Goal: Task Accomplishment & Management: Manage account settings

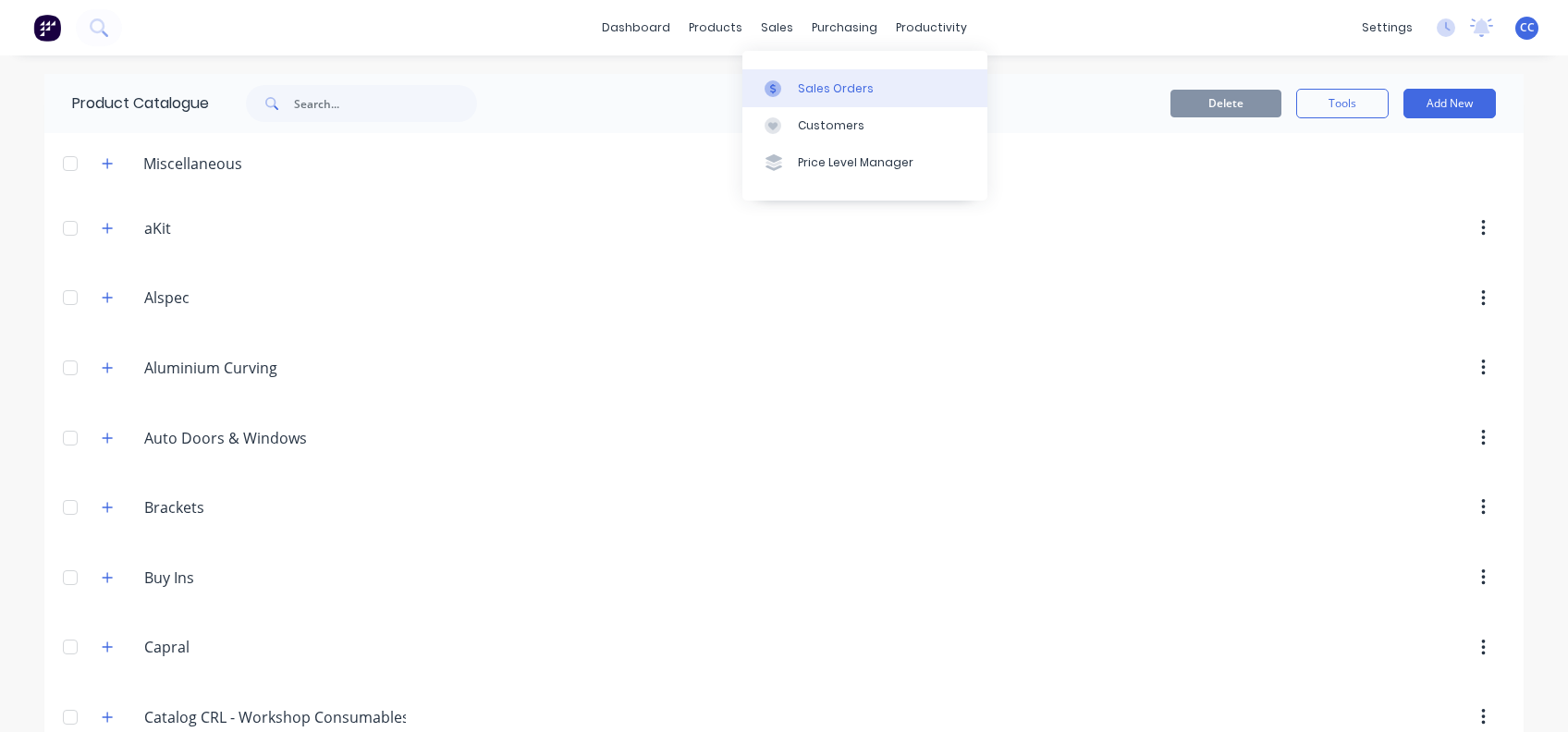
click at [814, 90] on div "Sales Orders" at bounding box center [835, 88] width 75 height 17
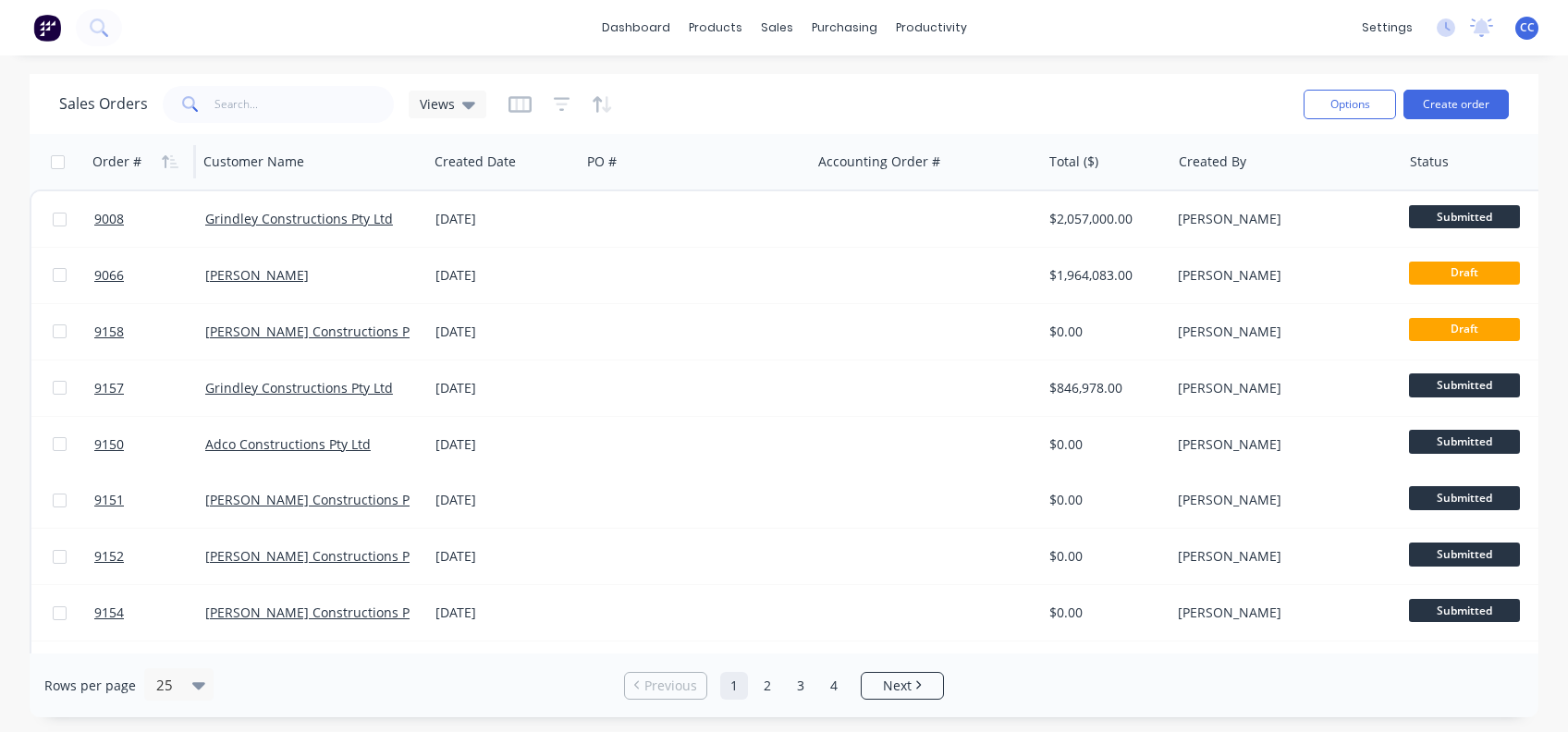
click at [114, 153] on div "Order #" at bounding box center [116, 162] width 49 height 19
click at [166, 162] on icon "button" at bounding box center [170, 162] width 17 height 15
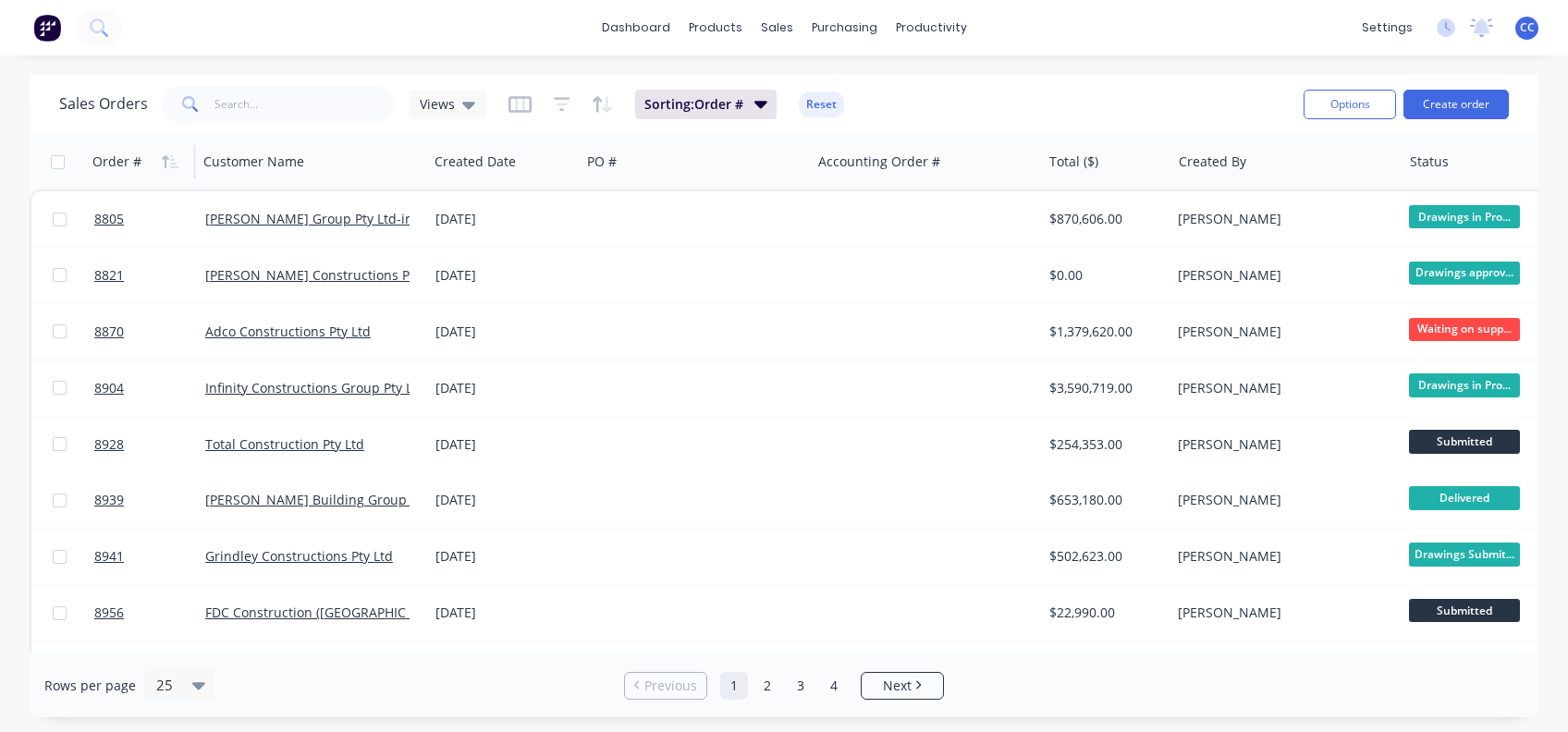
click at [166, 162] on icon "button" at bounding box center [170, 162] width 17 height 15
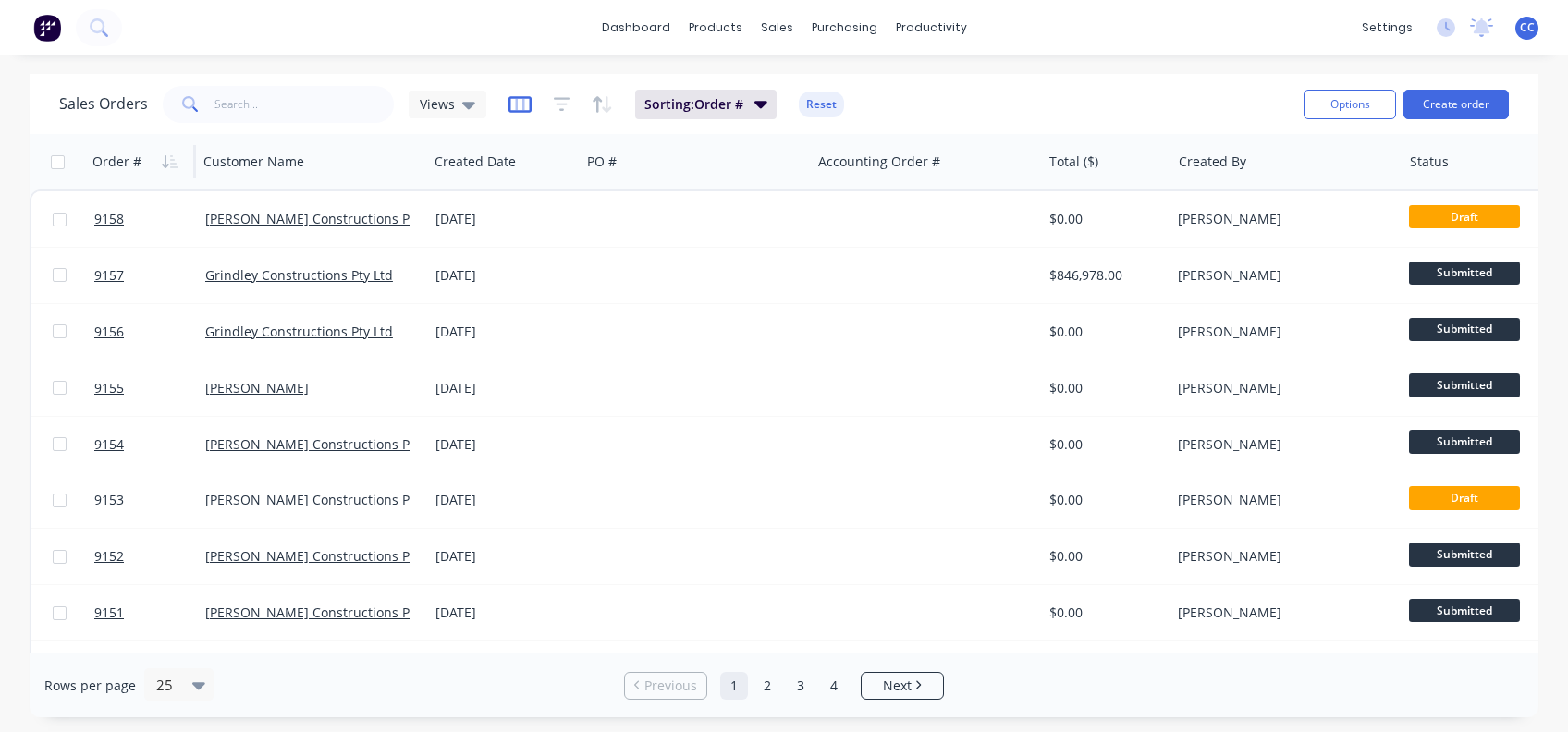
click at [516, 103] on icon "button" at bounding box center [520, 104] width 23 height 19
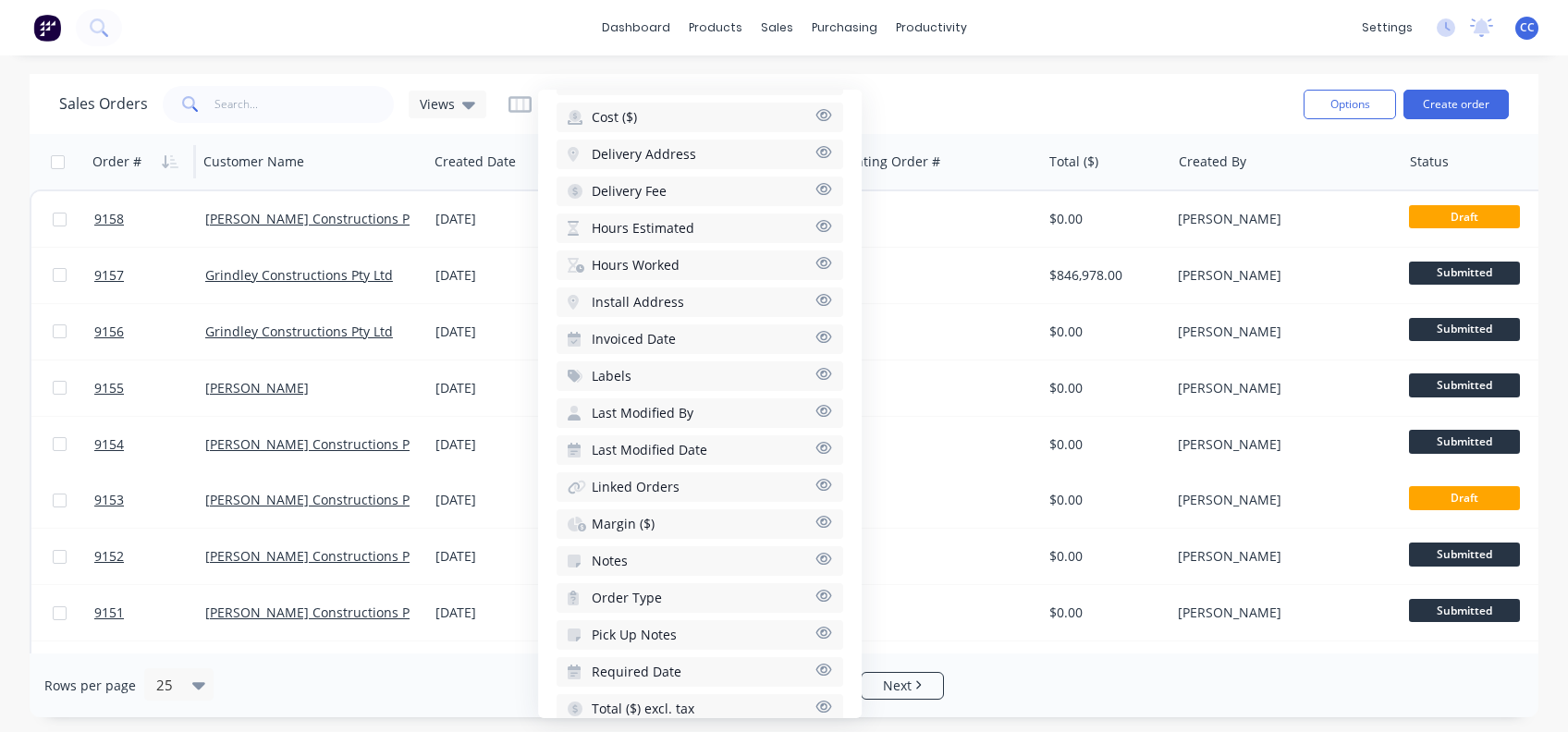
scroll to position [641, 0]
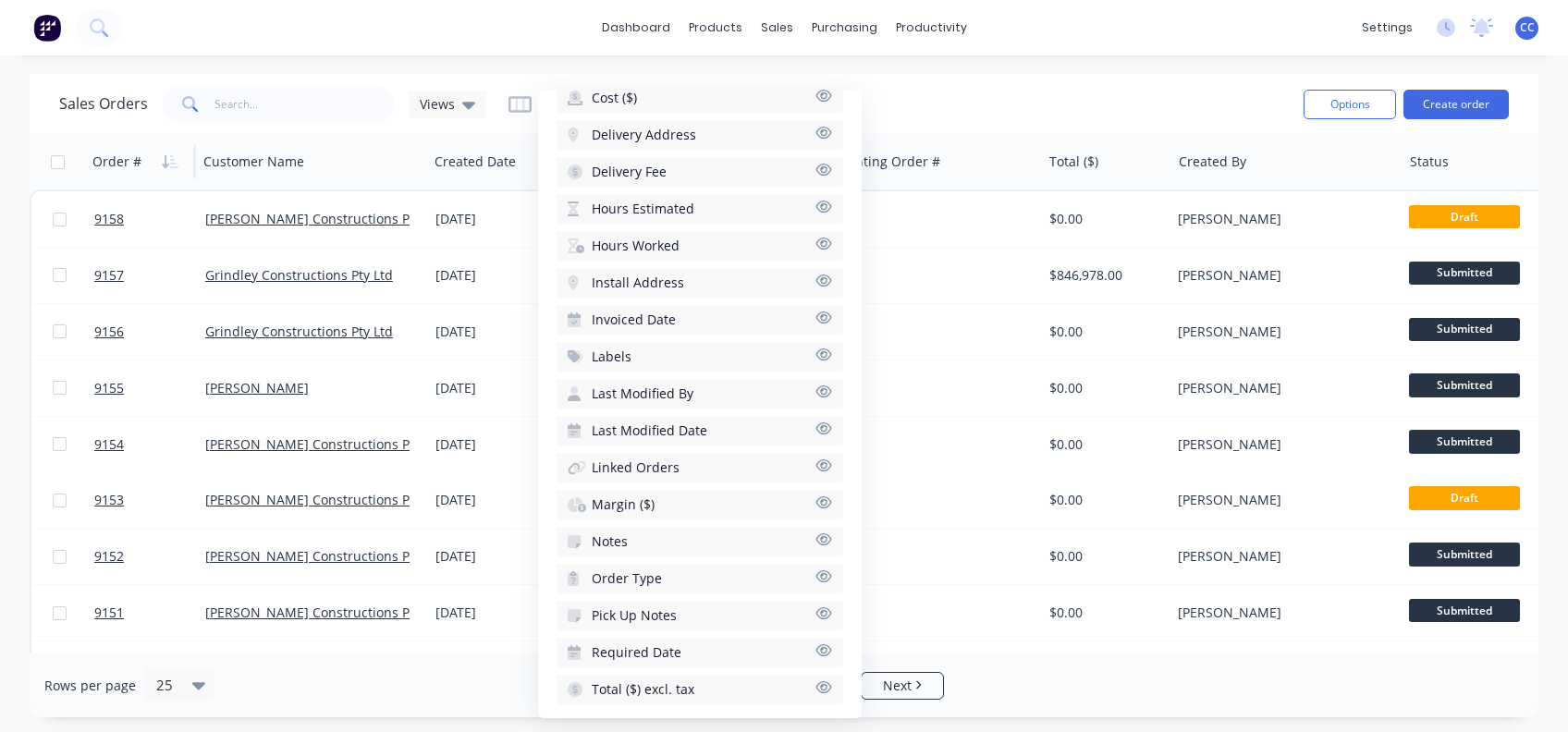
click at [708, 638] on button "Required Date" at bounding box center [699, 653] width 286 height 30
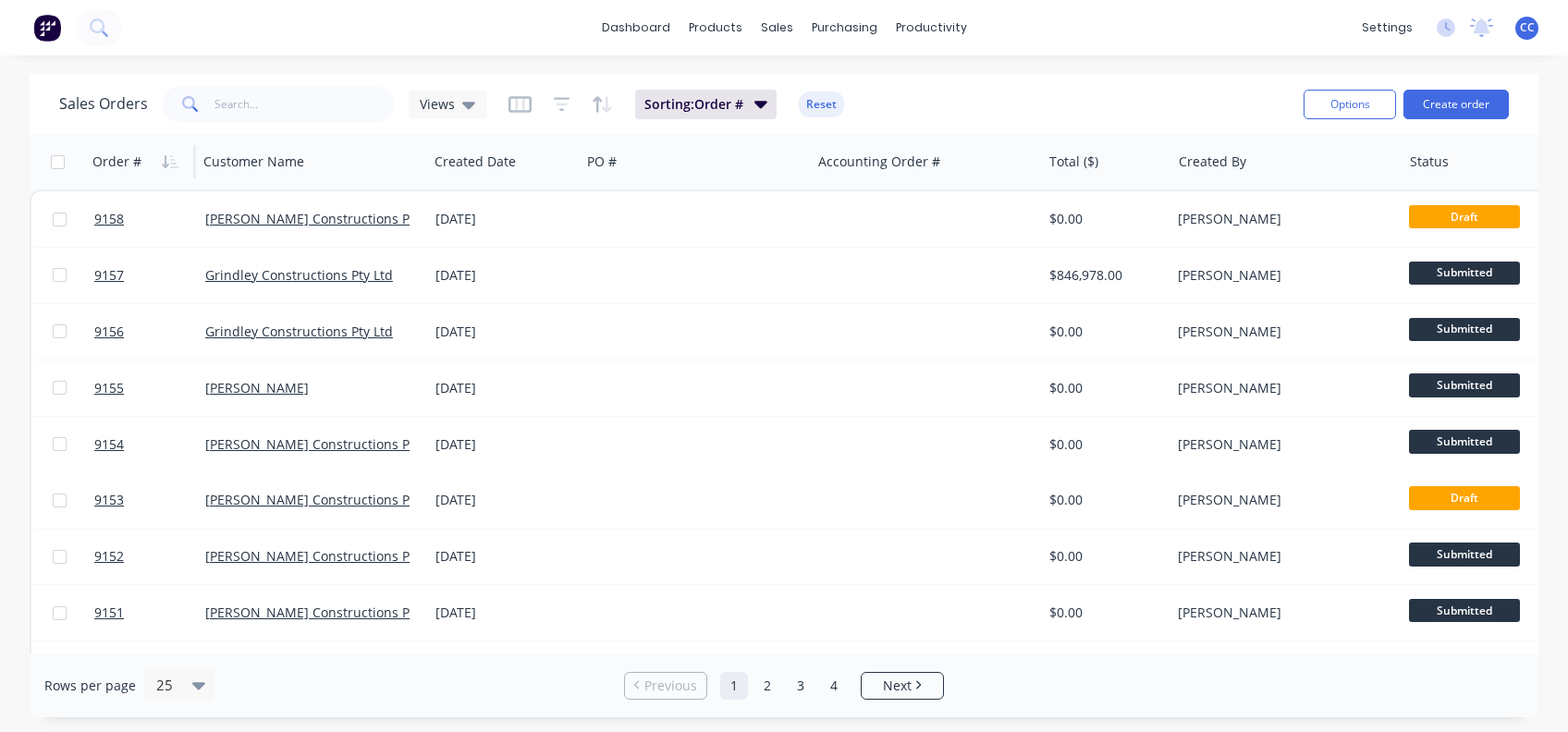
click at [1034, 101] on div "Sales Orders Views Sorting: Order # Reset" at bounding box center [674, 103] width 1229 height 46
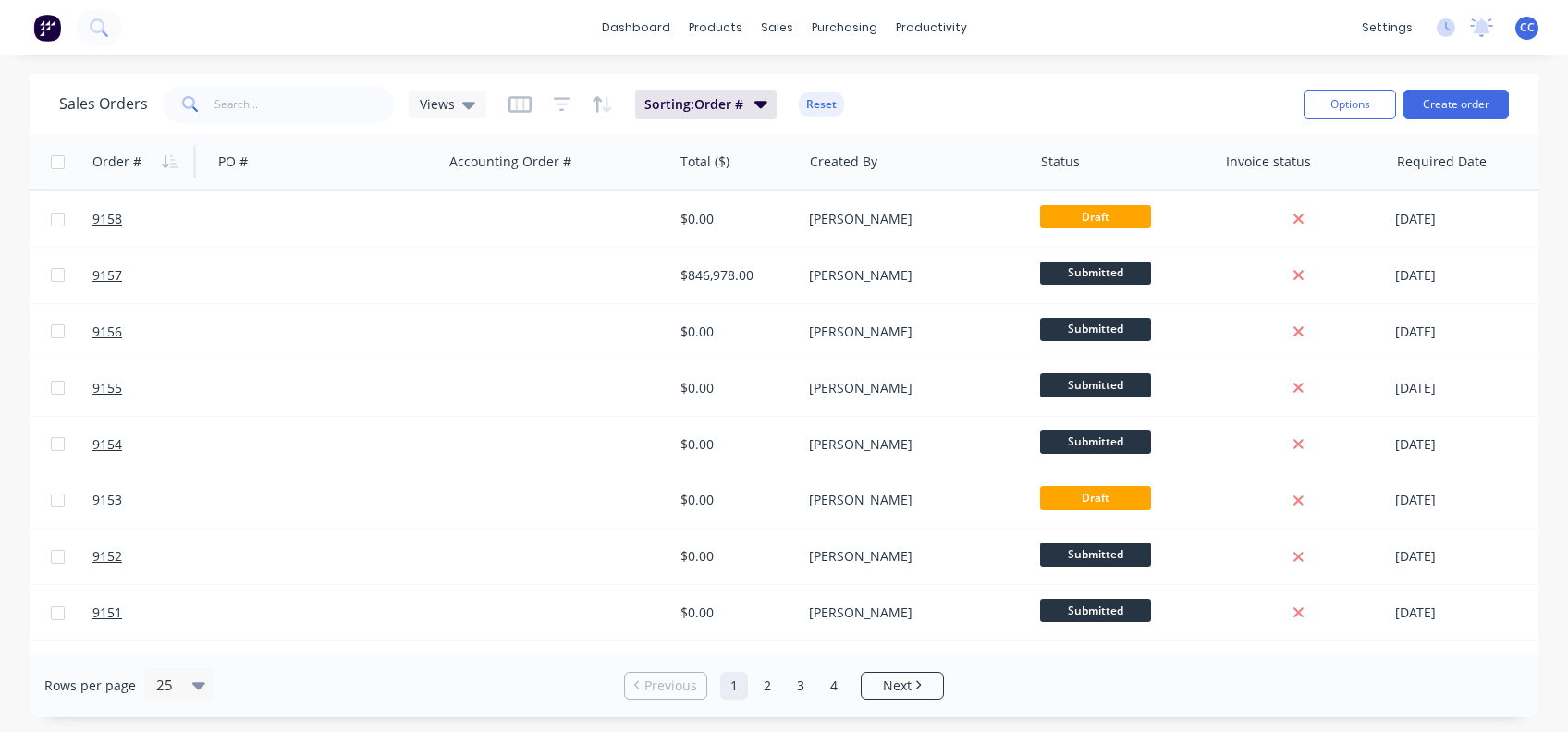
scroll to position [0, 393]
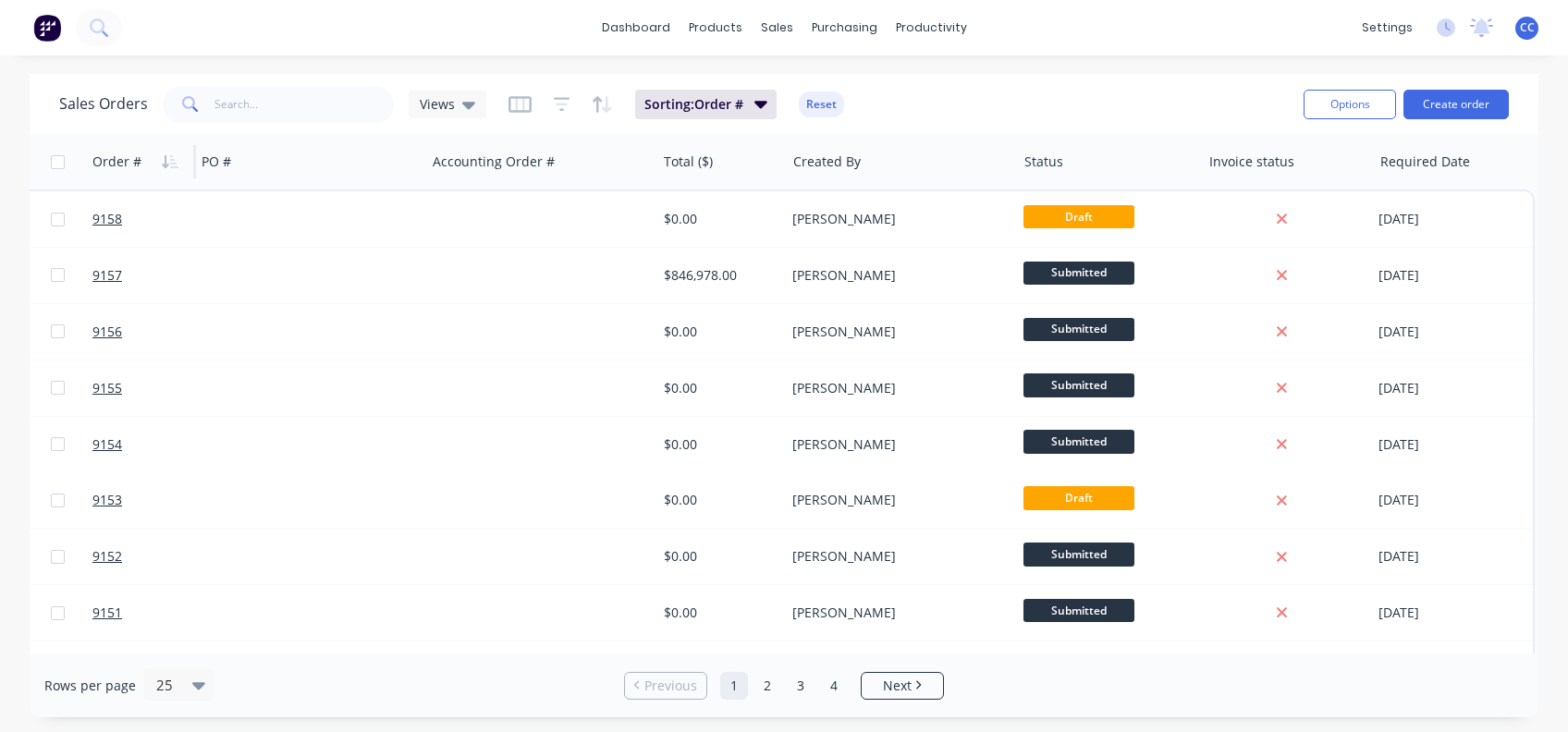
click at [528, 97] on div "Sorting: Order # Reset" at bounding box center [676, 104] width 336 height 30
click at [518, 104] on icon "button" at bounding box center [520, 104] width 23 height 19
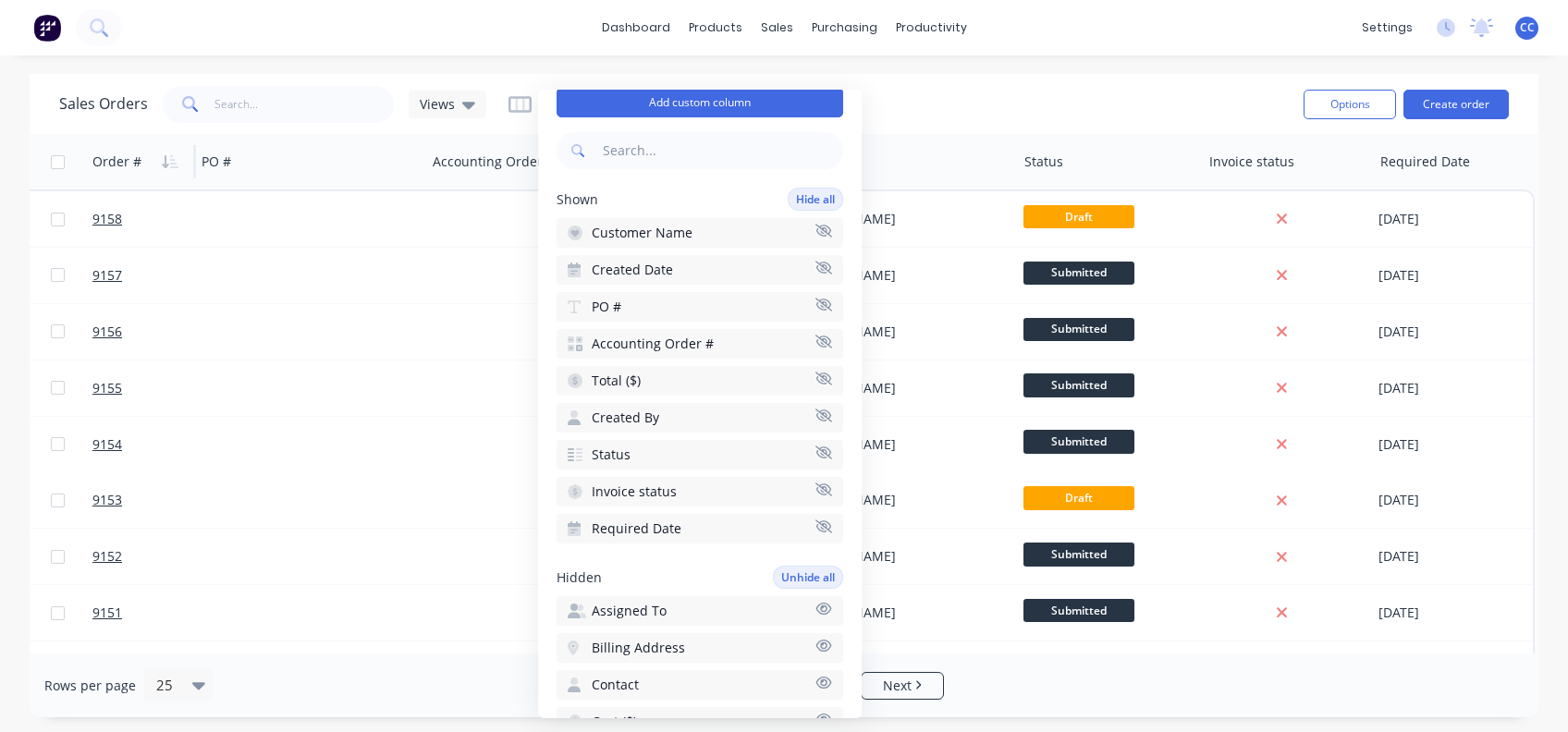
scroll to position [0, 0]
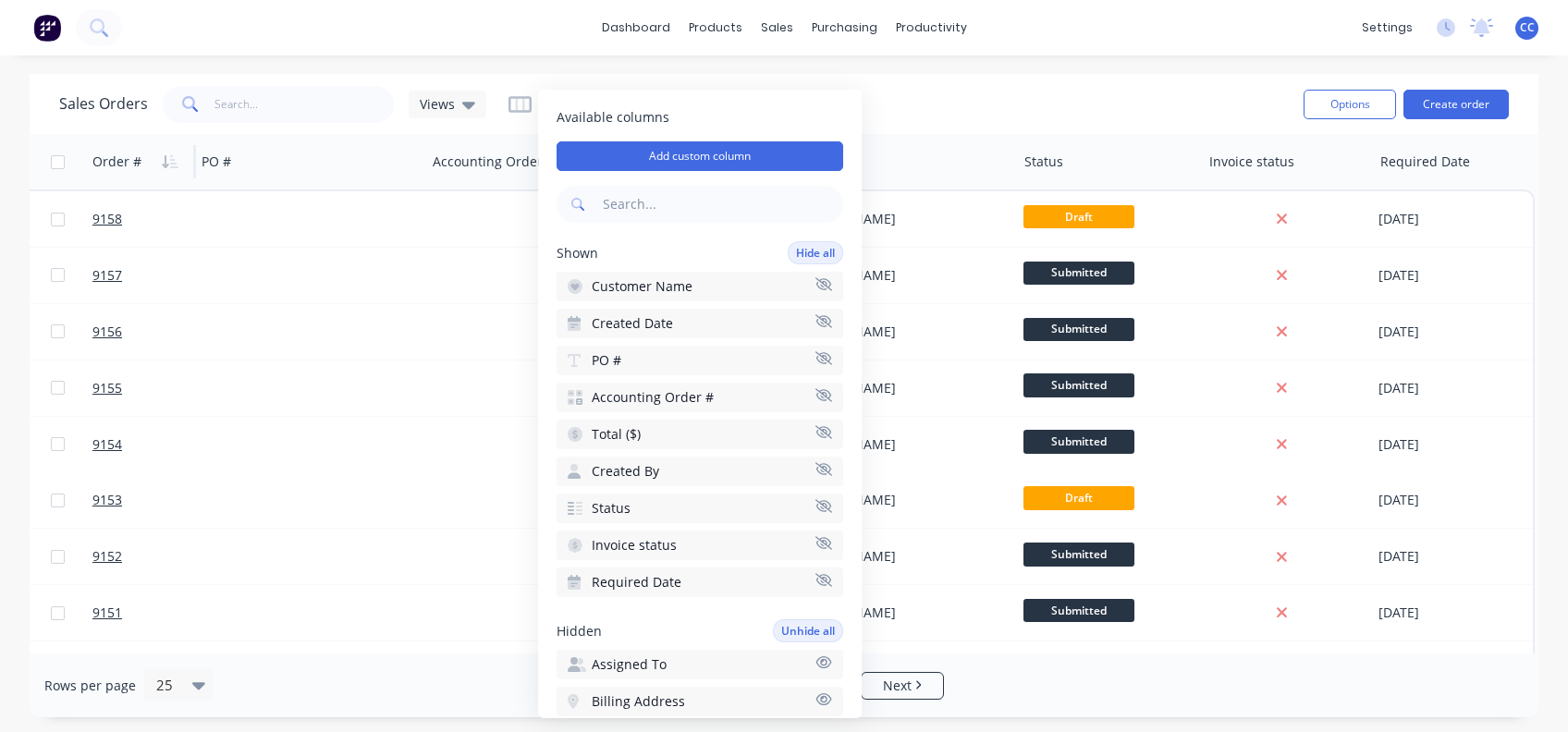
click at [816, 356] on icon "button" at bounding box center [824, 358] width 17 height 13
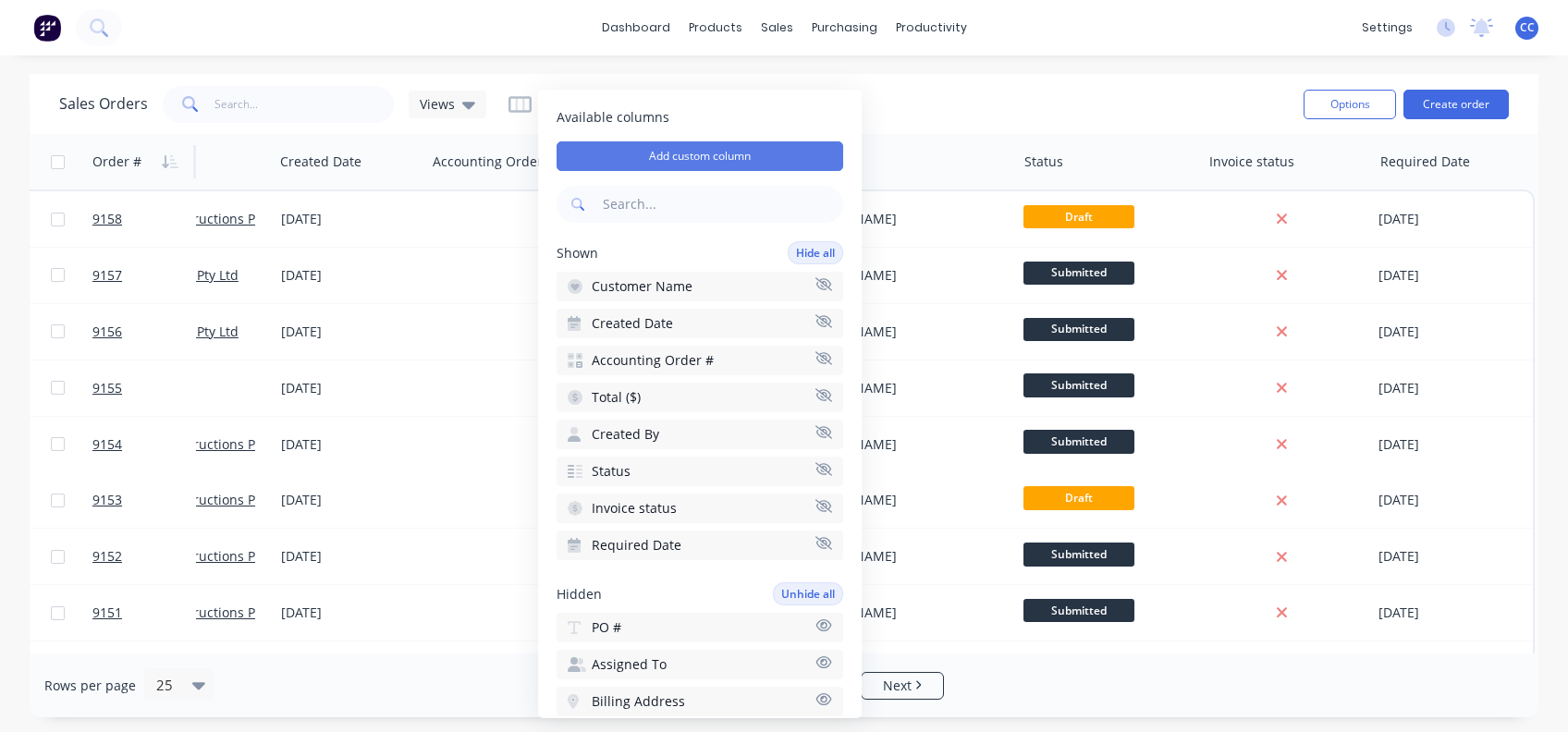
click at [724, 162] on button "Add custom column" at bounding box center [699, 156] width 286 height 30
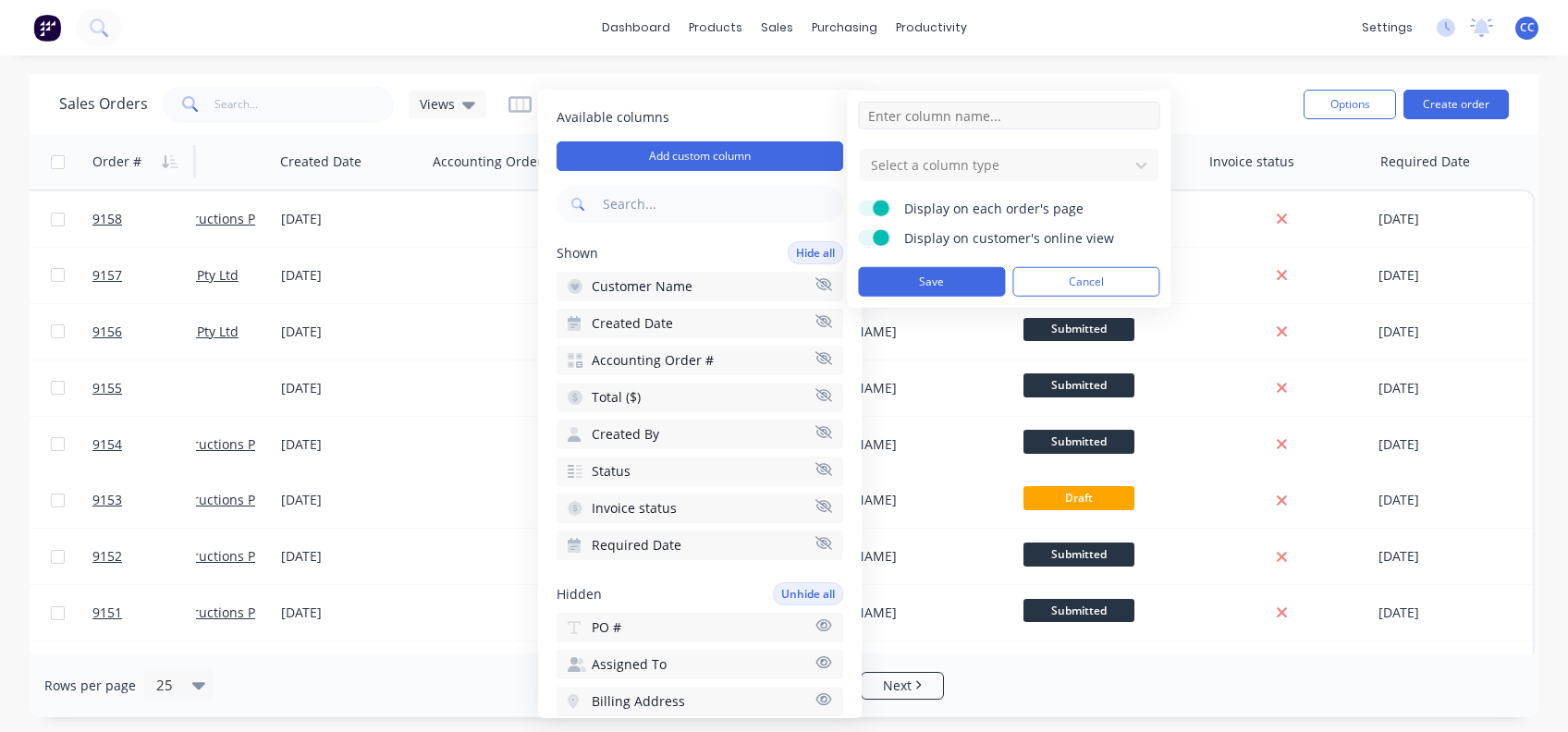
click at [937, 119] on input at bounding box center [1008, 115] width 301 height 28
type input "Project name"
click at [1030, 168] on div at bounding box center [993, 165] width 249 height 23
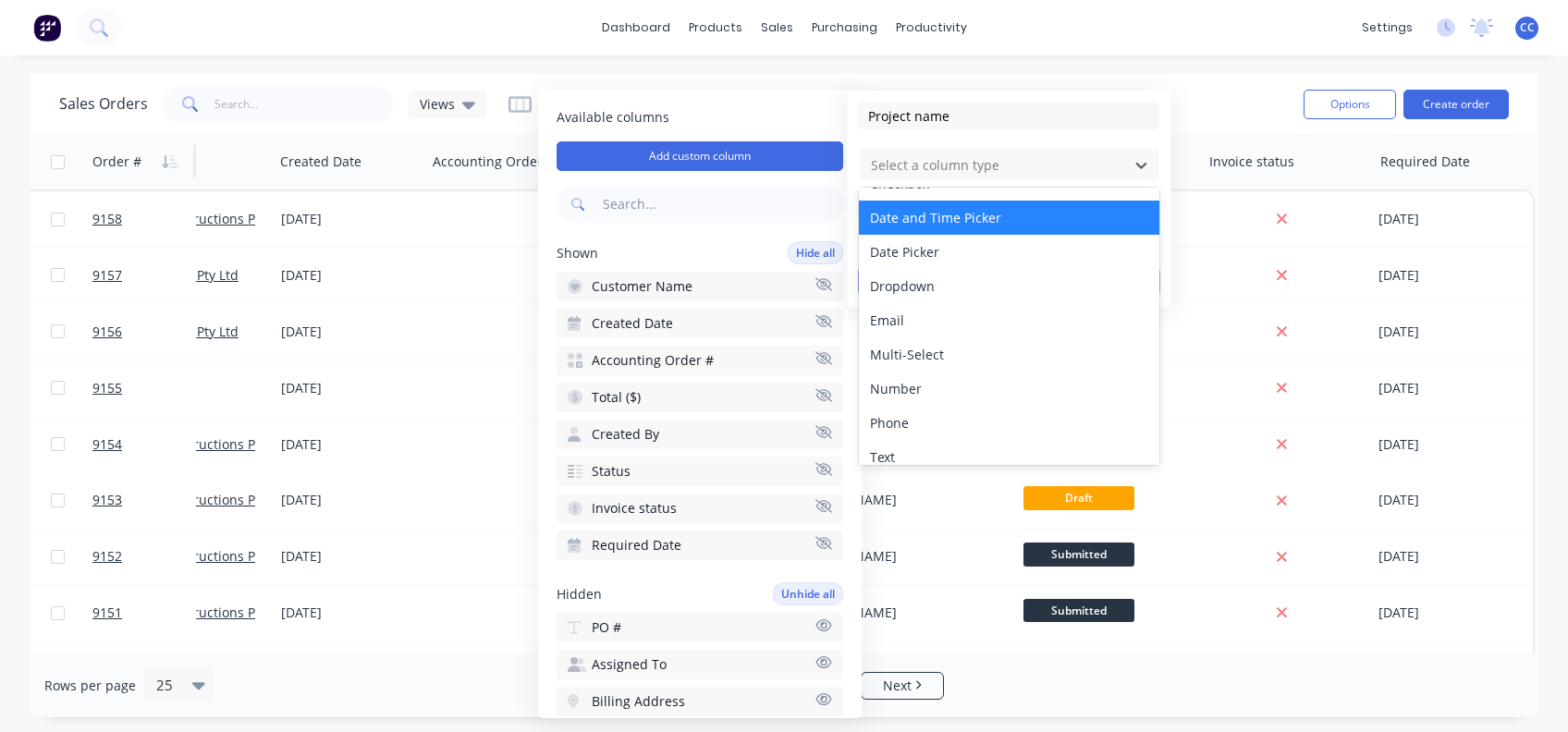
scroll to position [105, 0]
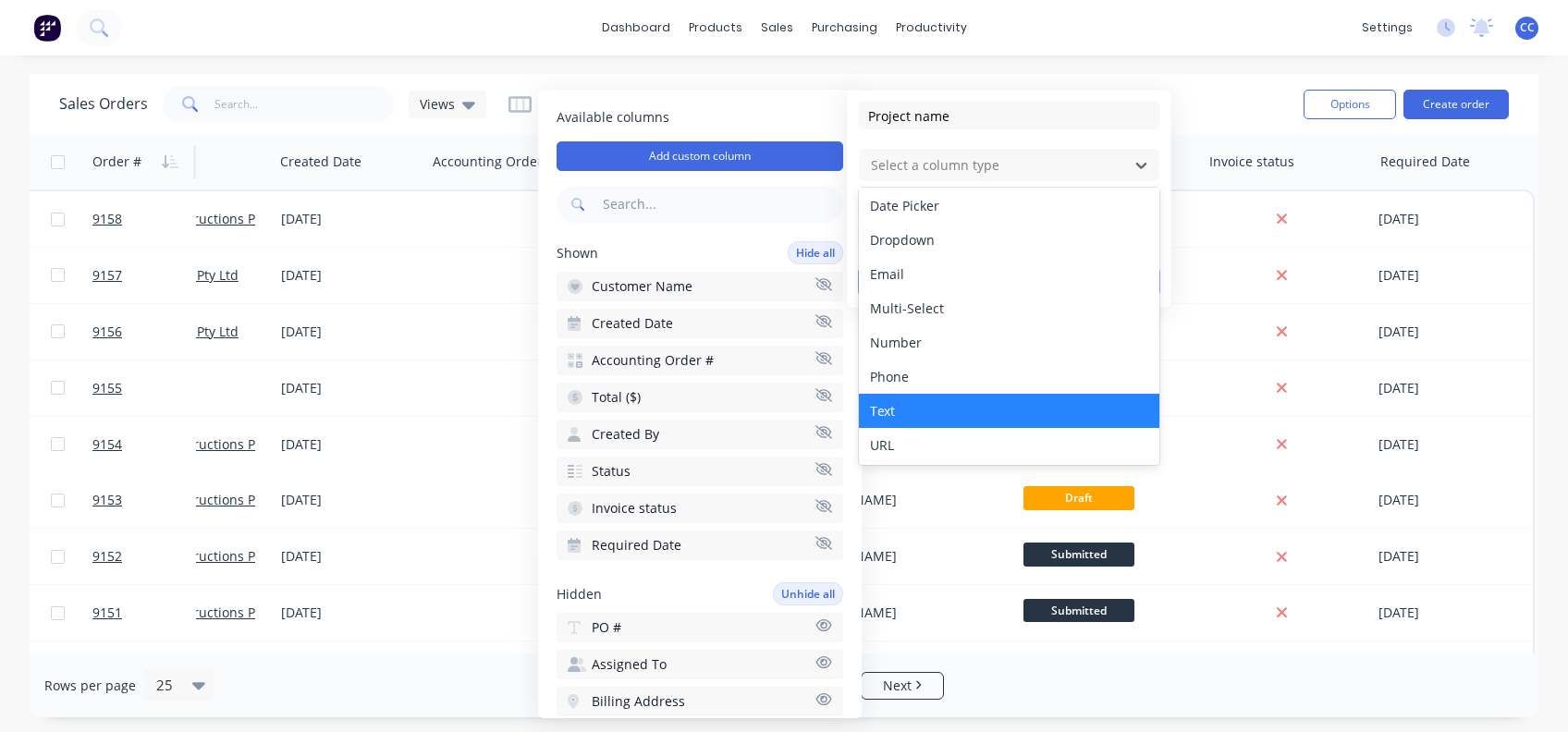
click at [895, 414] on div "Text" at bounding box center [1008, 410] width 299 height 34
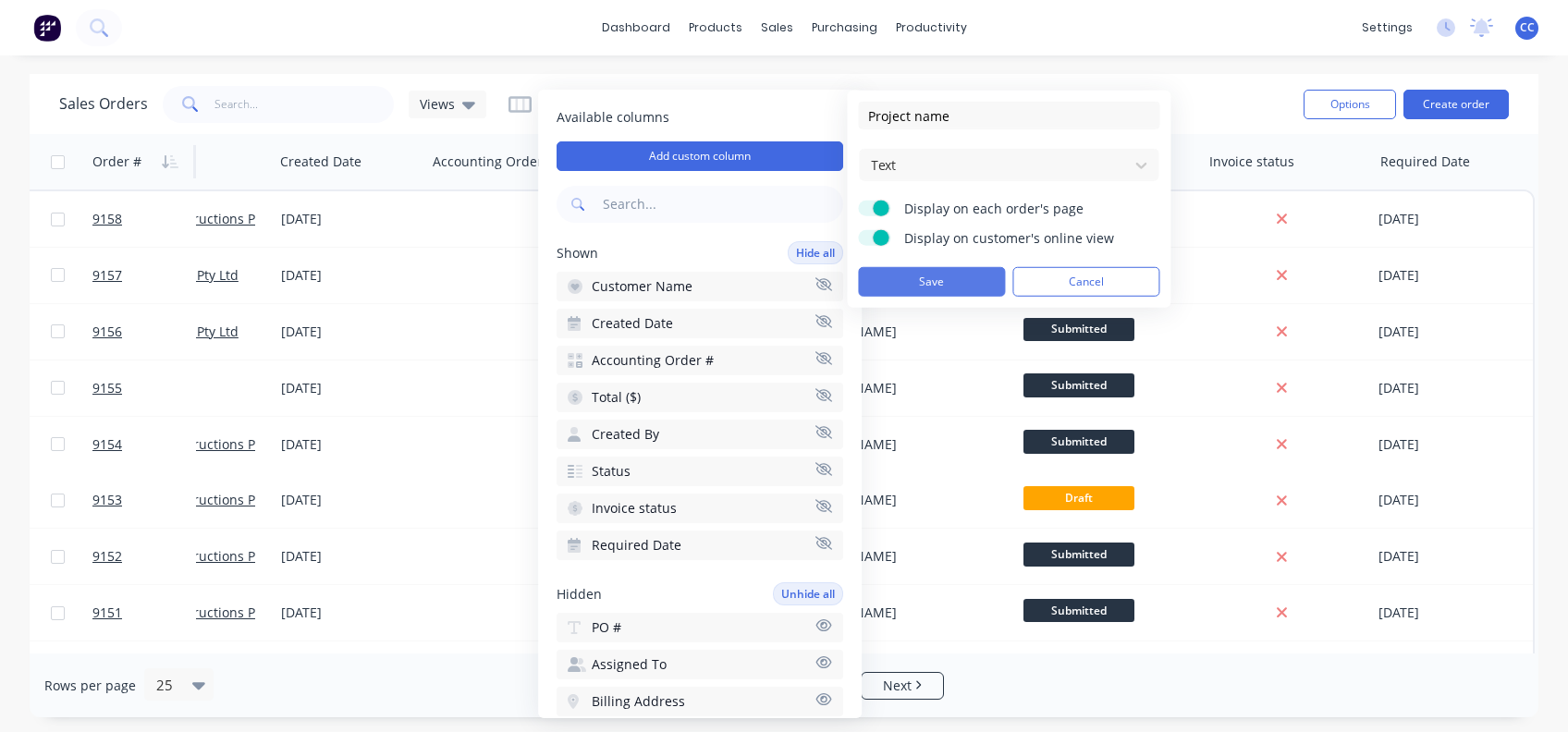
click at [918, 280] on button "Save" at bounding box center [931, 282] width 147 height 30
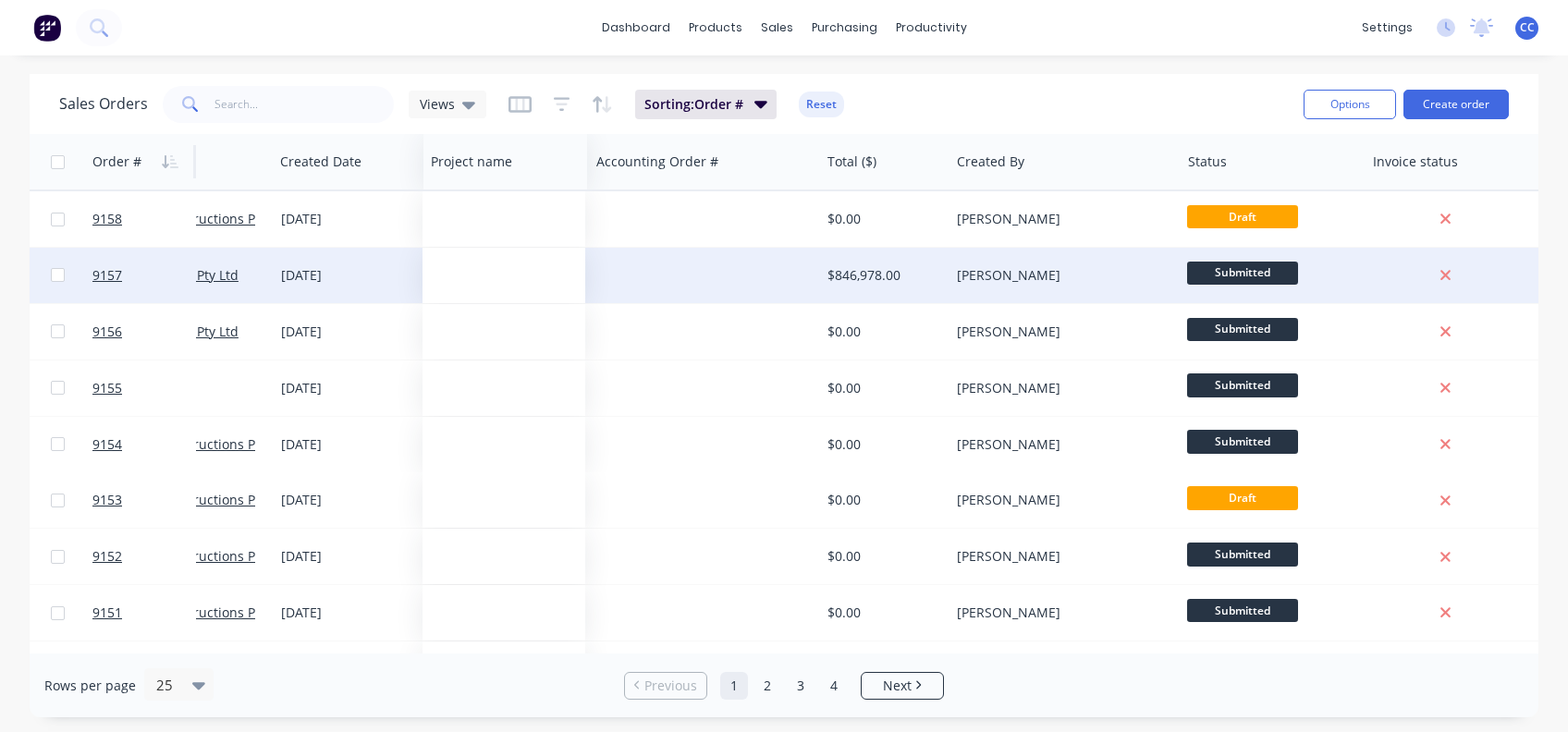
drag, startPoint x: 1420, startPoint y: 178, endPoint x: 472, endPoint y: 266, distance: 952.1
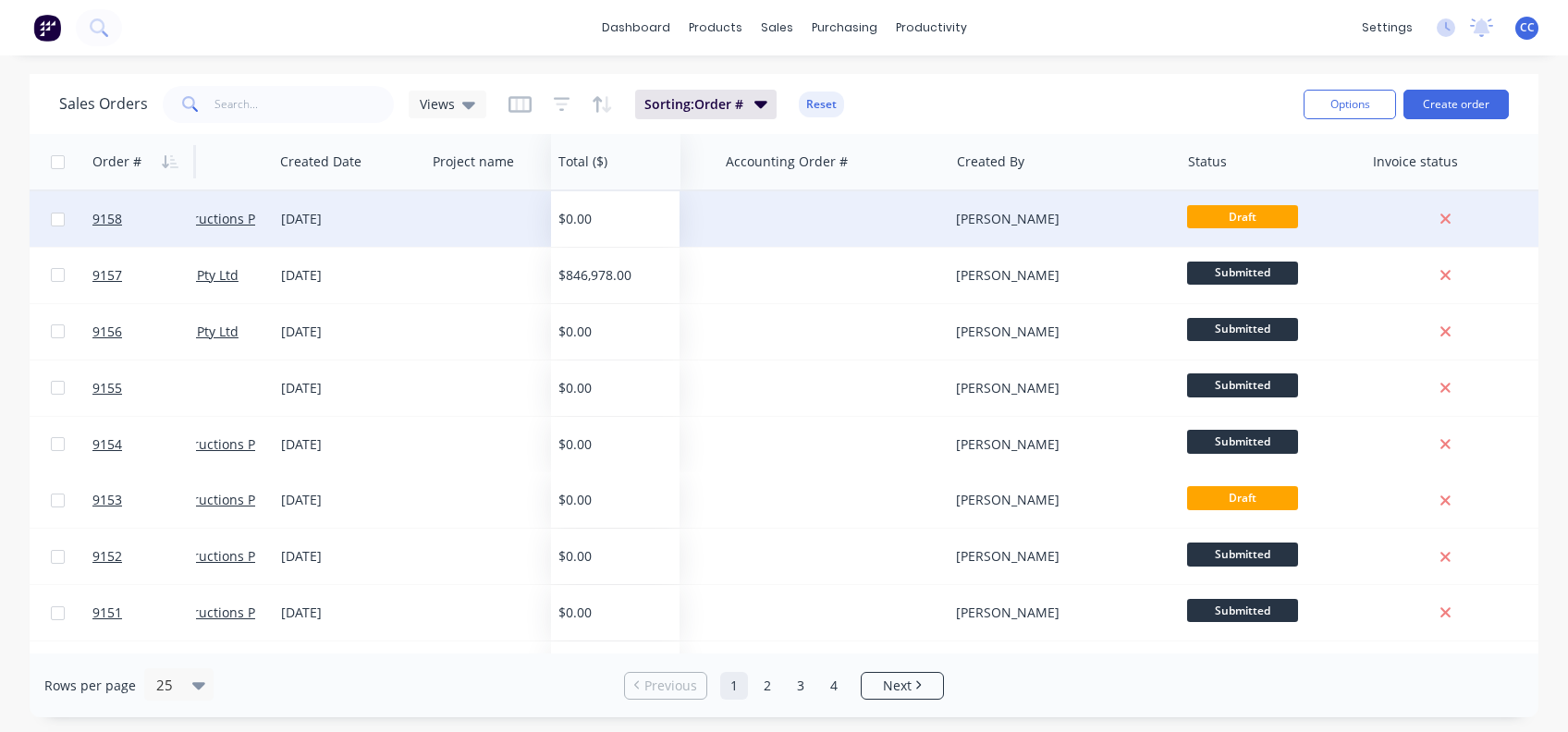
drag, startPoint x: 846, startPoint y: 171, endPoint x: 578, endPoint y: 192, distance: 268.8
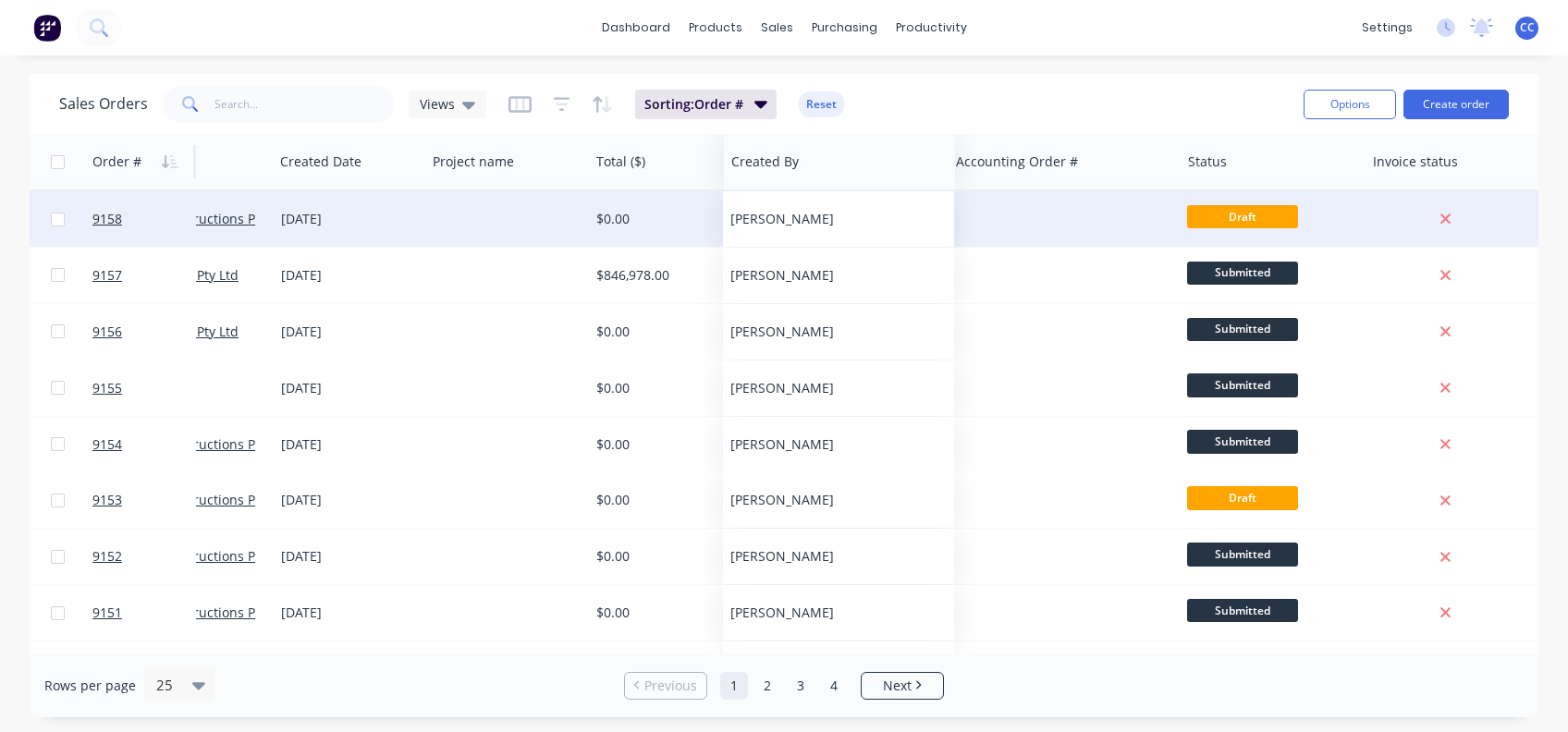
drag, startPoint x: 993, startPoint y: 168, endPoint x: 768, endPoint y: 200, distance: 227.3
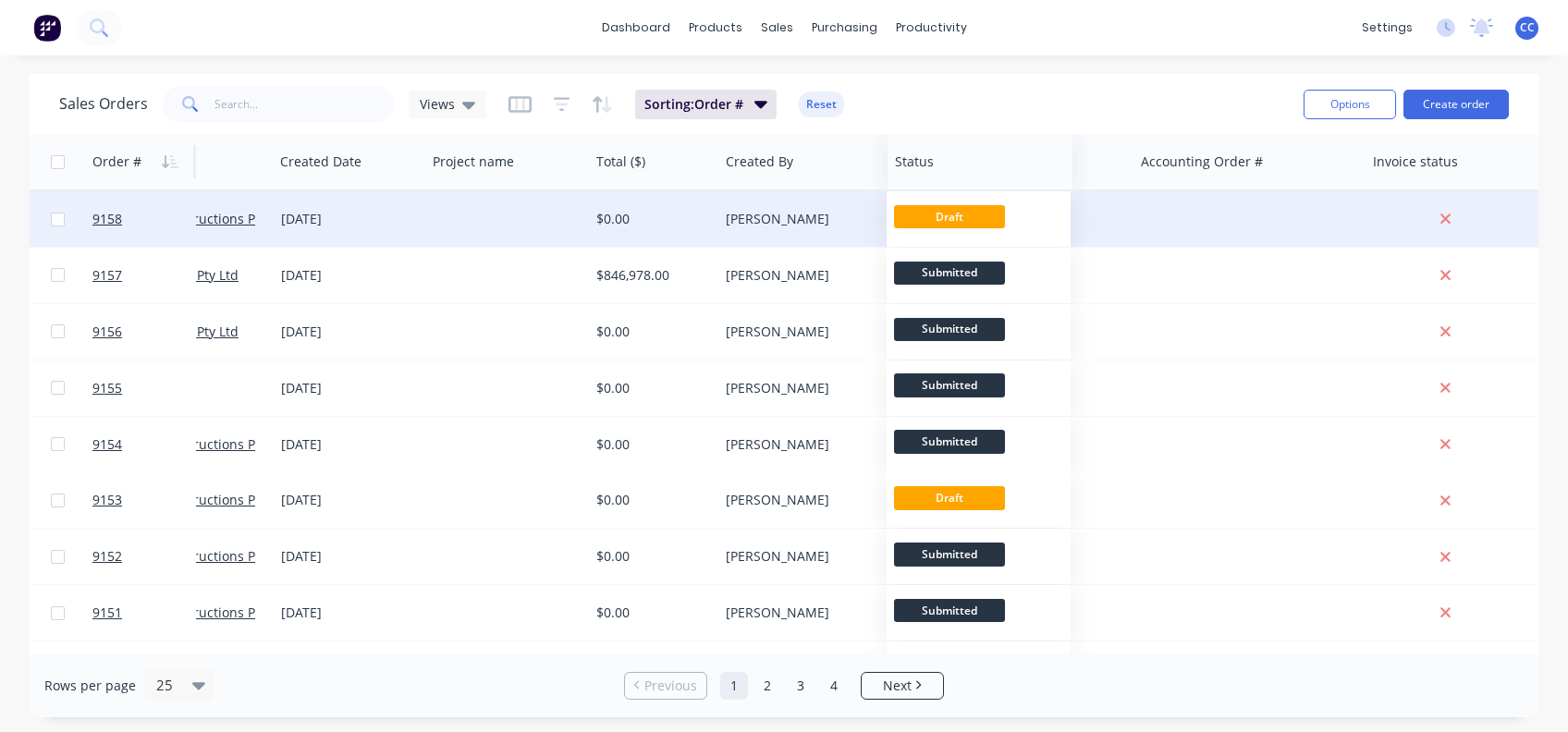
drag, startPoint x: 1220, startPoint y: 164, endPoint x: 927, endPoint y: 196, distance: 294.7
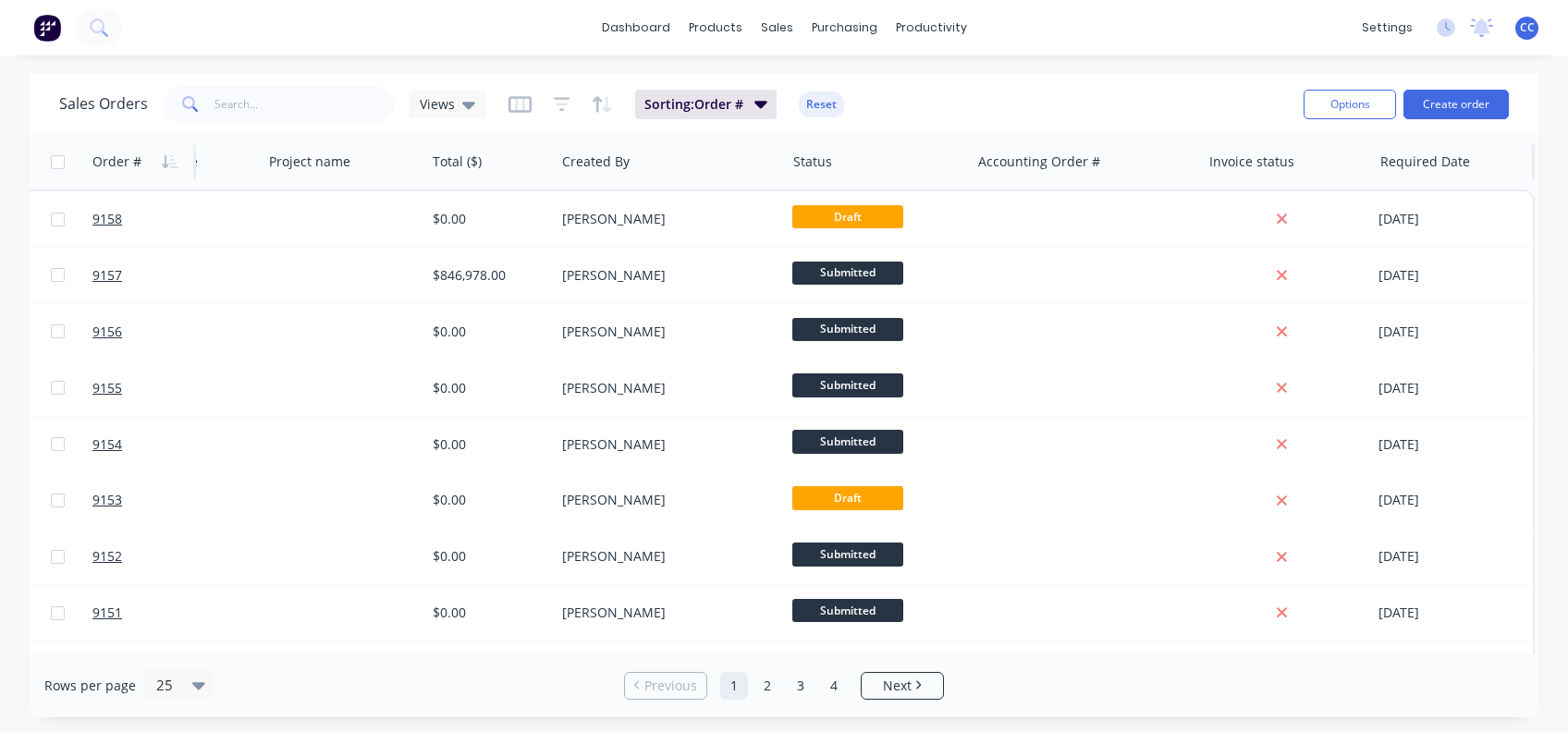
scroll to position [0, 318]
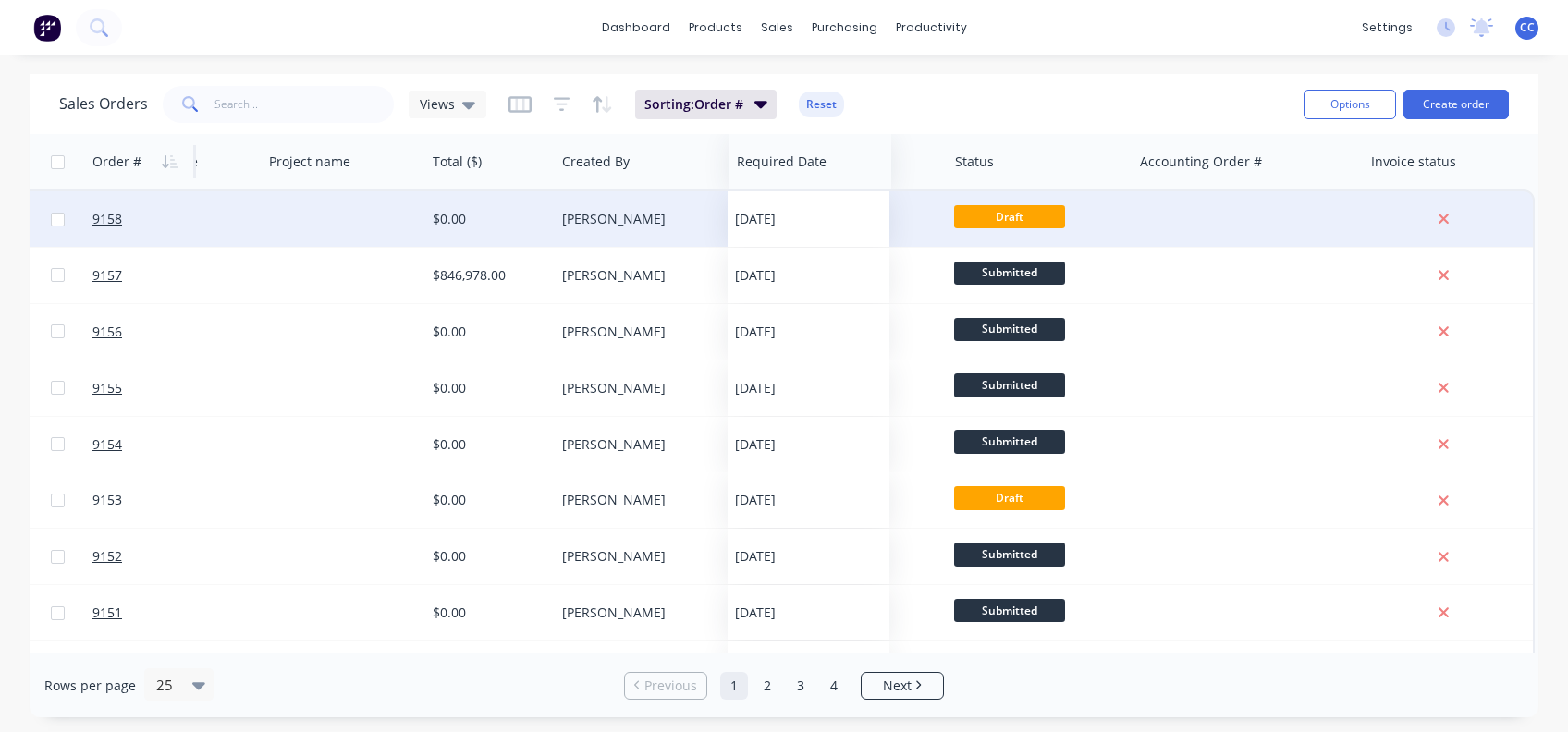
drag, startPoint x: 1432, startPoint y: 166, endPoint x: 790, endPoint y: 245, distance: 646.8
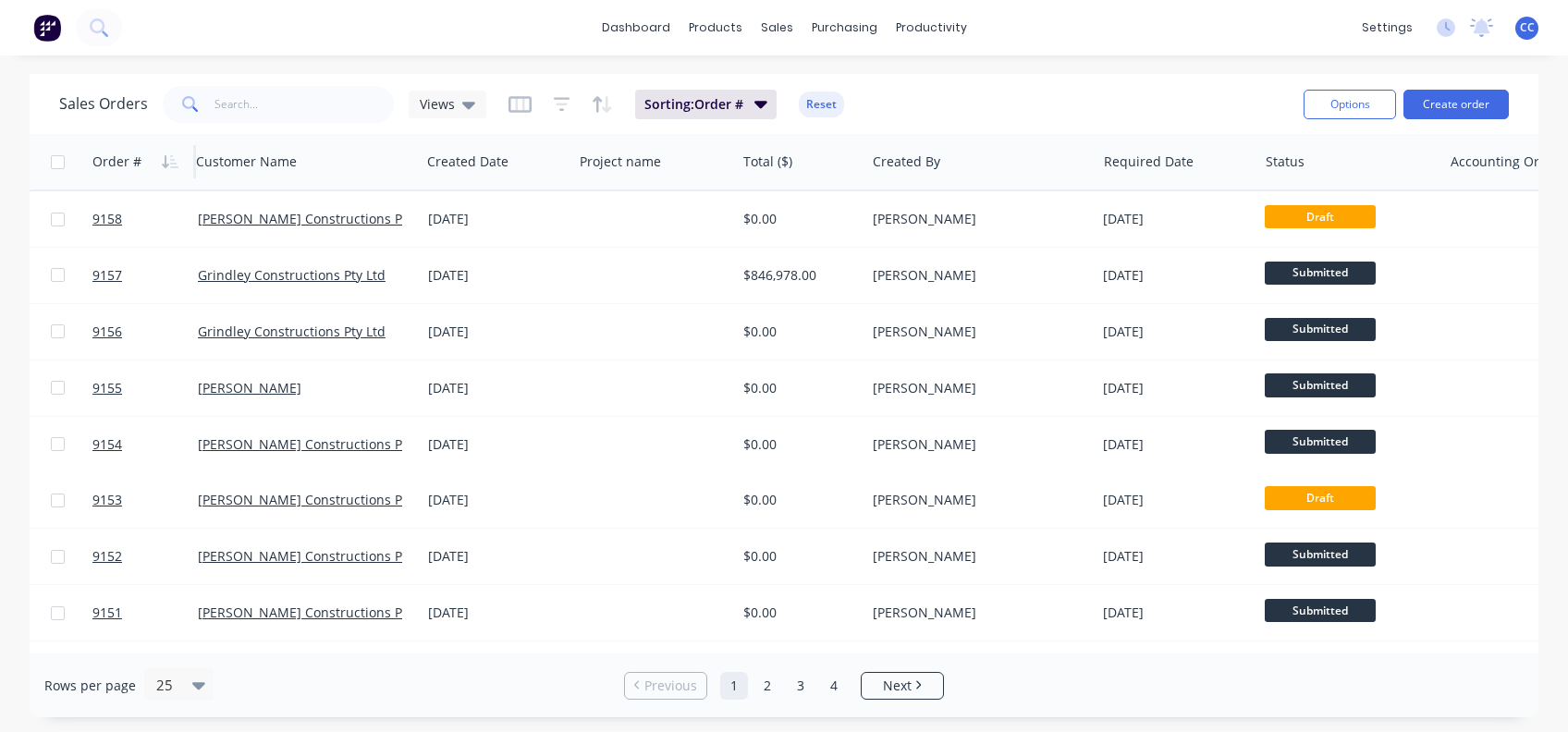
scroll to position [0, 0]
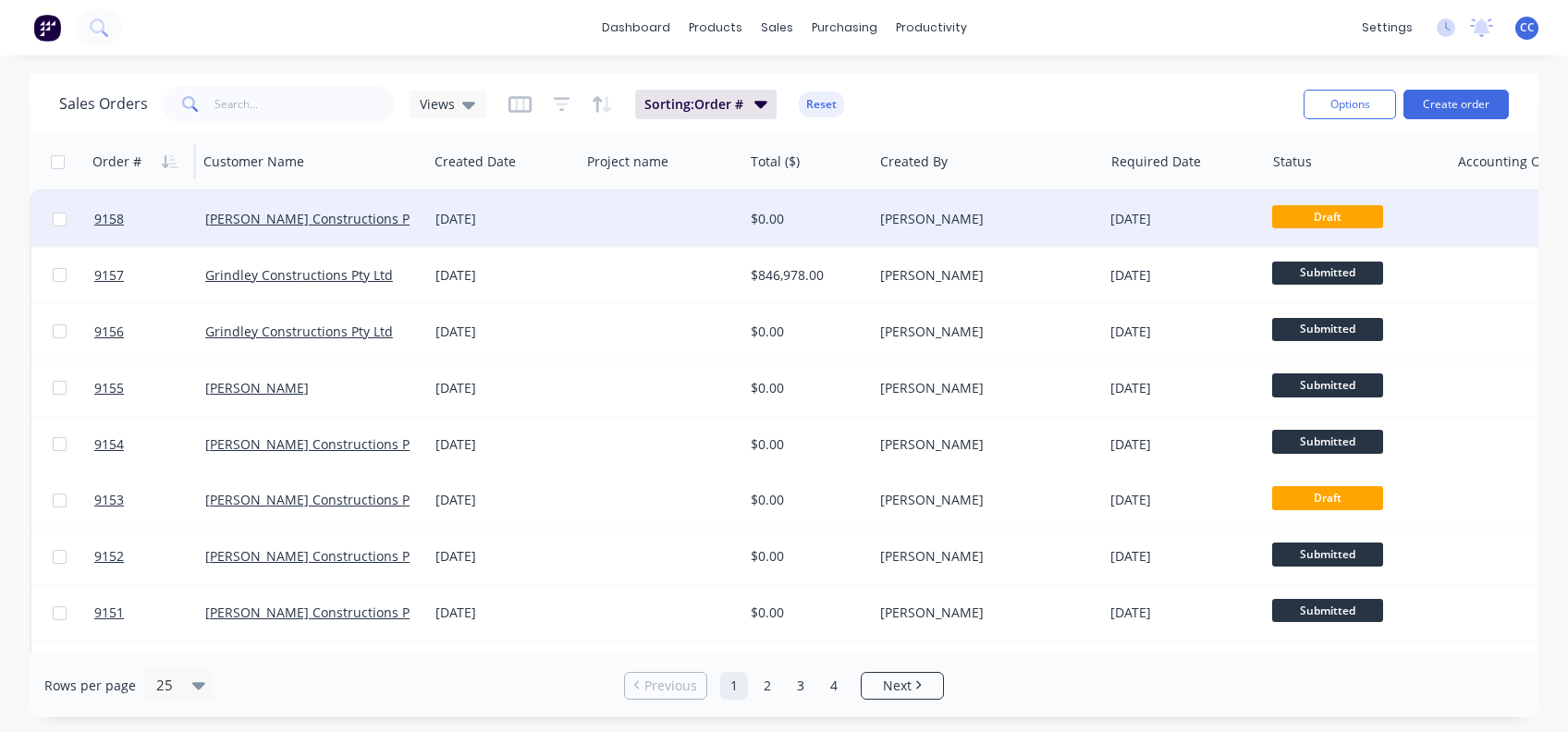
click at [606, 221] on div at bounding box center [662, 220] width 164 height 56
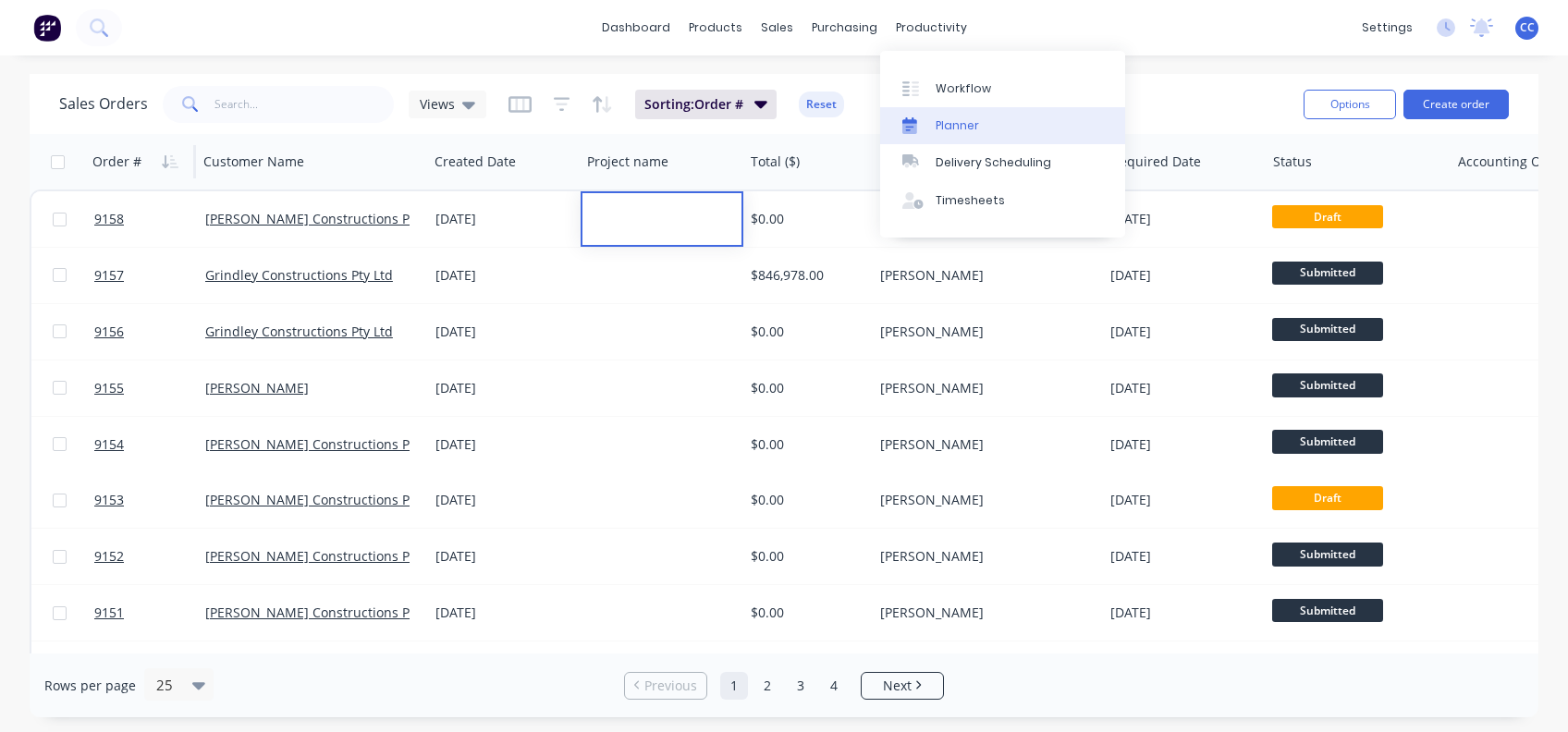
click at [980, 123] on link "Planner" at bounding box center [1002, 126] width 245 height 37
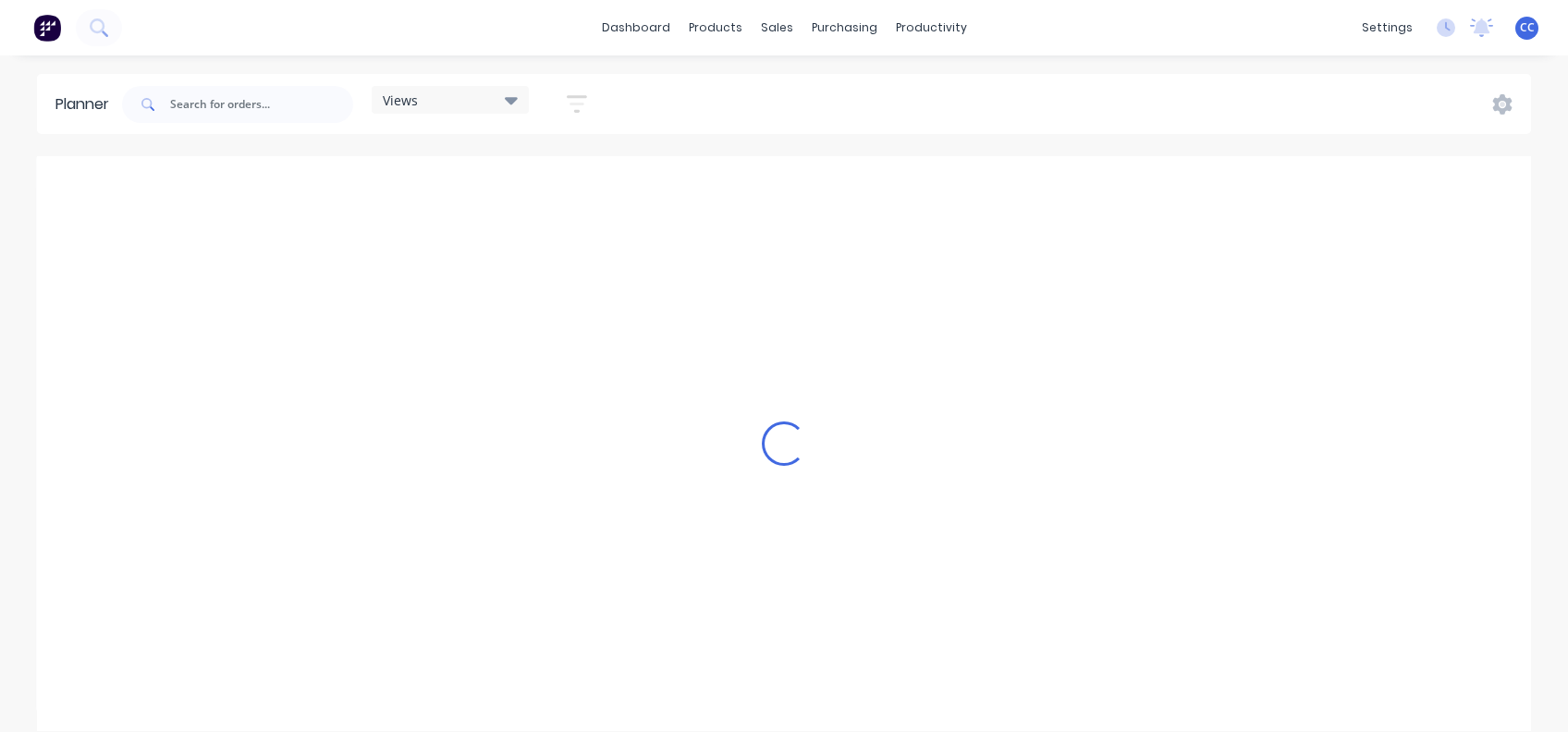
scroll to position [0, 2366]
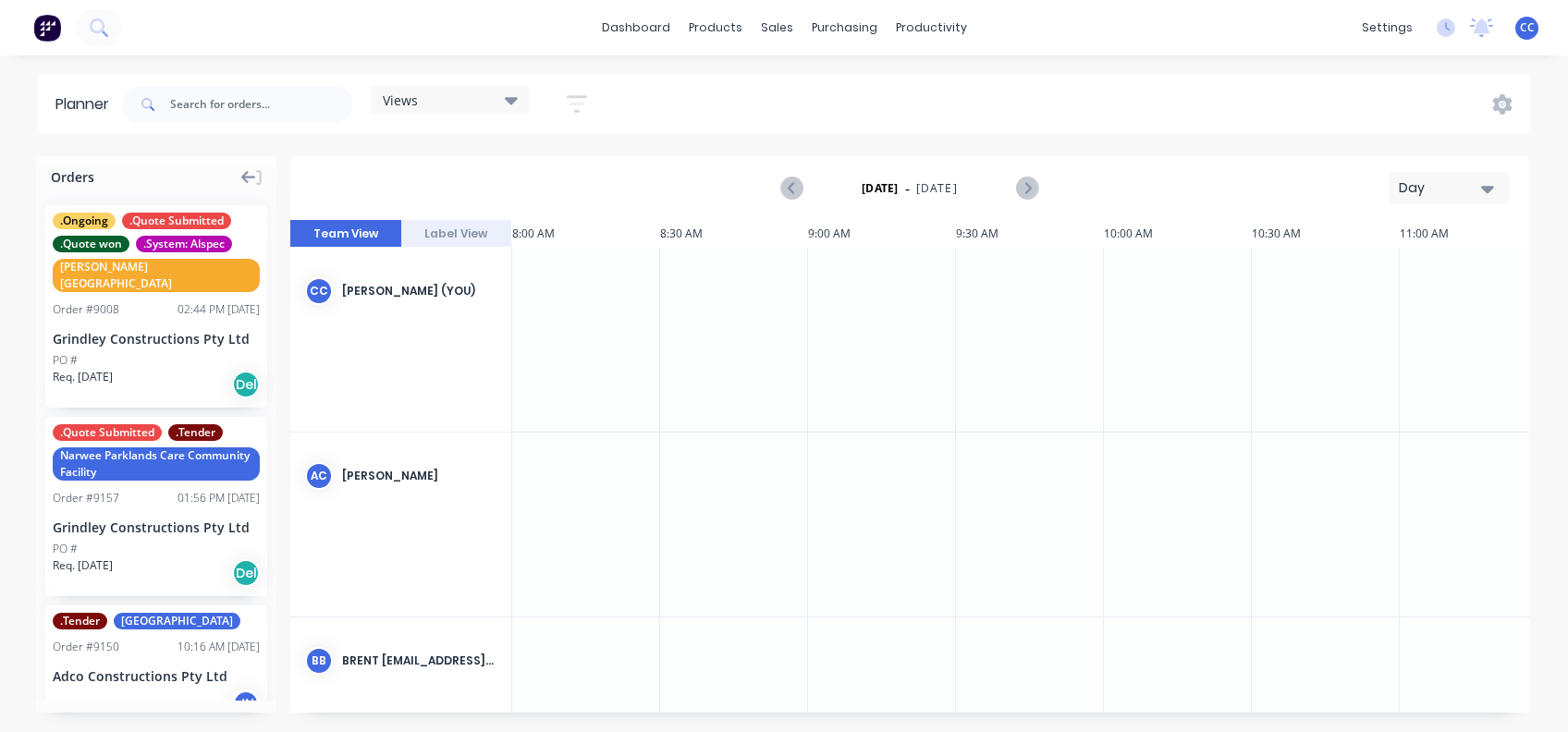
click at [243, 178] on icon at bounding box center [248, 178] width 15 height 13
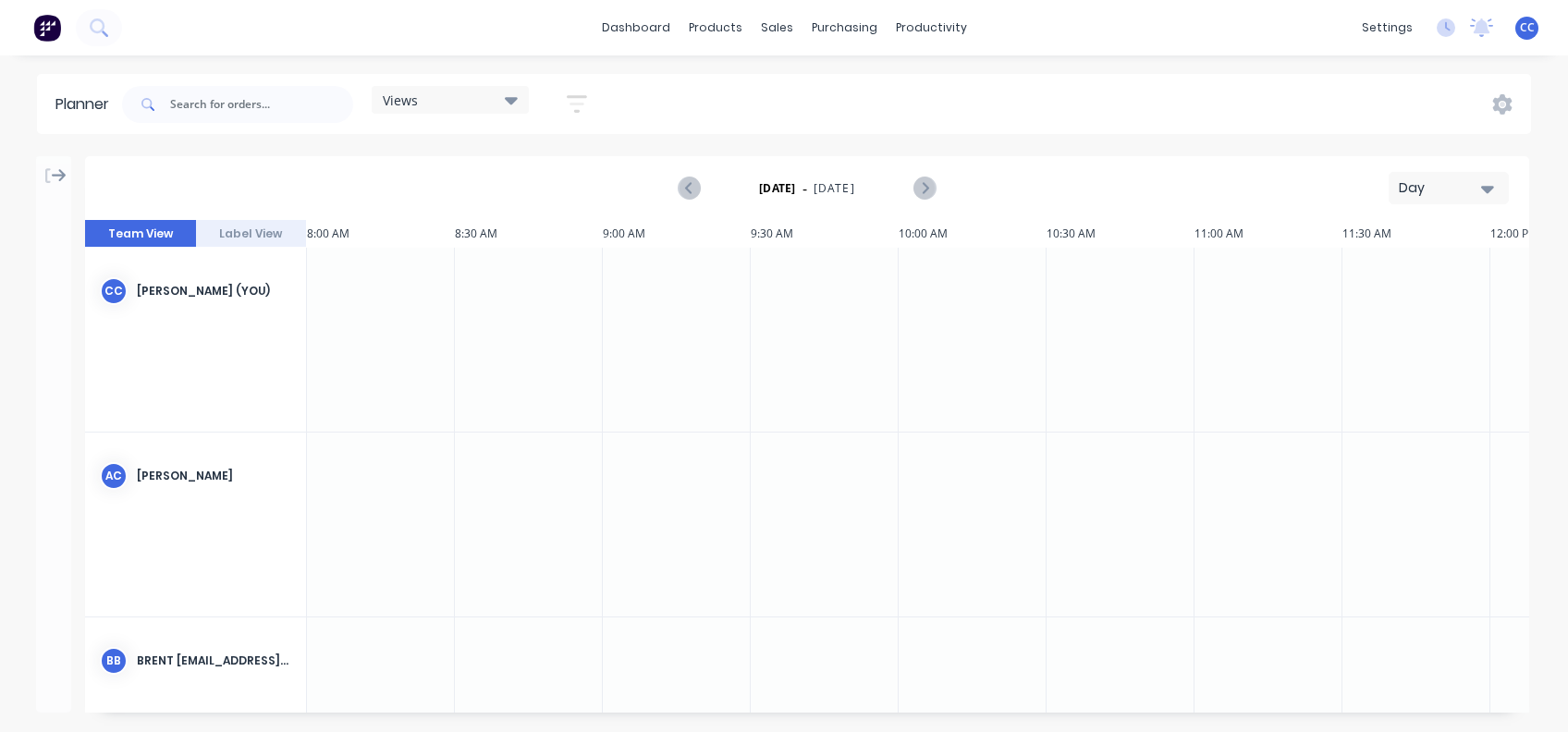
click at [60, 174] on icon at bounding box center [60, 176] width 15 height 17
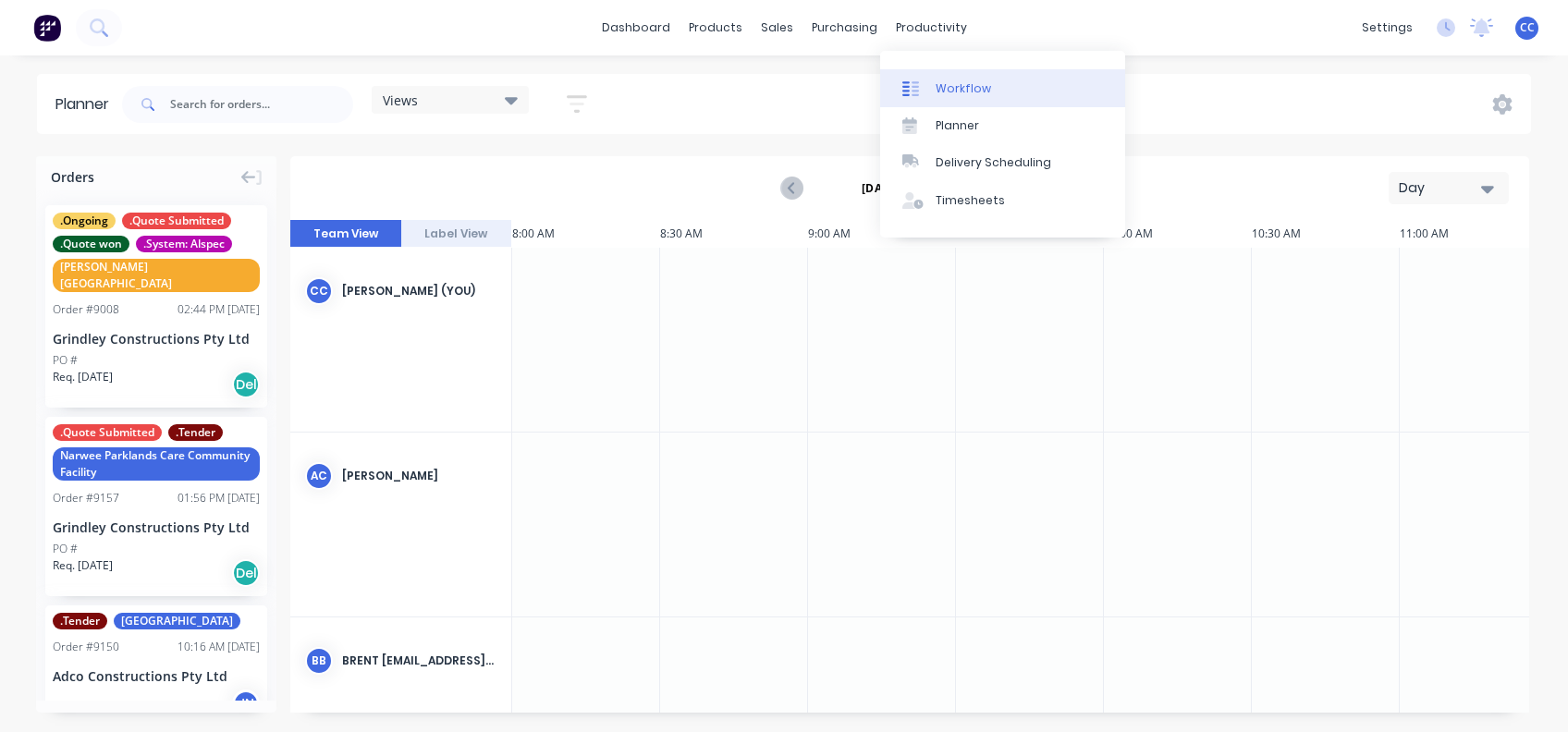
click at [970, 88] on div "Workflow" at bounding box center [963, 88] width 56 height 17
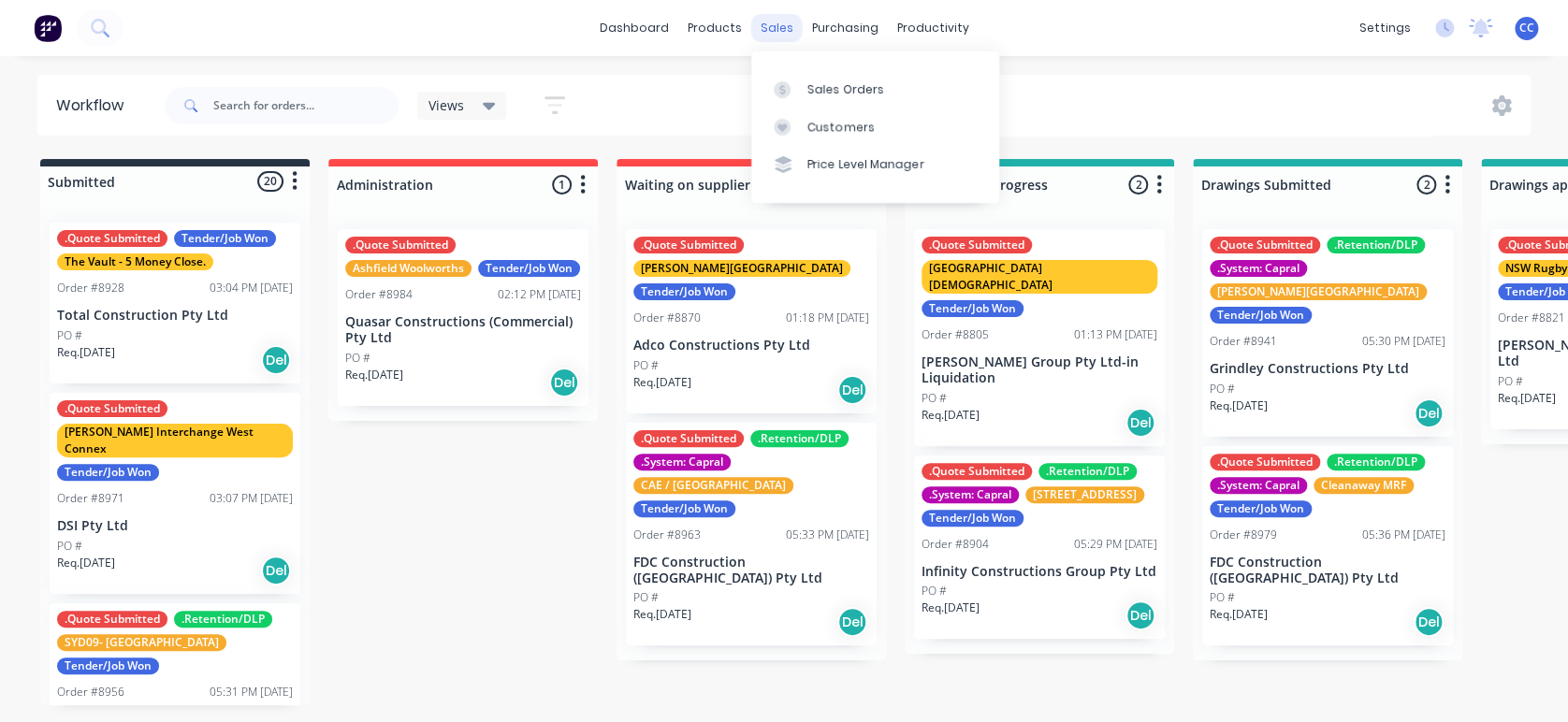
click at [778, 15] on div "sales" at bounding box center [776, 28] width 52 height 28
click at [828, 81] on div "Sales Orders" at bounding box center [845, 89] width 76 height 17
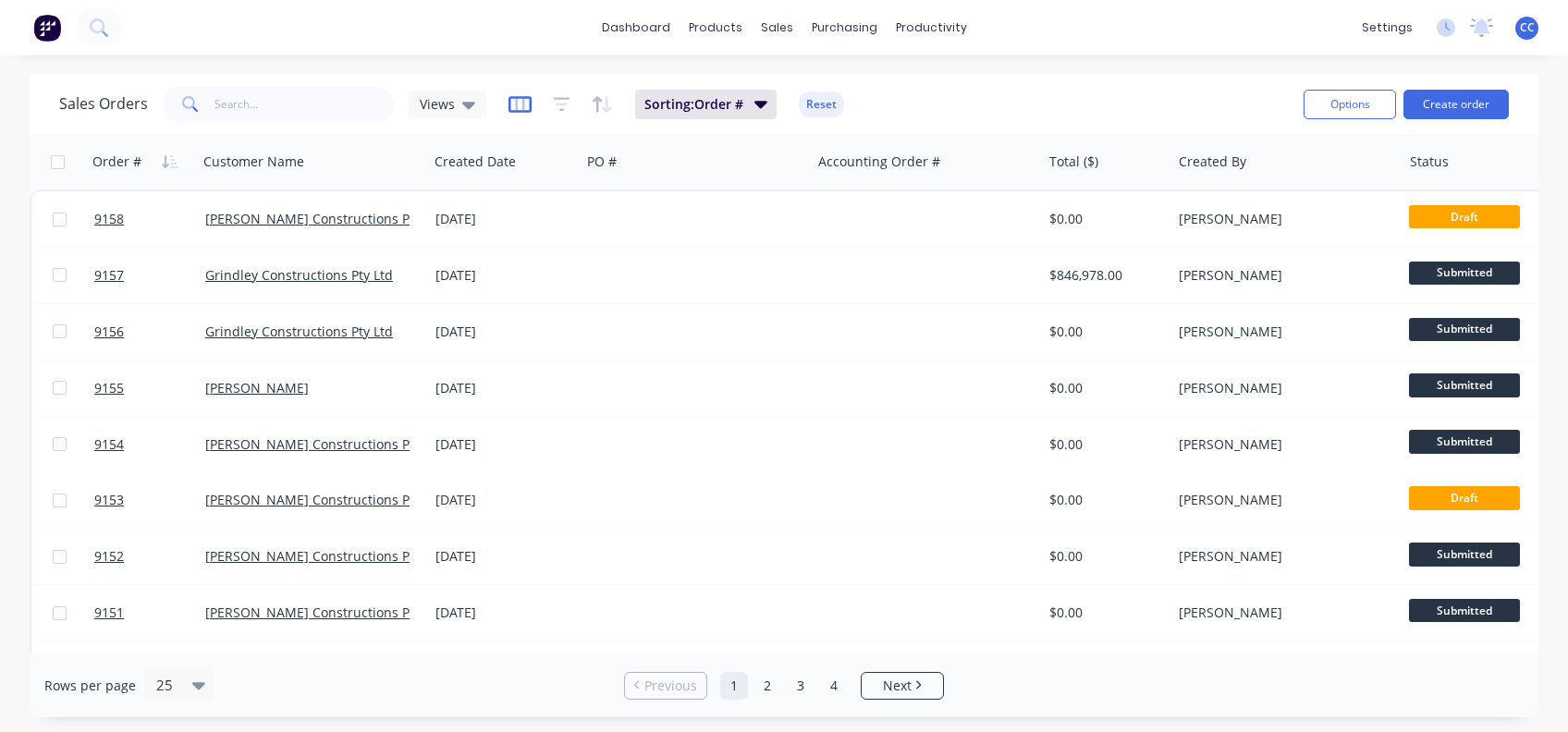
click at [525, 99] on icon "button" at bounding box center [520, 104] width 23 height 17
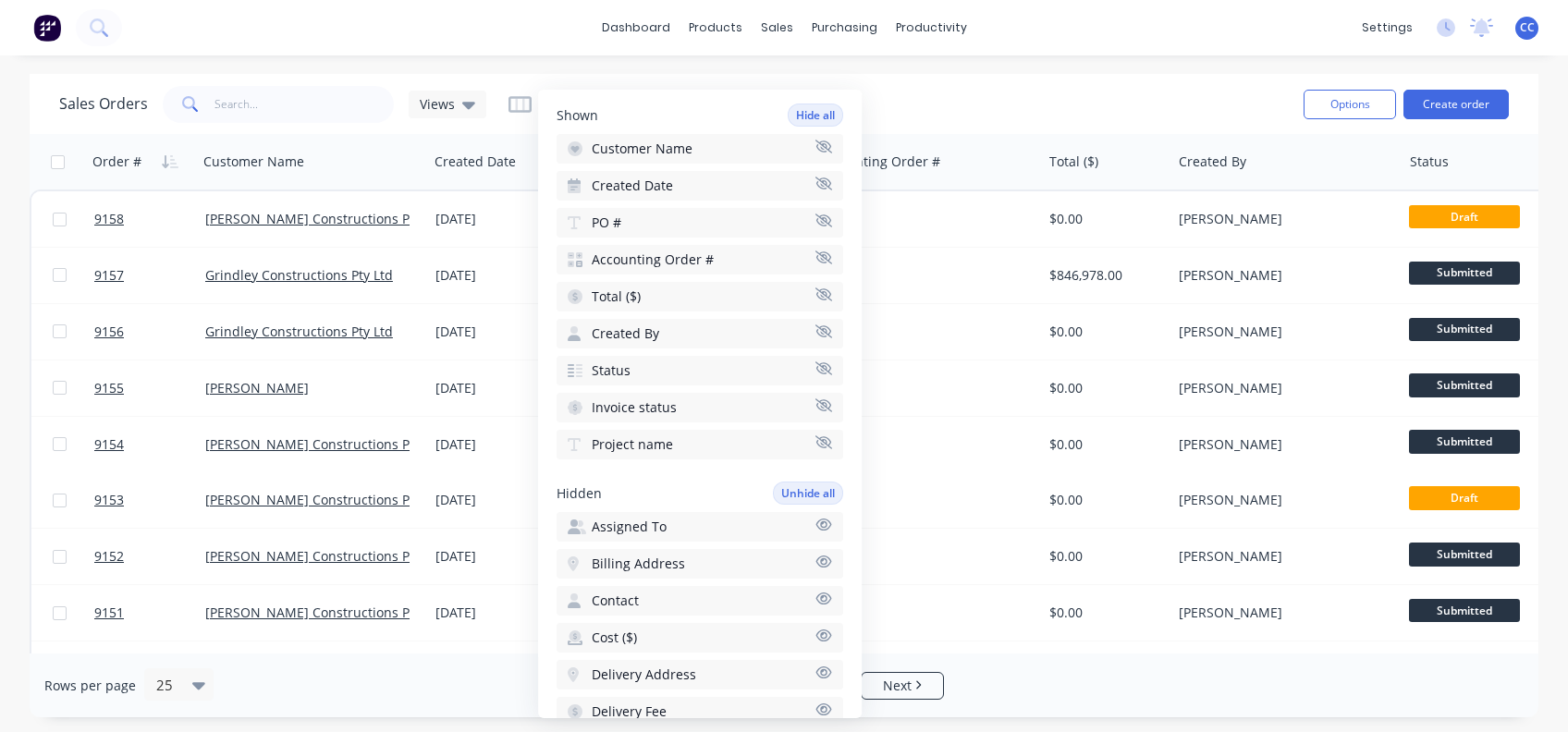
scroll to position [123, 0]
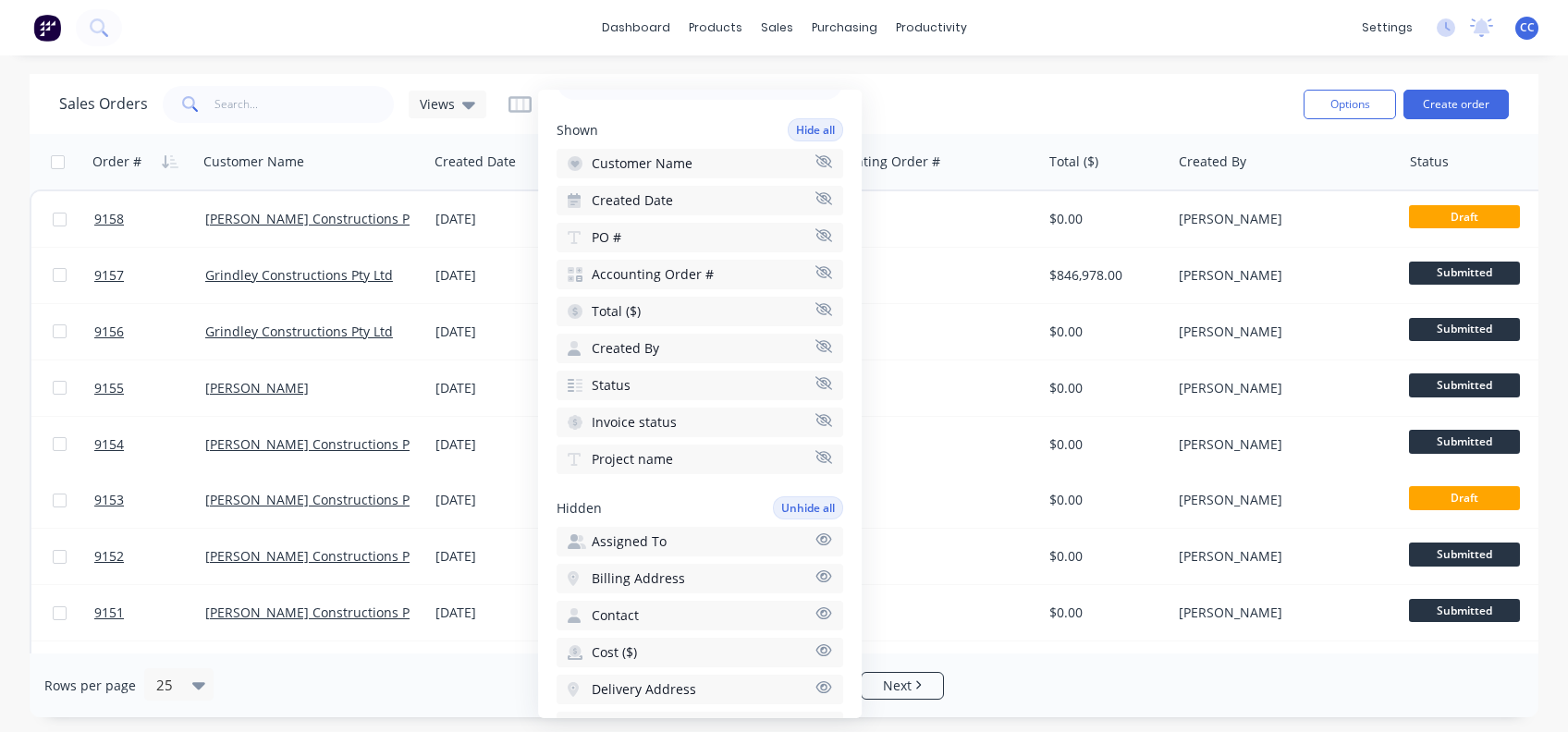
click at [816, 235] on icon "button" at bounding box center [824, 234] width 17 height 14
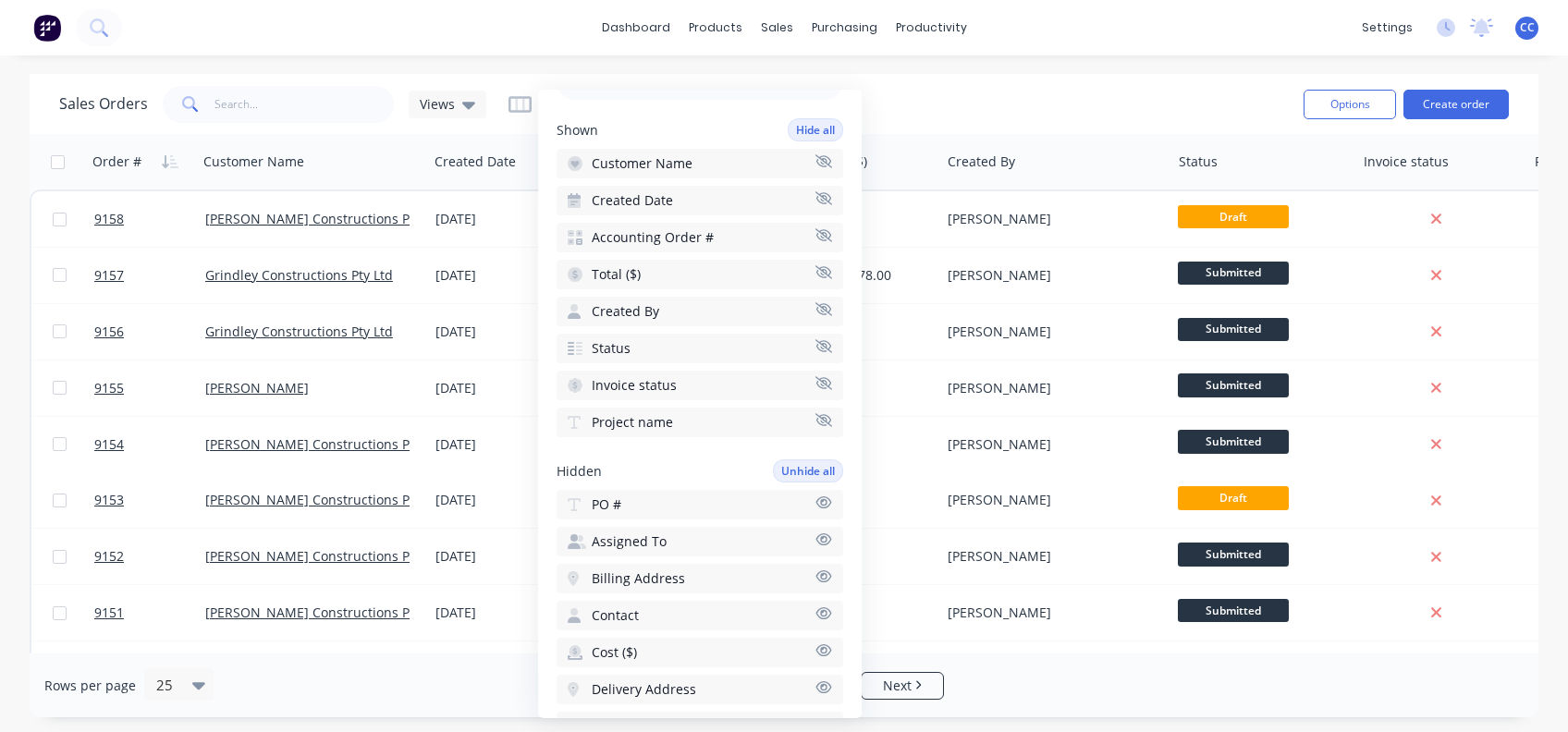
click at [816, 376] on icon "button" at bounding box center [824, 382] width 17 height 13
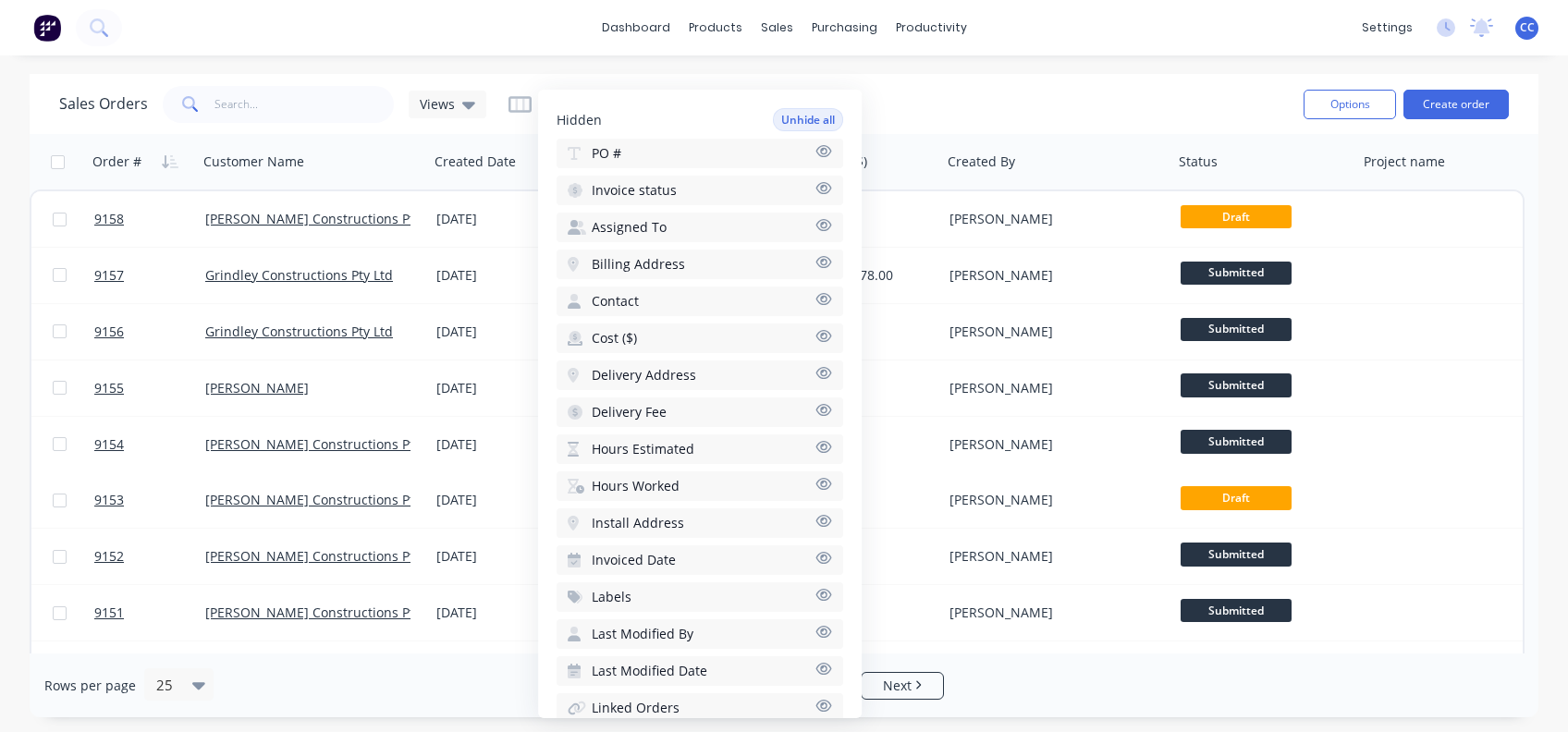
scroll to position [493, 0]
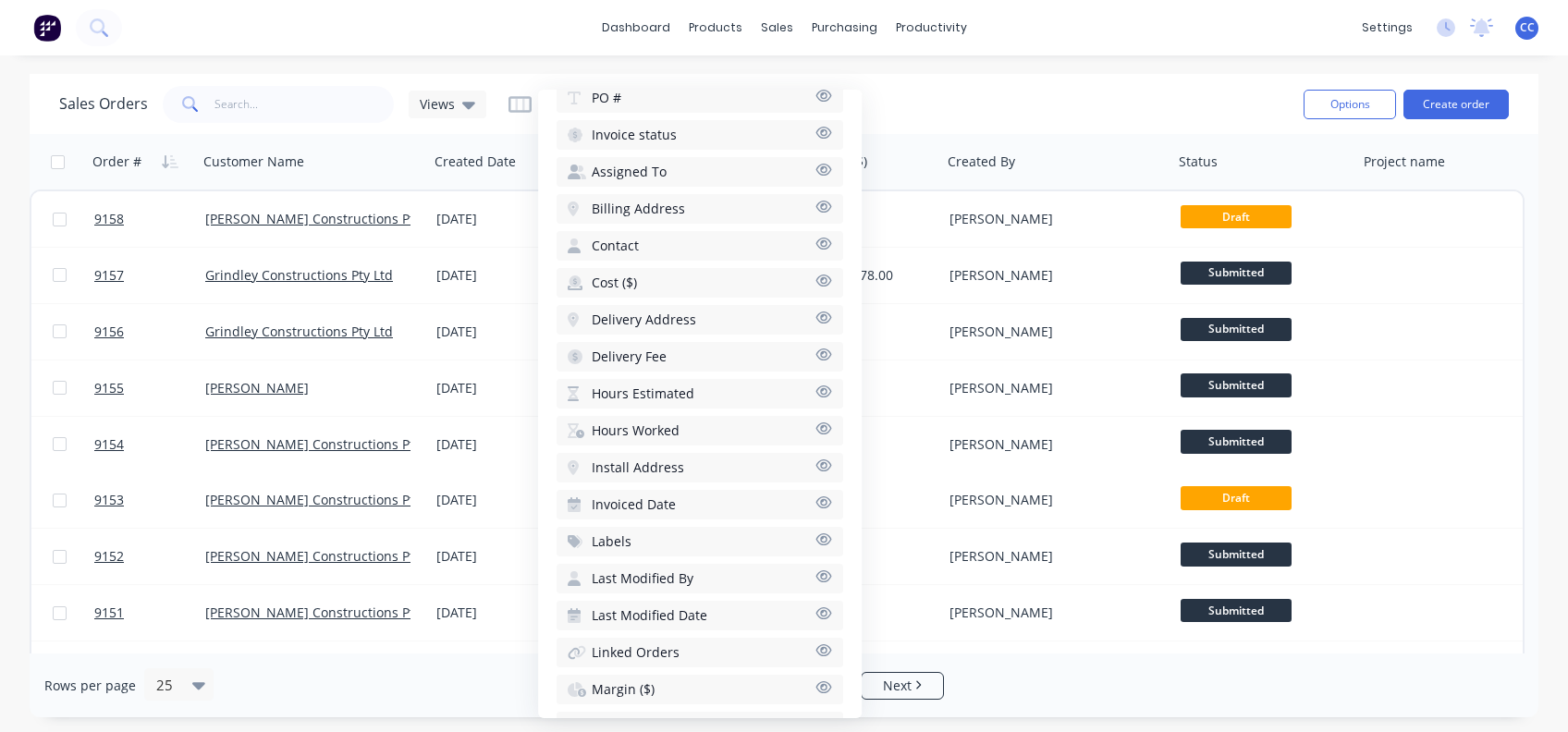
click at [770, 458] on button "Install Address" at bounding box center [699, 468] width 286 height 30
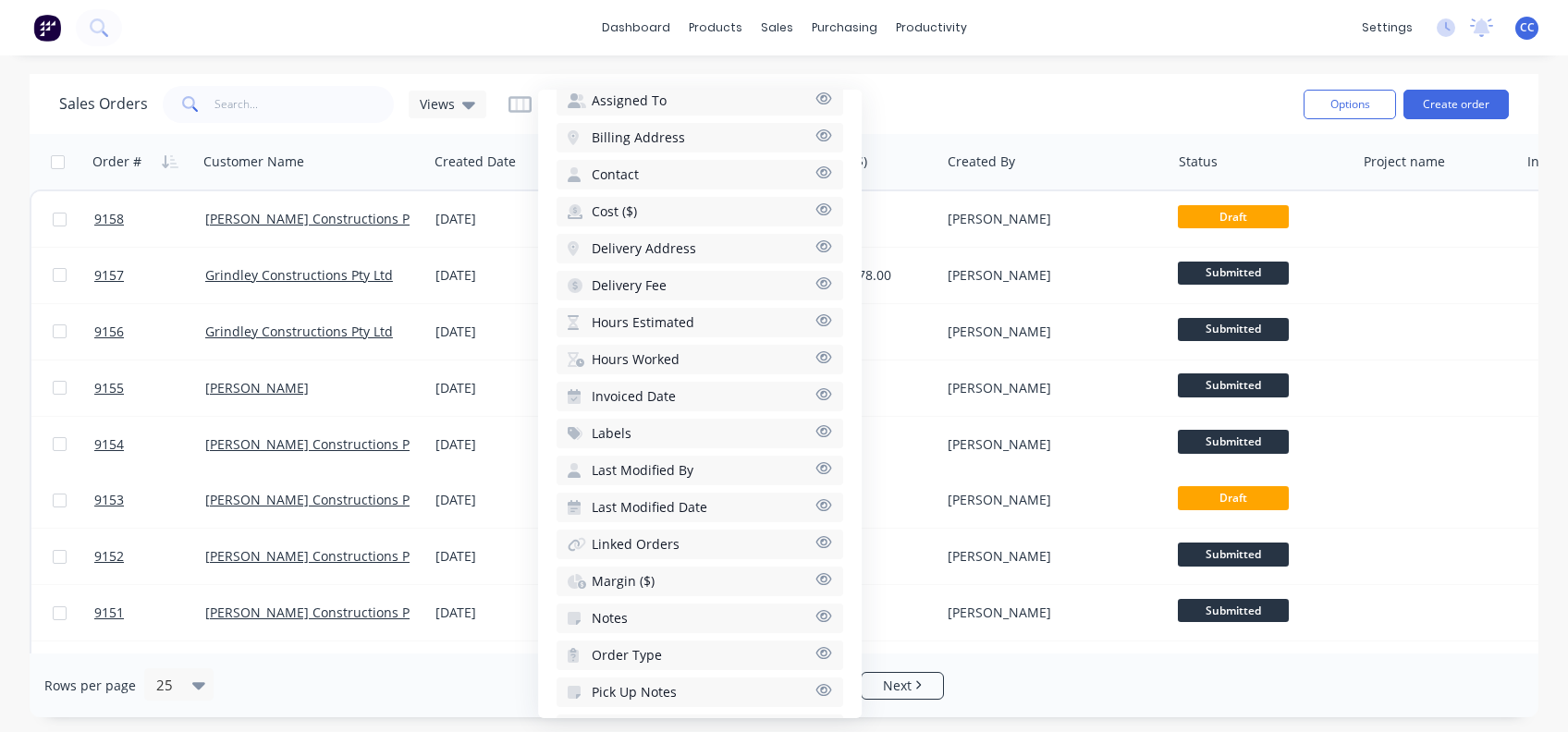
scroll to position [652, 0]
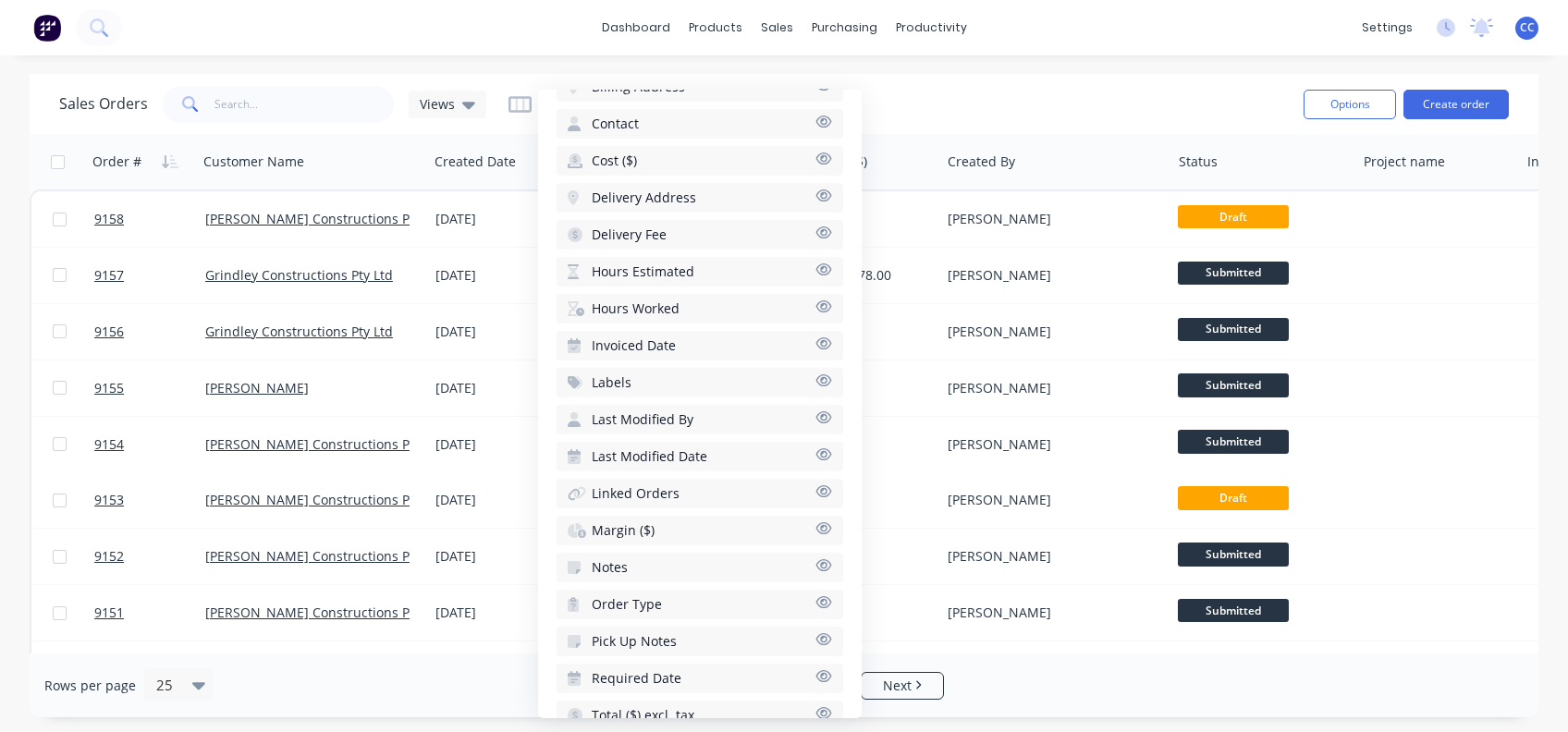
click at [780, 371] on button "Labels" at bounding box center [699, 383] width 286 height 30
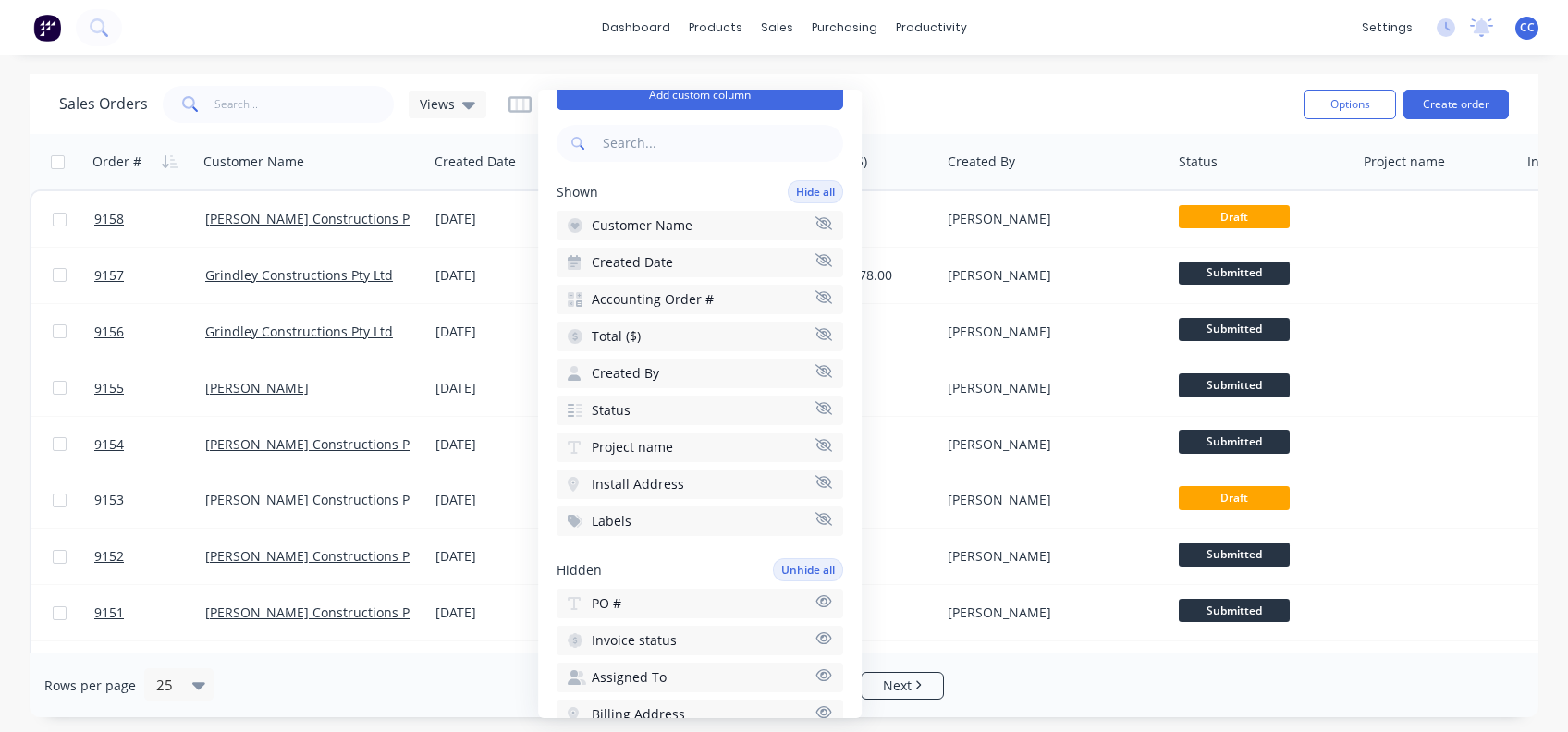
scroll to position [0, 0]
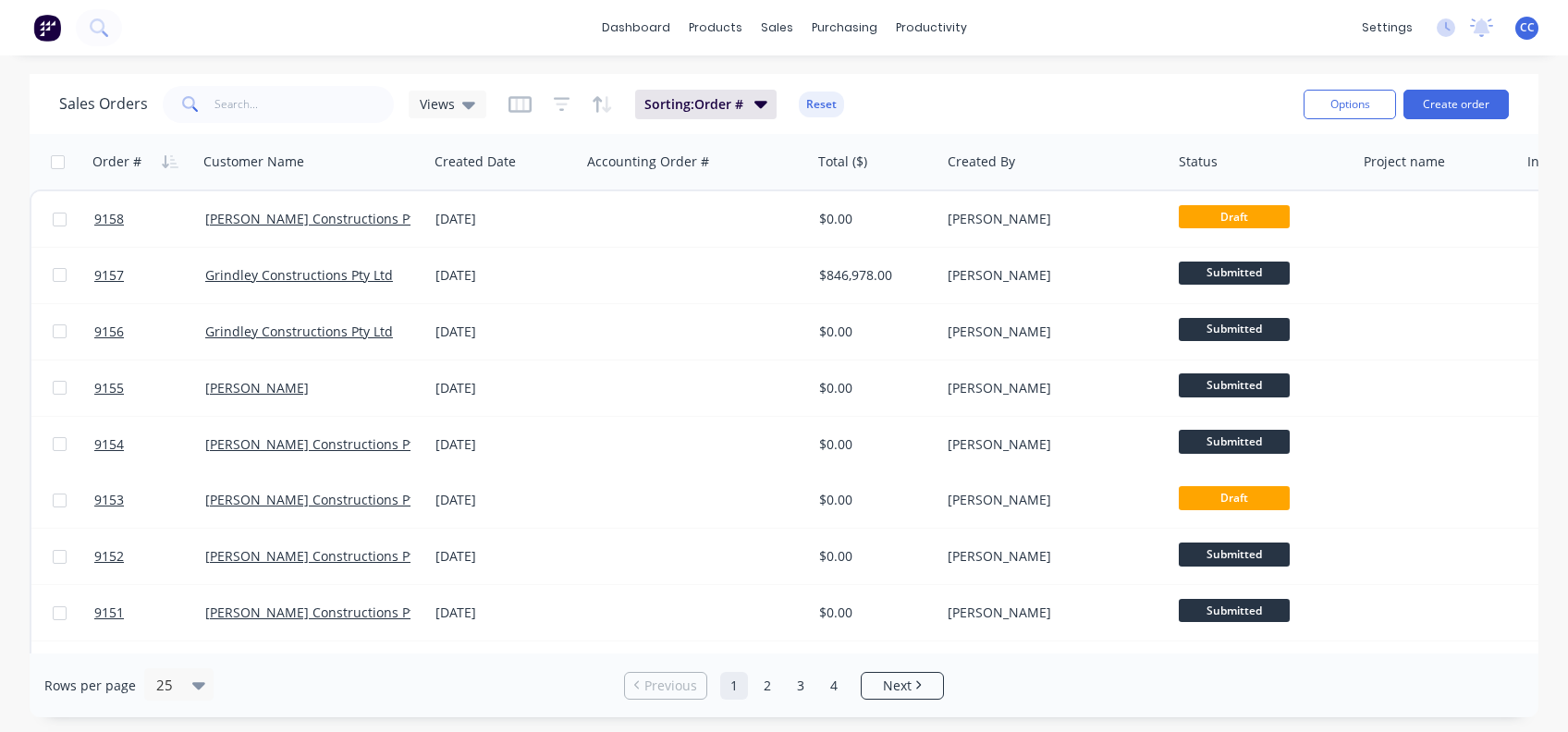
click at [976, 89] on div "Sales Orders Views Sorting: Order # Reset" at bounding box center [674, 103] width 1229 height 46
click at [1327, 103] on button "Options" at bounding box center [1349, 104] width 92 height 30
click at [1196, 88] on div "Sales Orders Views Sorting: Order # Reset" at bounding box center [674, 103] width 1229 height 46
click at [471, 100] on icon at bounding box center [469, 104] width 13 height 20
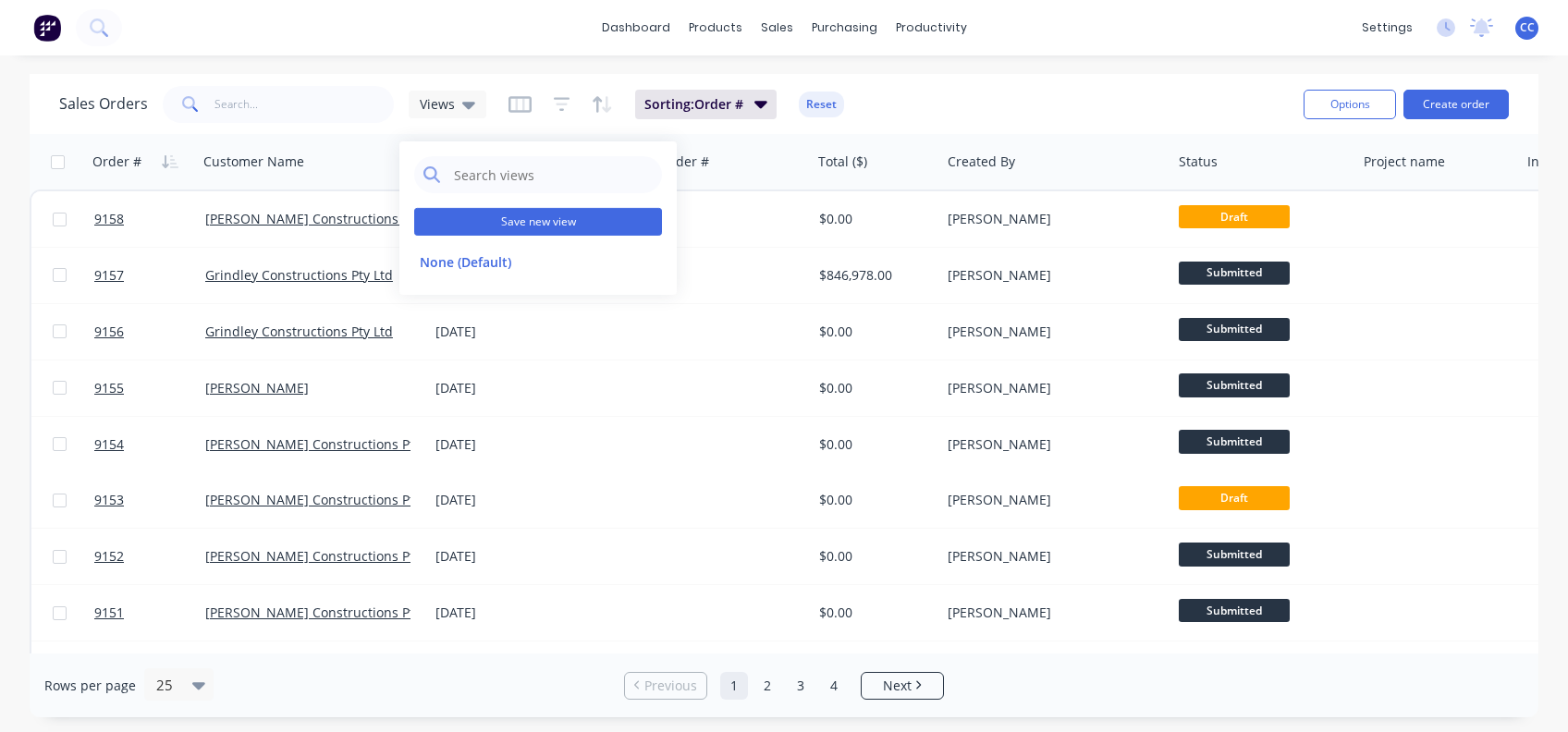
click at [549, 226] on button "Save new view" at bounding box center [538, 222] width 247 height 28
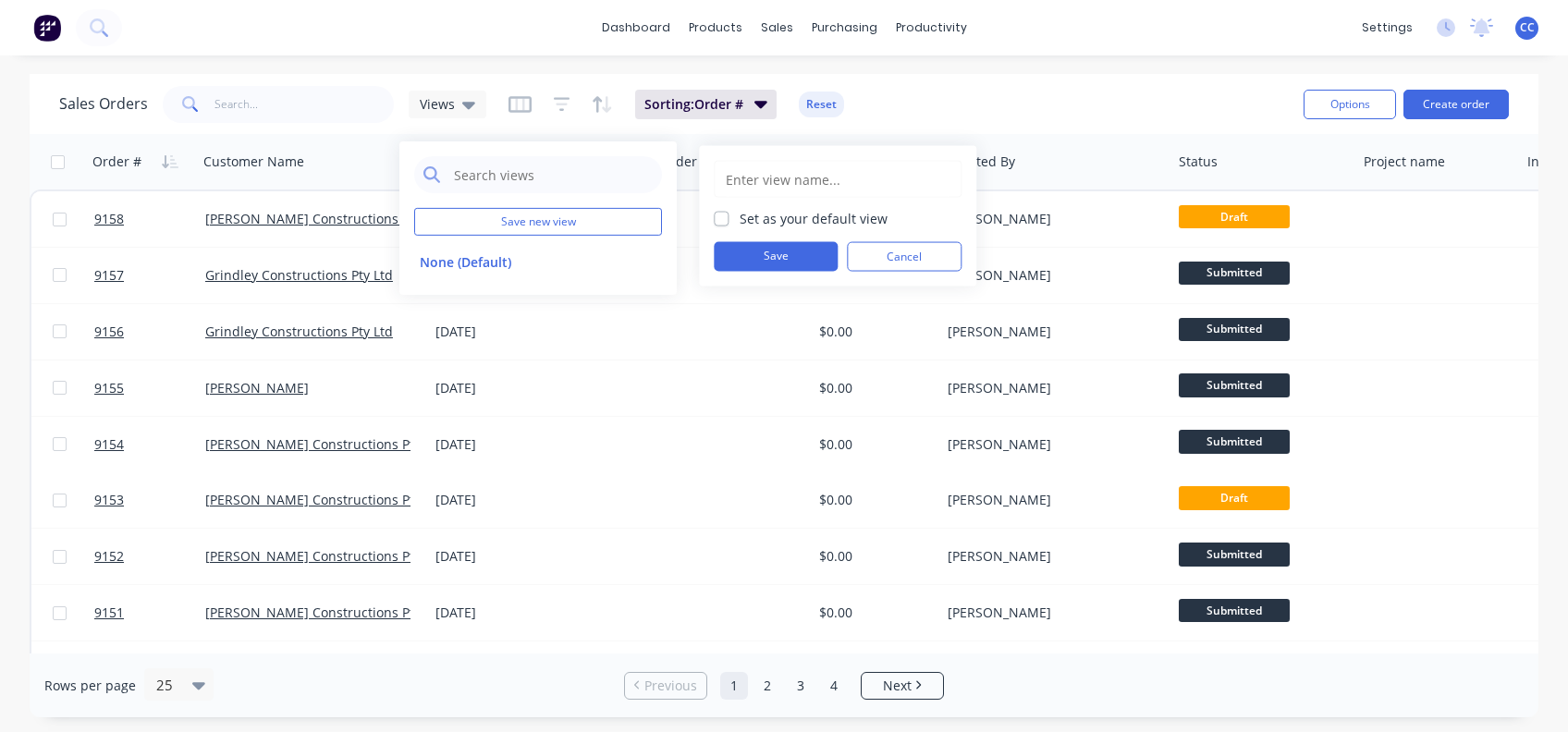
click at [739, 212] on label "Set as your default view" at bounding box center [813, 219] width 148 height 20
click at [724, 212] on input "Set as your default view" at bounding box center [721, 218] width 15 height 18
checkbox input "true"
click at [764, 254] on button "Save" at bounding box center [775, 257] width 124 height 30
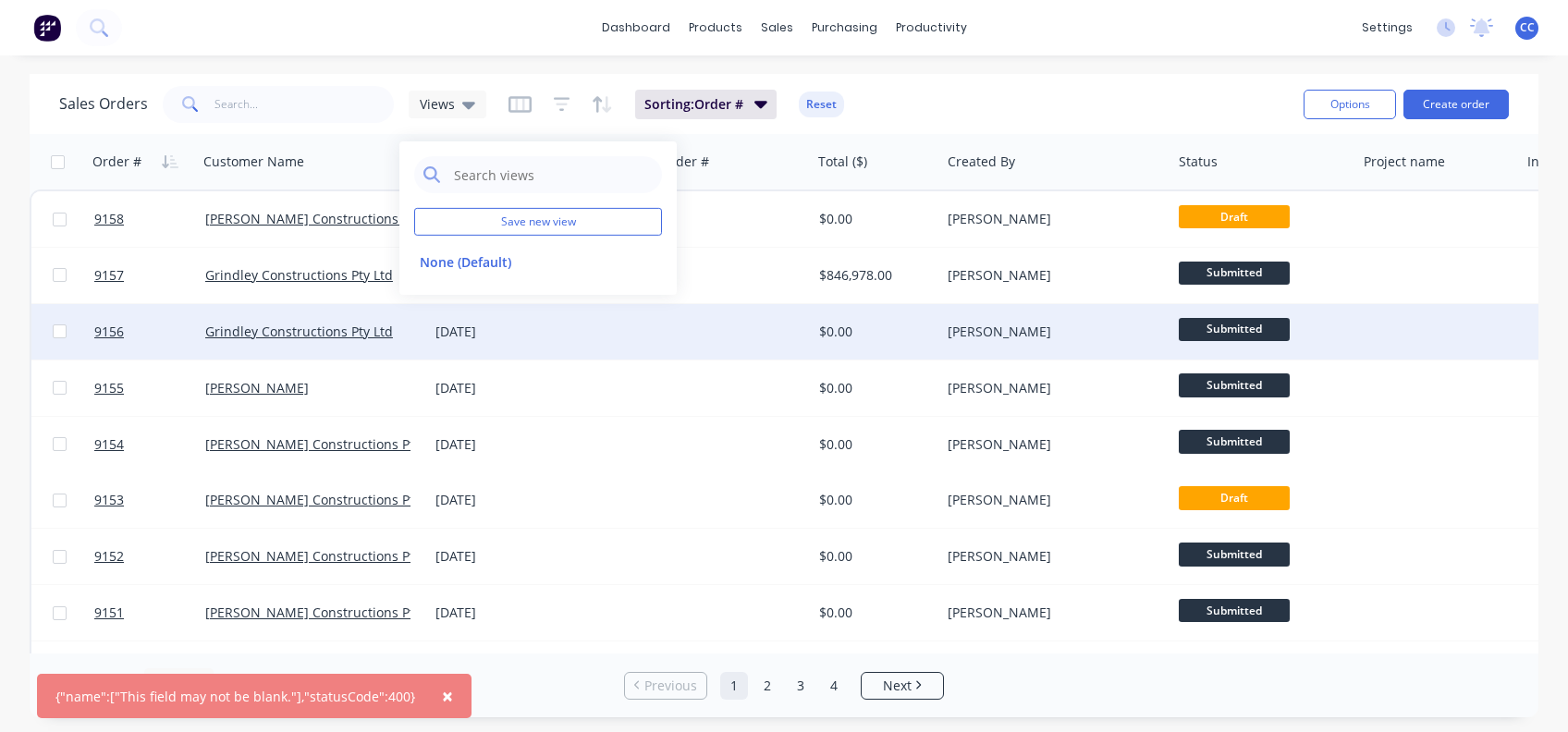
click at [658, 347] on div at bounding box center [695, 332] width 230 height 56
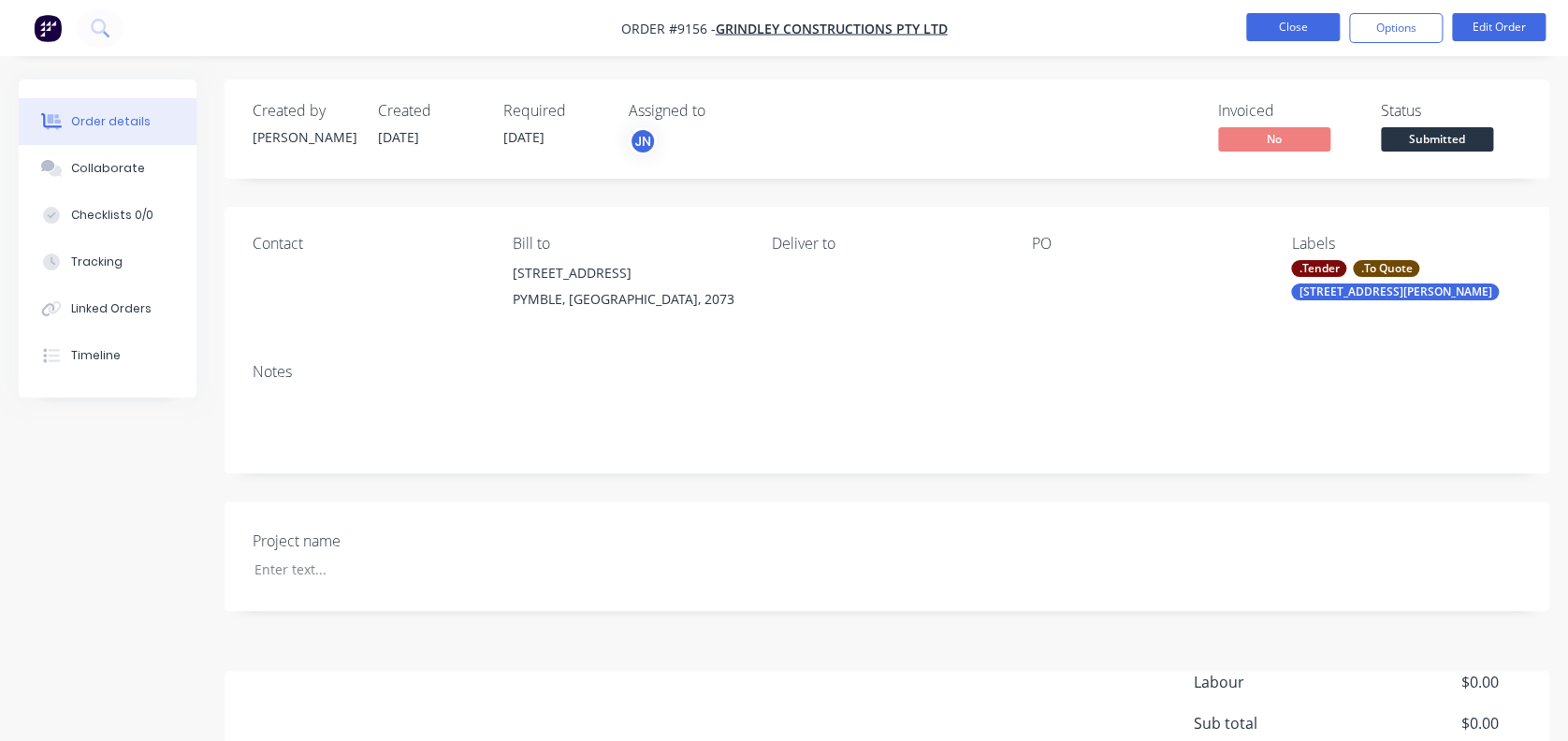
click at [1307, 25] on button "Close" at bounding box center [1292, 27] width 93 height 28
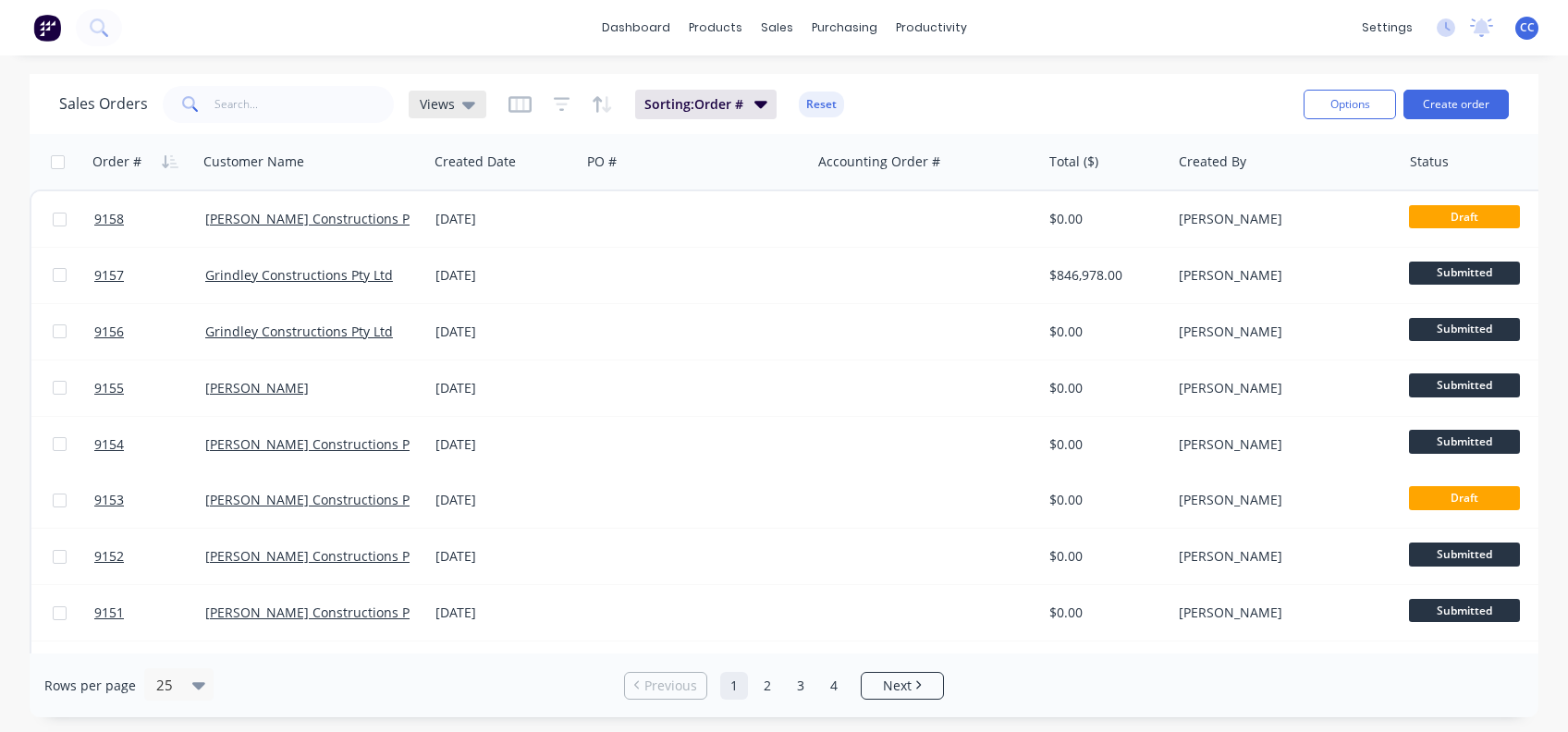
click at [470, 108] on icon at bounding box center [469, 104] width 13 height 20
click at [475, 173] on input "text" at bounding box center [552, 175] width 201 height 37
click at [466, 95] on icon at bounding box center [469, 104] width 13 height 20
click at [773, 162] on icon "button" at bounding box center [774, 162] width 7 height 13
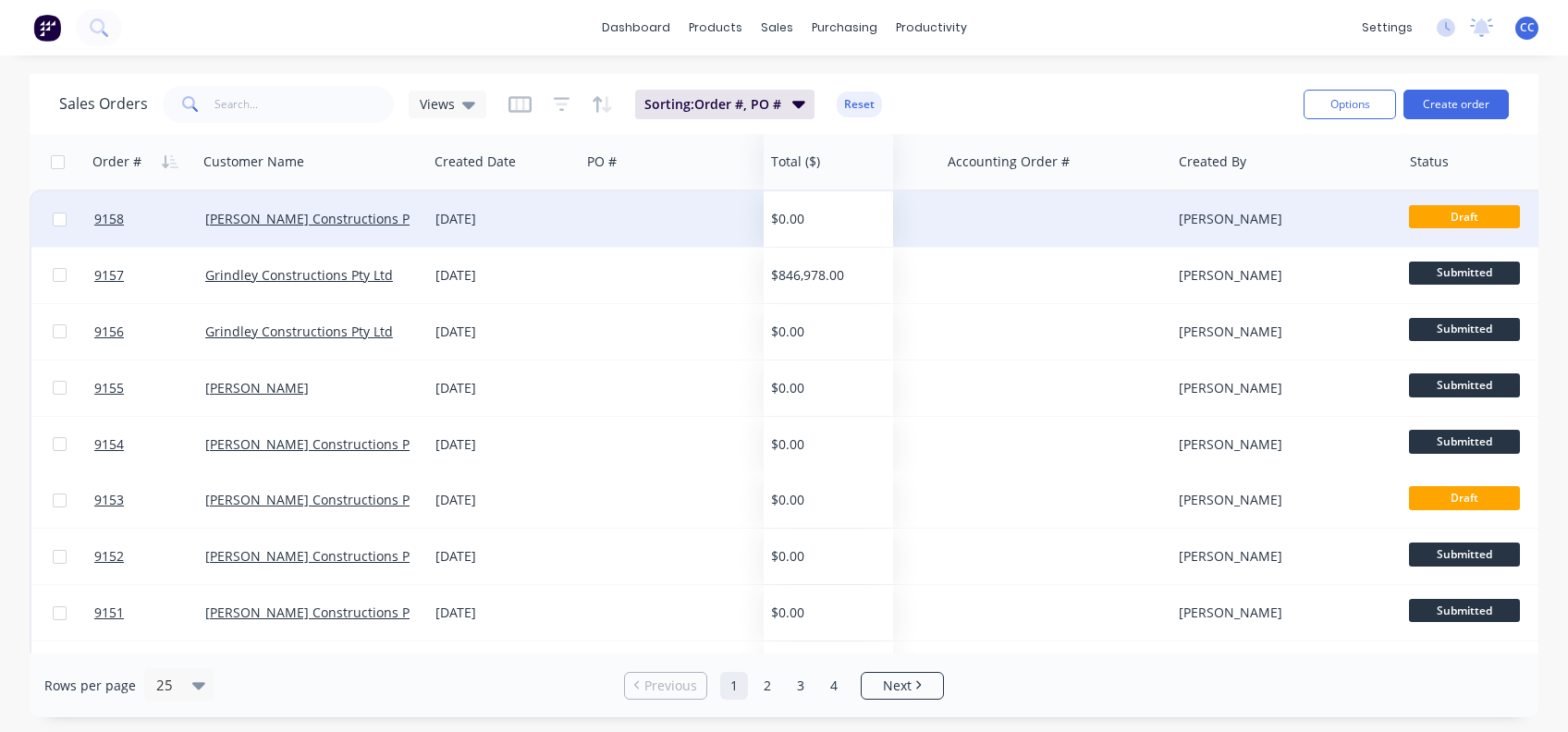
drag, startPoint x: 1077, startPoint y: 174, endPoint x: 799, endPoint y: 199, distance: 279.1
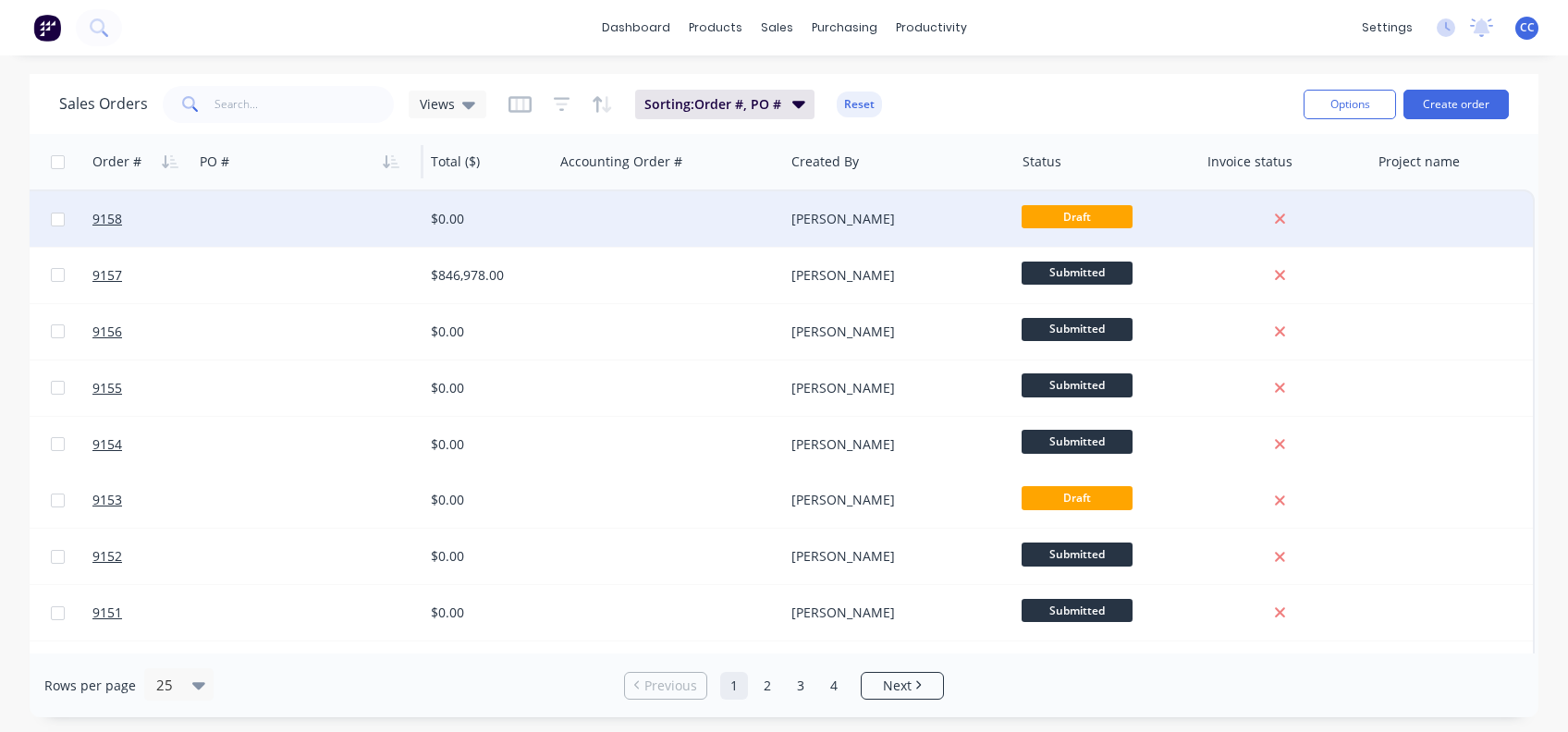
scroll to position [0, 386]
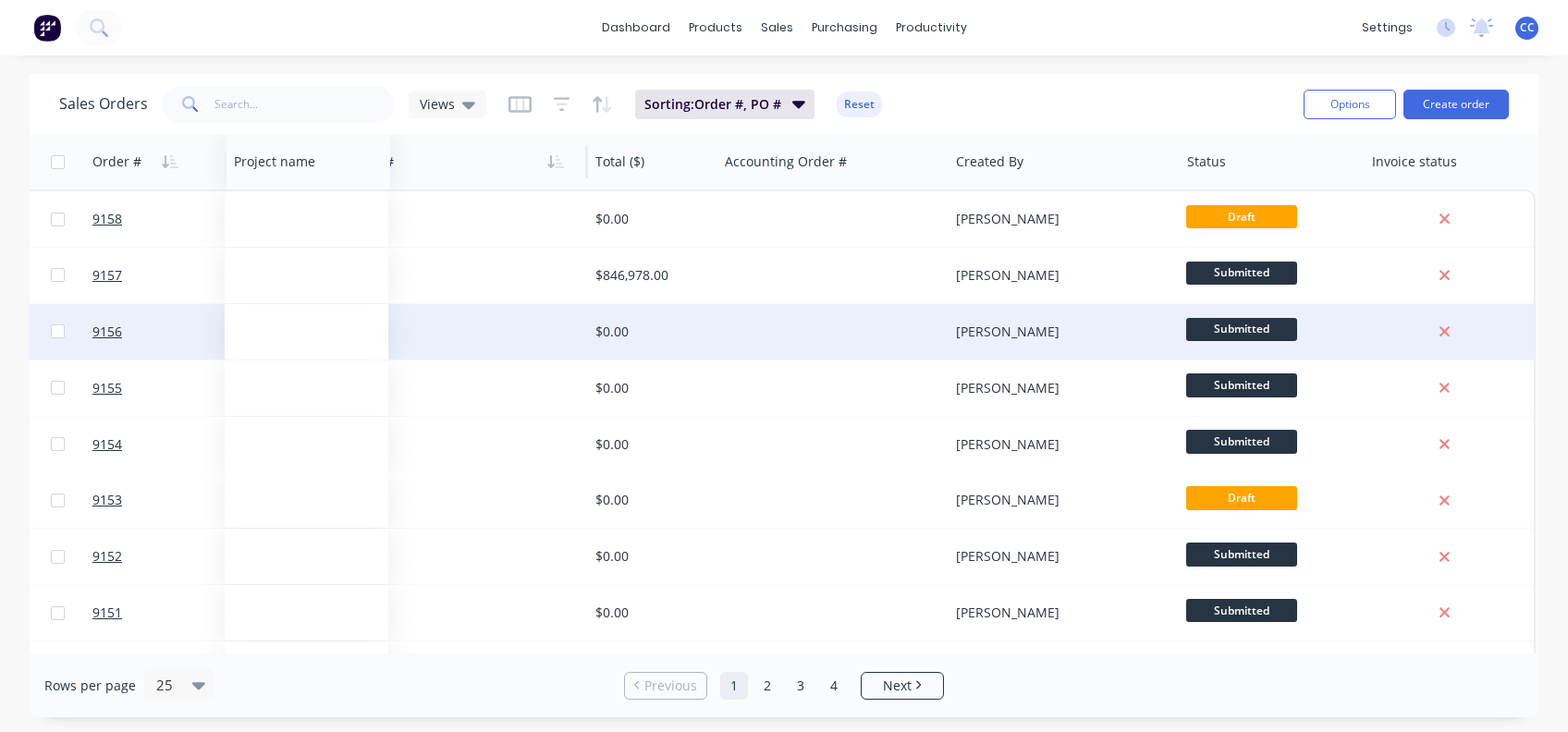
drag, startPoint x: 1407, startPoint y: 175, endPoint x: 261, endPoint y: 311, distance: 1154.0
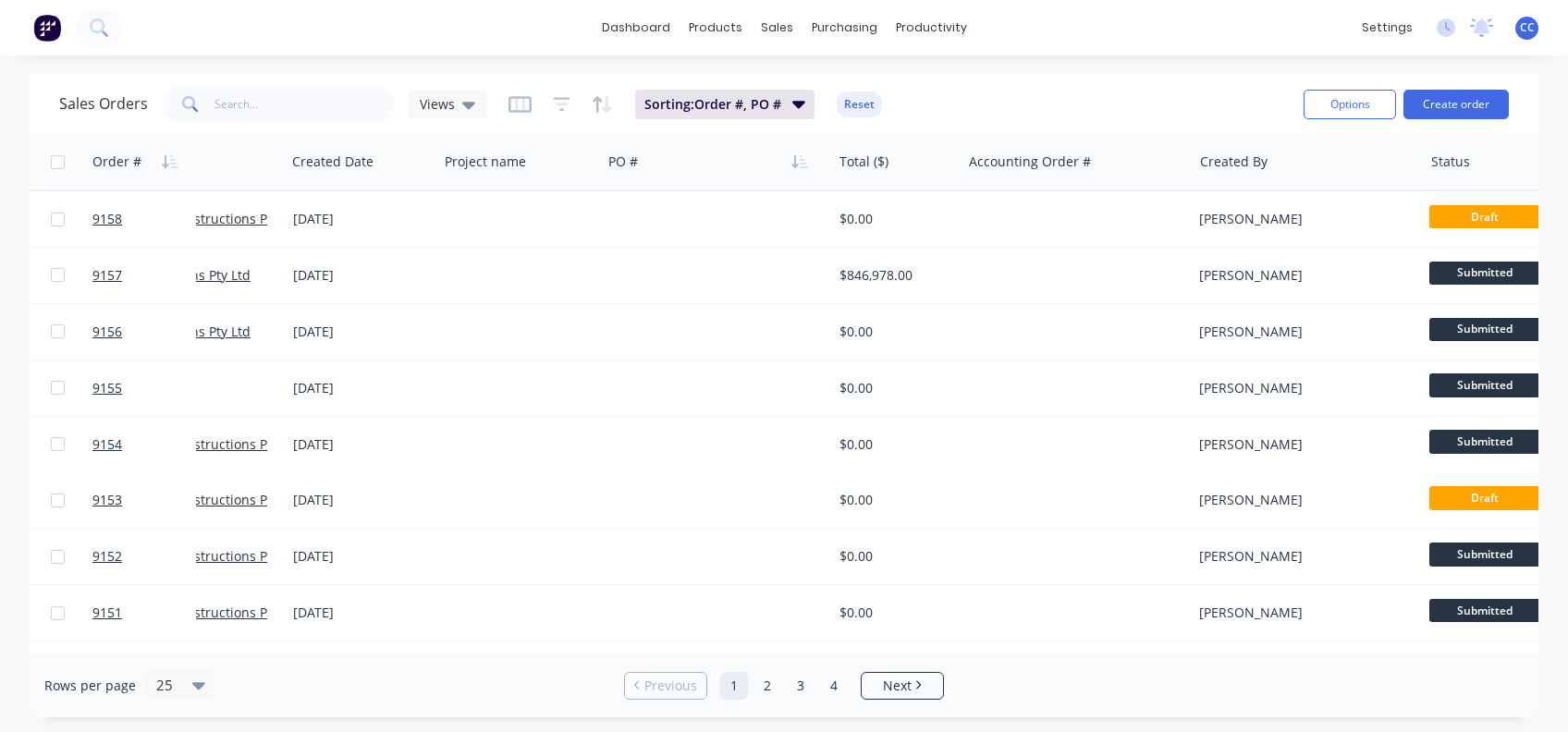
scroll to position [0, 0]
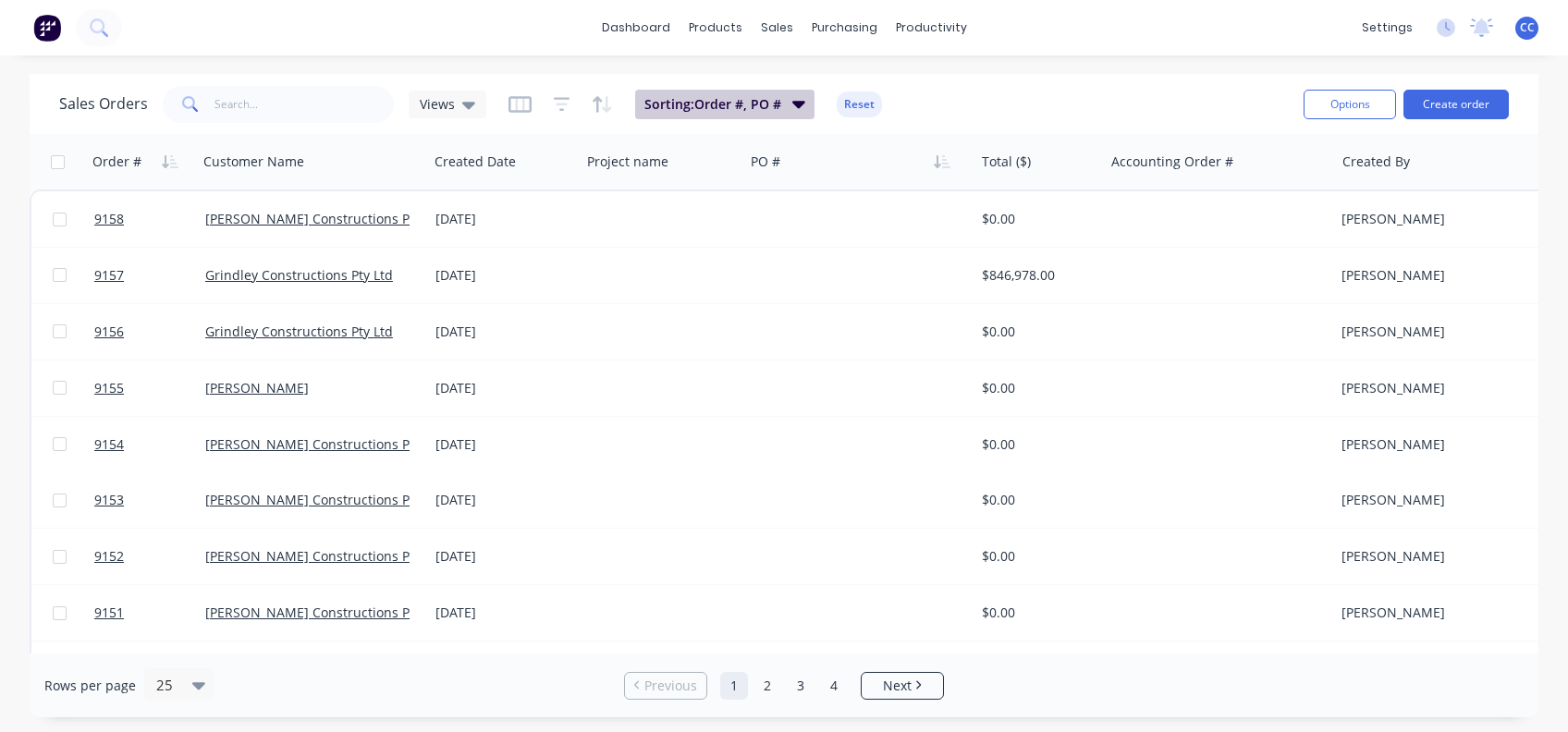
click at [799, 105] on icon "button" at bounding box center [799, 103] width 13 height 20
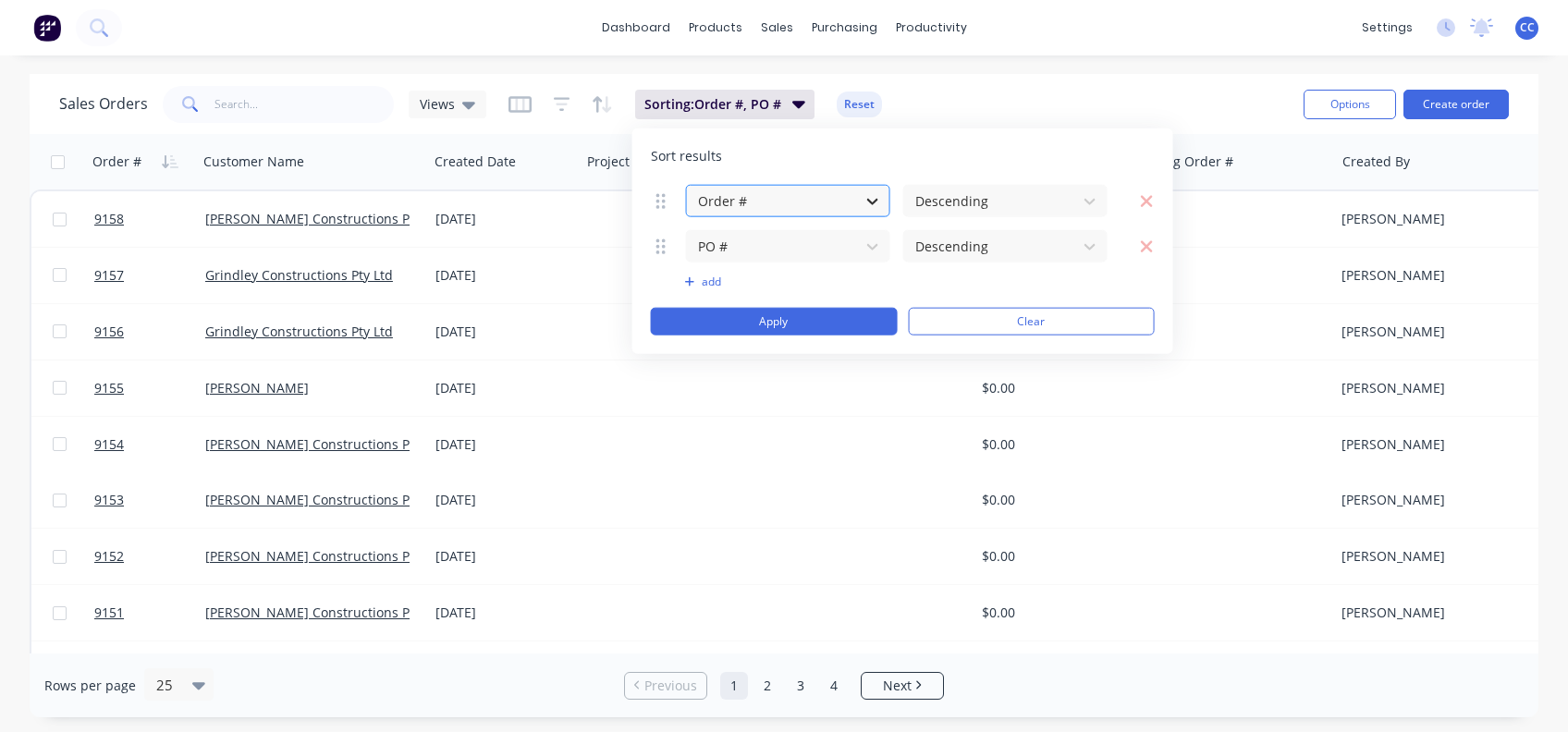
click at [876, 199] on icon at bounding box center [872, 201] width 11 height 7
click at [1087, 200] on icon at bounding box center [1090, 201] width 11 height 7
click at [1148, 238] on icon "button" at bounding box center [1146, 246] width 14 height 19
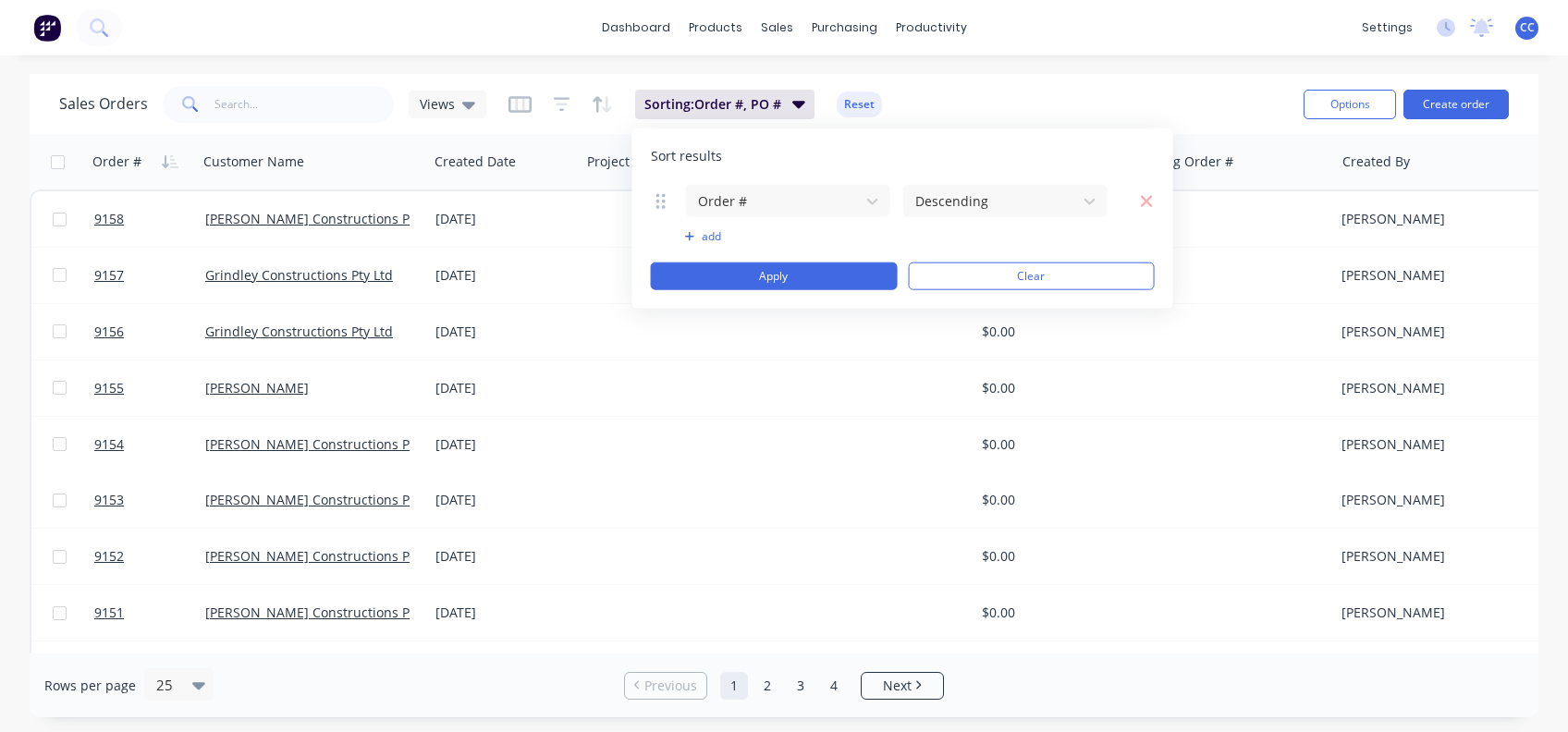
click at [967, 96] on div "Sales Orders Views Sorting: Order #, PO # Reset" at bounding box center [674, 103] width 1229 height 46
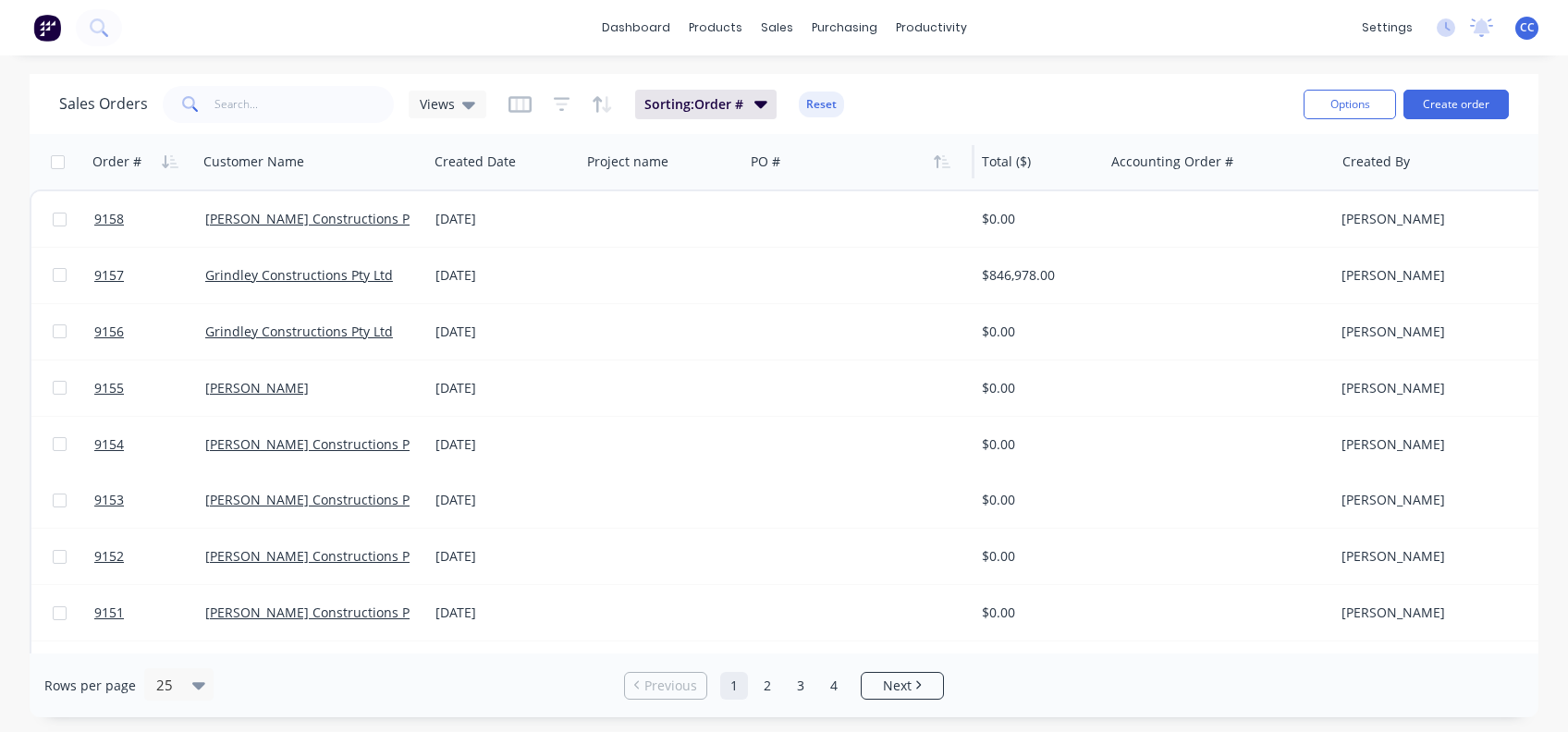
click at [876, 174] on div at bounding box center [853, 162] width 206 height 37
click at [948, 166] on icon "button" at bounding box center [946, 162] width 8 height 13
click at [124, 157] on div "Order #" at bounding box center [116, 162] width 49 height 19
click at [469, 107] on icon at bounding box center [469, 104] width 13 height 20
click at [539, 110] on div "Sorting: Order #, PO # Reset" at bounding box center [696, 104] width 374 height 30
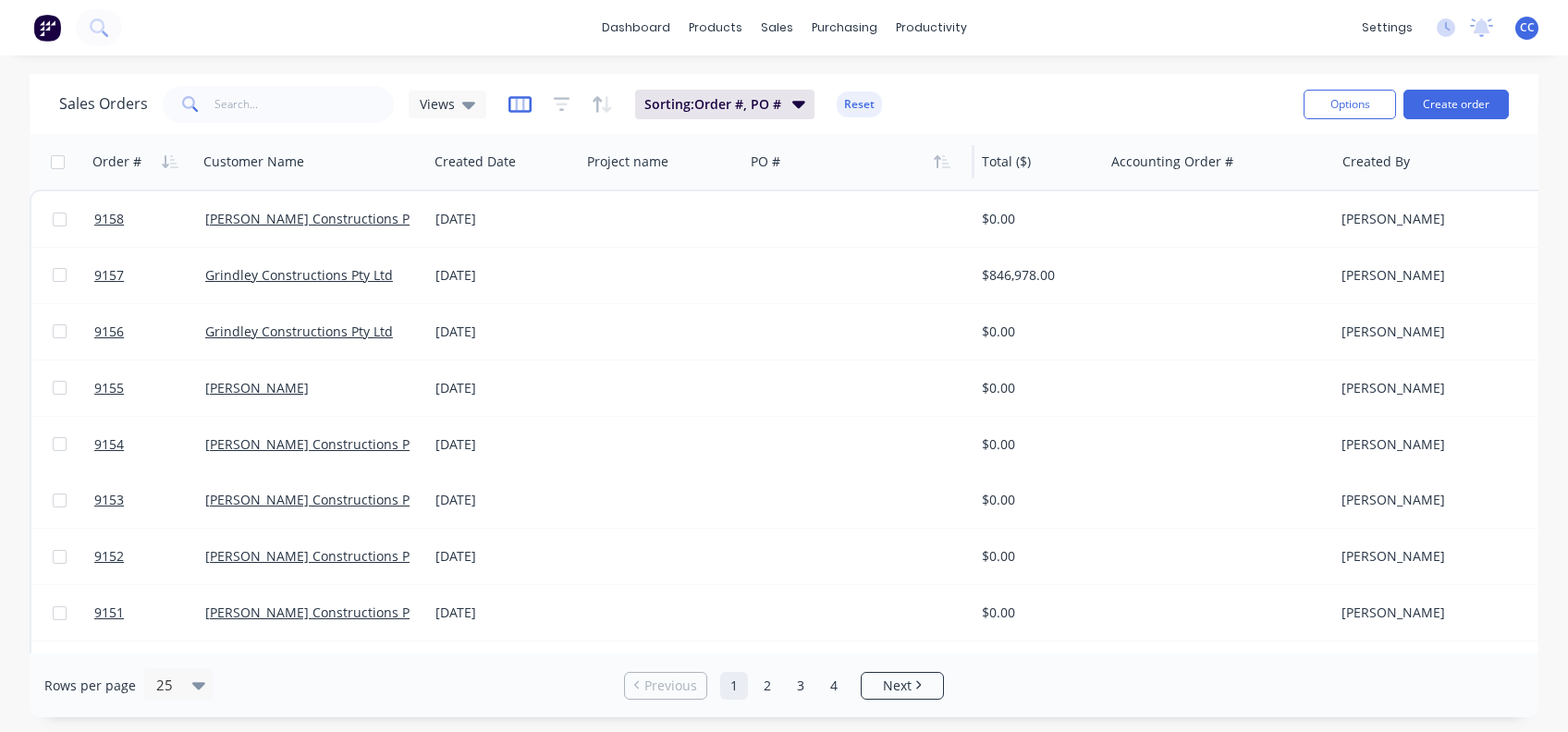
click at [518, 100] on icon "button" at bounding box center [520, 104] width 23 height 19
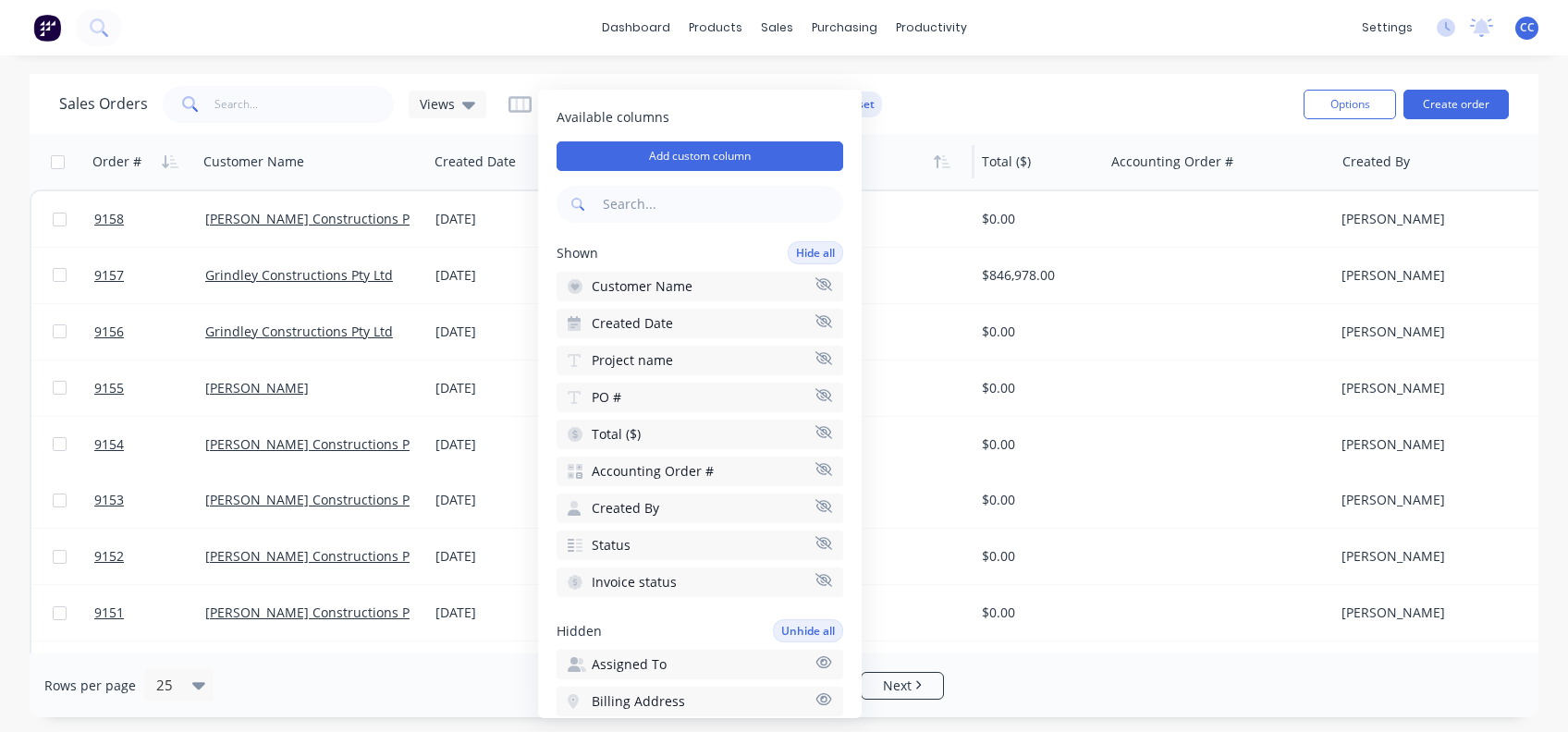
click at [816, 391] on icon "button" at bounding box center [824, 394] width 17 height 13
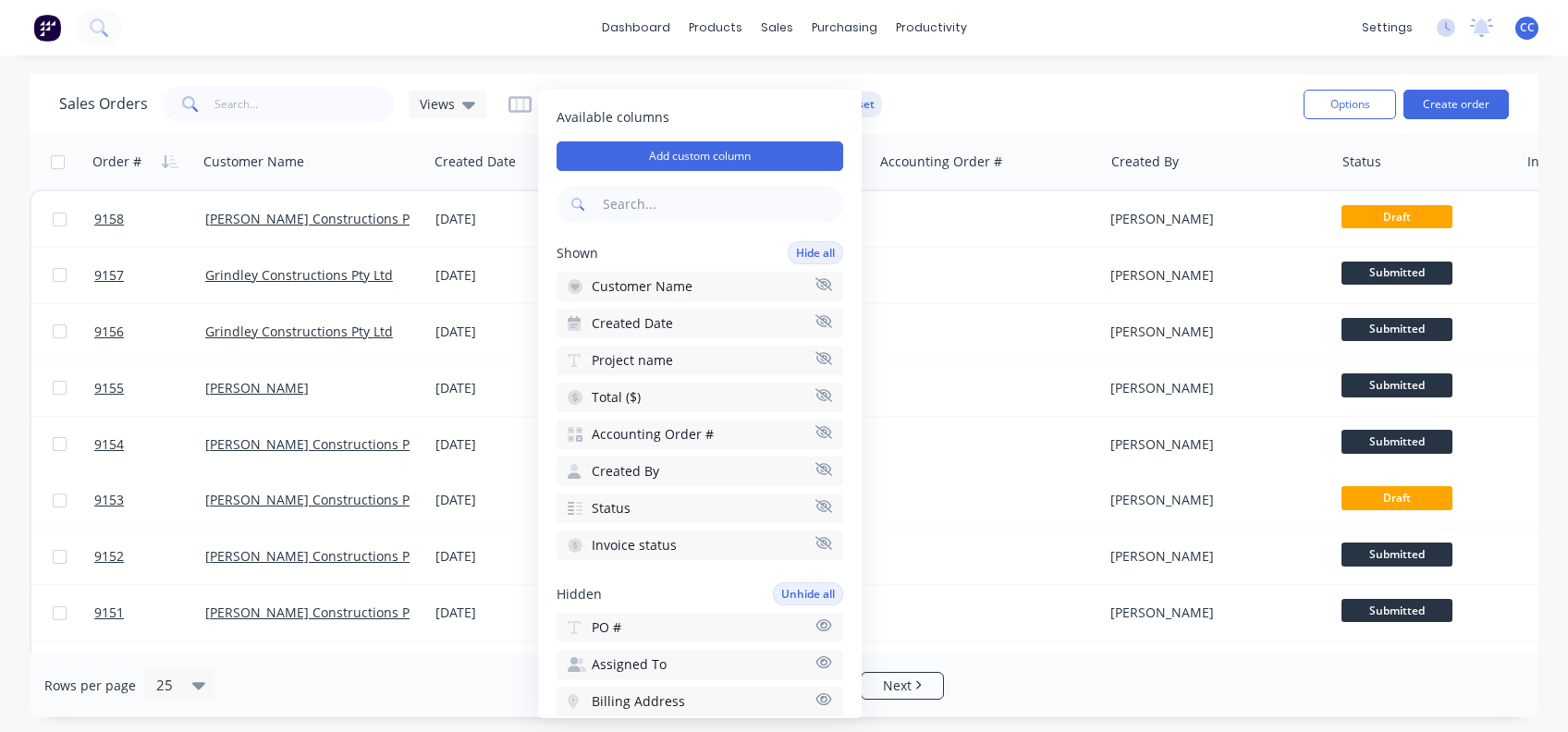
click at [816, 425] on icon "button" at bounding box center [824, 432] width 17 height 14
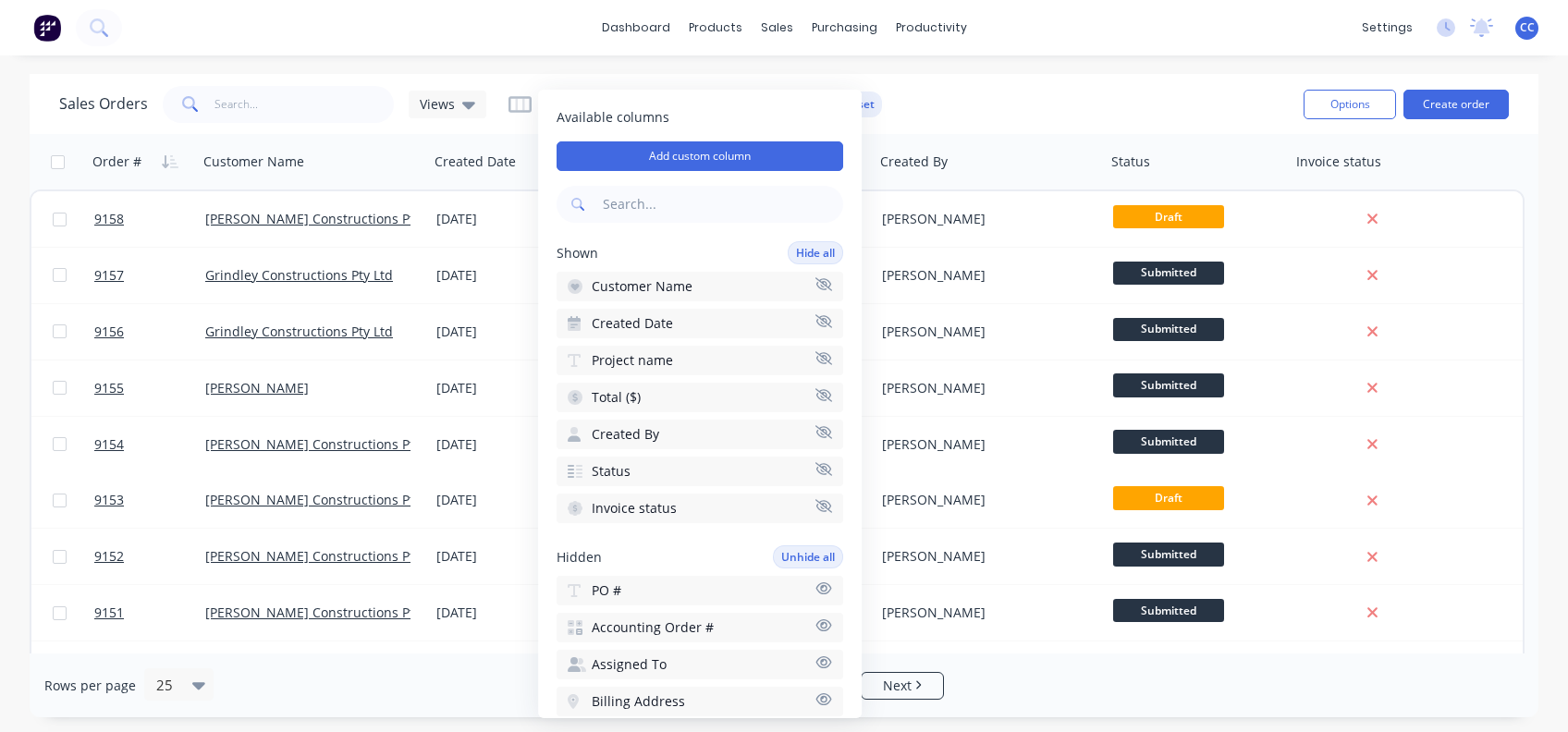
click at [816, 499] on icon "button" at bounding box center [824, 506] width 17 height 14
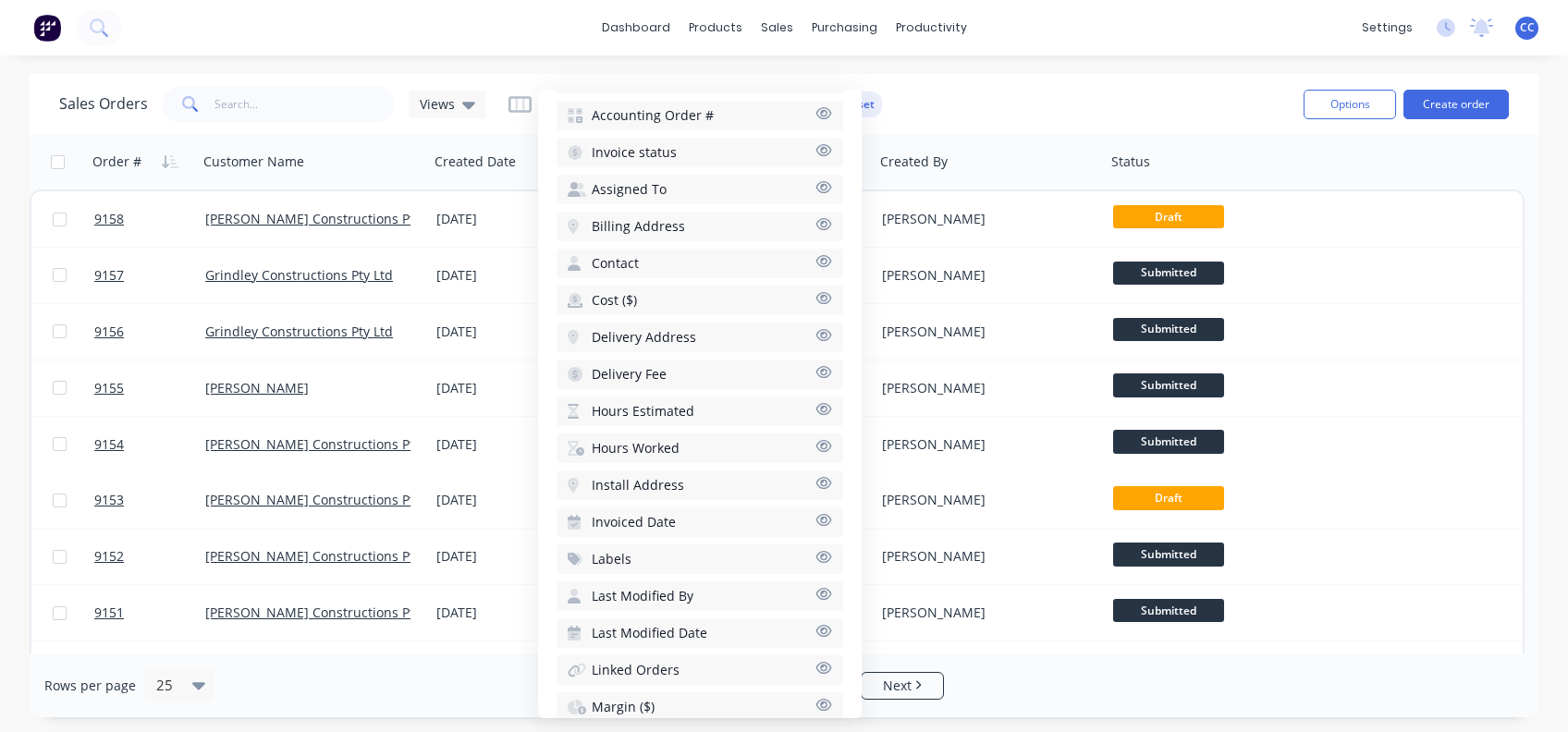
scroll to position [677, 0]
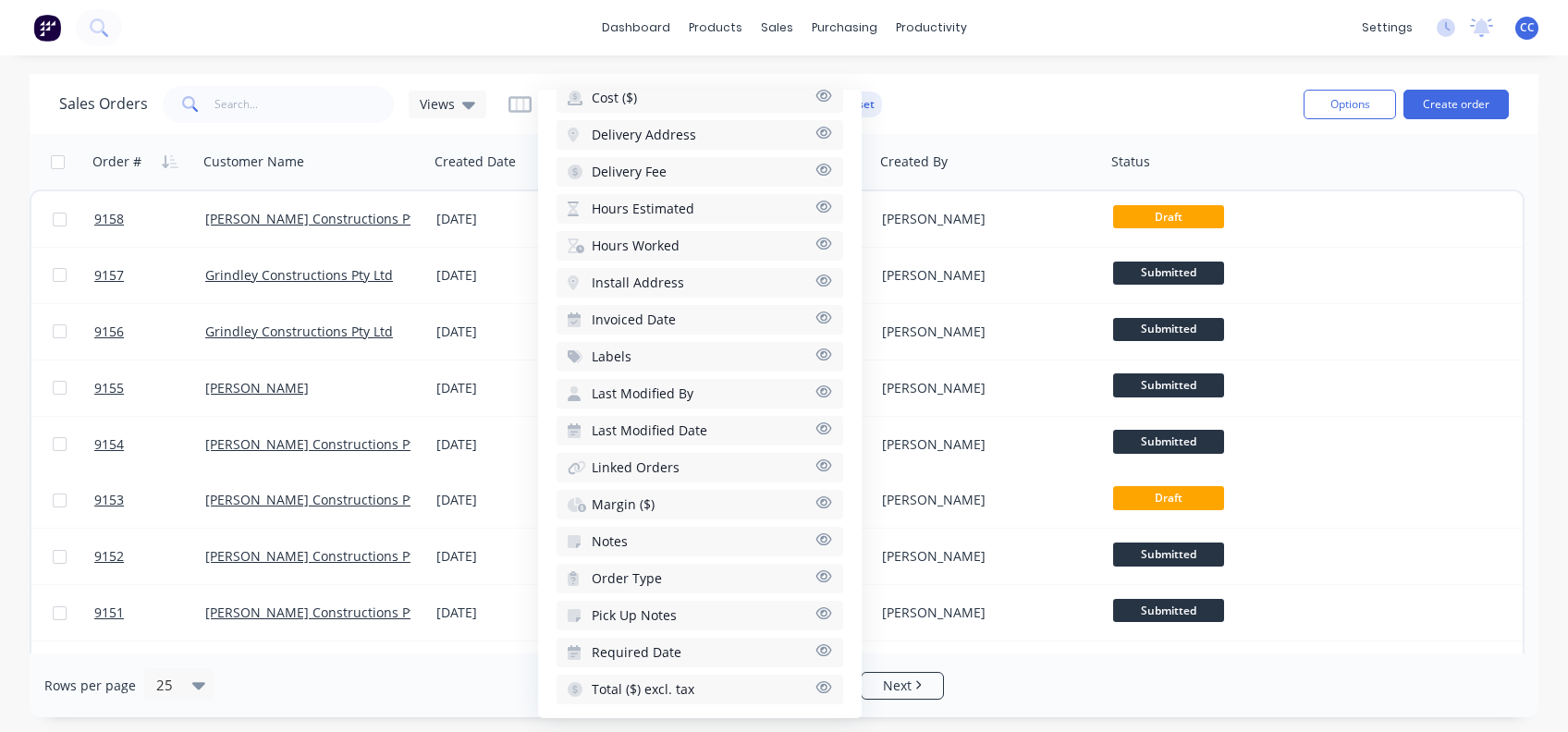
click at [817, 533] on icon "button" at bounding box center [824, 539] width 16 height 12
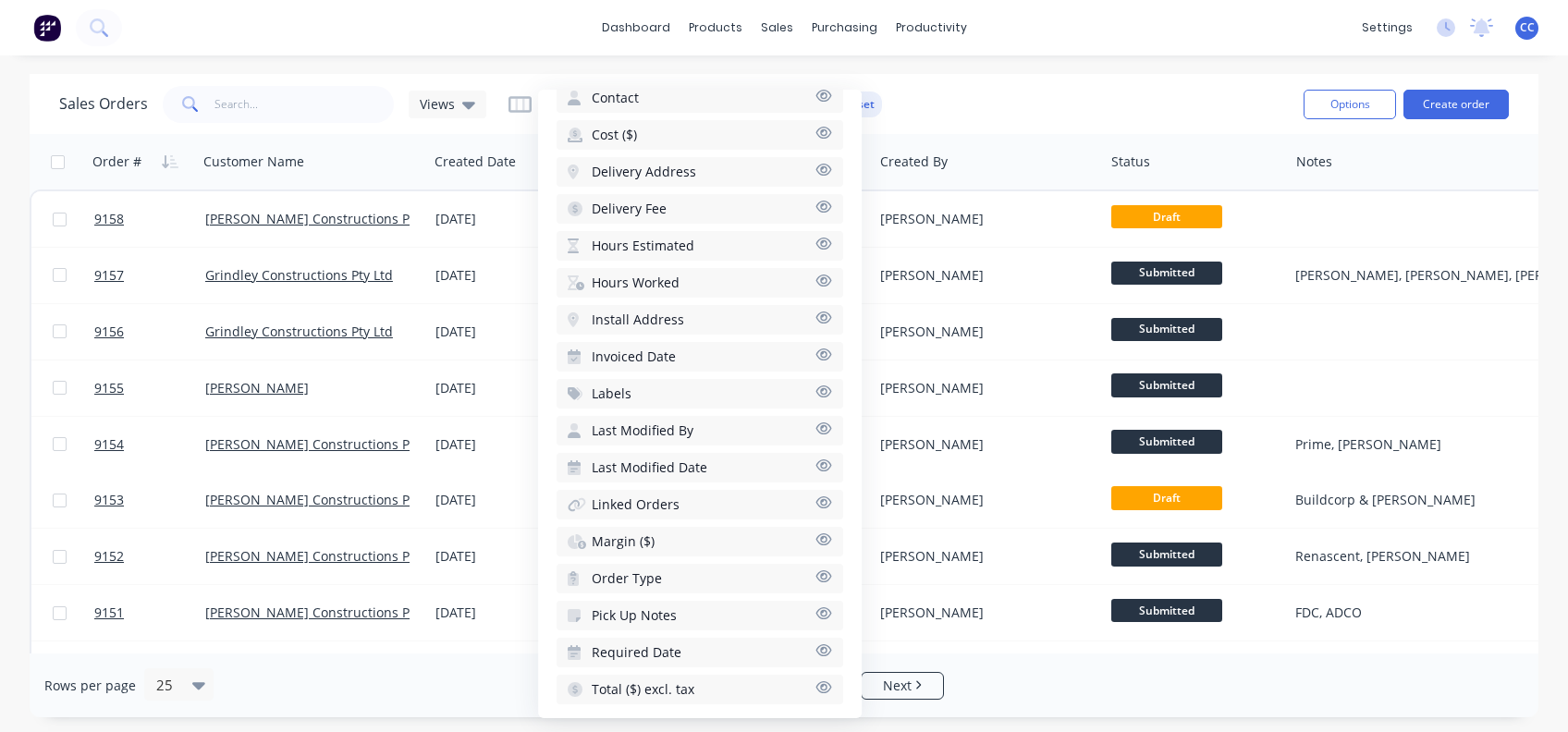
click at [817, 645] on icon "button" at bounding box center [824, 650] width 16 height 12
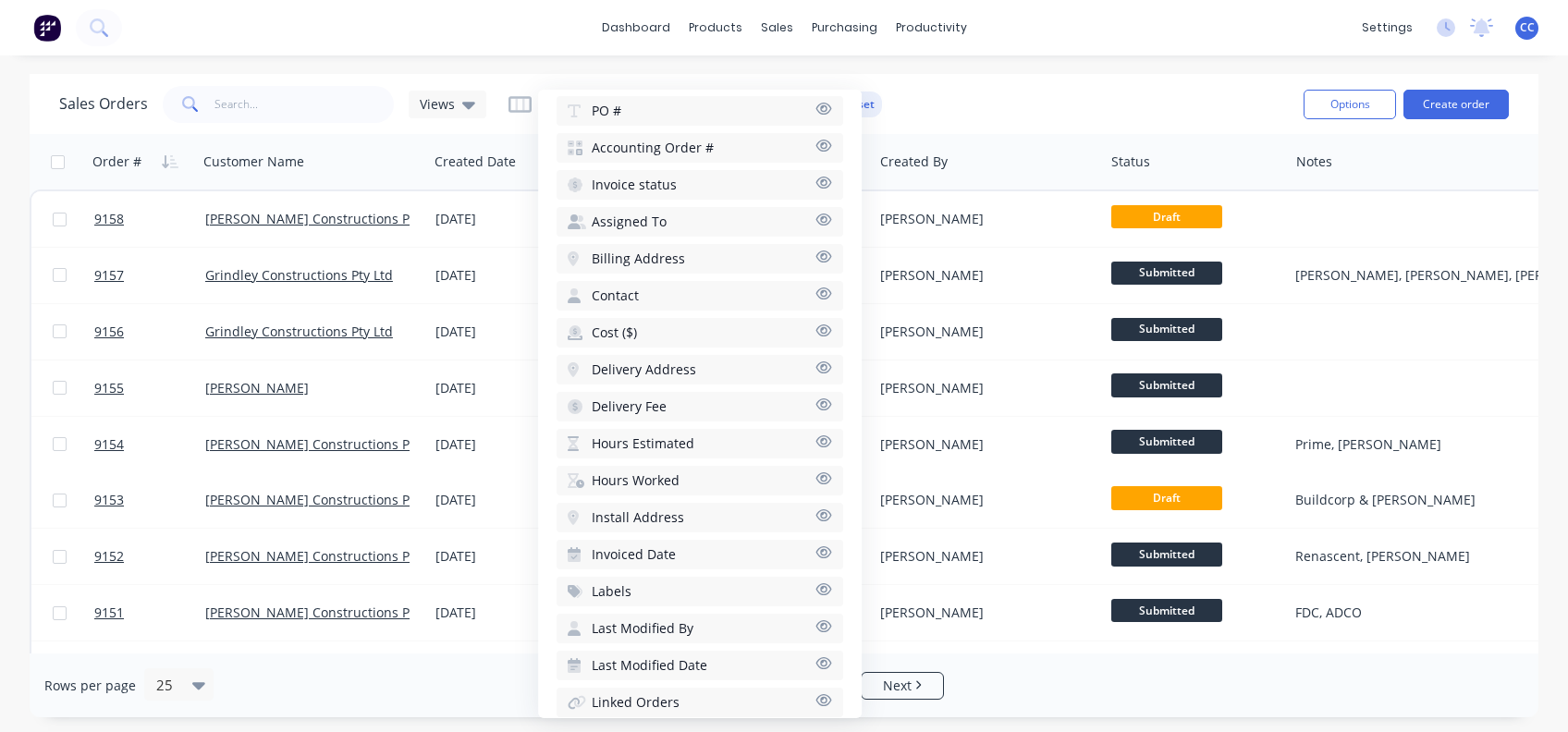
scroll to position [616, 0]
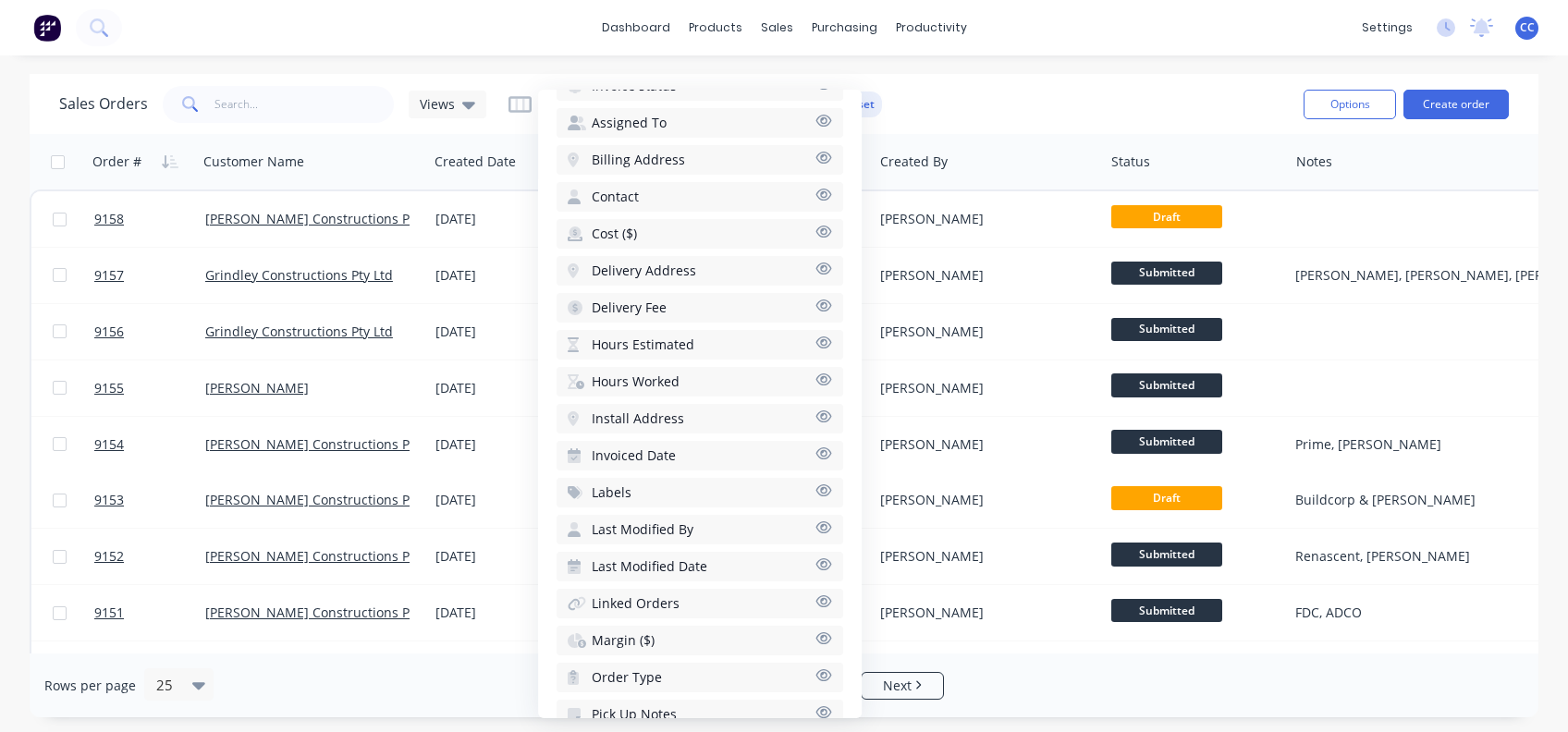
click at [778, 405] on button "Install Address" at bounding box center [699, 419] width 286 height 30
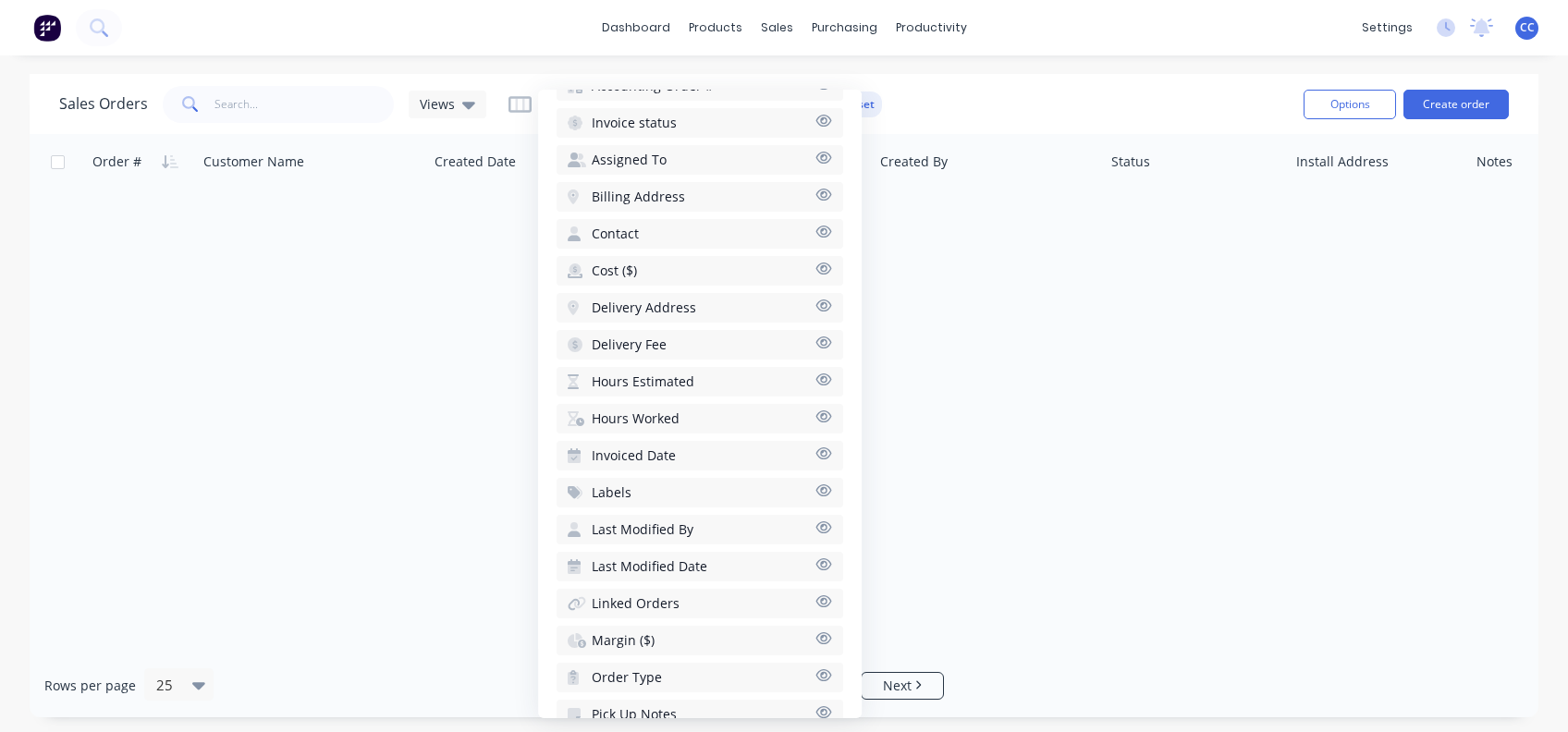
scroll to position [653, 0]
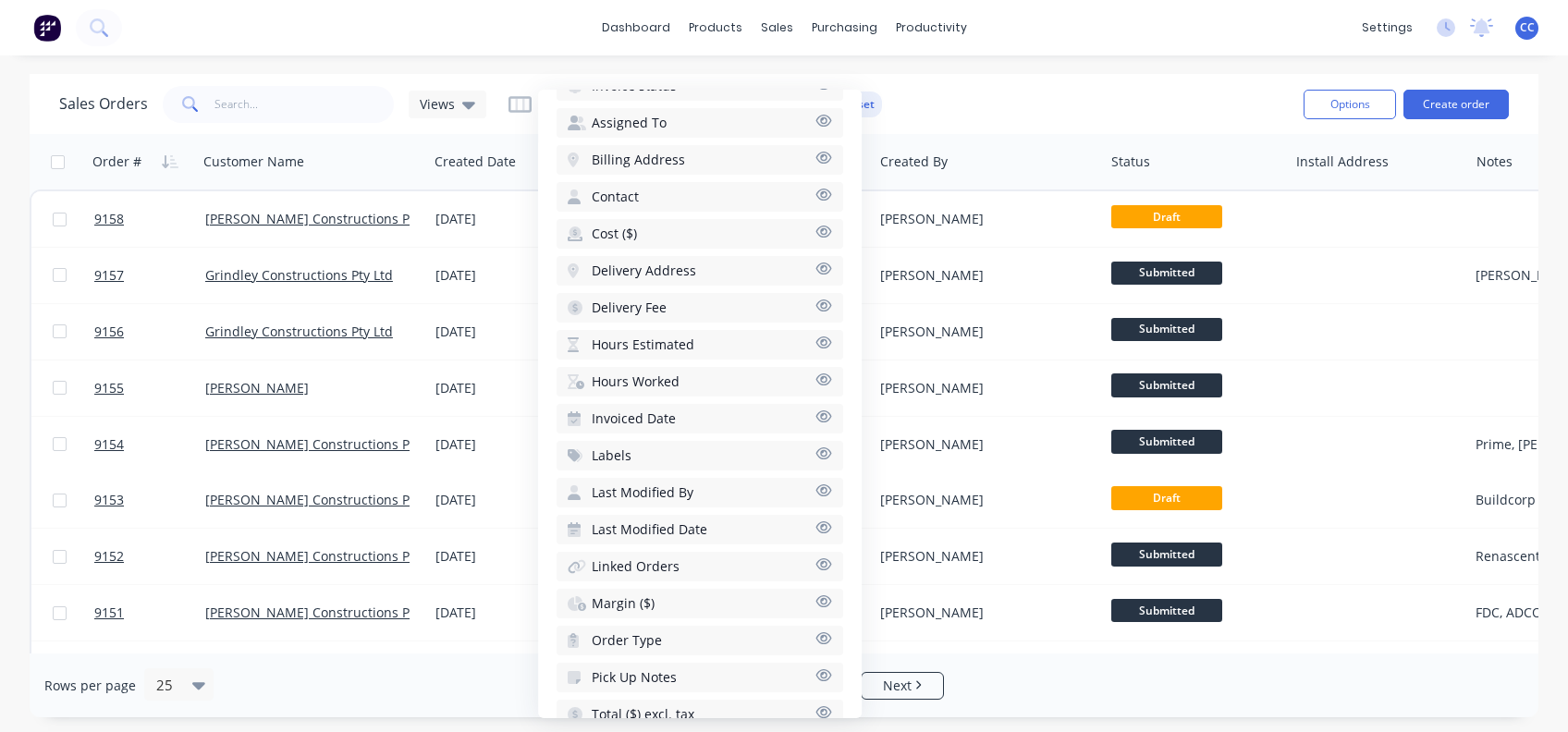
click at [644, 693] on span "Total ($) excl. tax" at bounding box center [643, 714] width 102 height 19
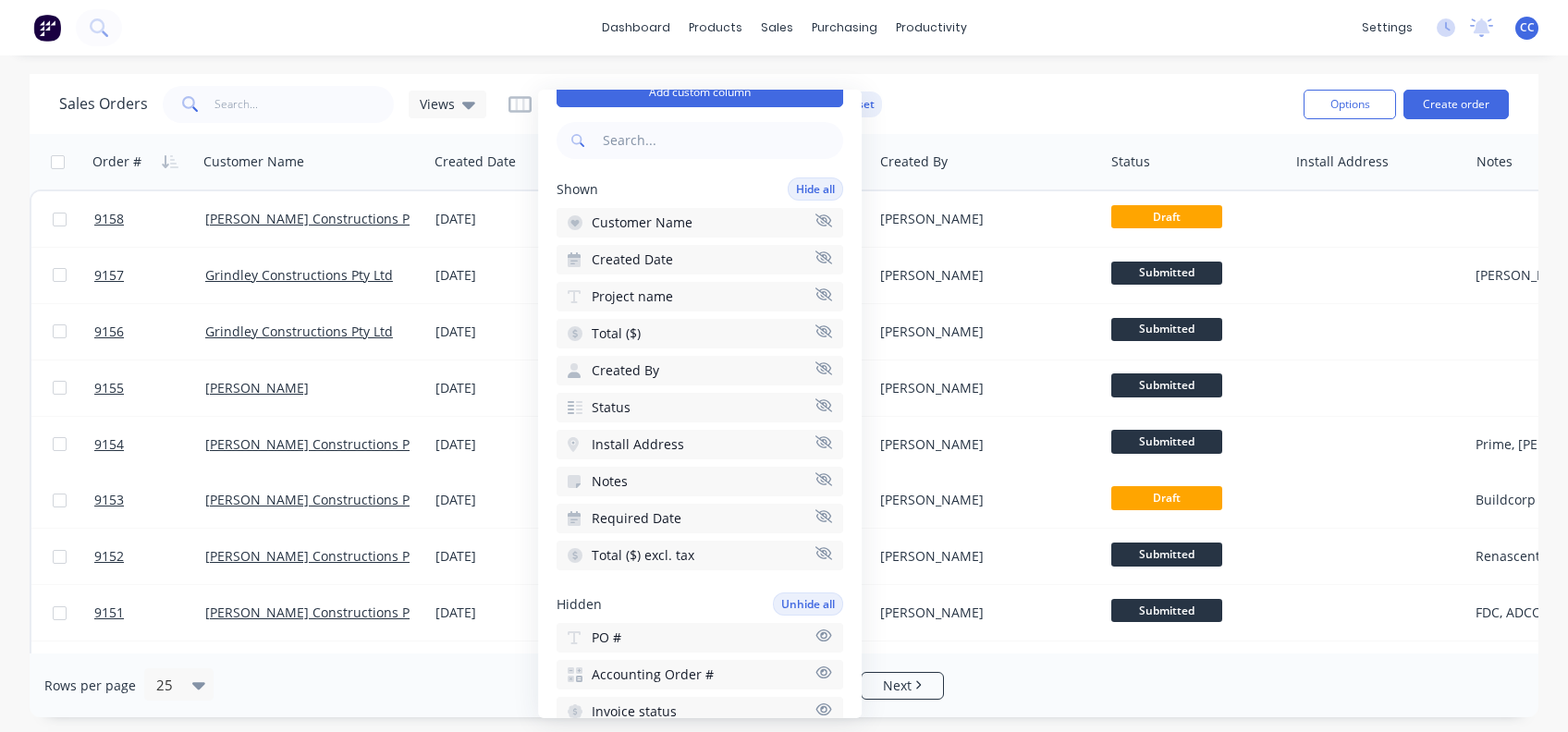
scroll to position [61, 0]
click at [816, 327] on icon "button" at bounding box center [824, 334] width 17 height 14
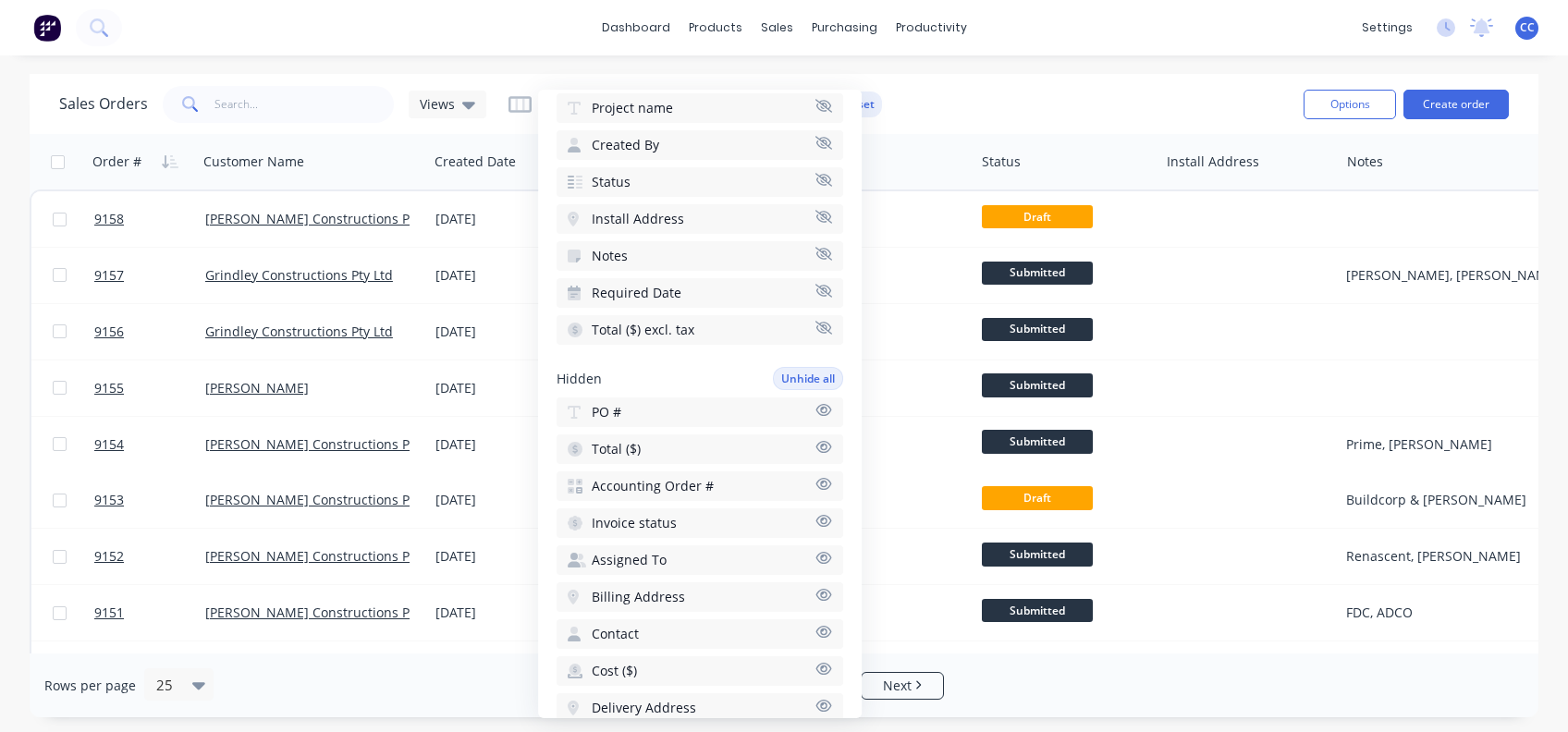
scroll to position [0, 0]
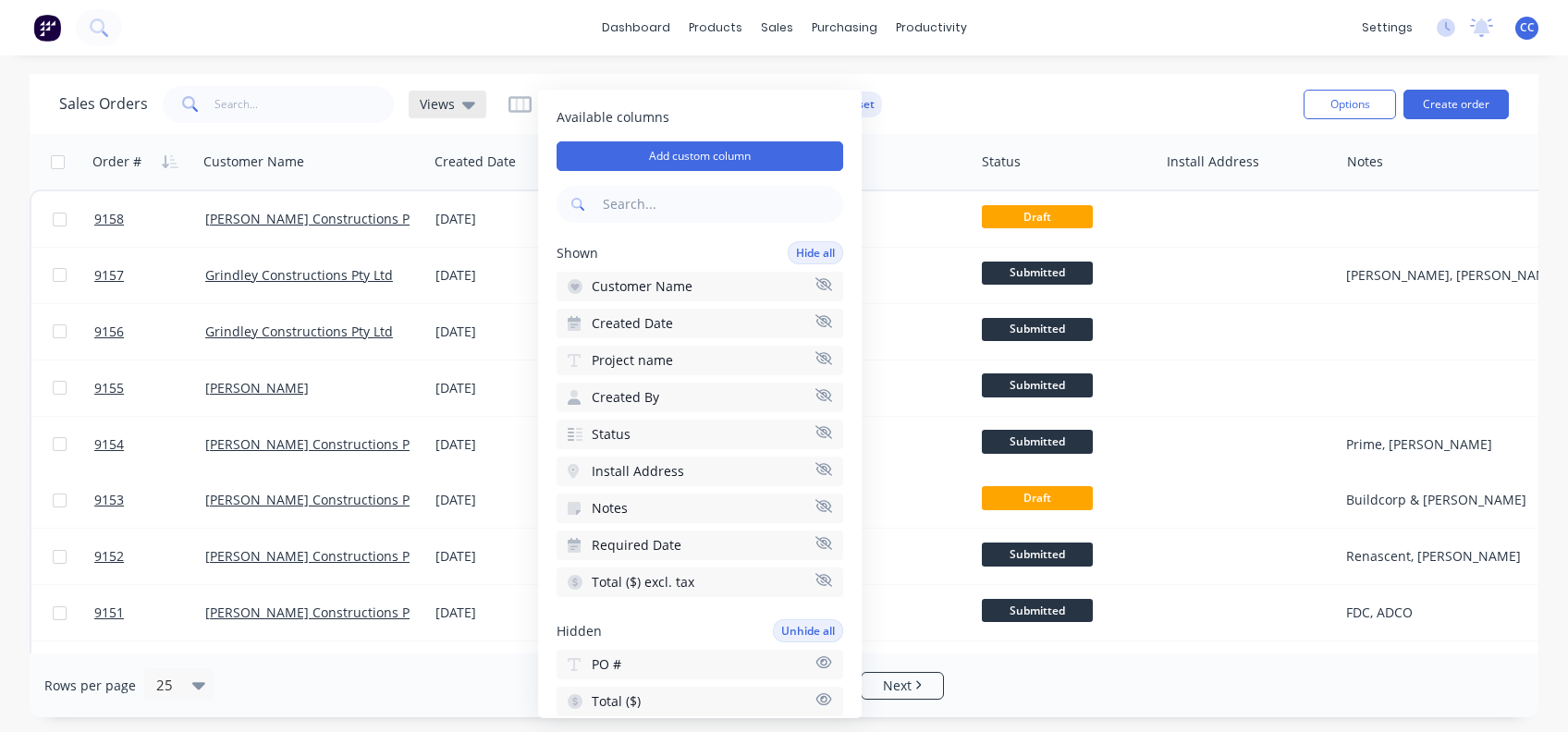
click at [462, 103] on icon at bounding box center [469, 105] width 13 height 7
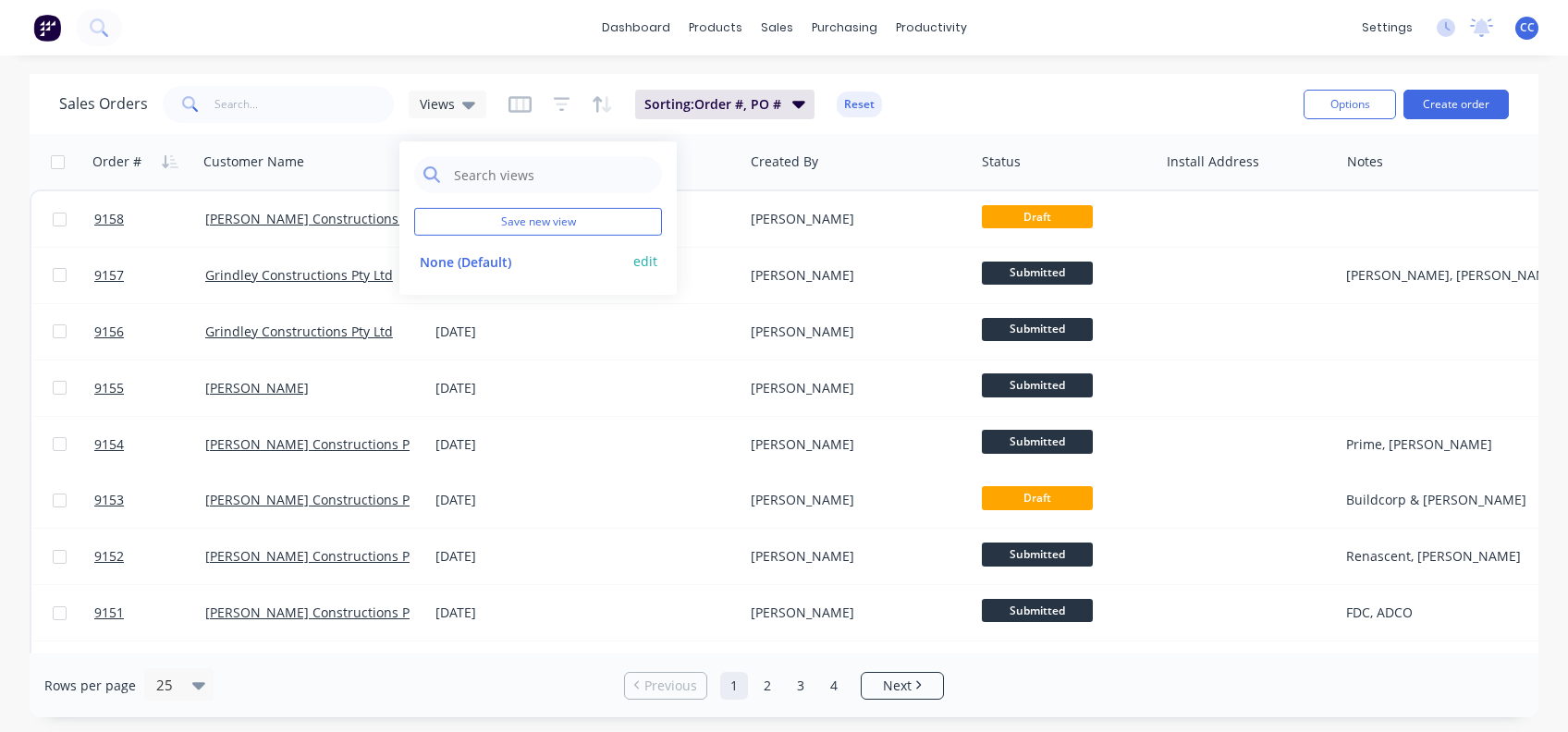
click at [650, 256] on button "edit" at bounding box center [645, 260] width 24 height 20
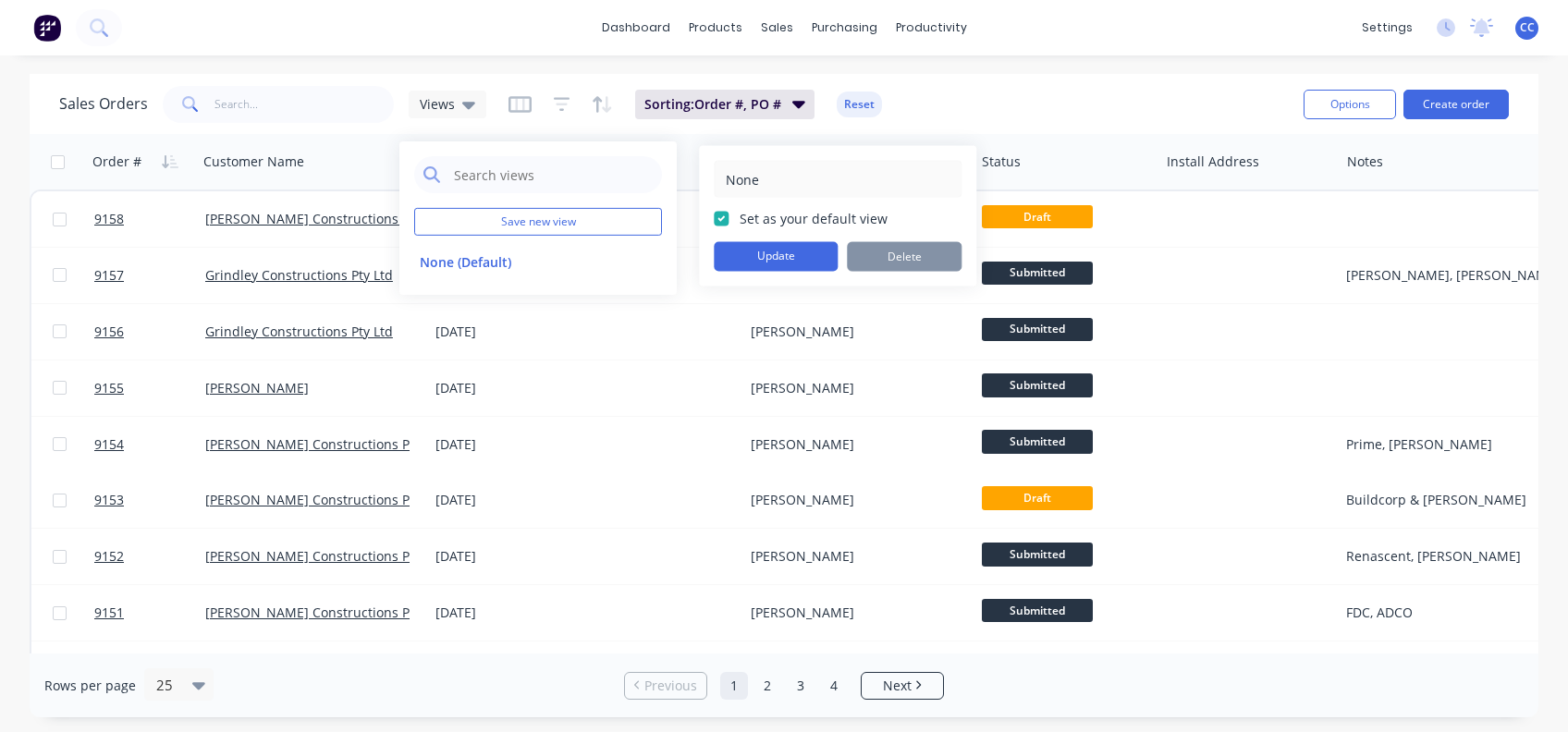
click at [711, 175] on div "None Set as your default view Update Delete" at bounding box center [837, 216] width 277 height 140
drag, startPoint x: 711, startPoint y: 175, endPoint x: 578, endPoint y: 222, distance: 141.1
click at [578, 222] on button "Save new view" at bounding box center [538, 222] width 247 height 28
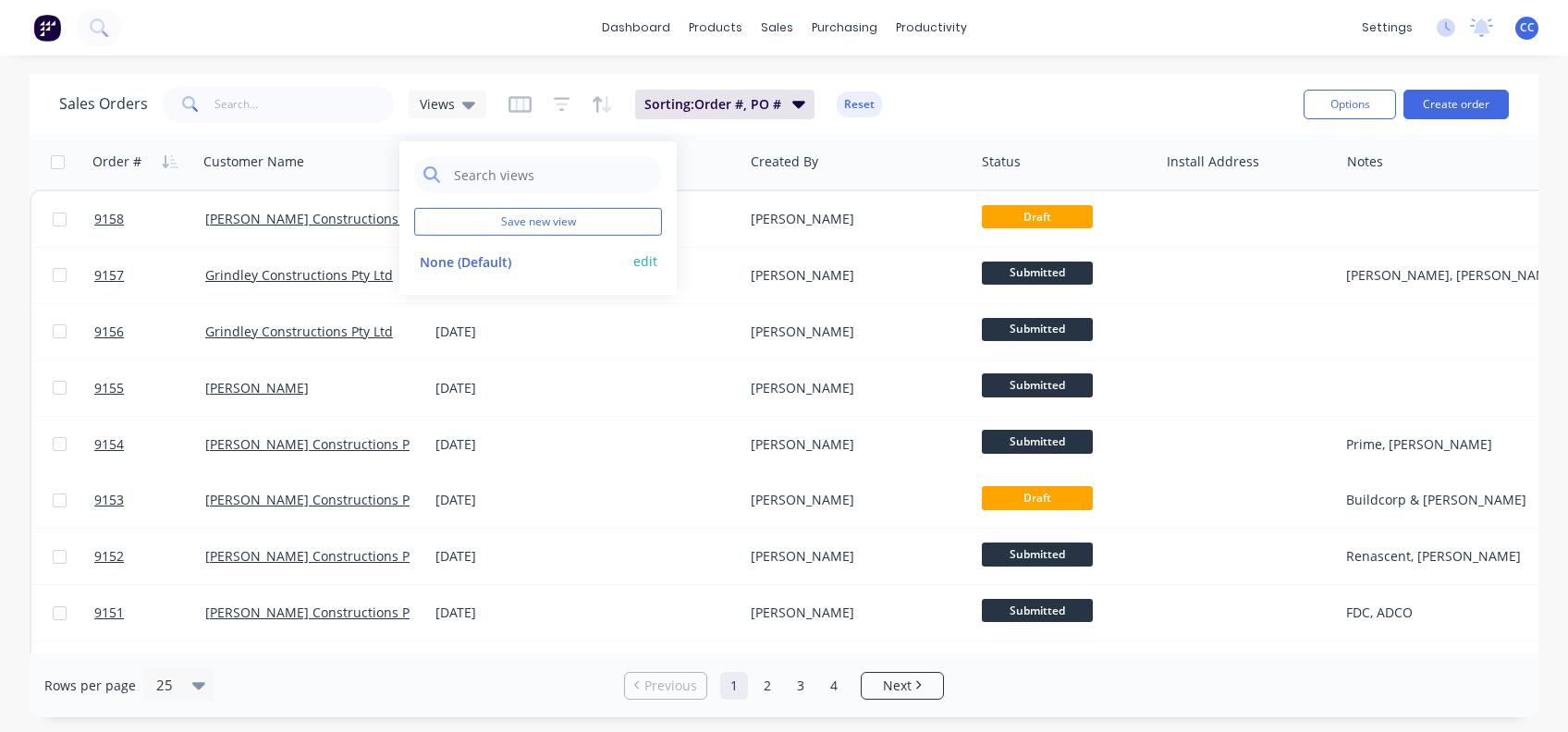
click at [645, 263] on button "edit" at bounding box center [645, 260] width 24 height 20
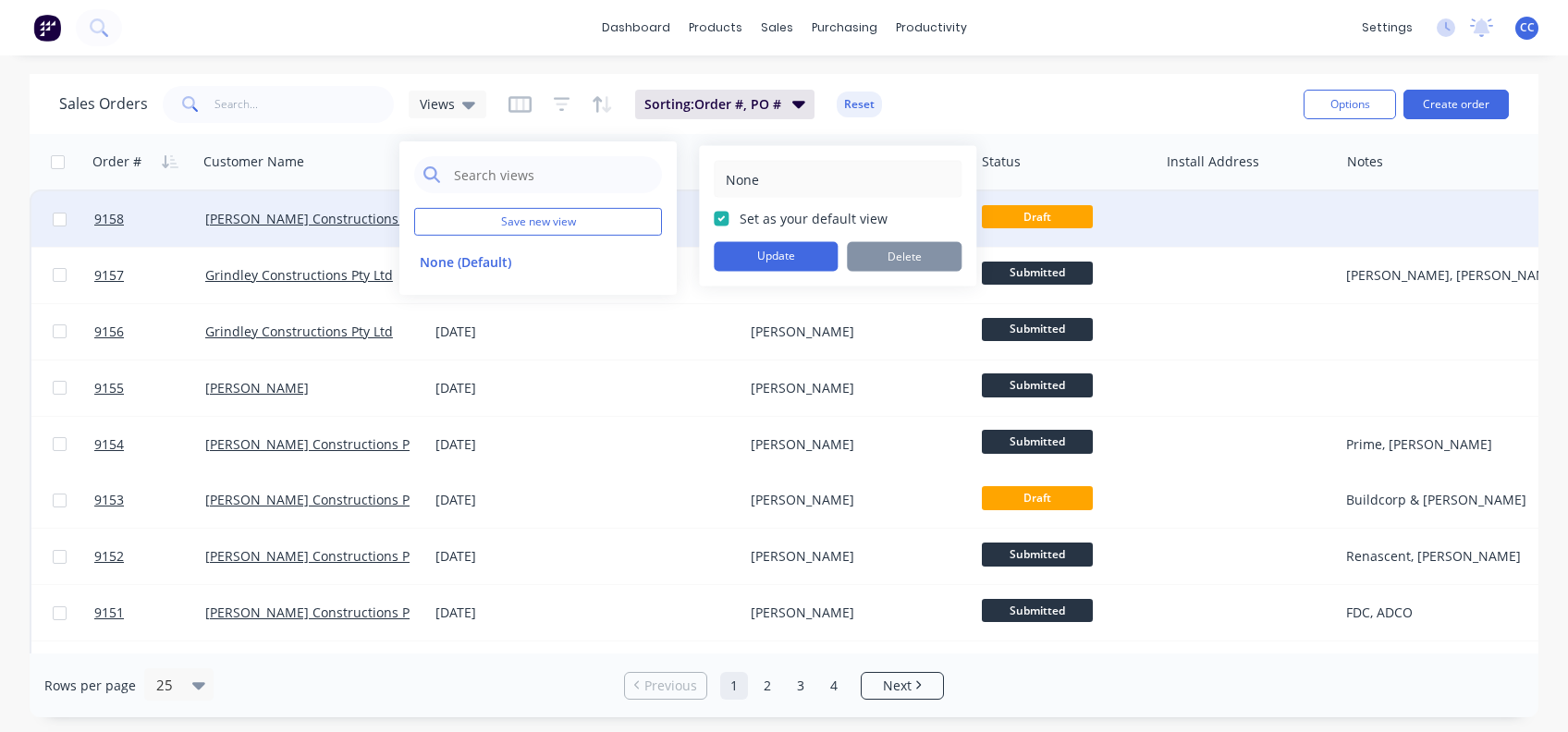
click at [680, 193] on body "dashboard products sales purchasing productivity dashboard products Product Cat…" at bounding box center [784, 366] width 1568 height 732
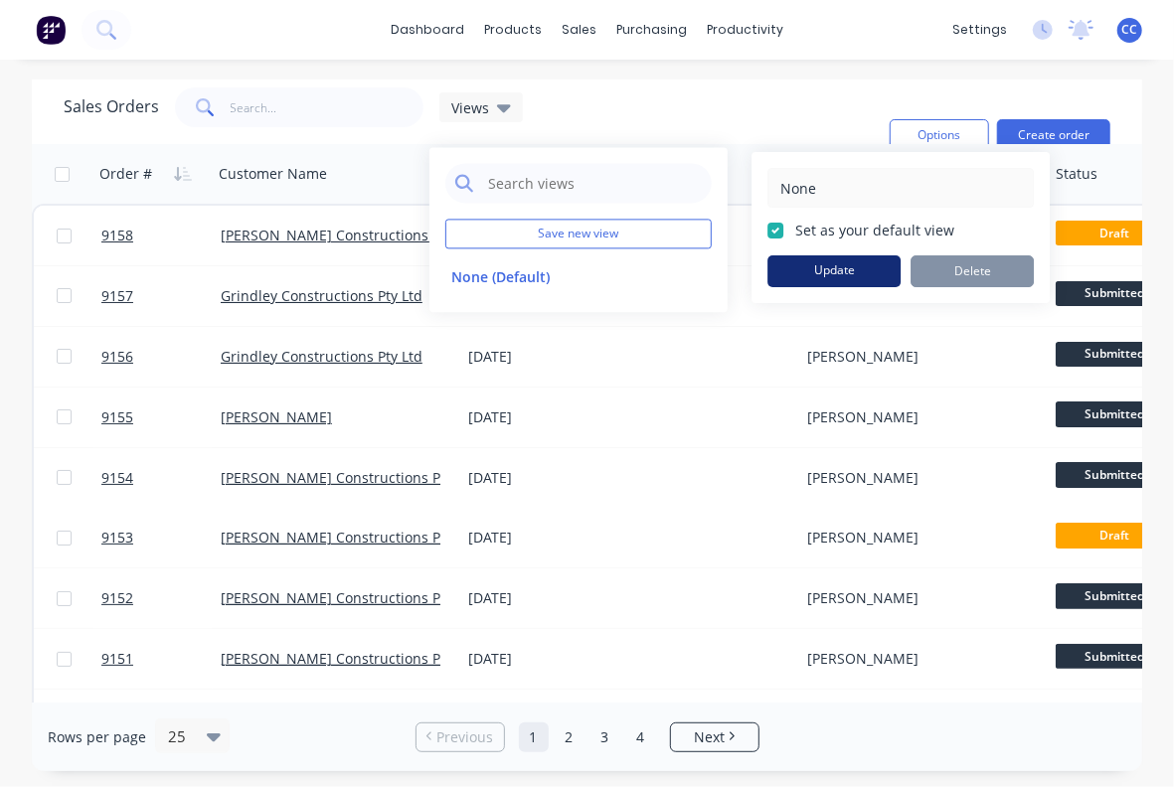
click at [829, 260] on button "Update" at bounding box center [833, 271] width 133 height 32
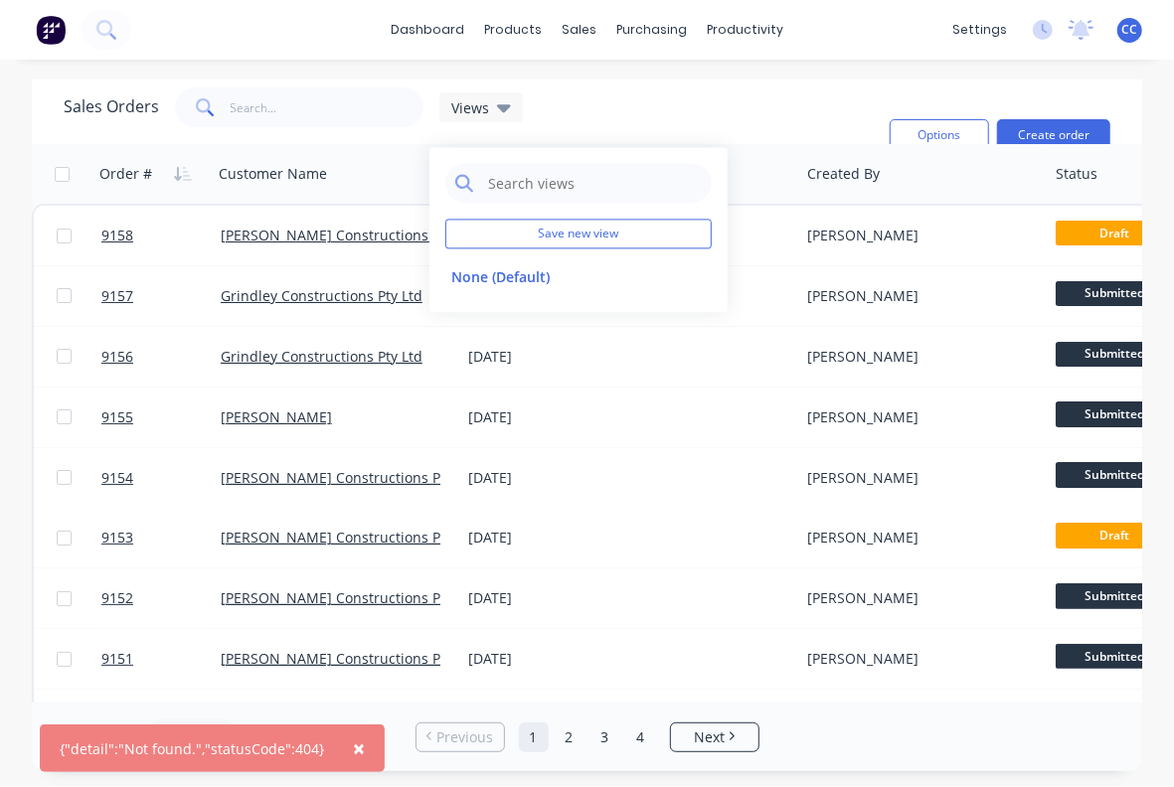
click at [354, 745] on span "×" at bounding box center [359, 748] width 12 height 28
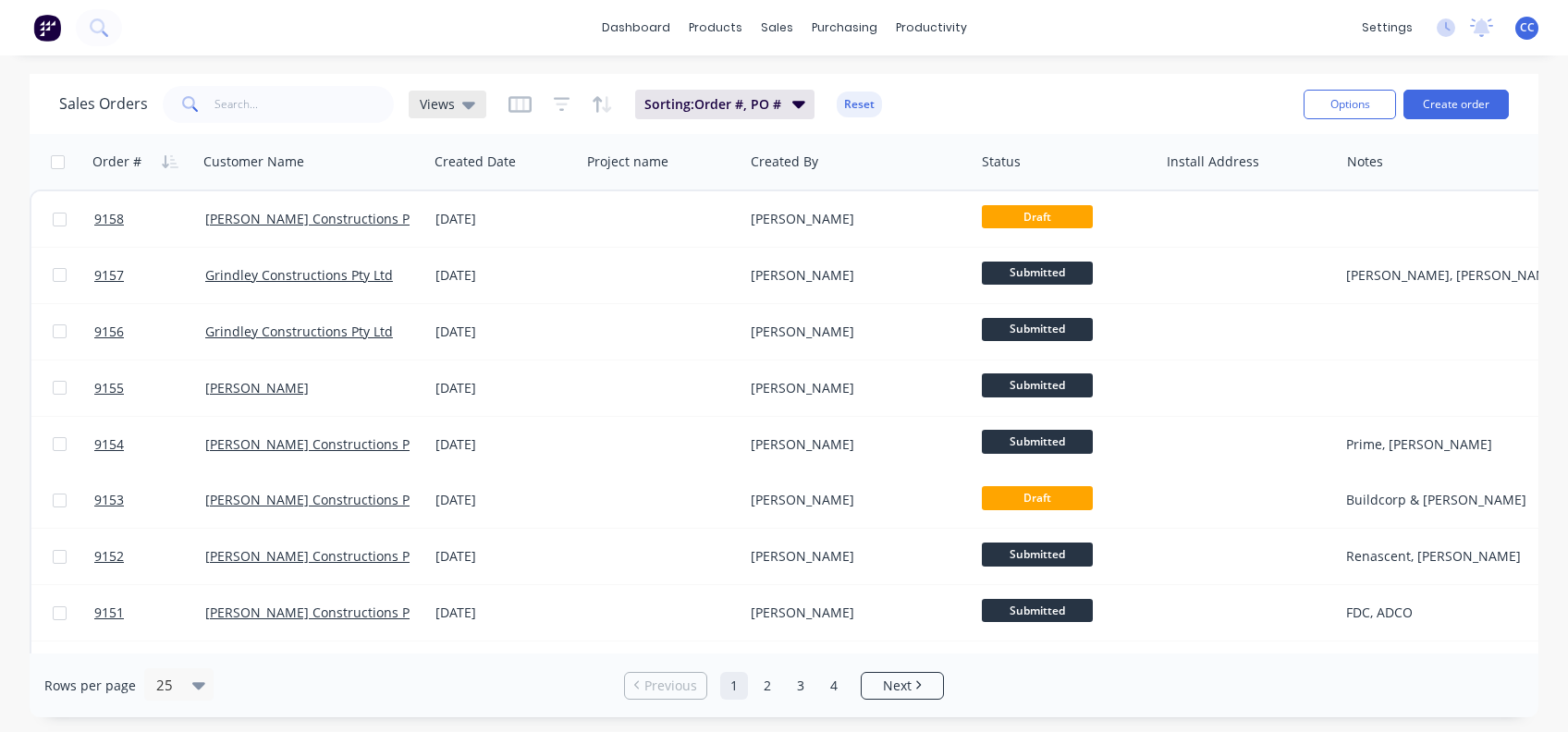
click at [463, 99] on icon at bounding box center [469, 104] width 13 height 20
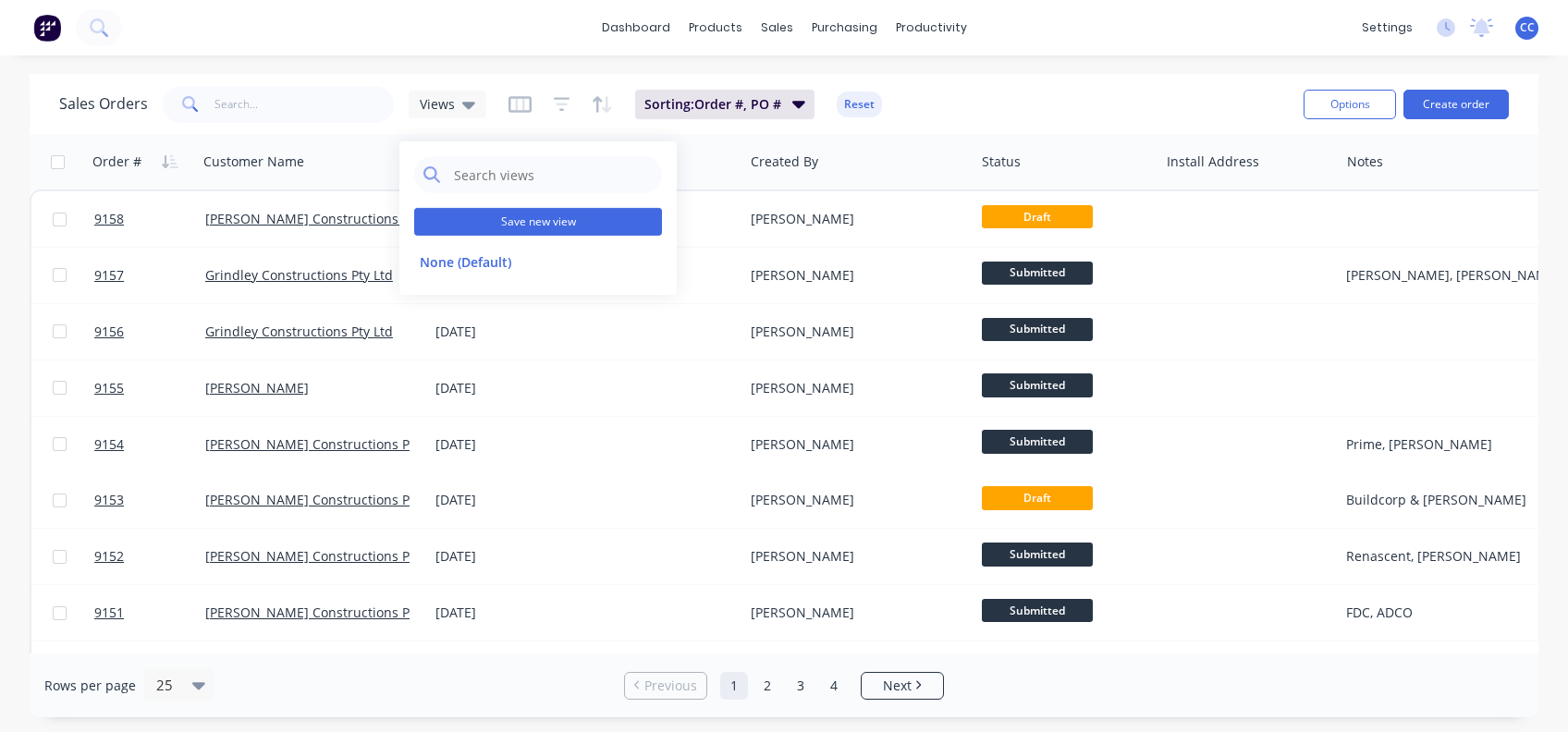
click at [539, 220] on button "Save new view" at bounding box center [538, 222] width 247 height 28
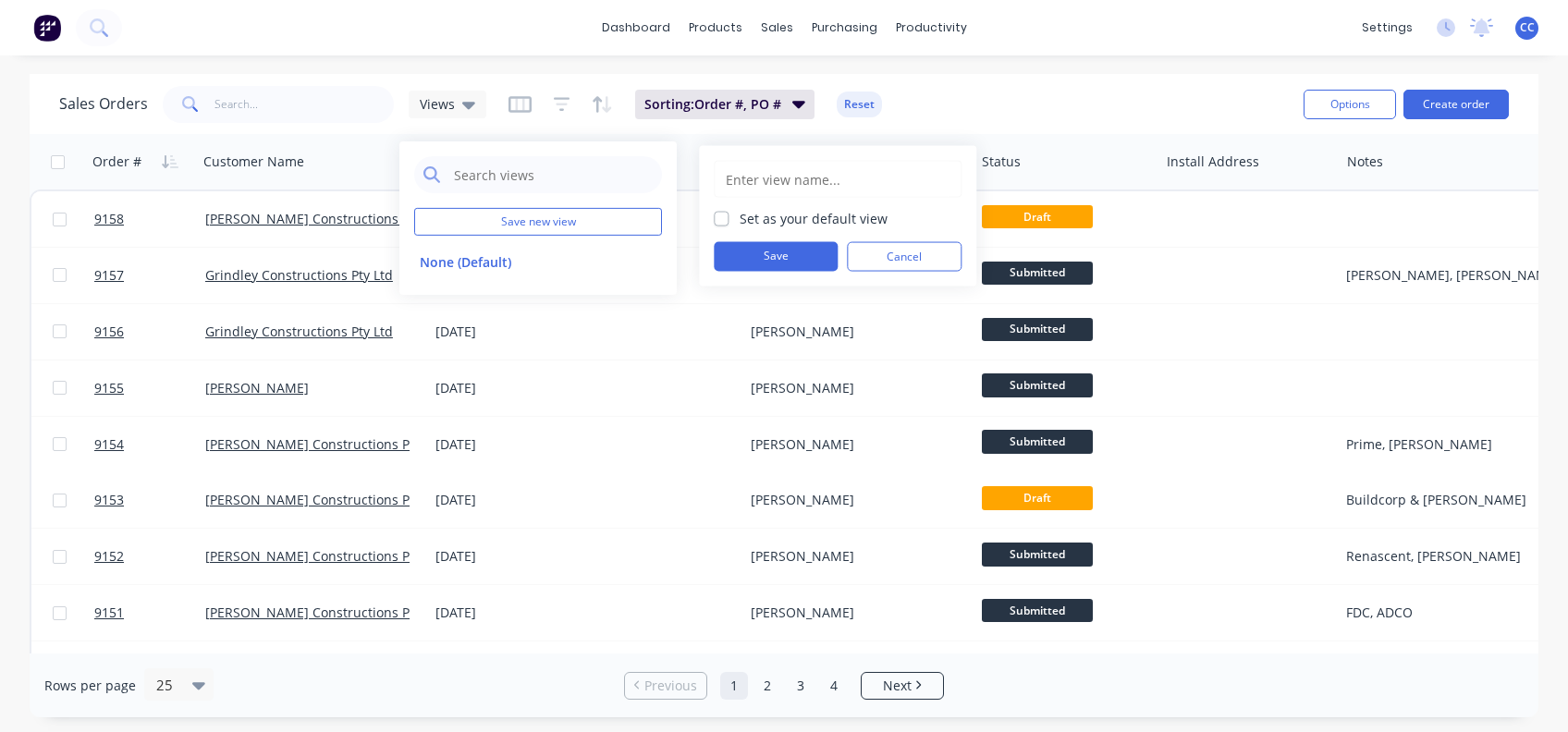
click at [758, 179] on input "text" at bounding box center [837, 180] width 227 height 35
type input "ASF sales"
click at [739, 218] on label "Set as your default view" at bounding box center [813, 219] width 148 height 20
click at [722, 218] on input "Set as your default view" at bounding box center [721, 218] width 15 height 18
checkbox input "true"
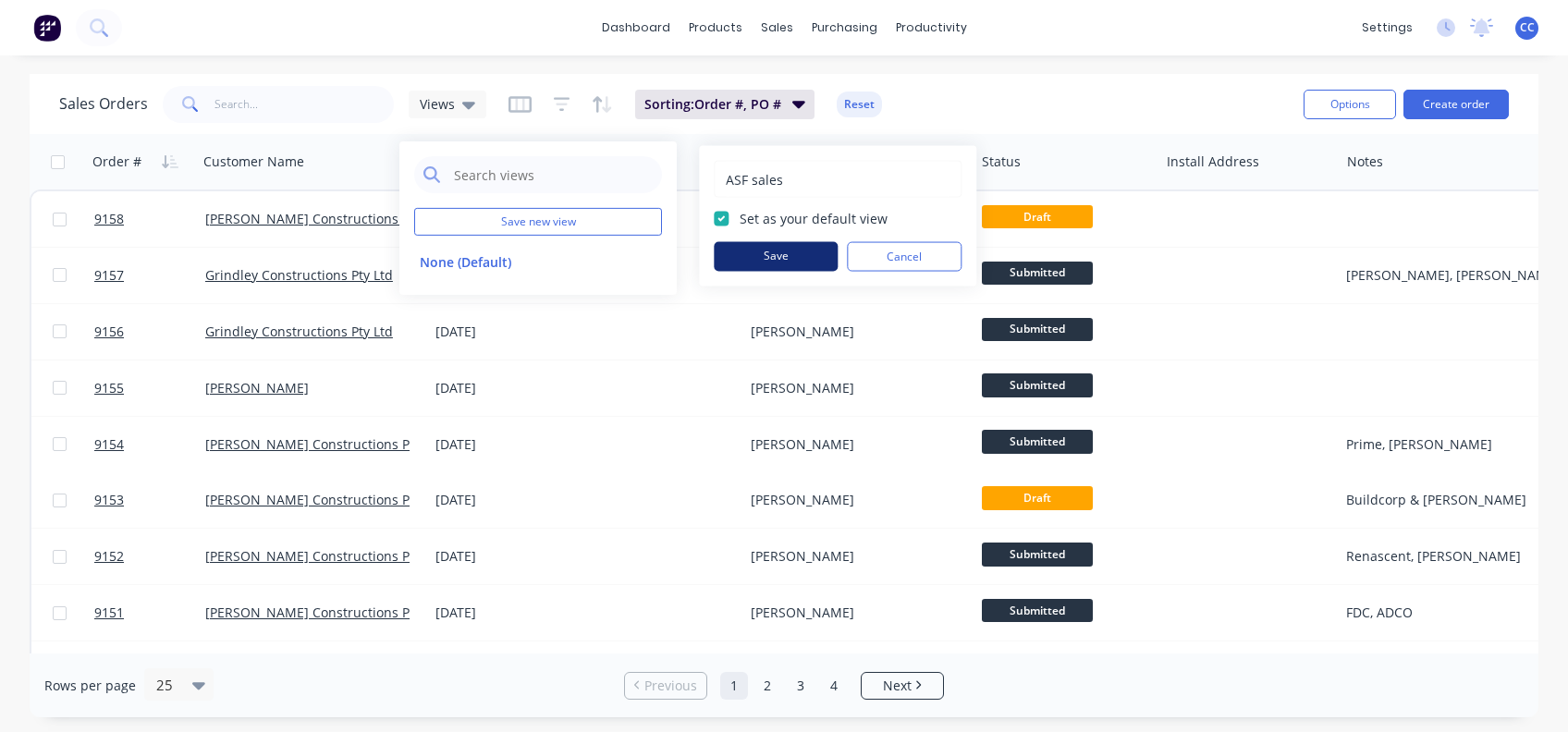
click at [789, 251] on button "Save" at bounding box center [775, 257] width 124 height 30
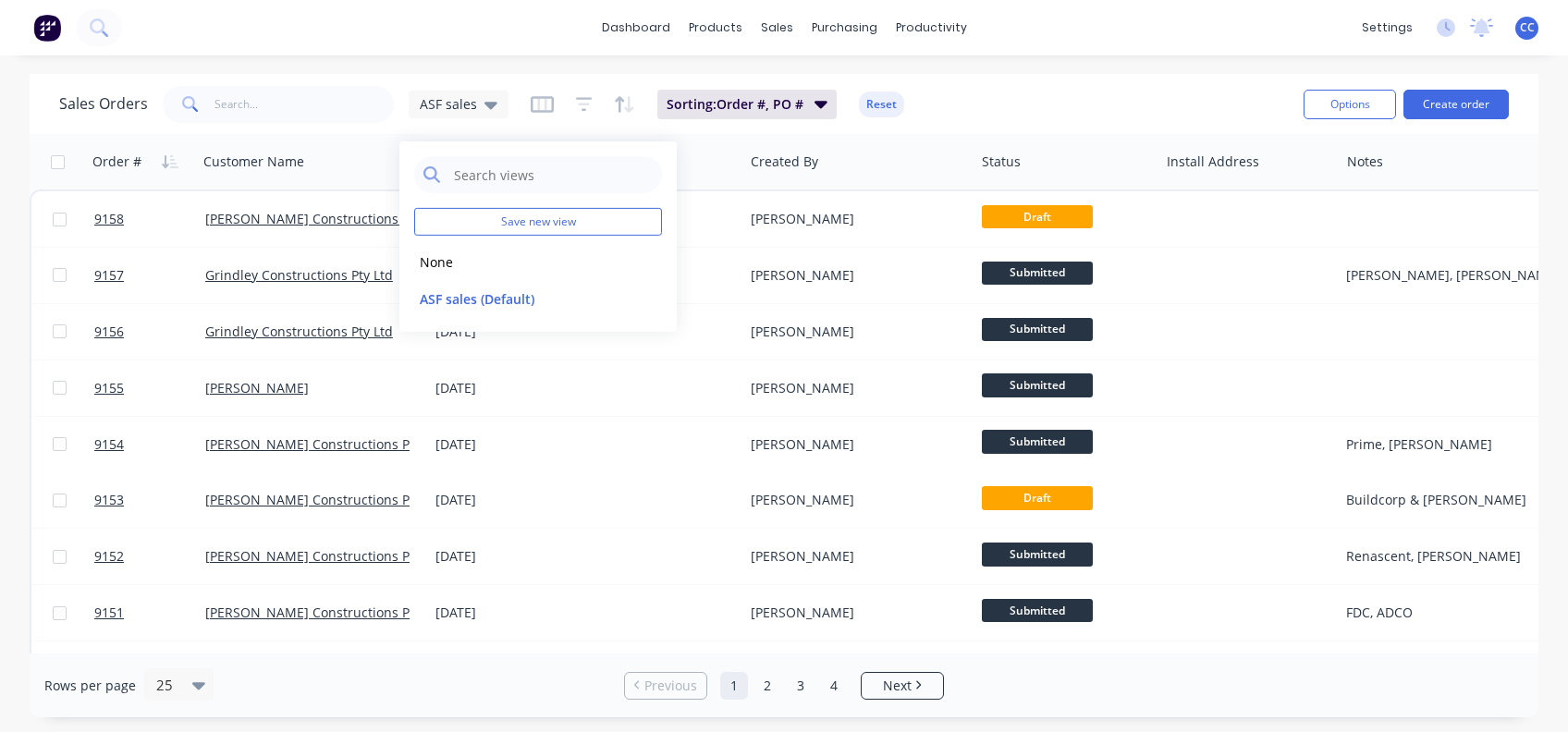
click at [1053, 83] on div "Sales Orders ASF sales Sorting: Order #, PO # Reset" at bounding box center [674, 103] width 1229 height 46
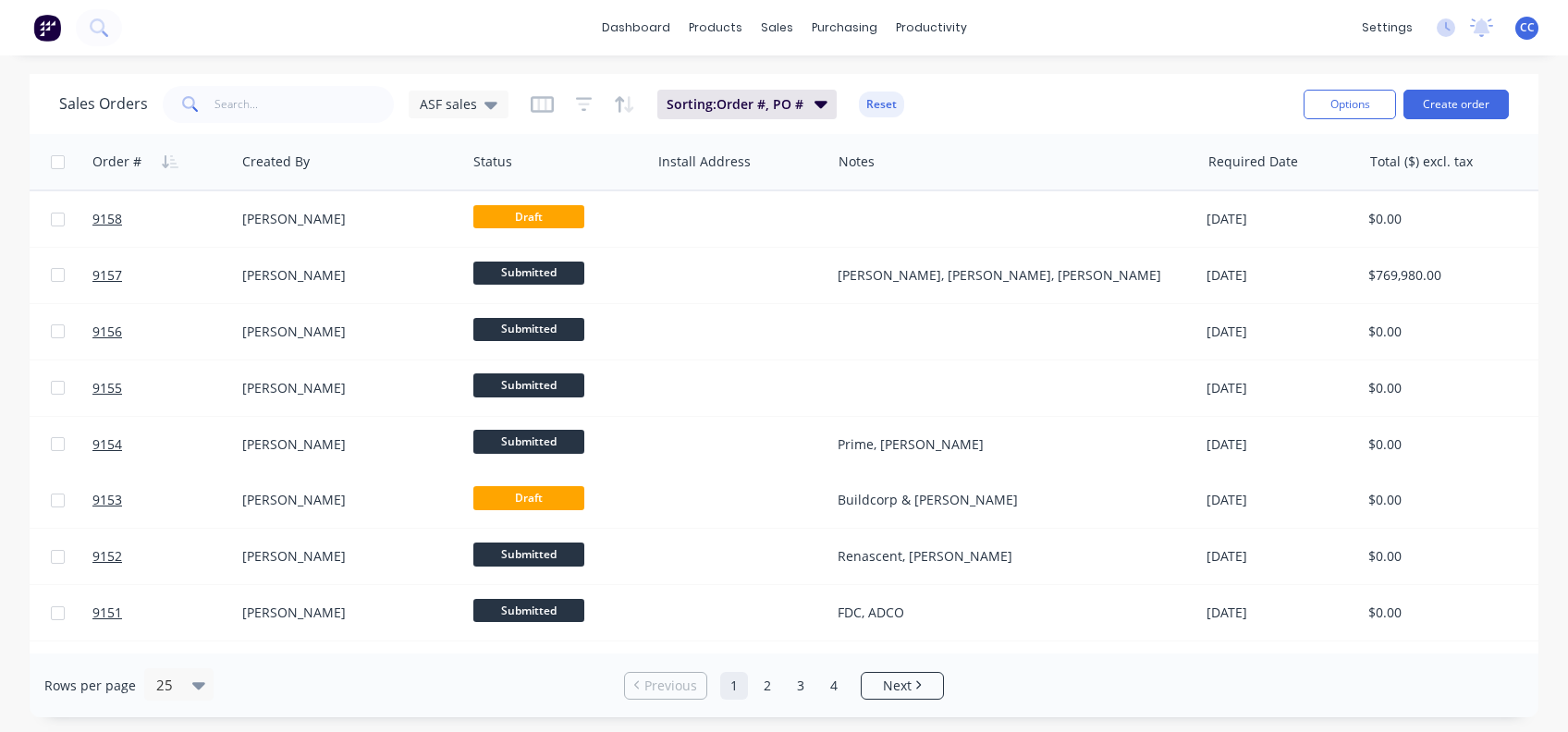
scroll to position [0, 562]
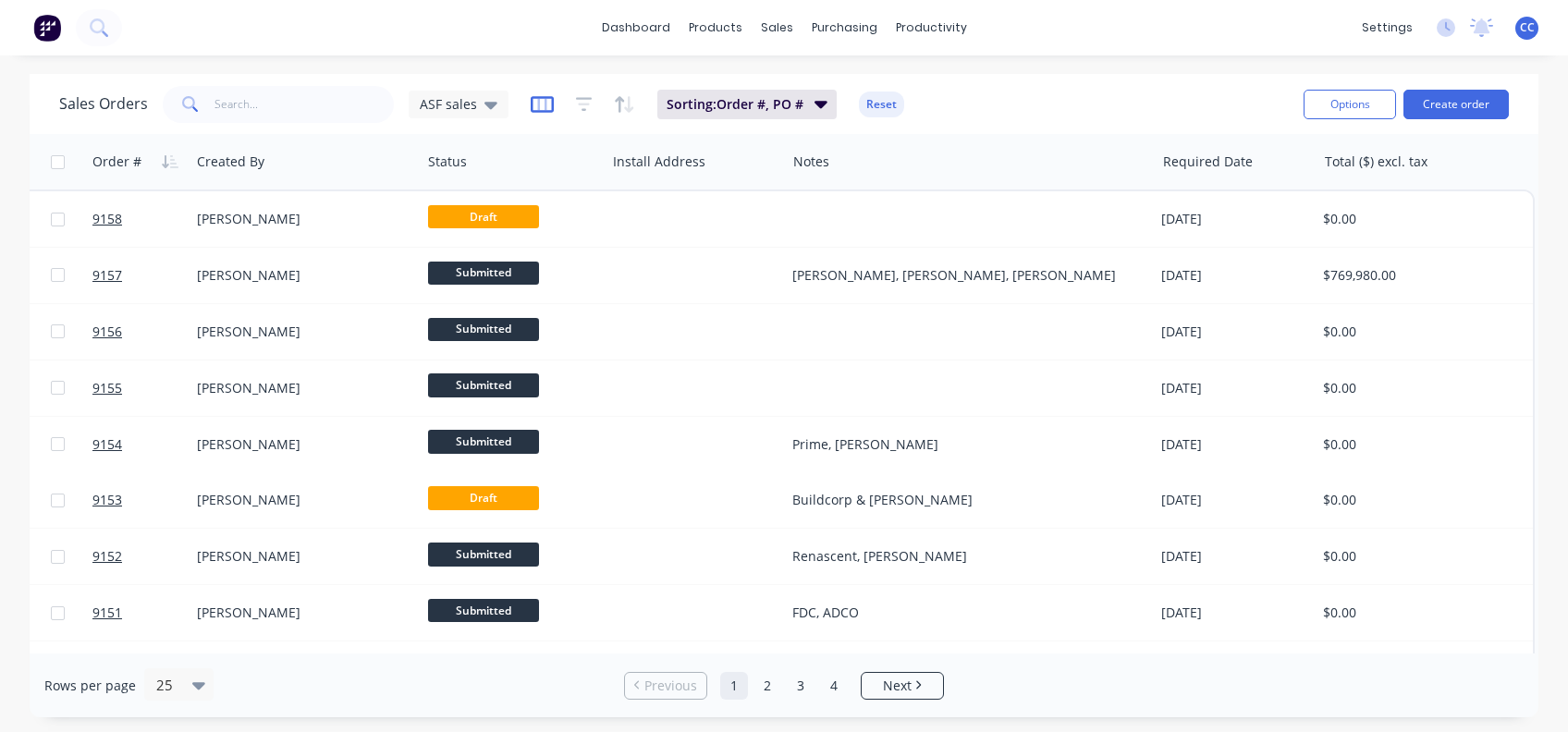
click at [540, 111] on icon "button" at bounding box center [541, 104] width 23 height 17
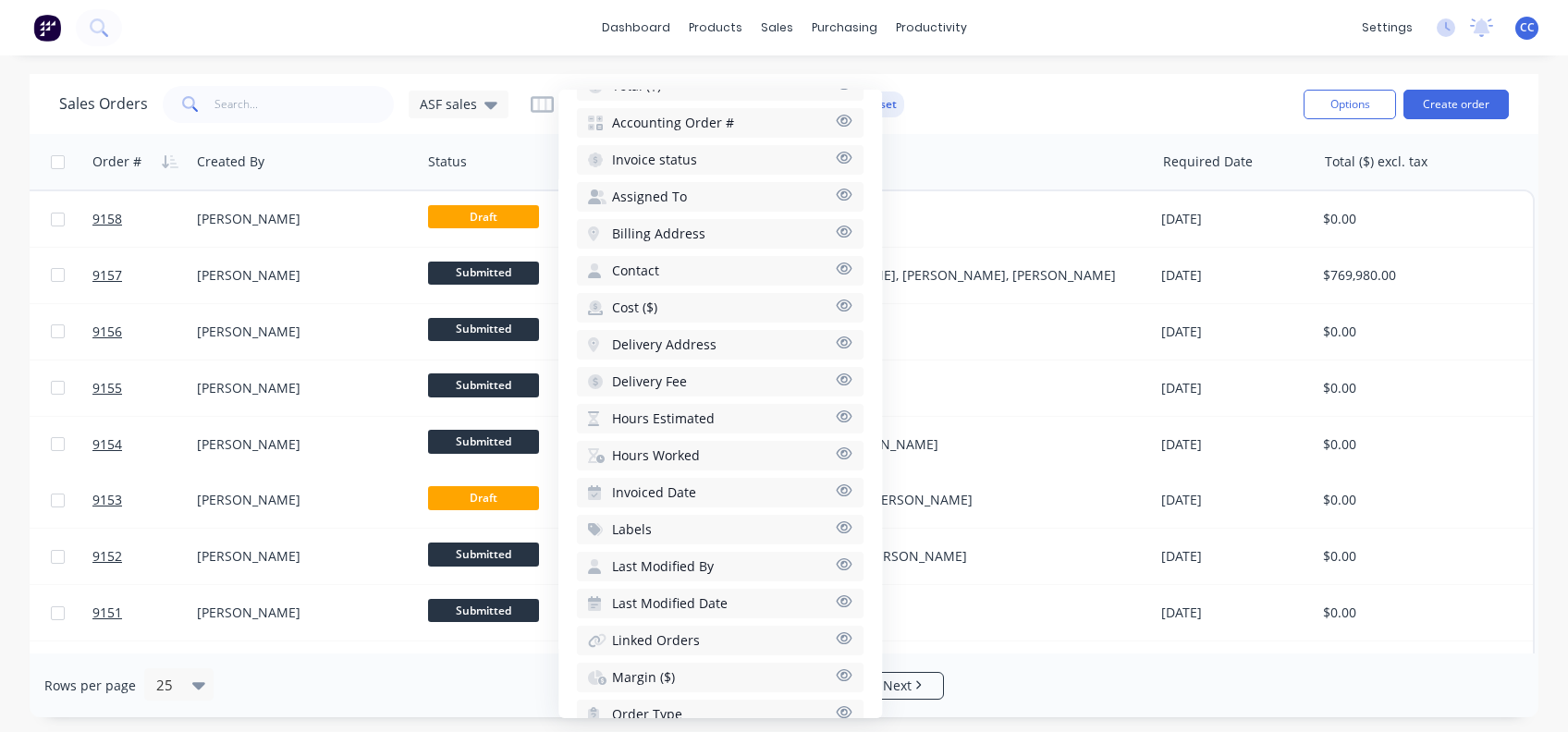
scroll to position [677, 0]
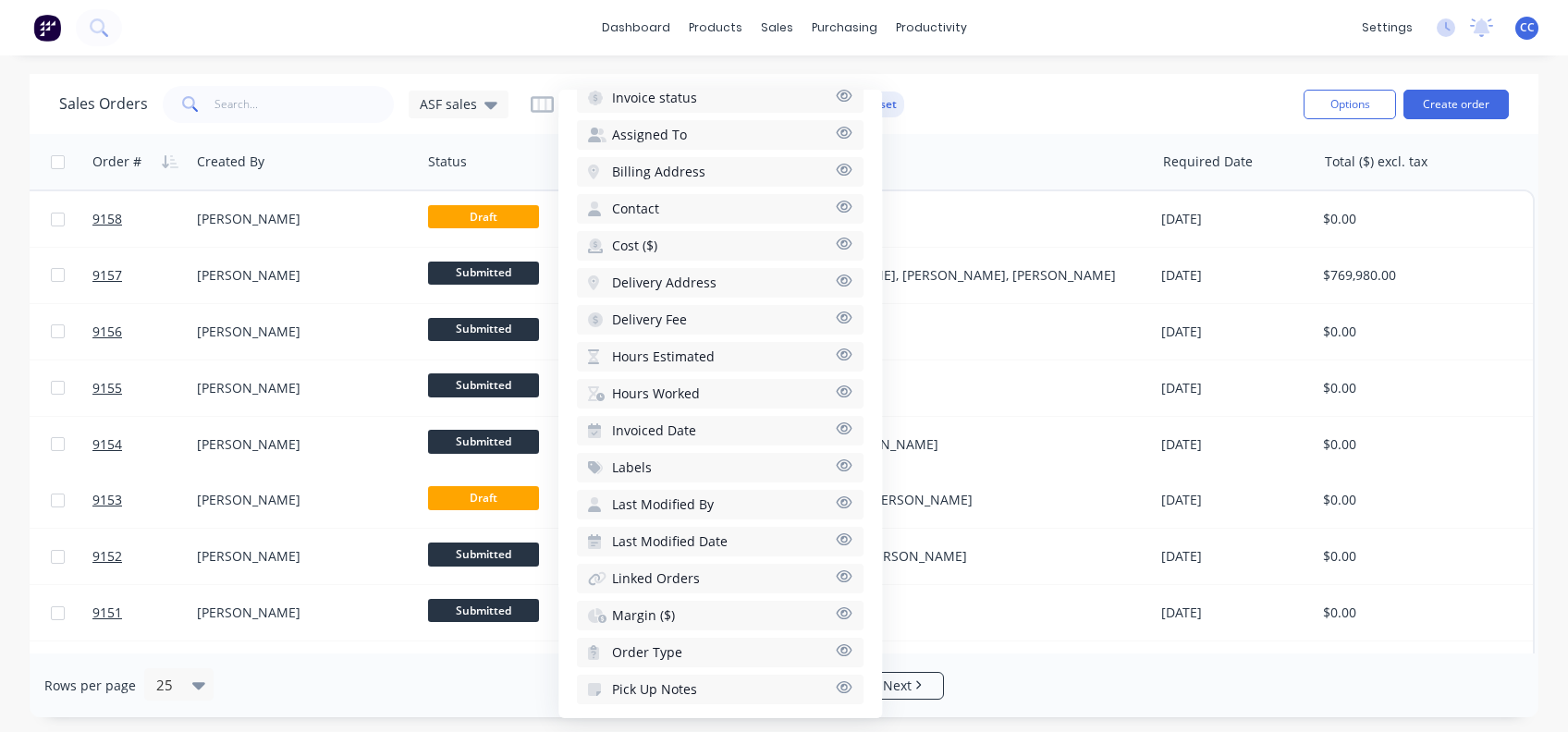
click at [835, 459] on icon "button" at bounding box center [844, 465] width 17 height 14
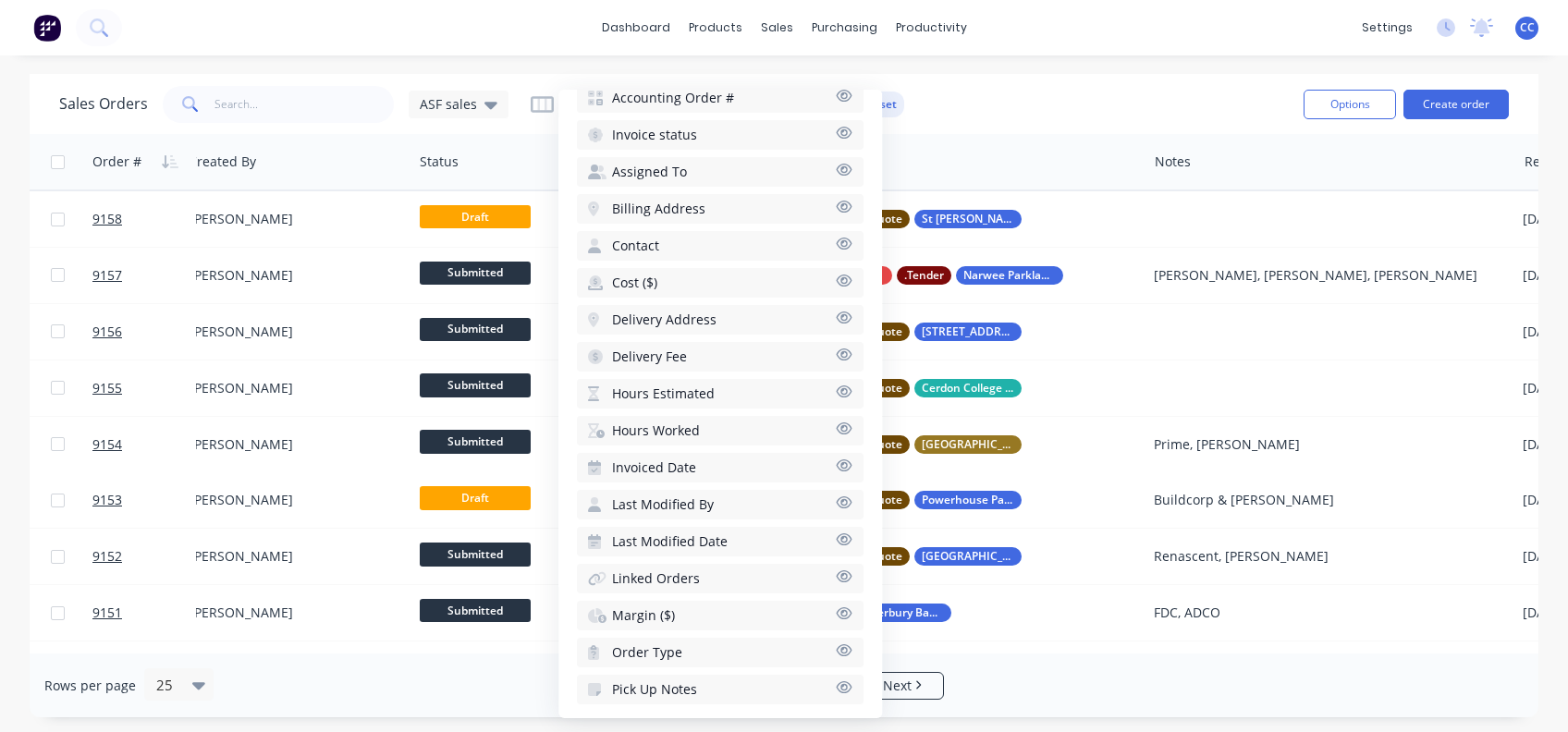
click at [701, 674] on button "Pick Up Notes" at bounding box center [720, 689] width 286 height 30
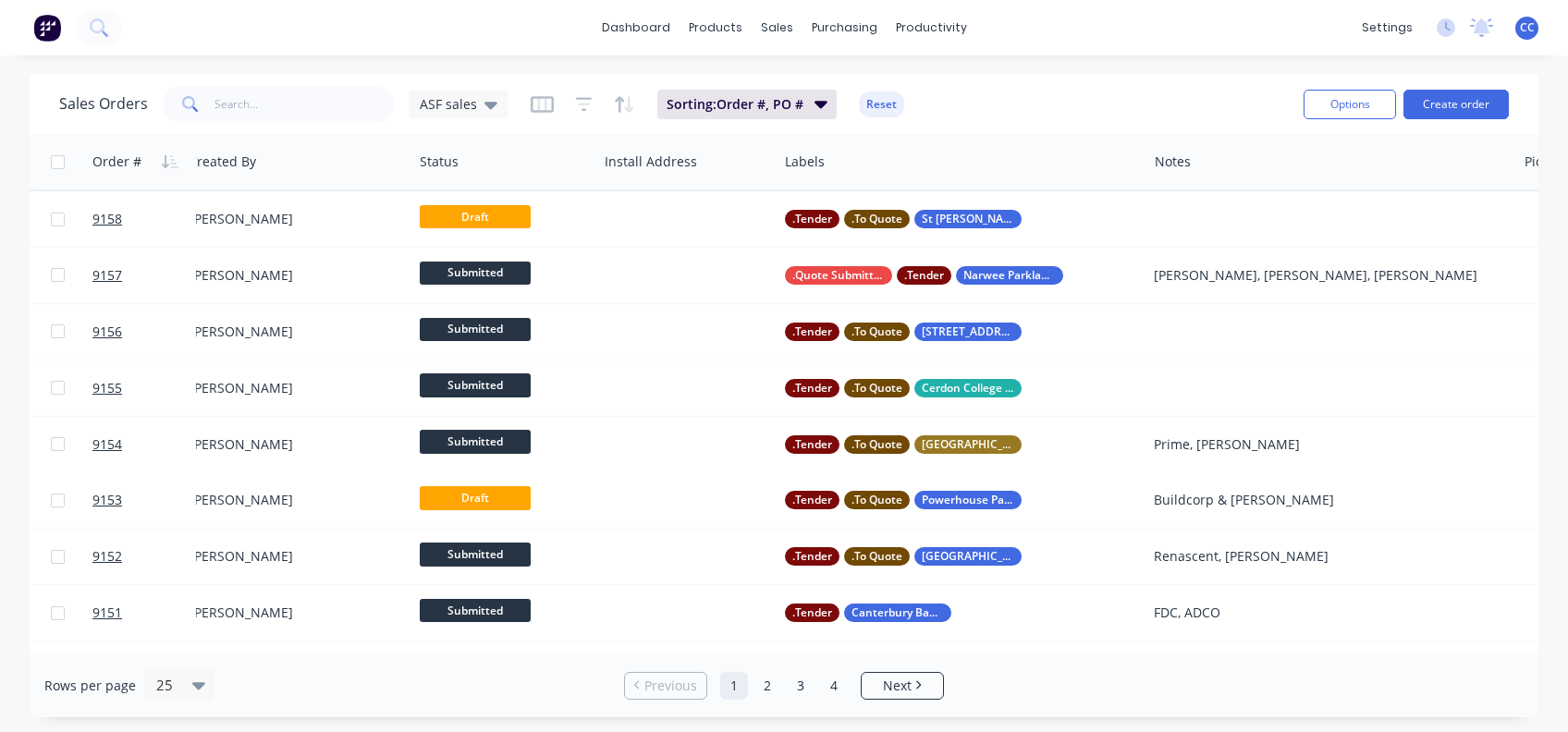
click at [1036, 665] on div "Rows per page 25 Previous 1 2 3 4 Next" at bounding box center [784, 685] width 1508 height 64
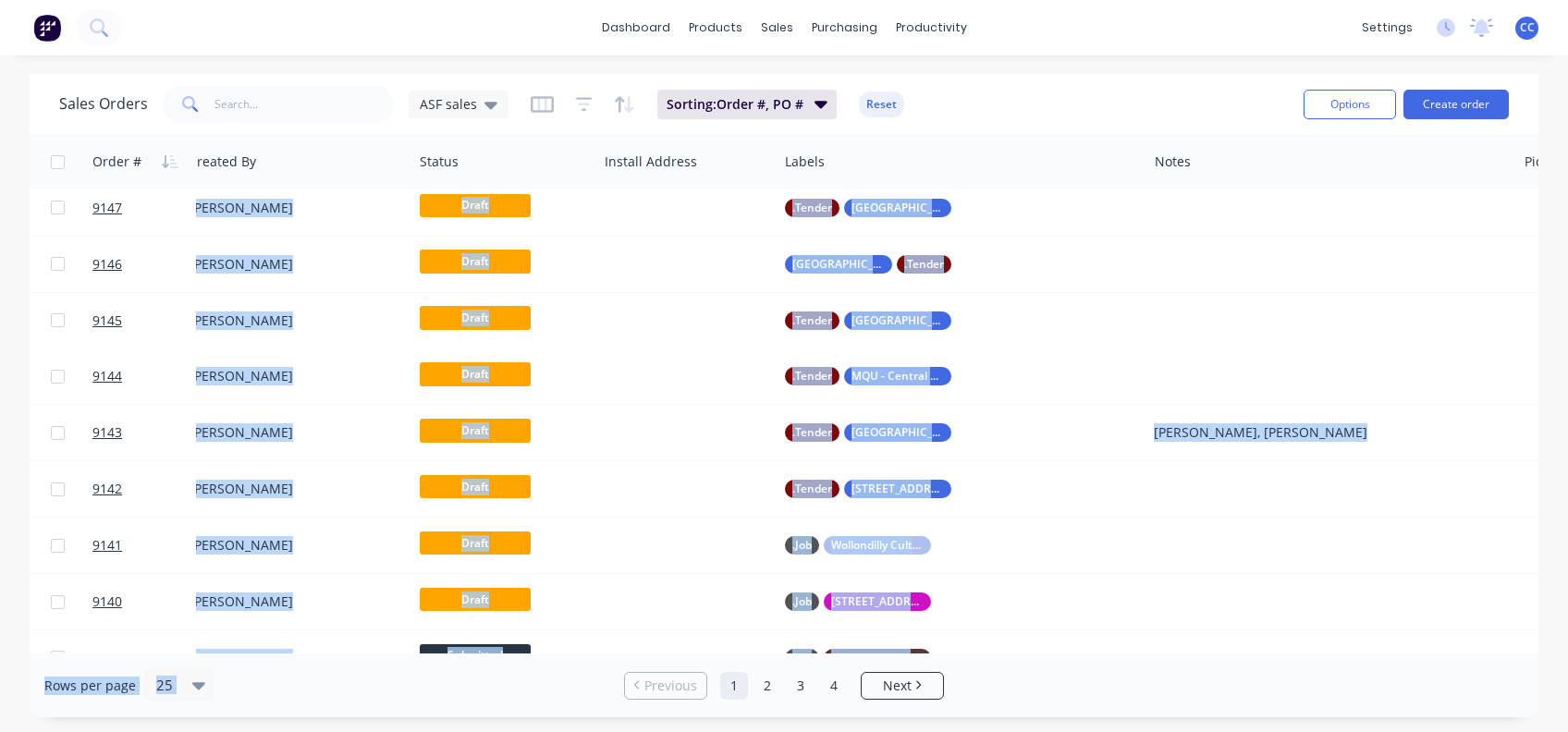
scroll to position [952, 562]
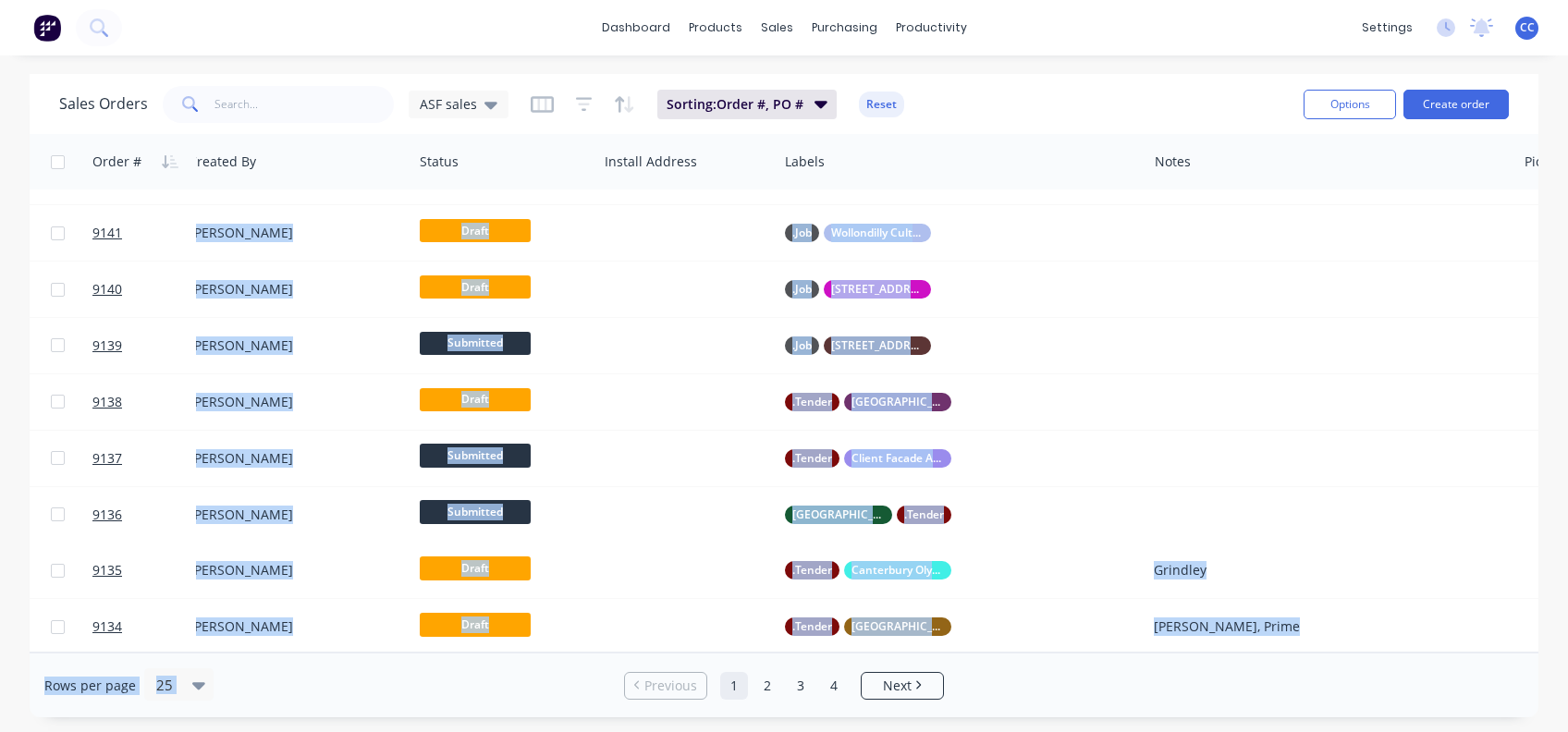
drag, startPoint x: 735, startPoint y: 643, endPoint x: 629, endPoint y: 659, distance: 107.2
click at [629, 659] on div "Sales Orders ASF sales Sorting: Order #, PO # Reset Options Create order Order …" at bounding box center [784, 396] width 1508 height 644
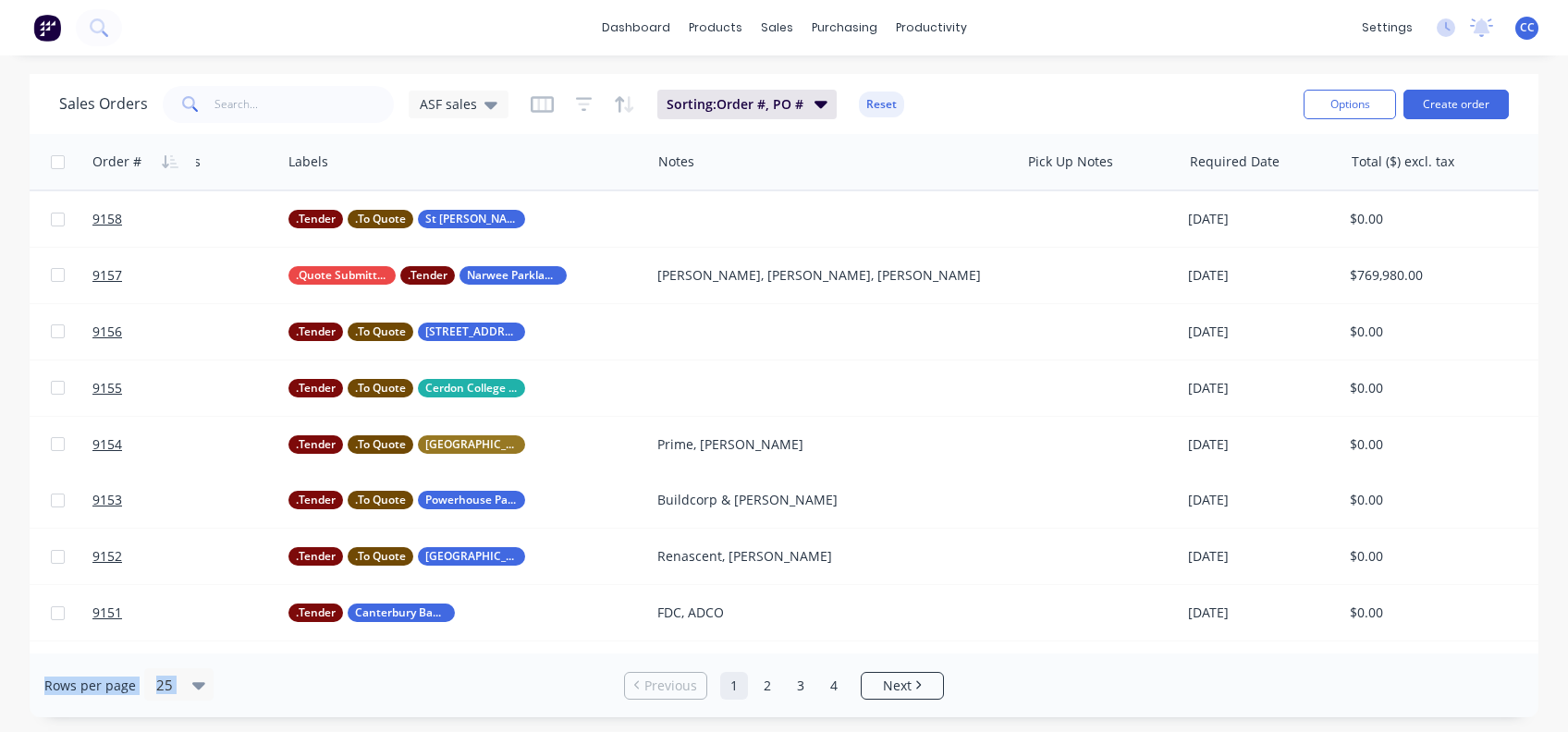
scroll to position [0, 1095]
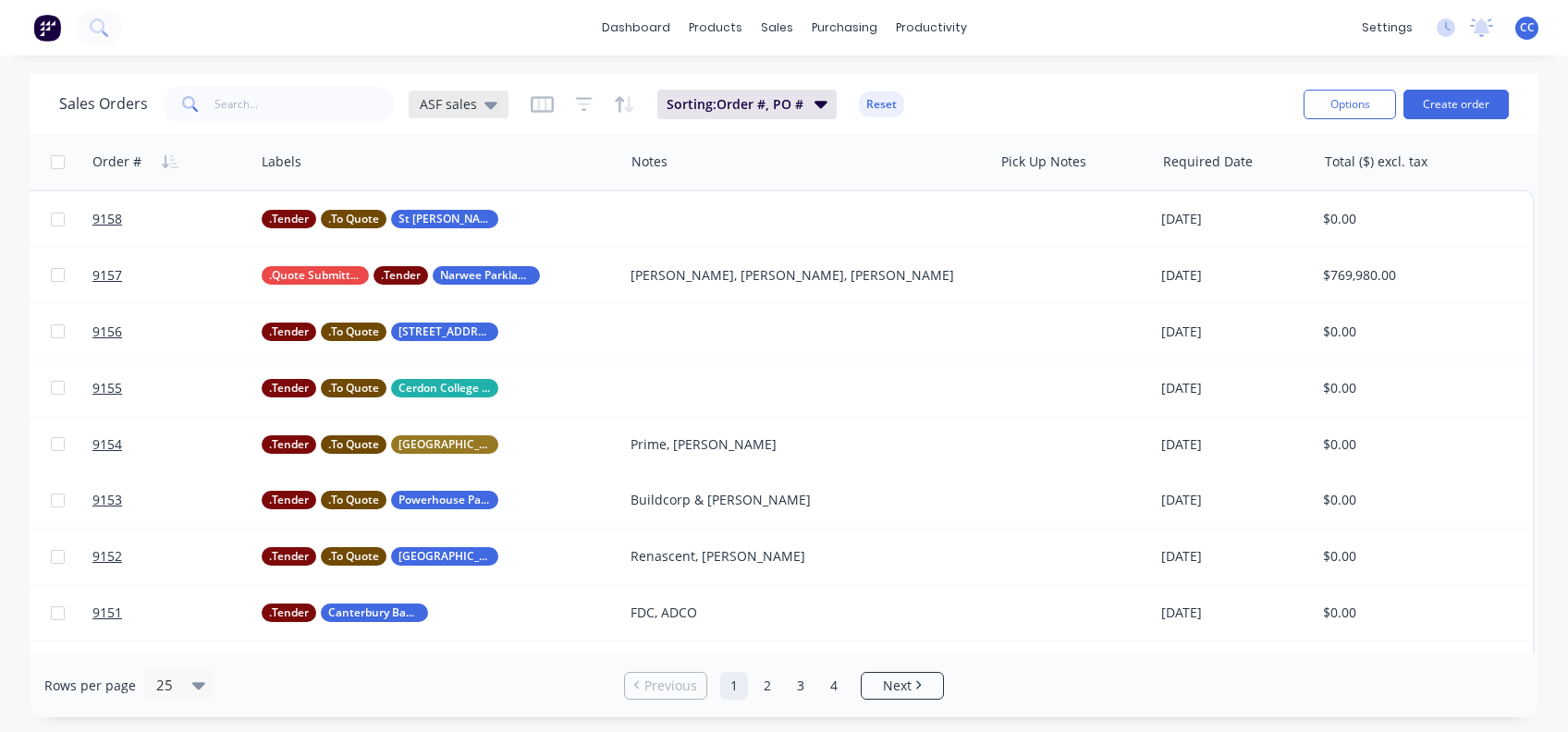
click at [485, 100] on icon at bounding box center [491, 104] width 13 height 20
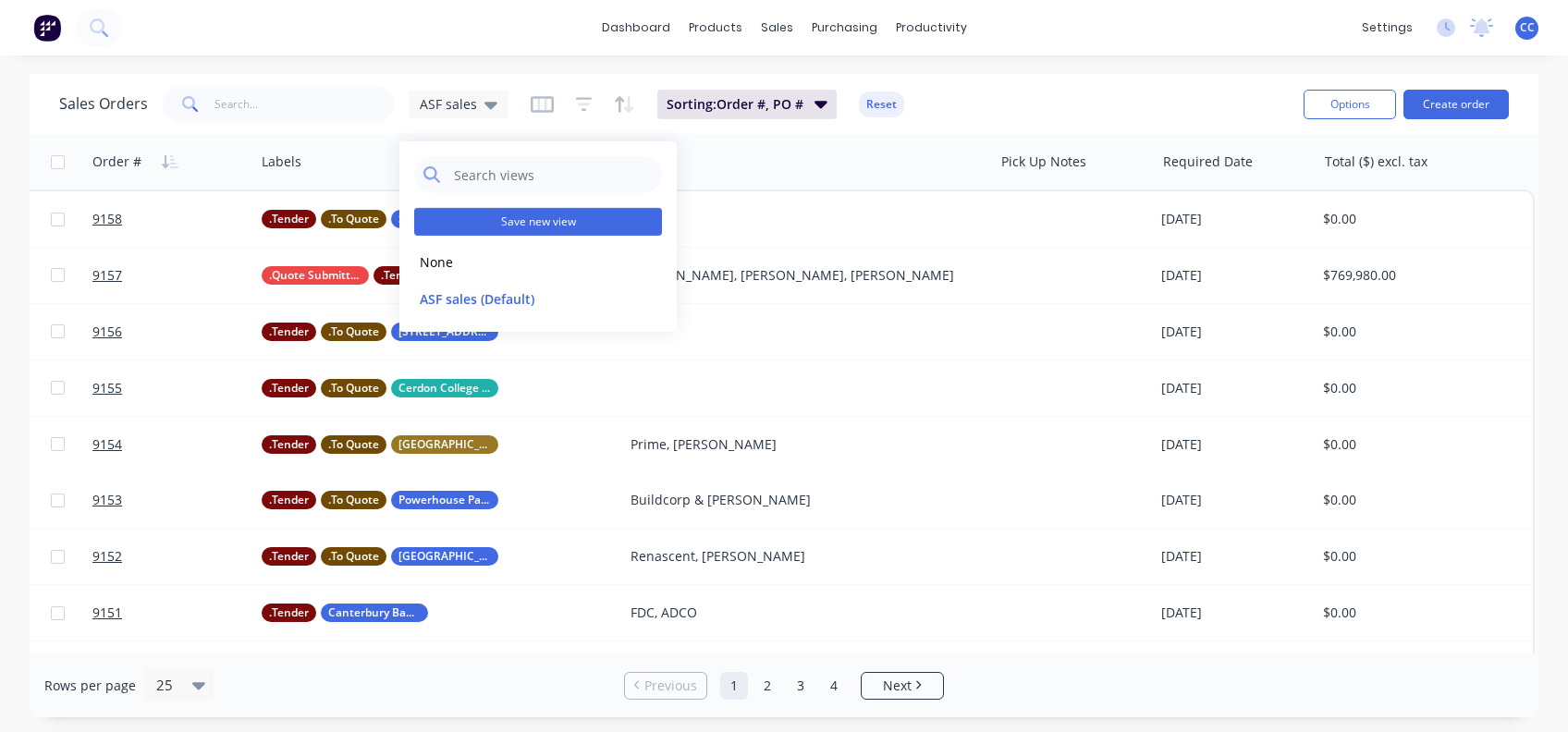
click at [532, 222] on button "Save new view" at bounding box center [538, 222] width 247 height 28
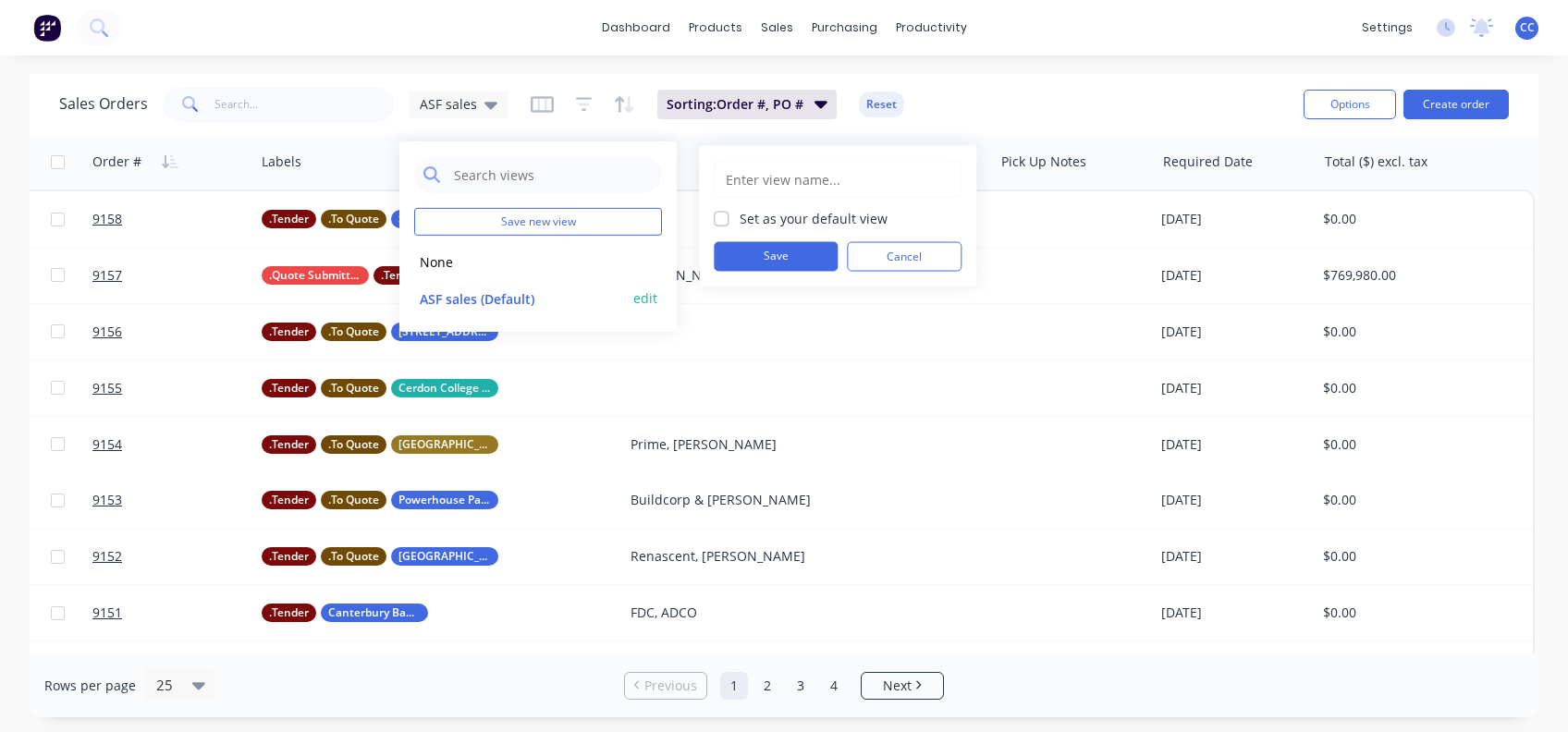
click at [473, 292] on button "ASF sales (Default)" at bounding box center [519, 298] width 211 height 21
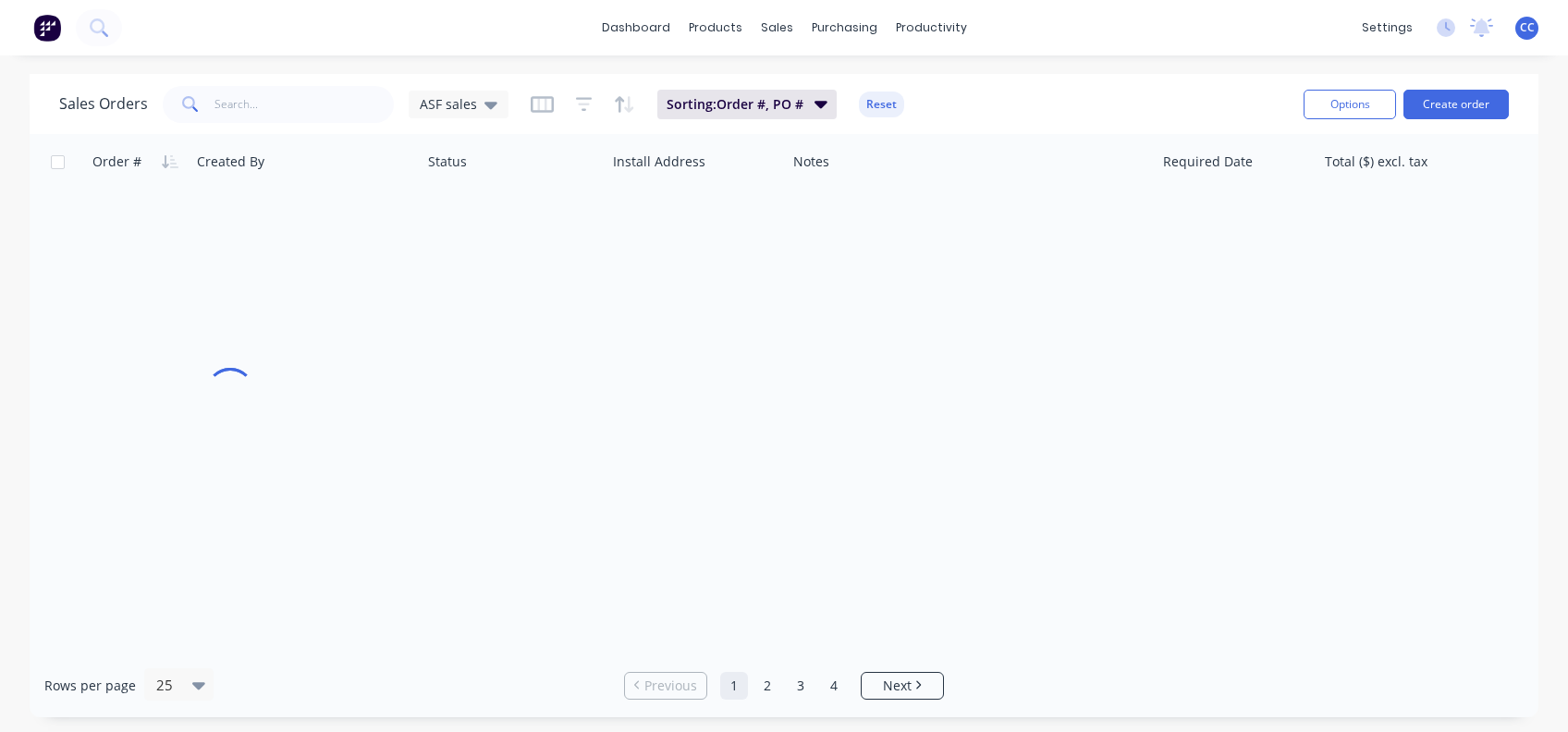
scroll to position [0, 553]
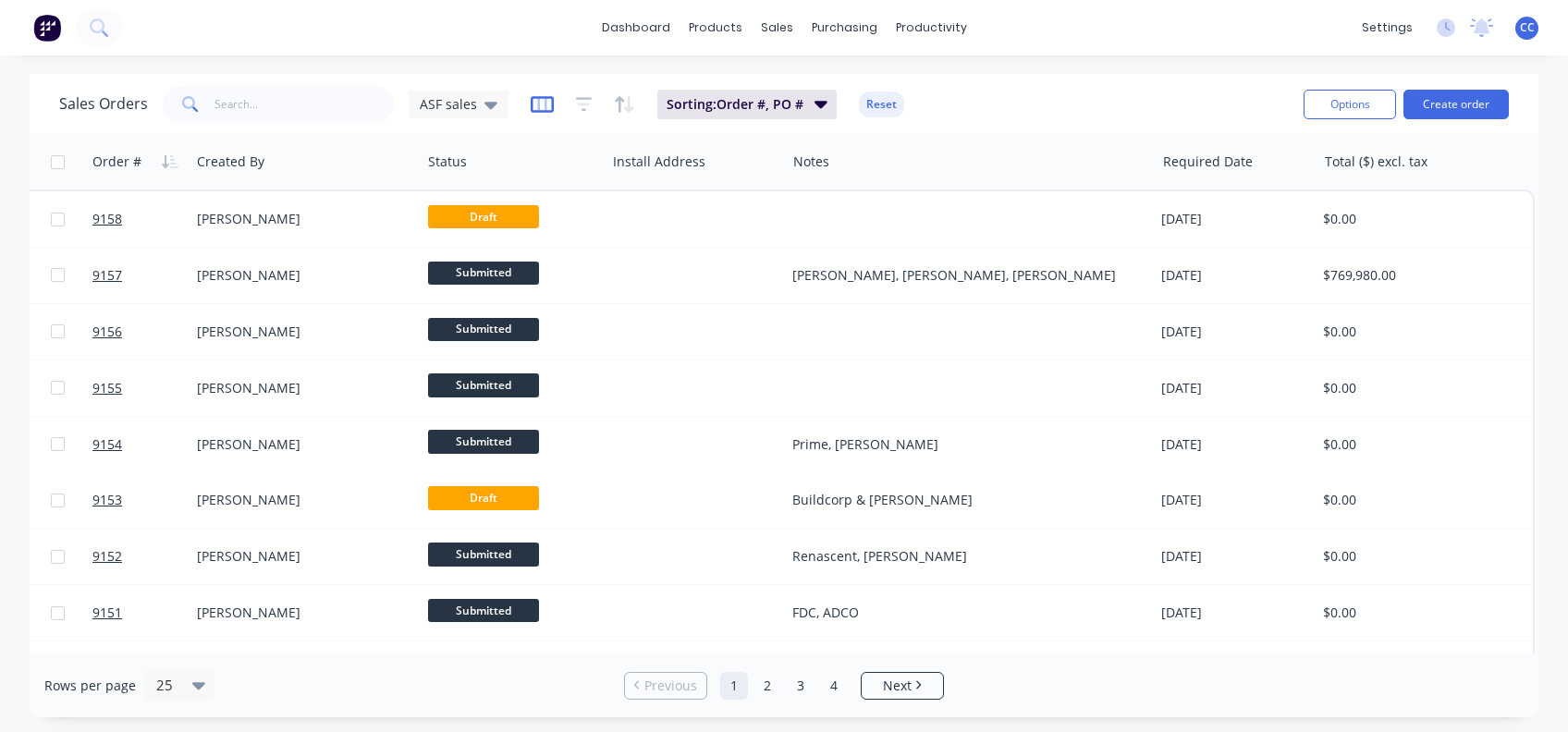
click at [530, 103] on icon "button" at bounding box center [541, 104] width 23 height 19
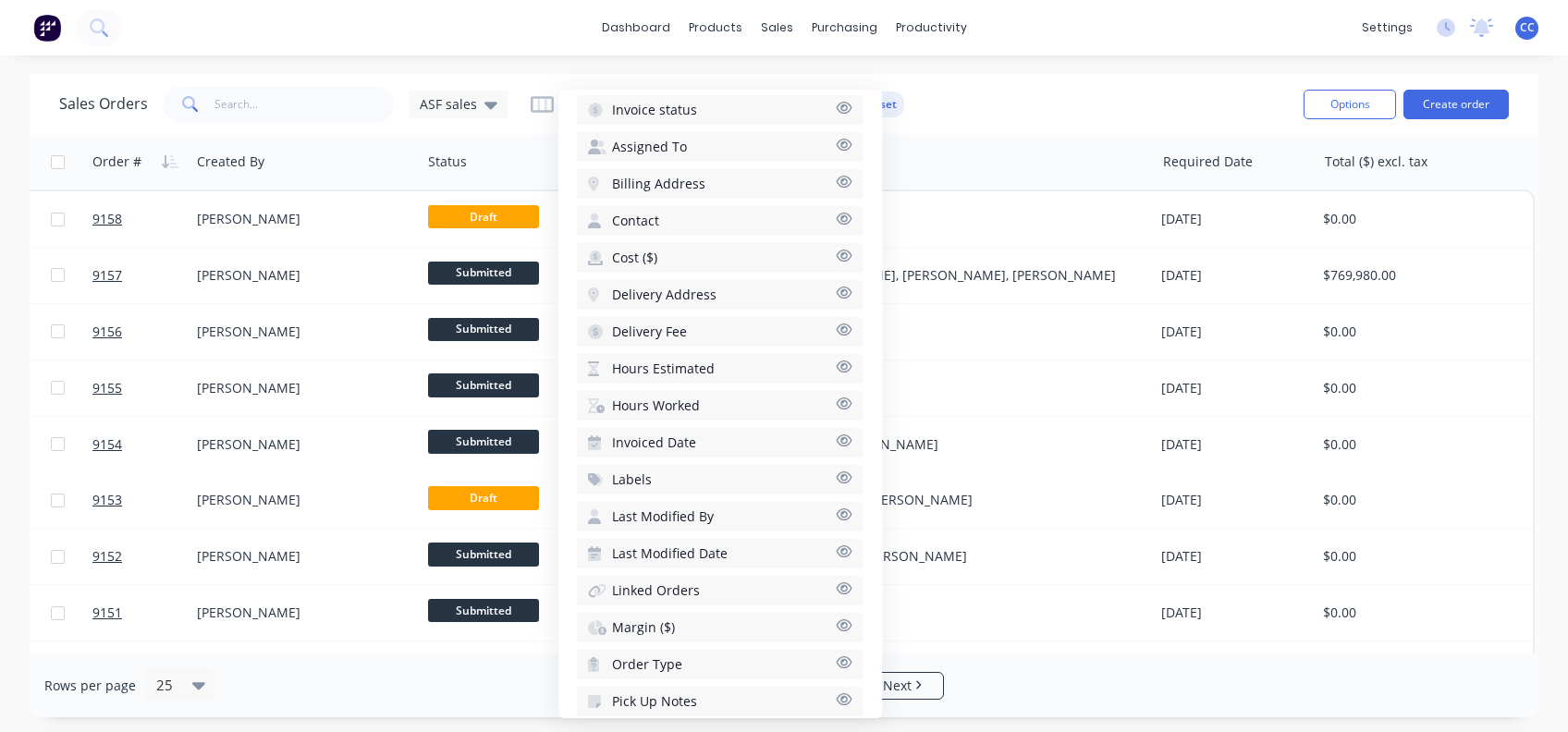
scroll to position [677, 0]
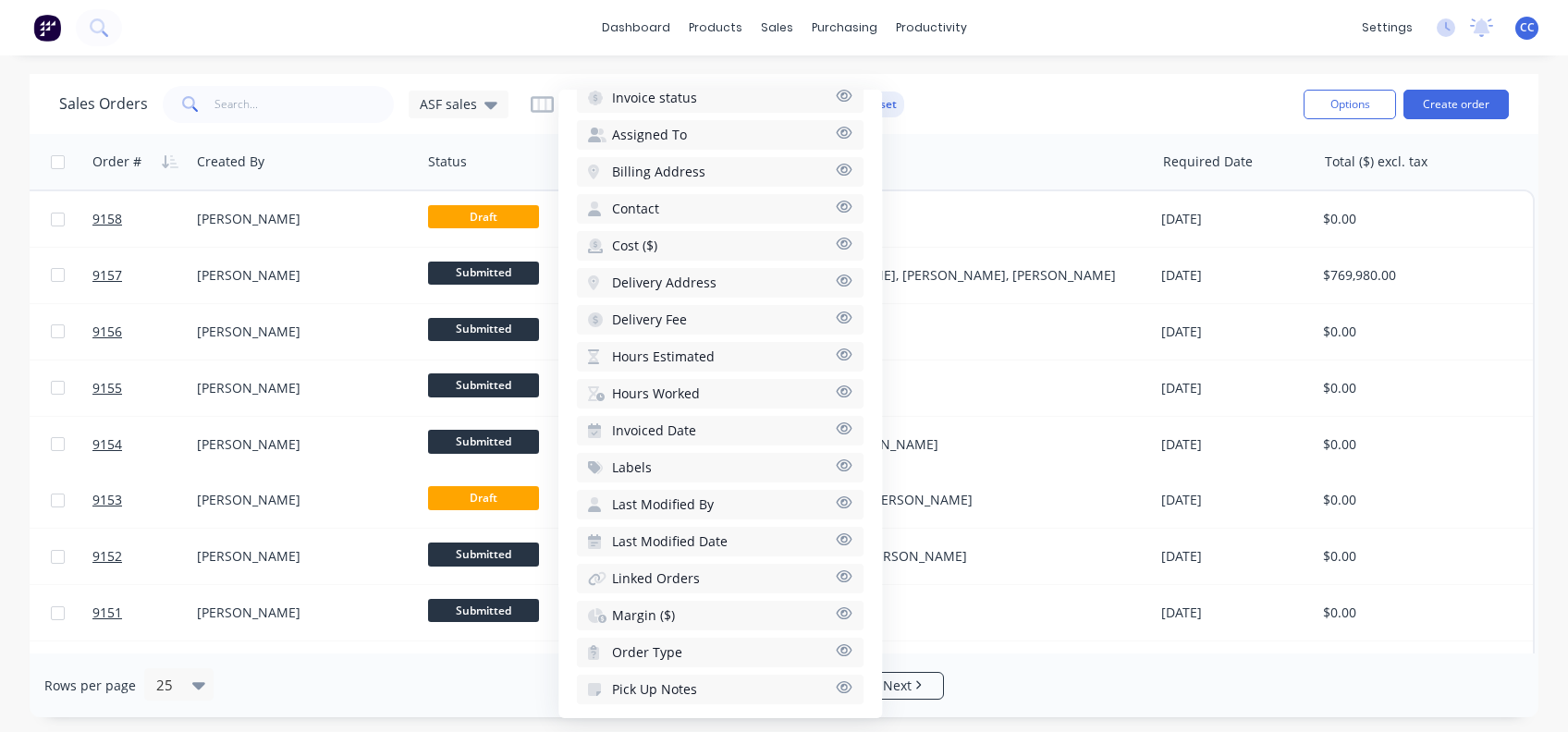
click at [710, 458] on button "Labels" at bounding box center [720, 468] width 286 height 30
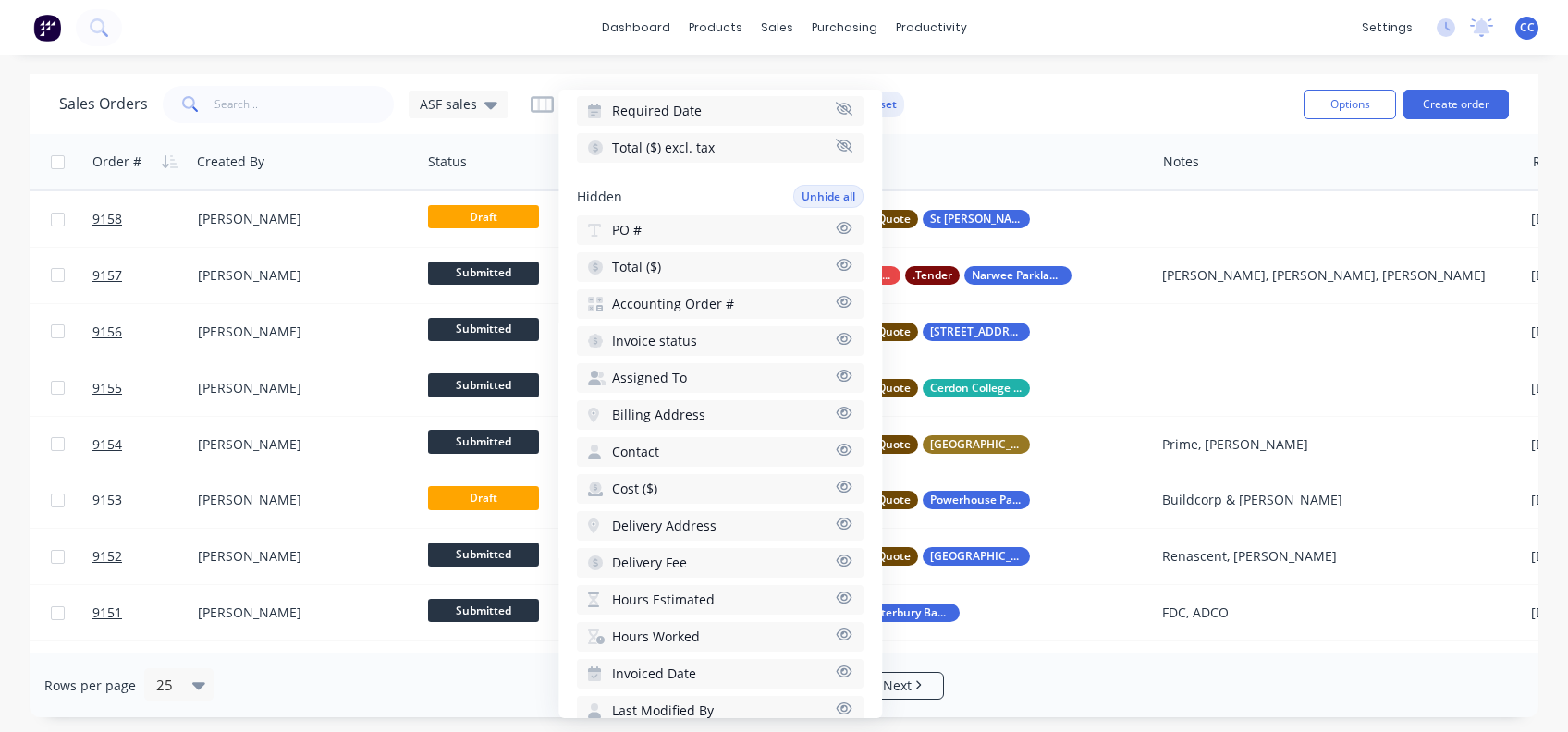
scroll to position [308, 0]
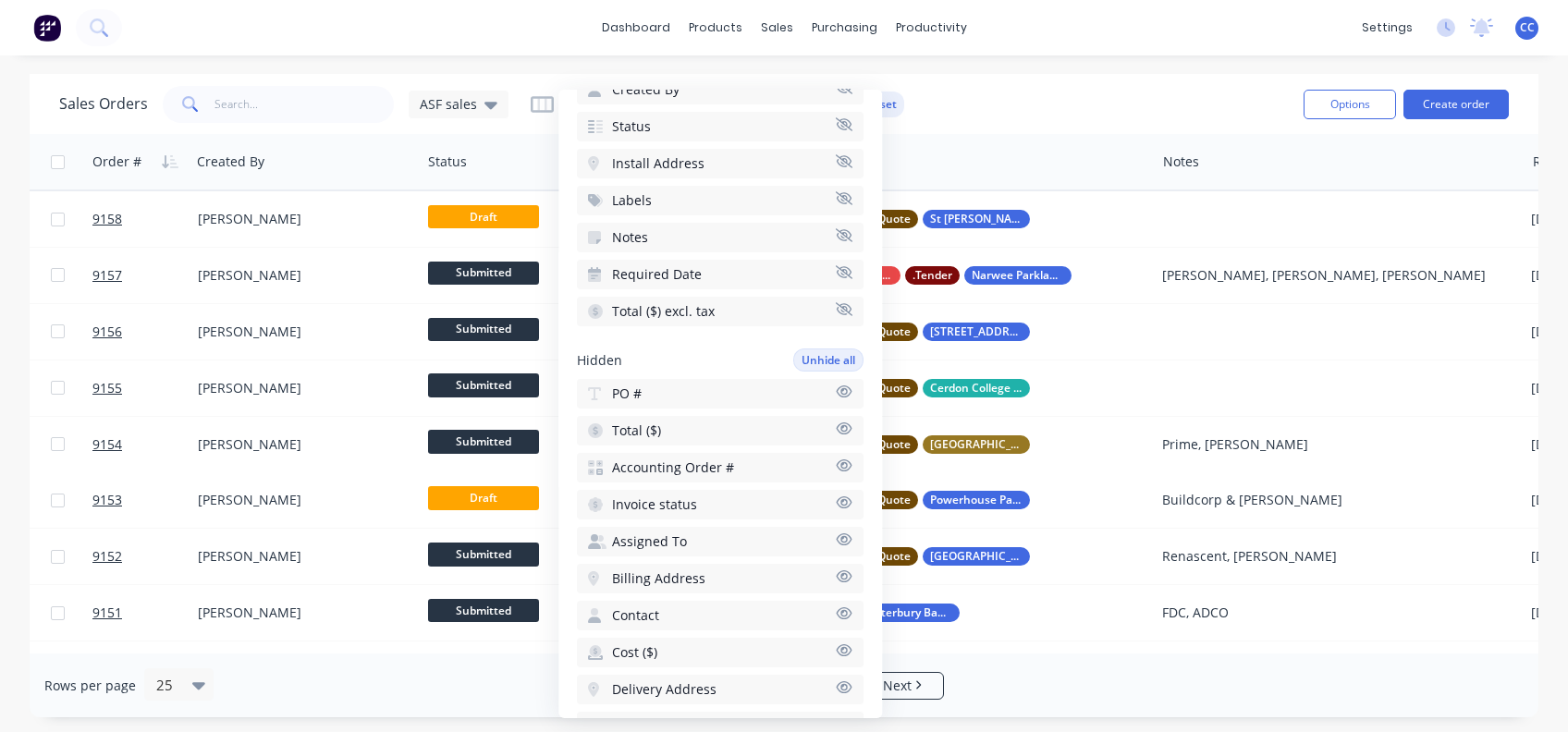
click at [726, 535] on button "Assigned To" at bounding box center [720, 541] width 286 height 30
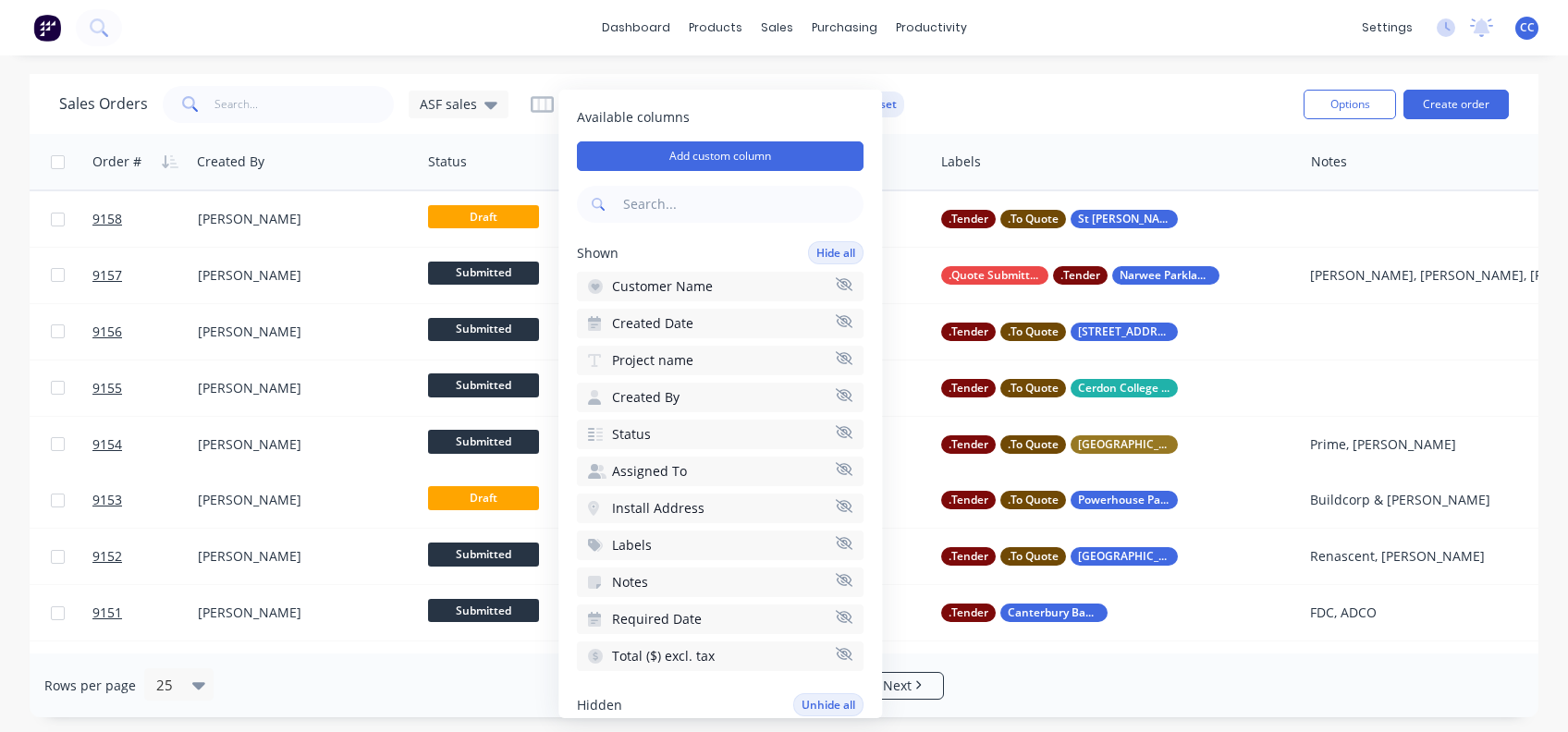
scroll to position [0, 0]
click at [835, 388] on icon "button" at bounding box center [844, 394] width 17 height 13
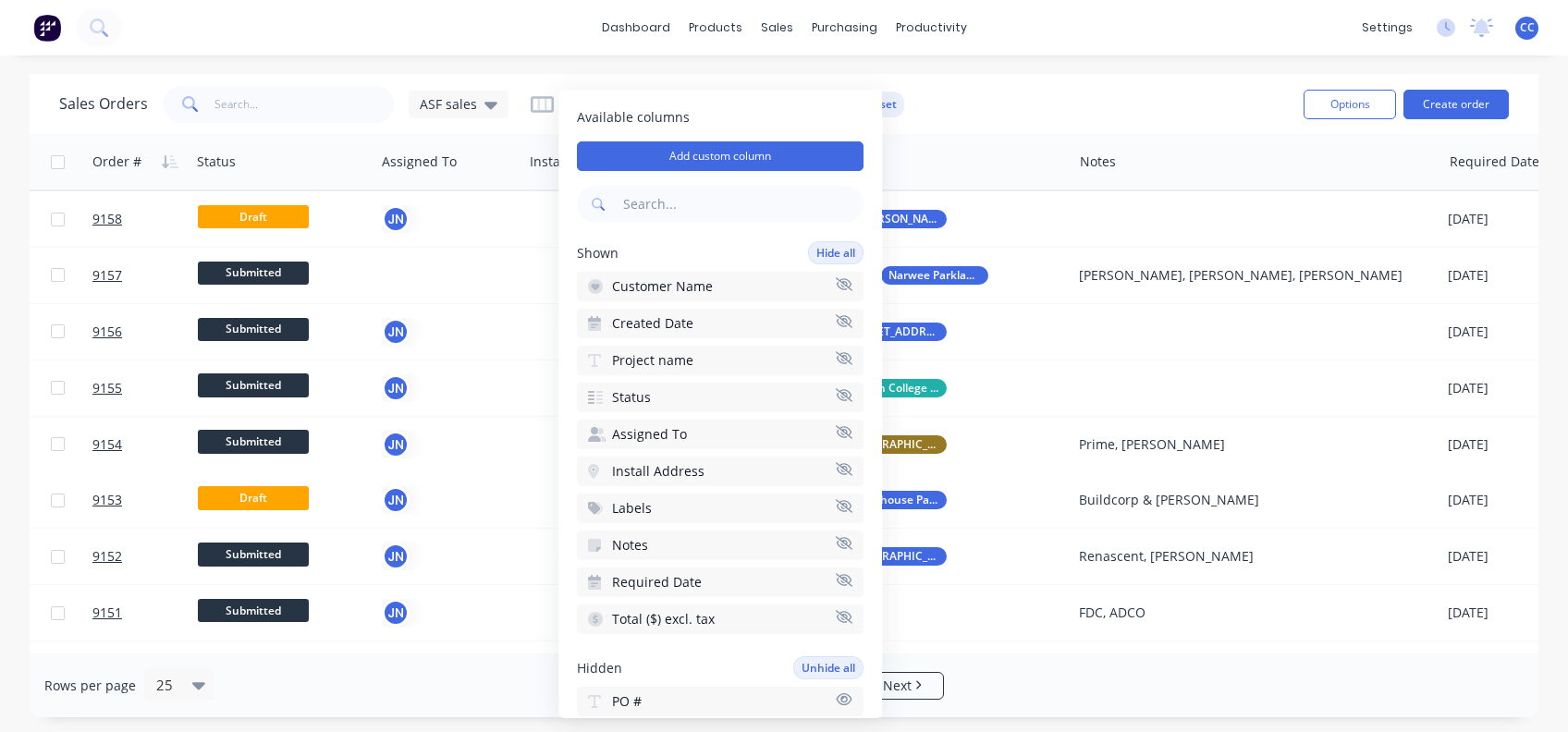
click at [996, 80] on div "Sales Orders ASF sales Sorting: Order #, PO # Reset Options Create order" at bounding box center [784, 104] width 1508 height 60
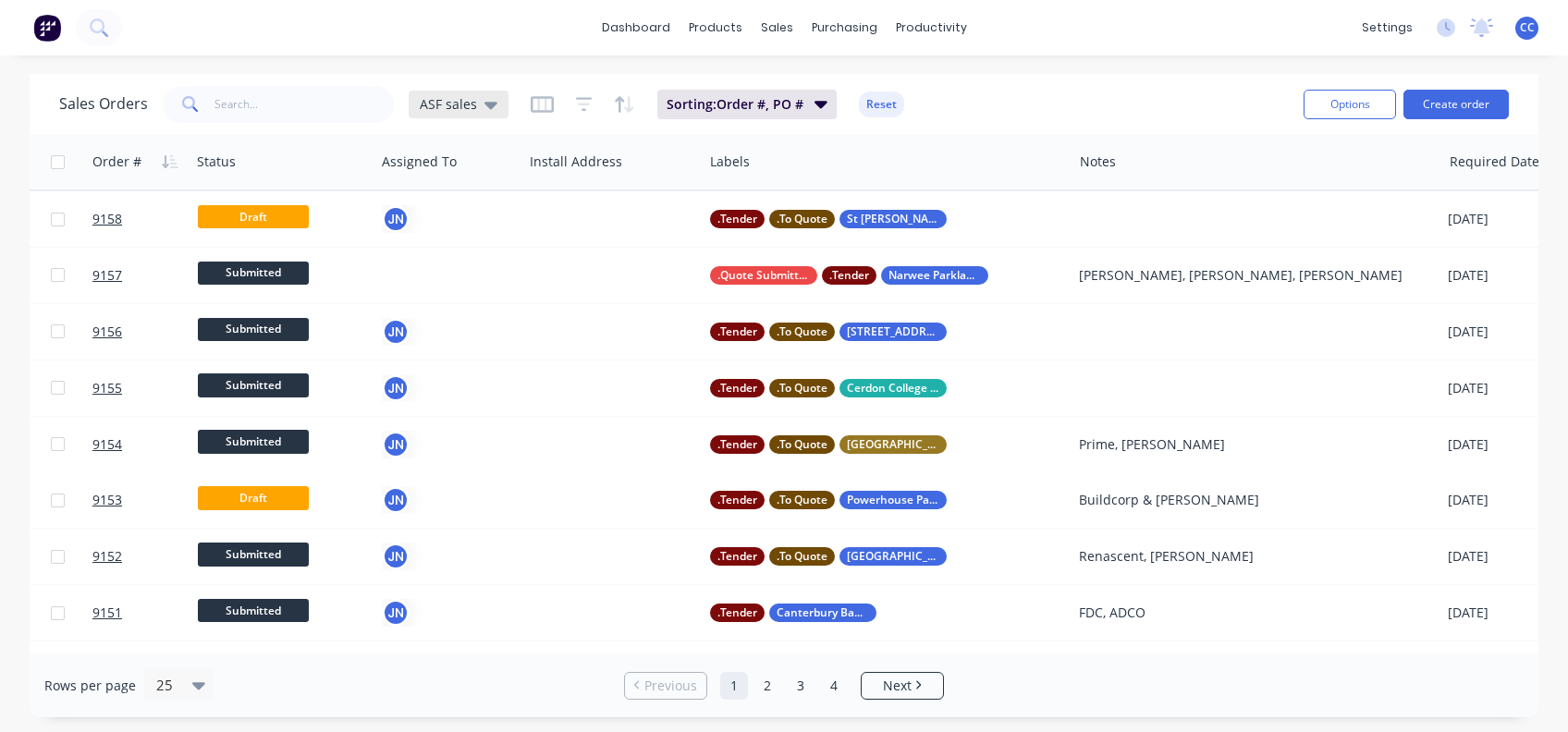
click at [485, 105] on icon at bounding box center [491, 105] width 13 height 7
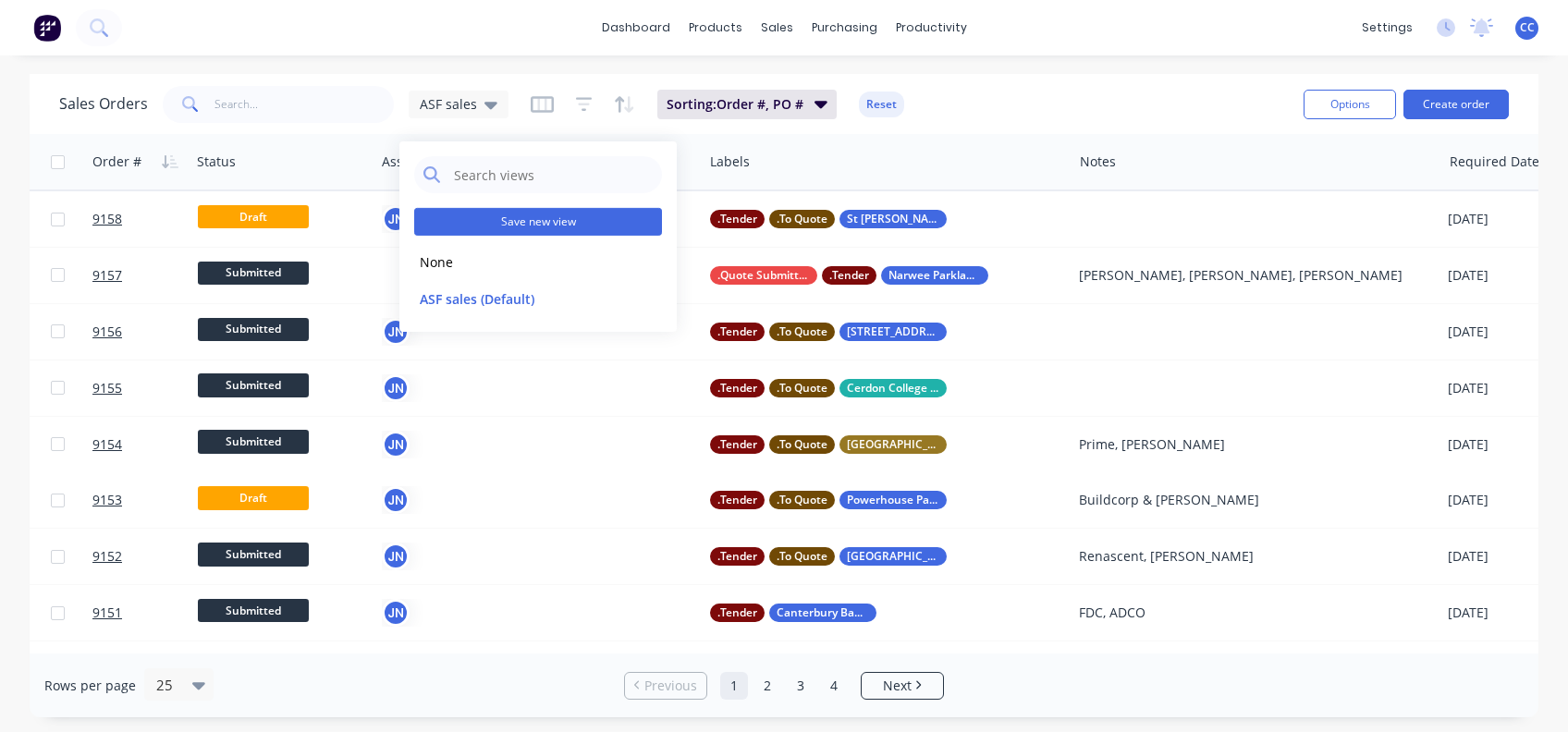
click at [554, 222] on button "Save new view" at bounding box center [538, 222] width 247 height 28
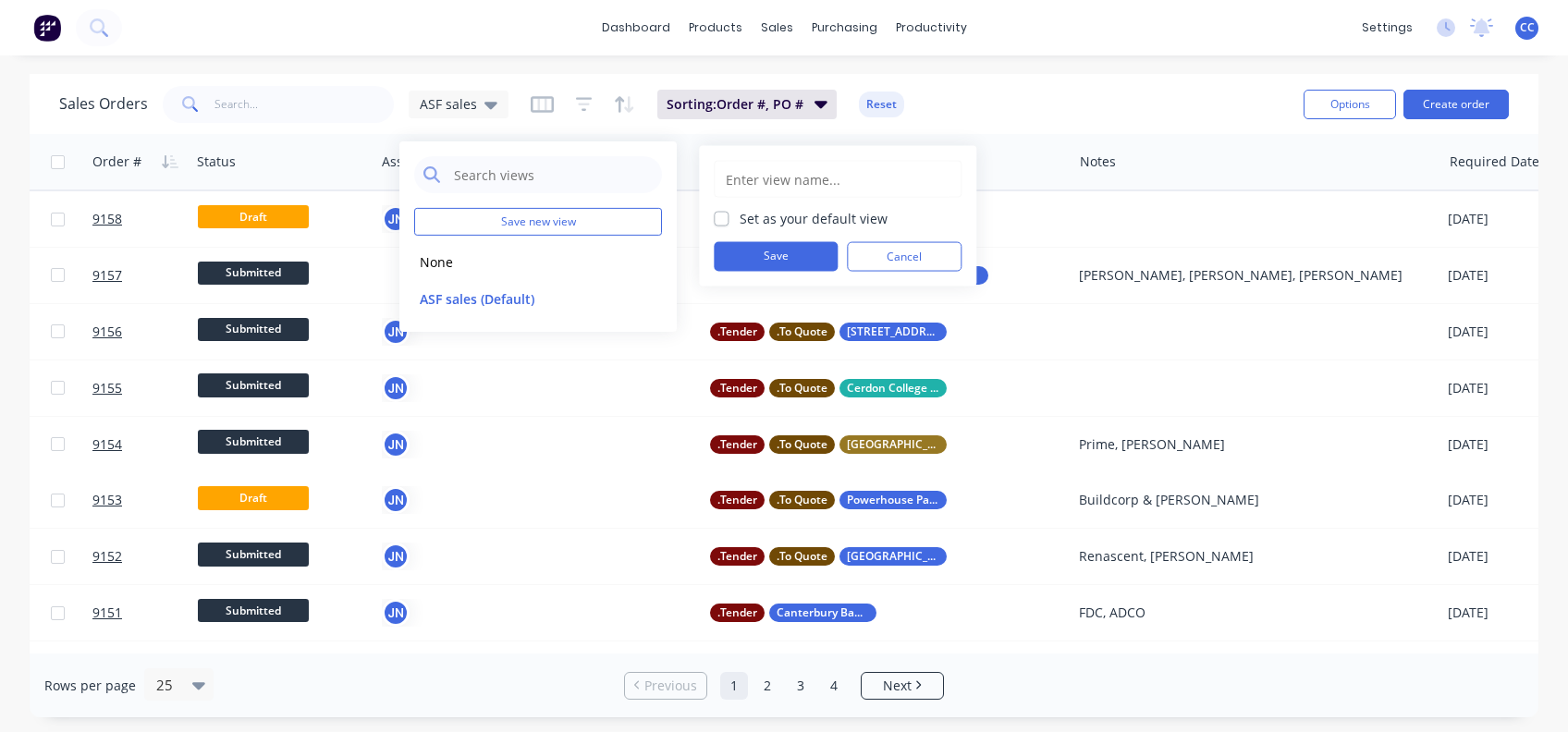
click at [739, 216] on label "Set as your default view" at bounding box center [813, 219] width 148 height 20
click at [717, 216] on input "Set as your default view" at bounding box center [721, 218] width 15 height 18
checkbox input "true"
click at [752, 184] on input "text" at bounding box center [837, 180] width 227 height 35
type input "ASF sales"
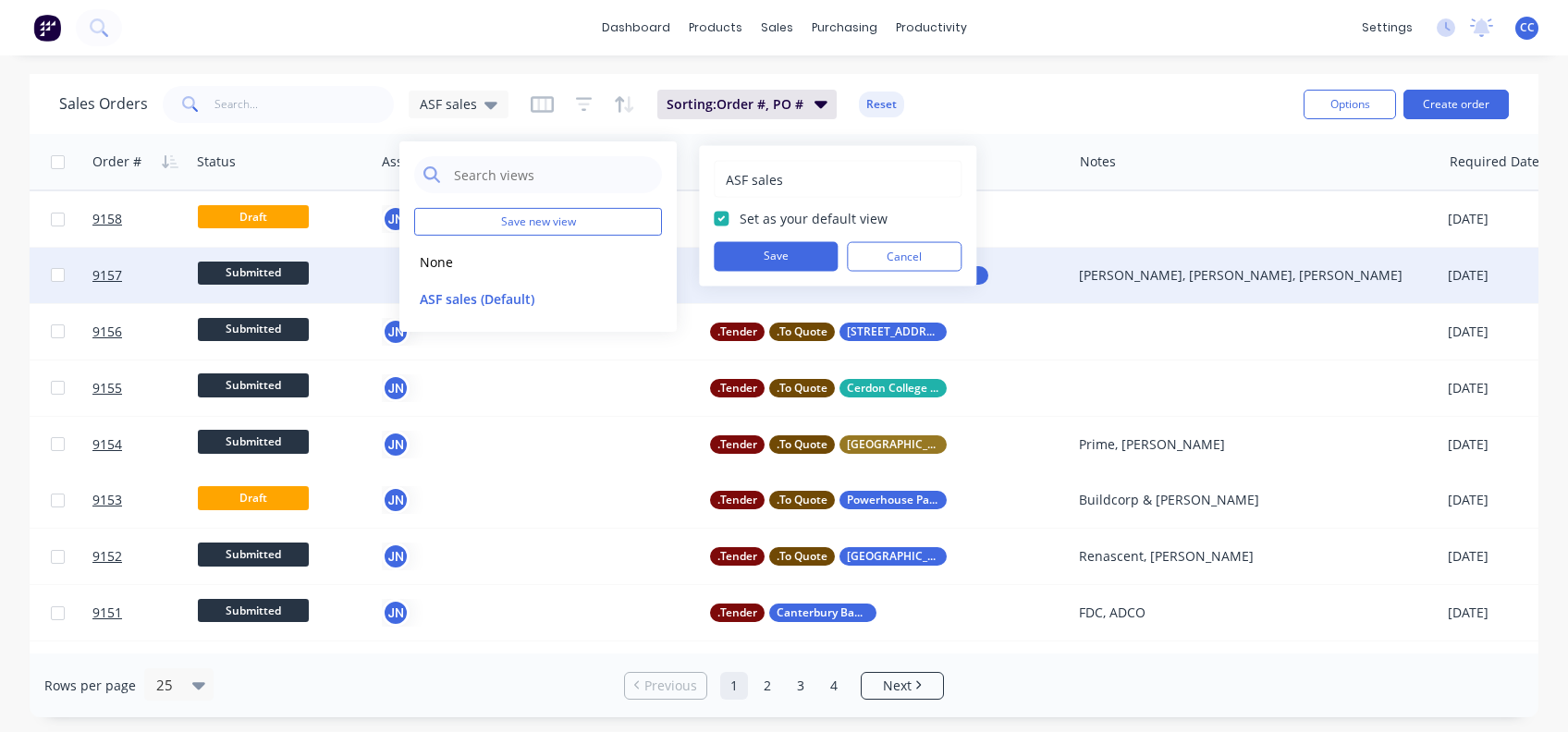
click at [788, 251] on button "Save" at bounding box center [775, 257] width 124 height 30
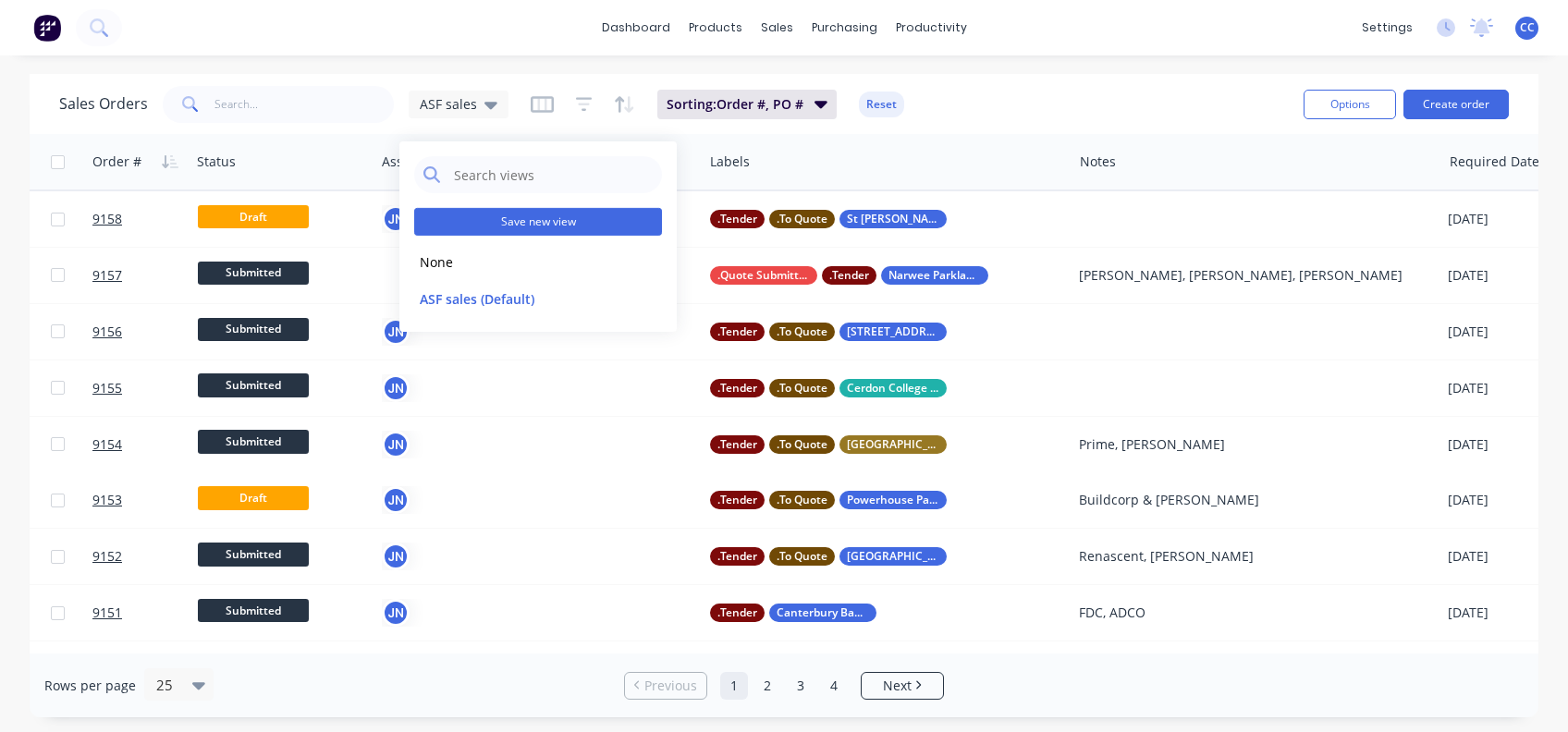
click at [572, 223] on button "Save new view" at bounding box center [538, 222] width 247 height 28
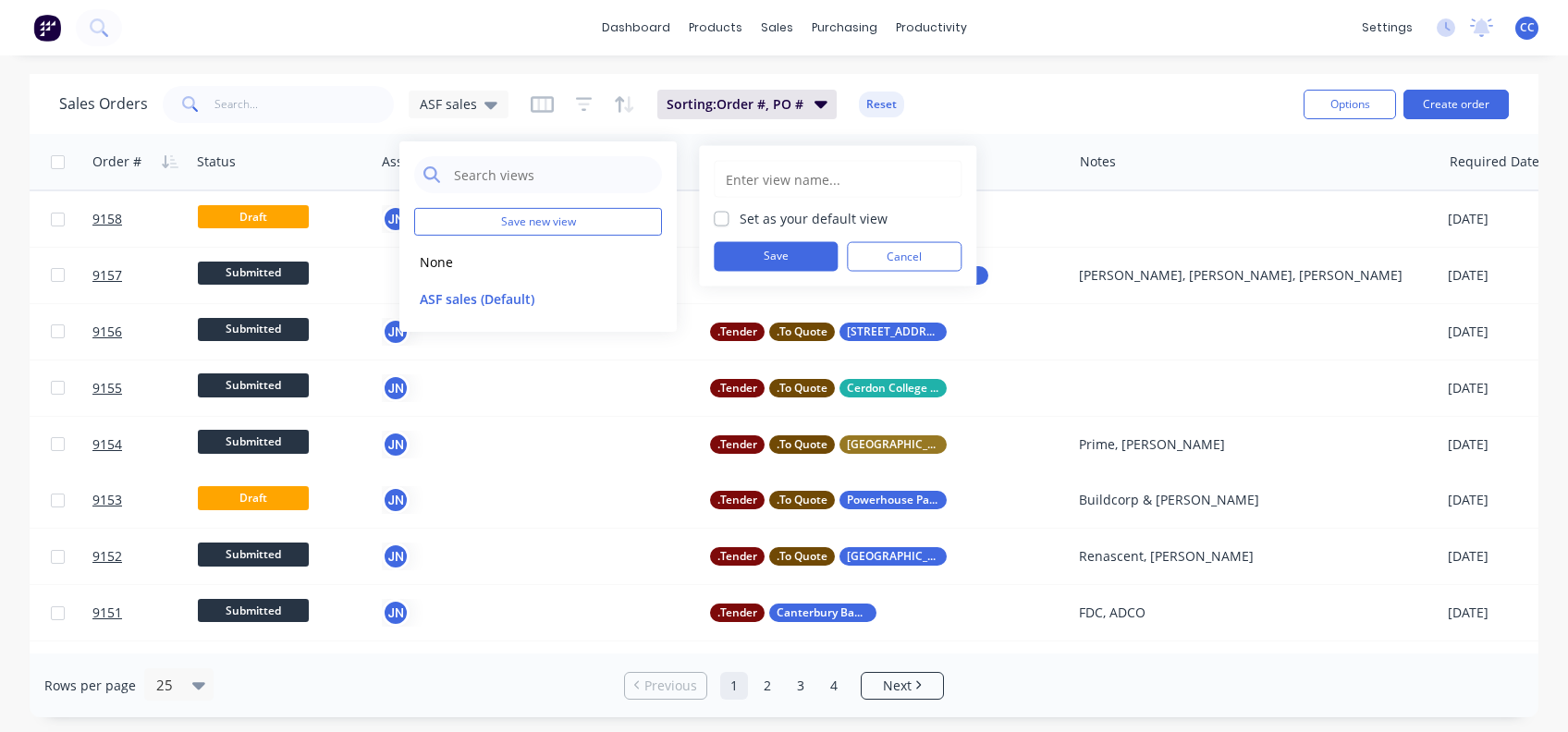
click at [782, 185] on input "text" at bounding box center [837, 180] width 227 height 35
type input "ASF sales R1"
click at [820, 252] on button "Save" at bounding box center [775, 257] width 124 height 30
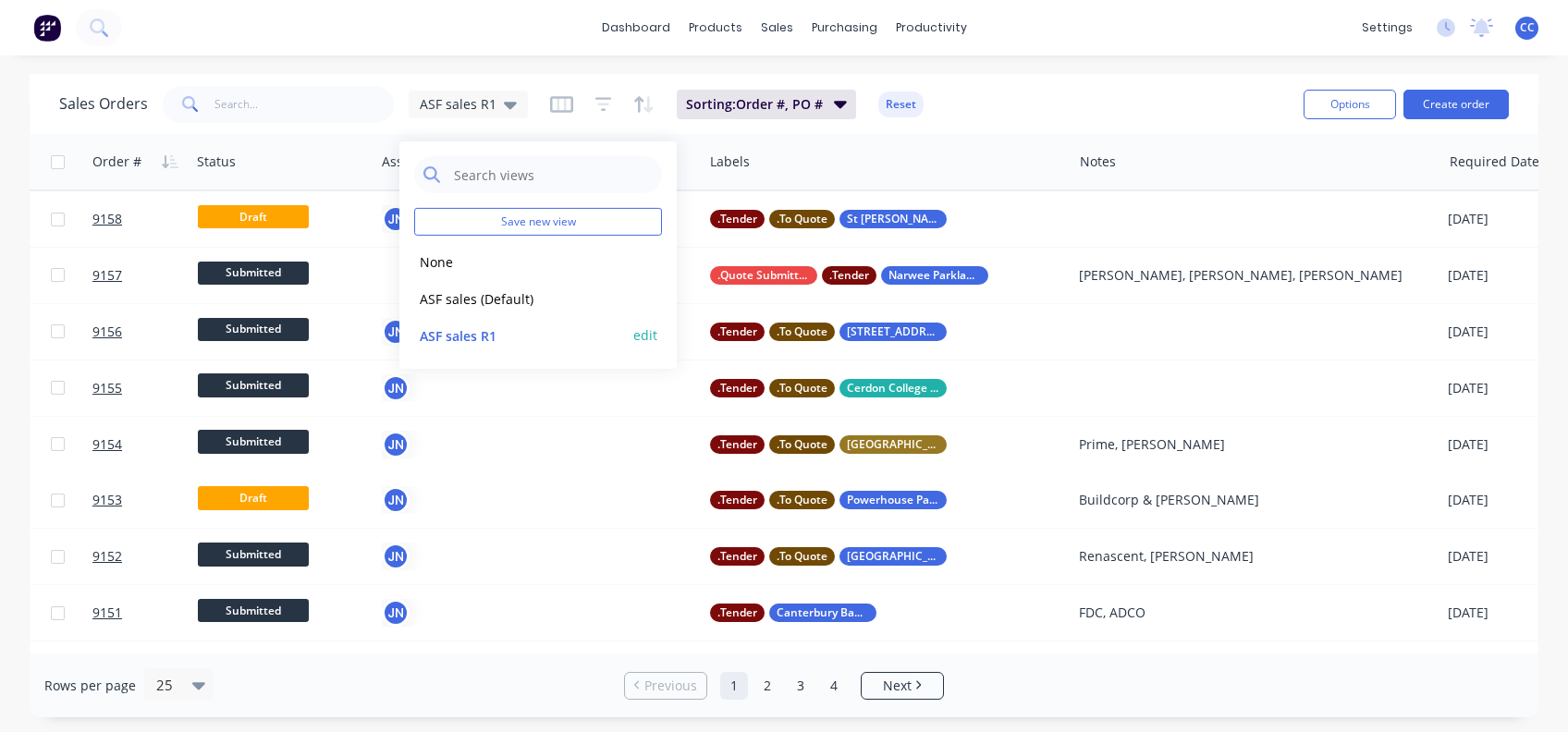
click at [479, 334] on button "ASF sales R1" at bounding box center [519, 335] width 211 height 21
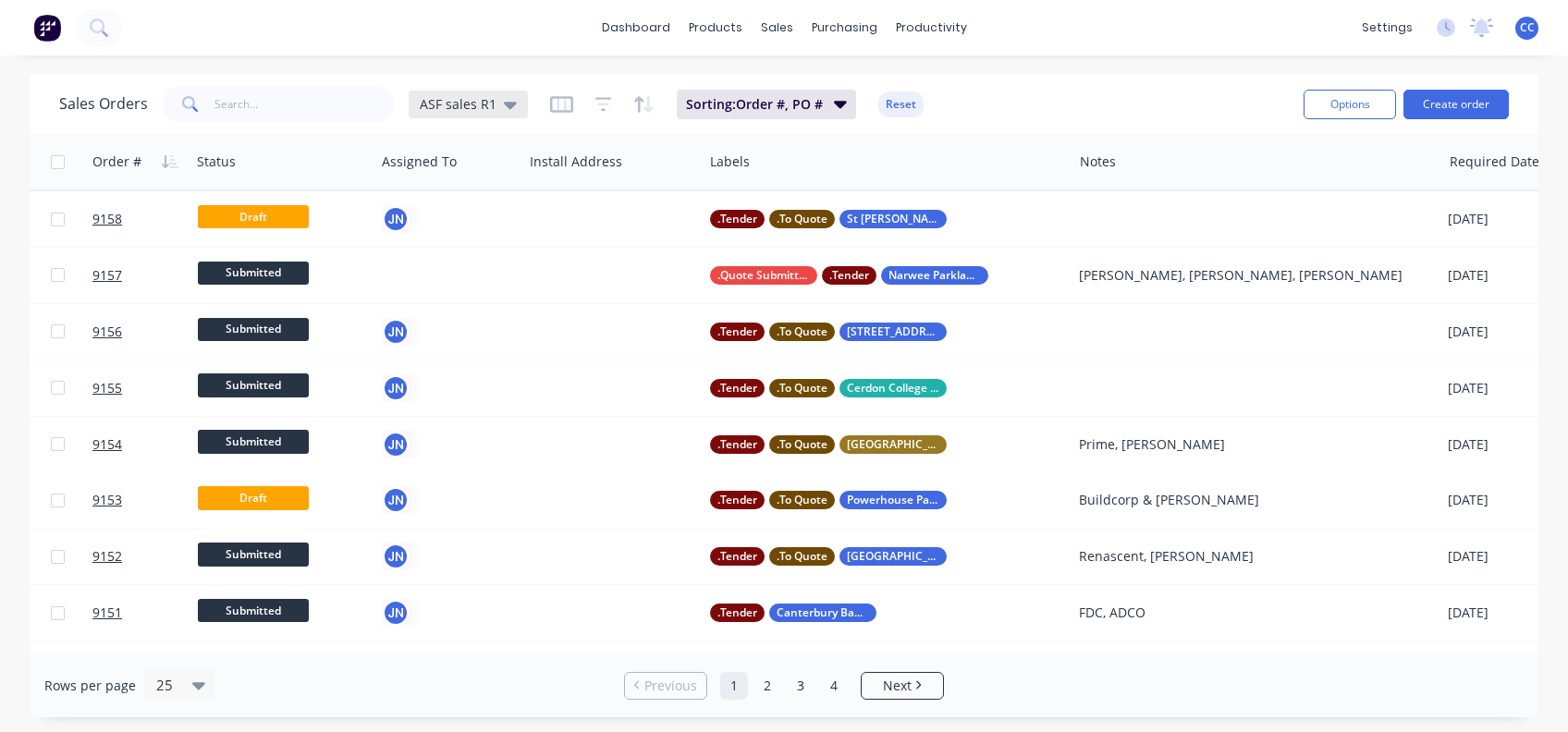
click at [504, 101] on icon at bounding box center [511, 105] width 13 height 7
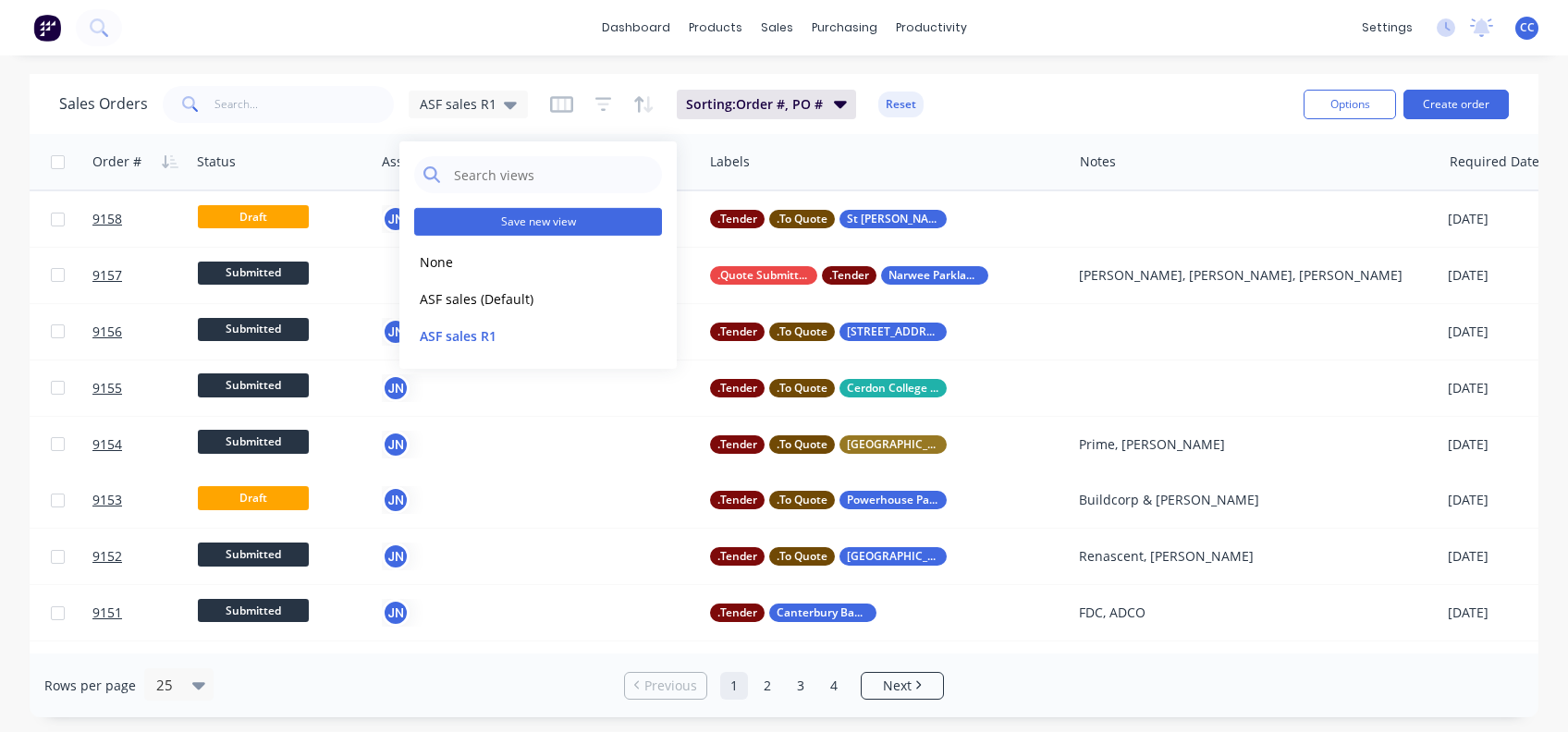
click at [528, 219] on button "Save new view" at bounding box center [538, 222] width 247 height 28
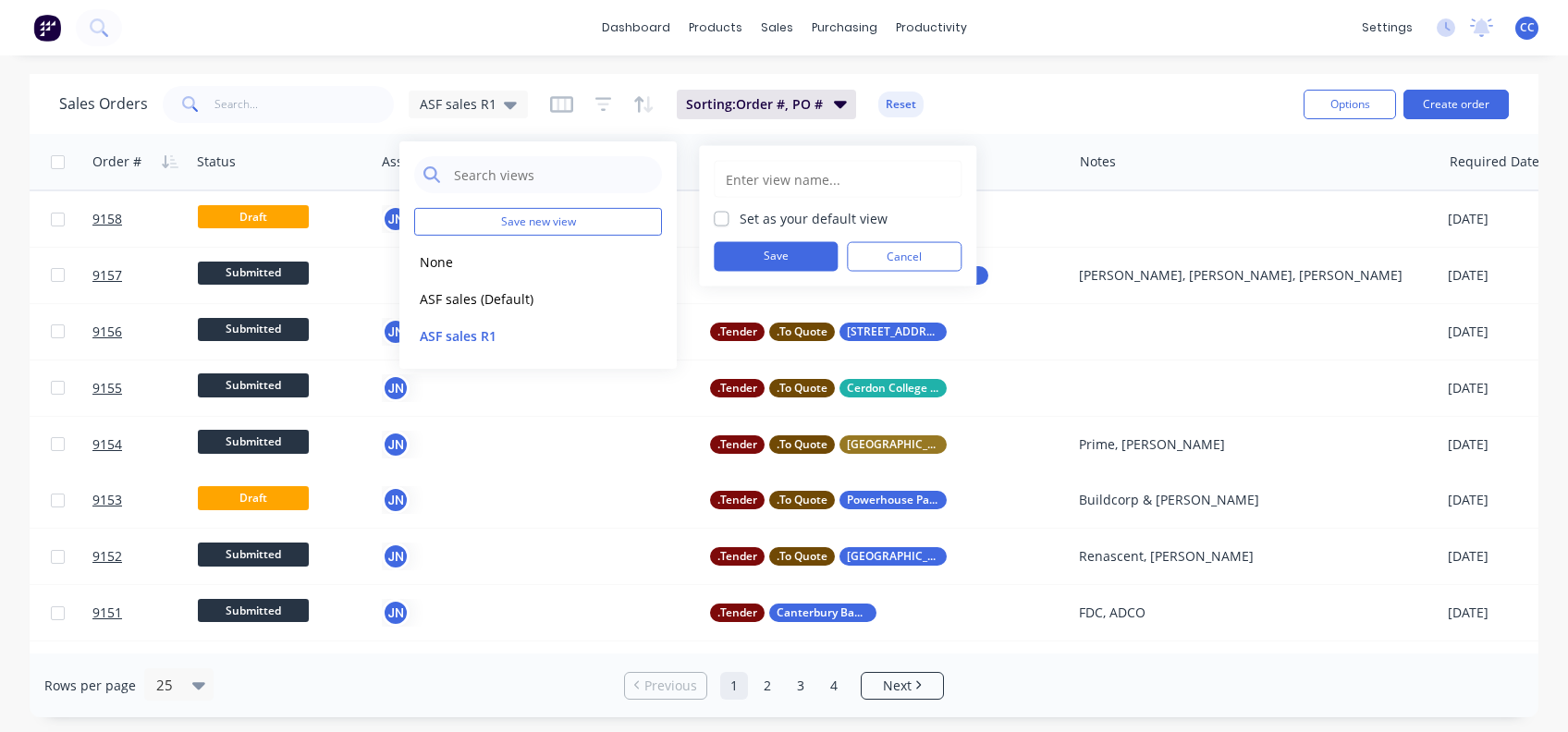
click at [739, 215] on label "Set as your default view" at bounding box center [813, 219] width 148 height 20
click at [718, 215] on input "Set as your default view" at bounding box center [721, 218] width 15 height 18
checkbox input "true"
click at [645, 333] on button "edit" at bounding box center [645, 335] width 24 height 20
click at [739, 212] on label "Set as your default view" at bounding box center [813, 219] width 148 height 20
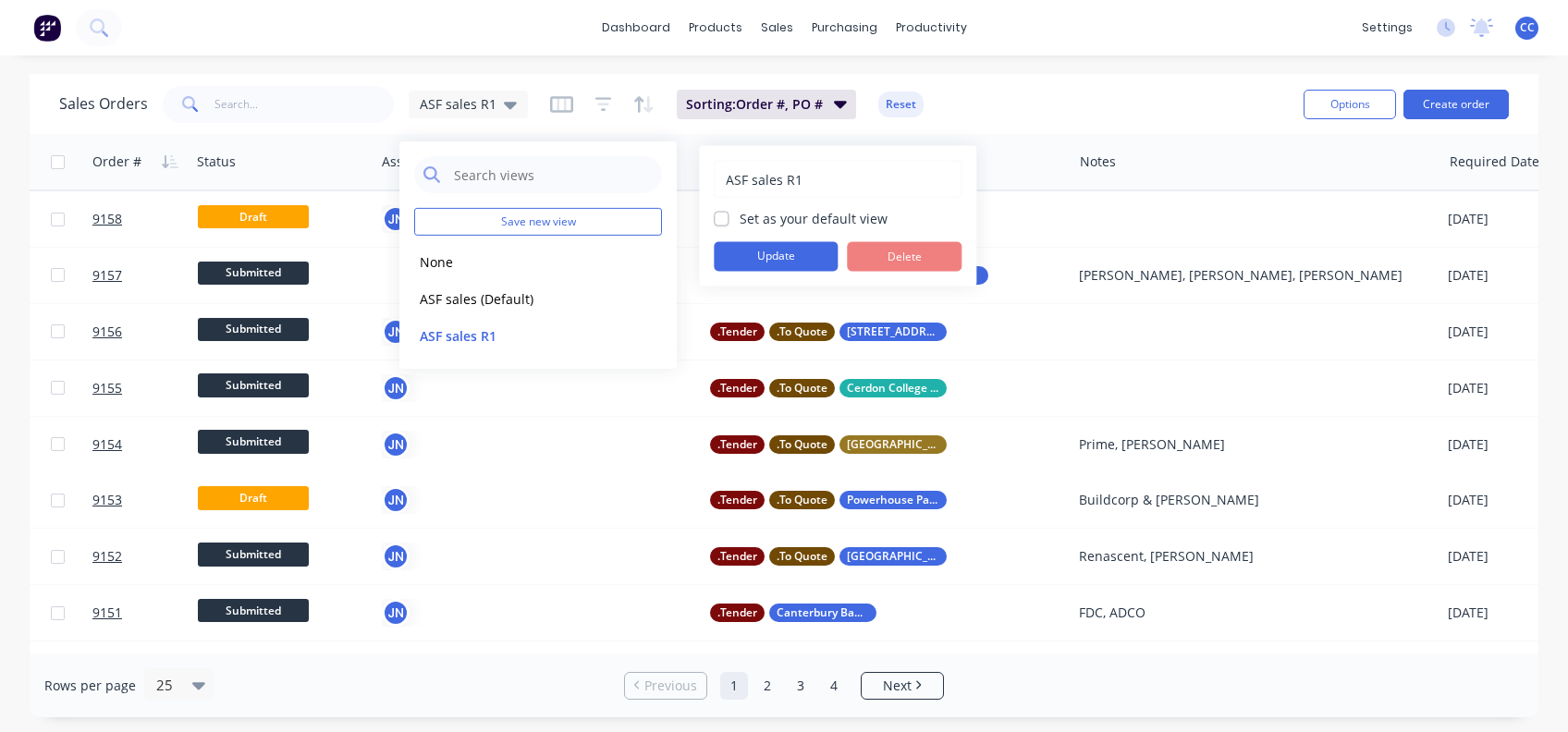
click at [718, 212] on input "Set as your default view" at bounding box center [721, 218] width 15 height 18
checkbox input "true"
click at [777, 257] on button "Update" at bounding box center [775, 257] width 124 height 30
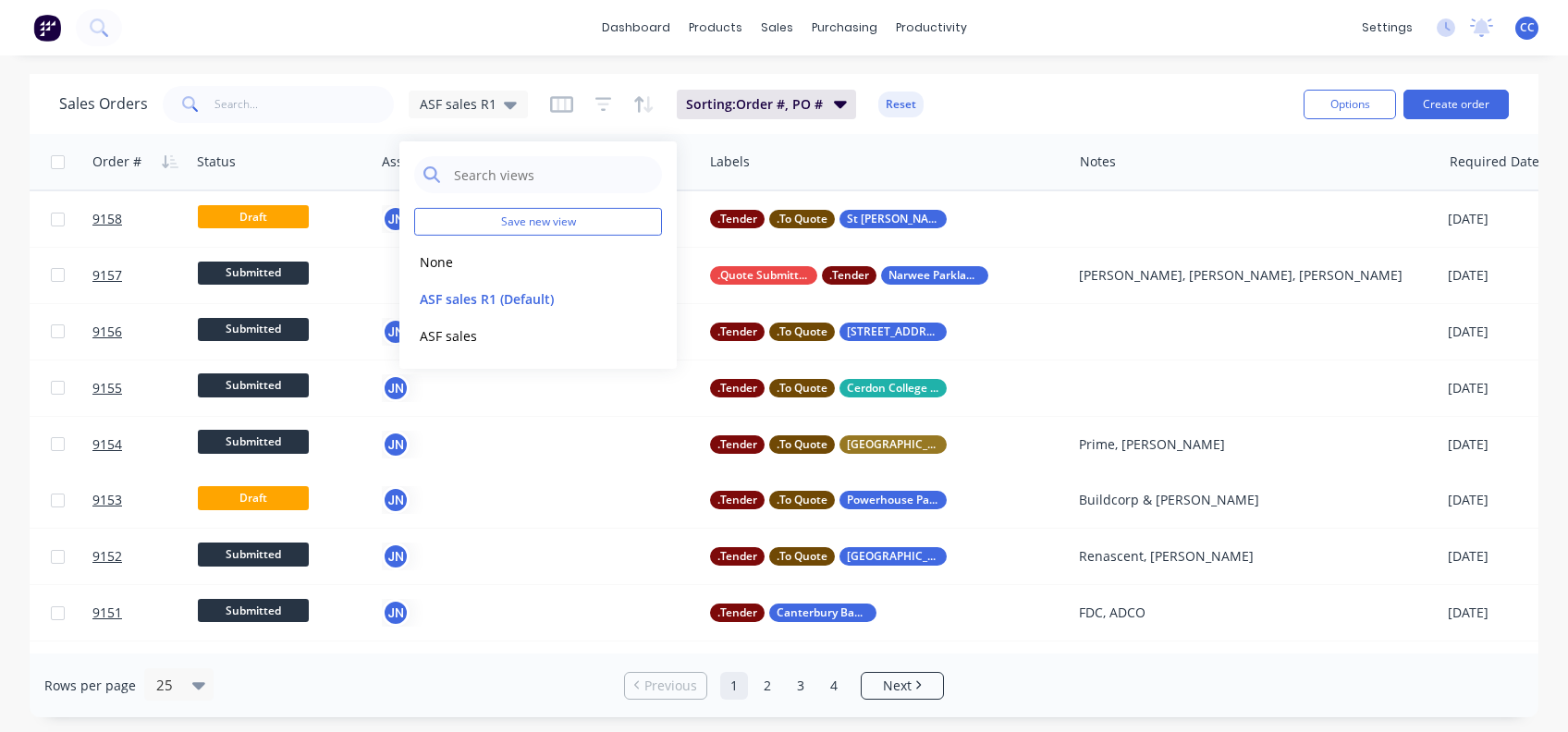
click at [985, 113] on div "Sales Orders ASF sales R1 Sorting: Order #, PO # Reset" at bounding box center [674, 103] width 1229 height 46
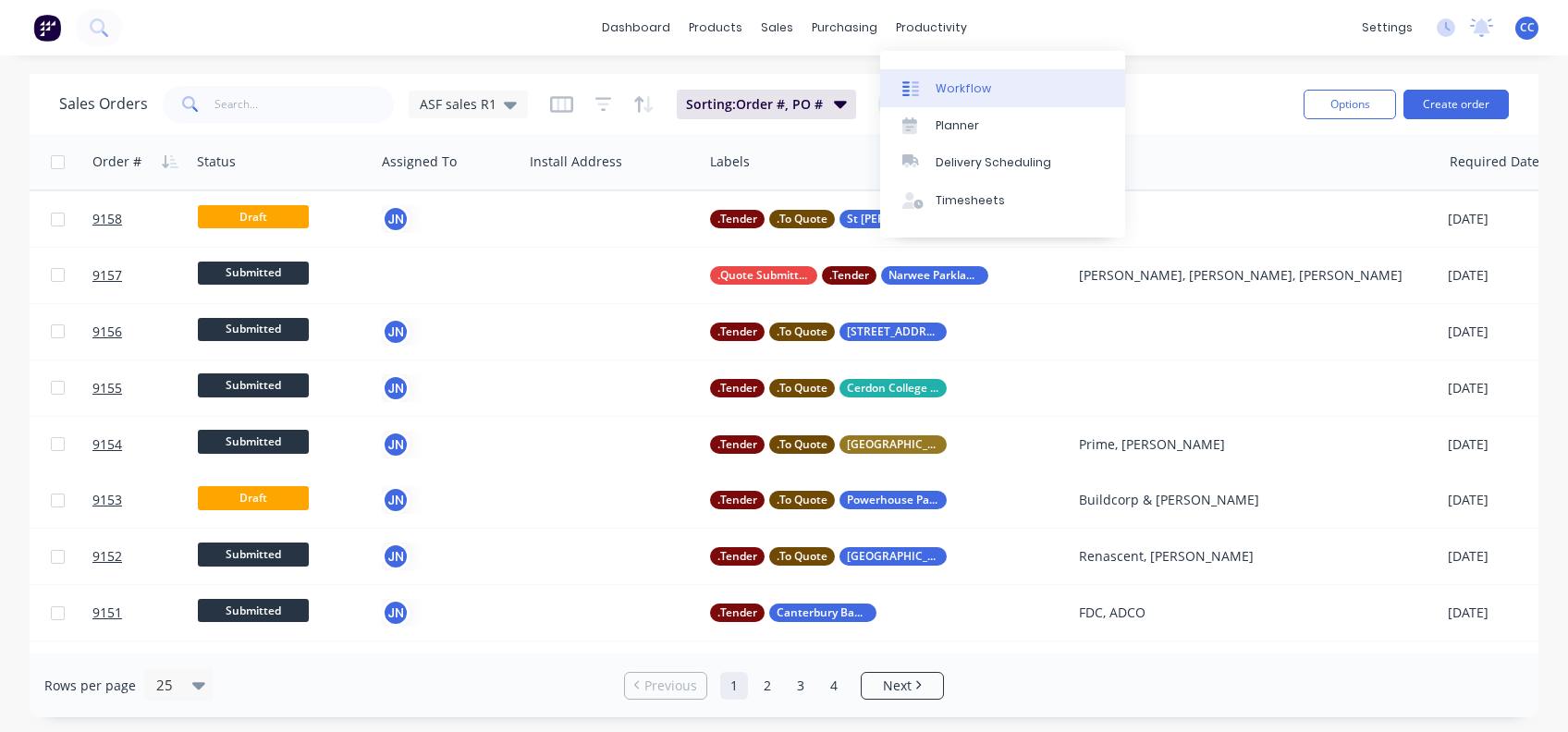
click at [969, 83] on div "Workflow" at bounding box center [963, 88] width 56 height 17
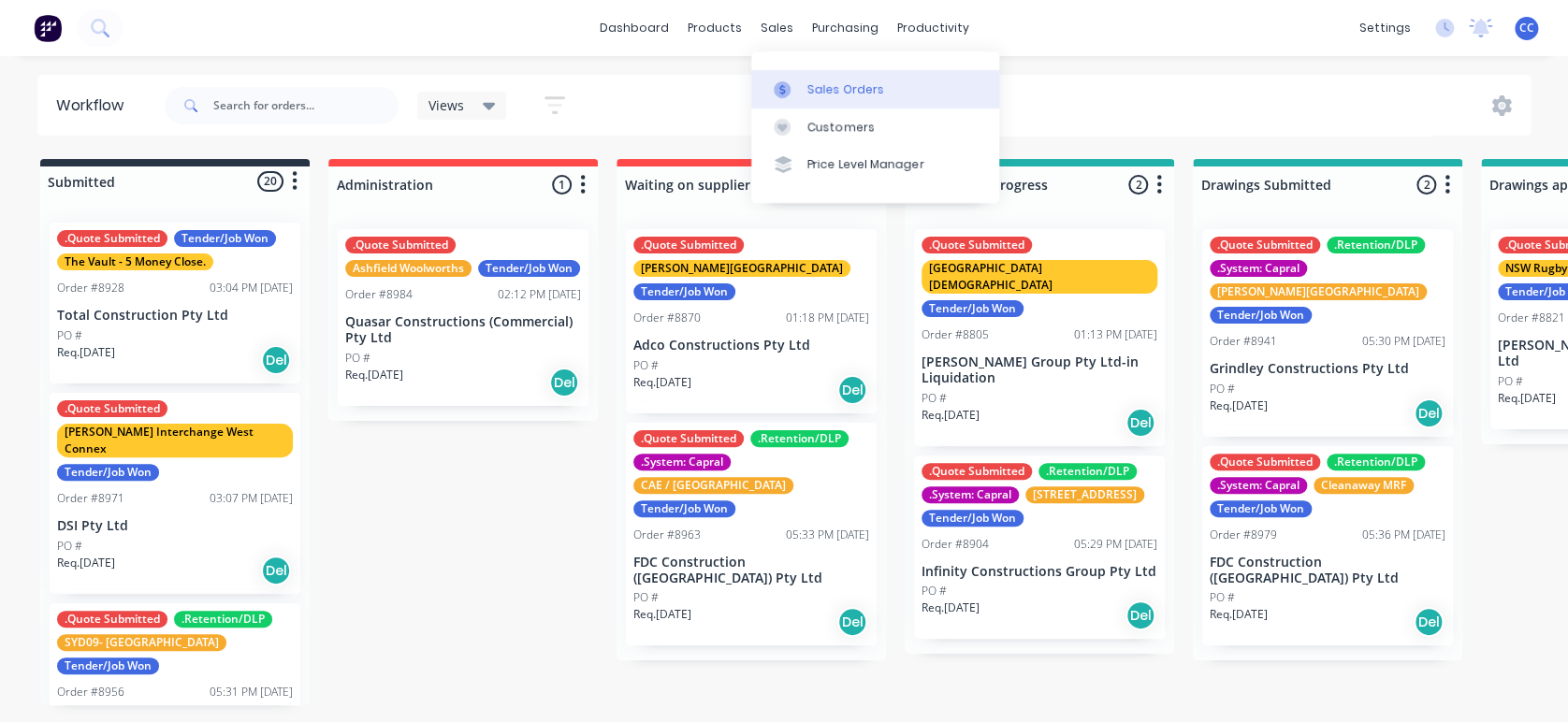
click at [828, 83] on div "Sales Orders" at bounding box center [845, 89] width 76 height 17
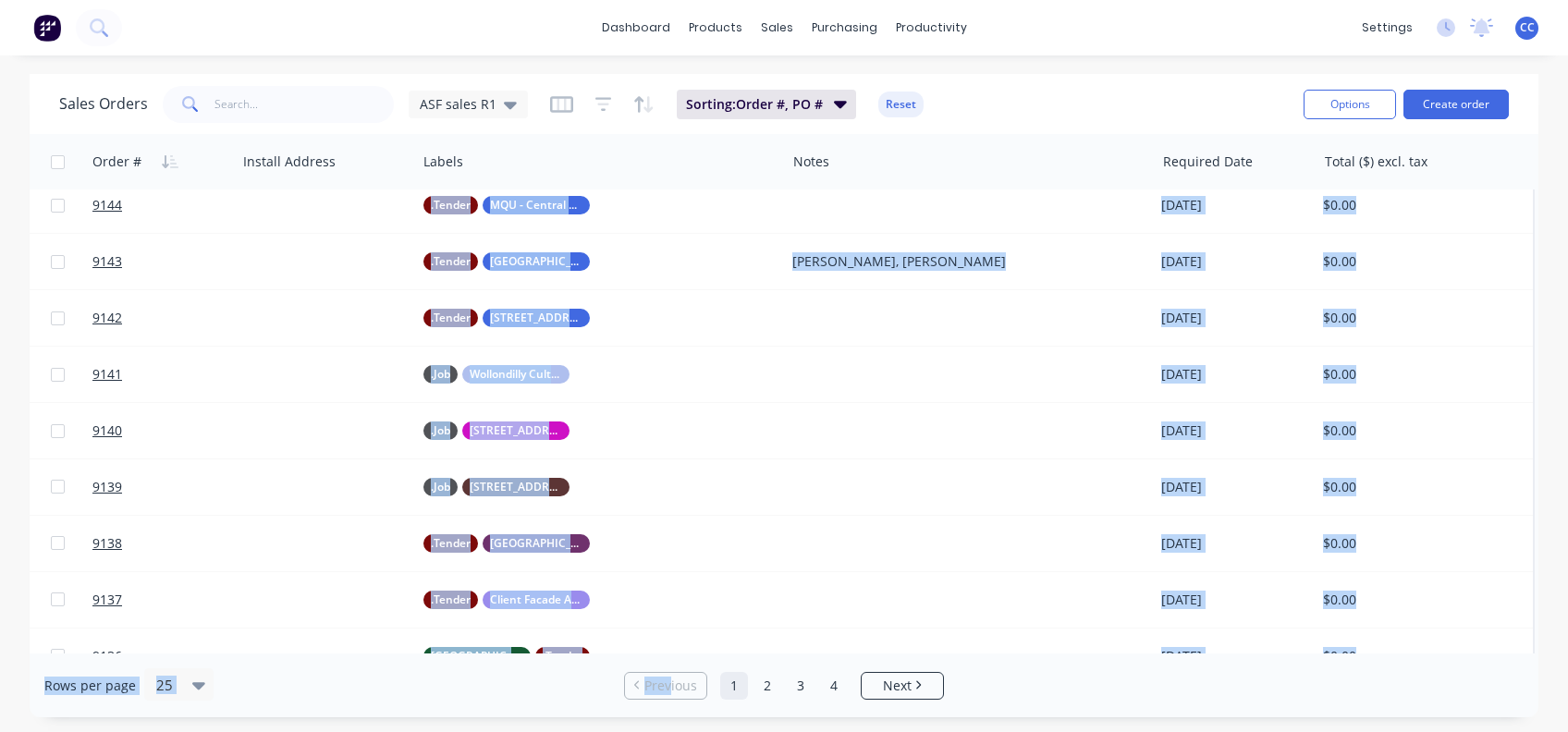
scroll to position [952, 849]
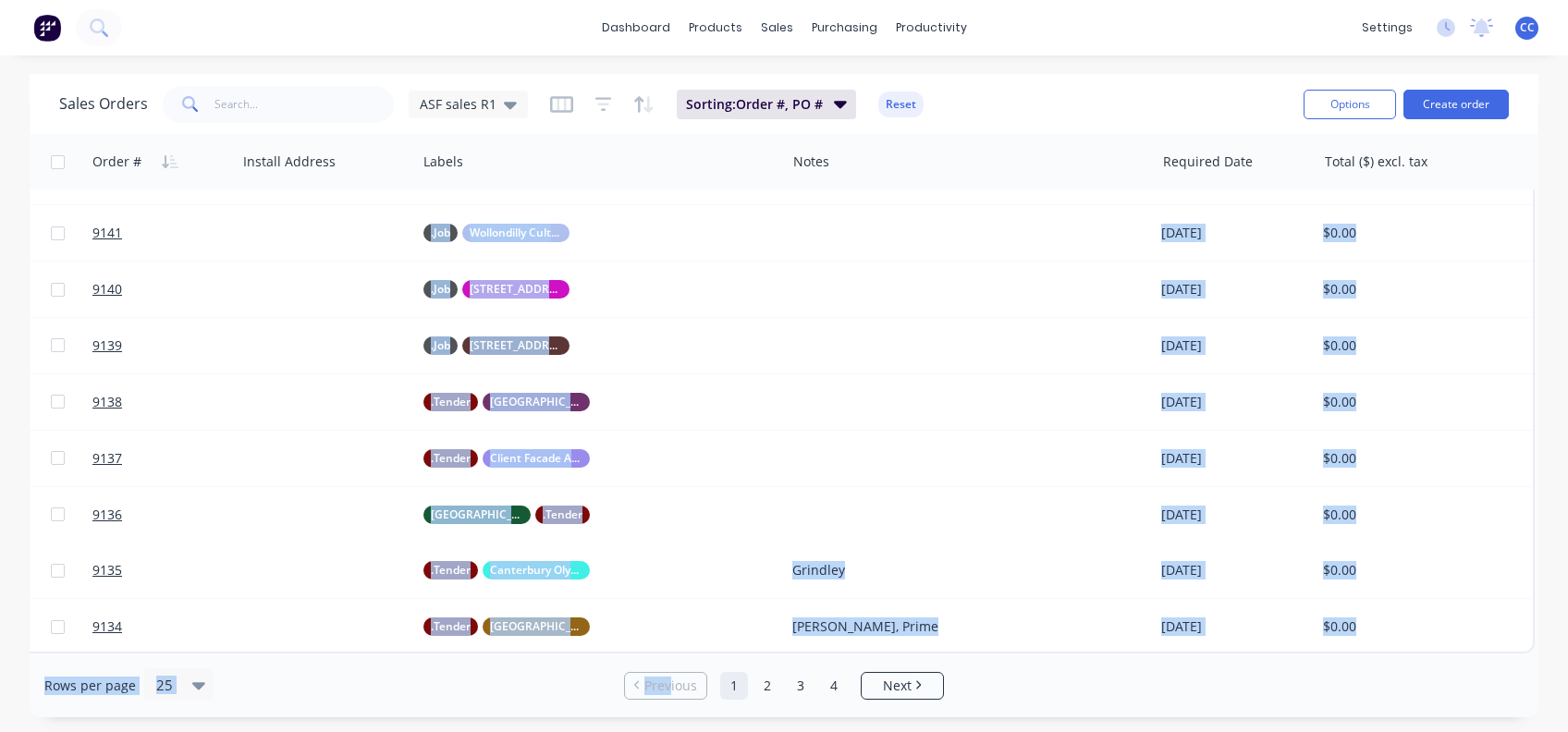
drag, startPoint x: 857, startPoint y: 644, endPoint x: 671, endPoint y: 659, distance: 186.6
click at [671, 659] on div "Sales Orders ASF sales R1 Sorting: Order #, PO # Reset Options Create order Ord…" at bounding box center [784, 396] width 1508 height 644
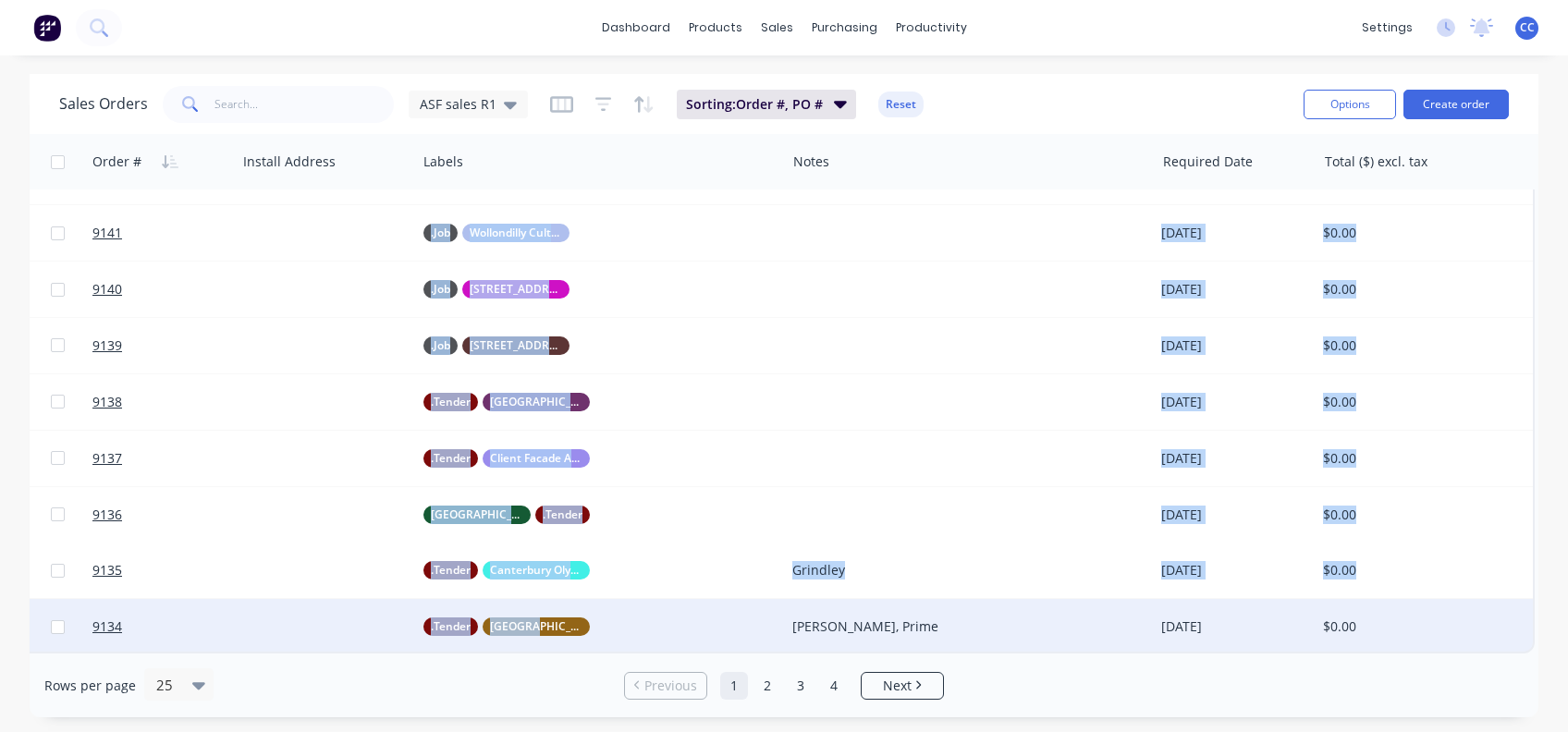
drag, startPoint x: 671, startPoint y: 659, endPoint x: 514, endPoint y: 628, distance: 160.0
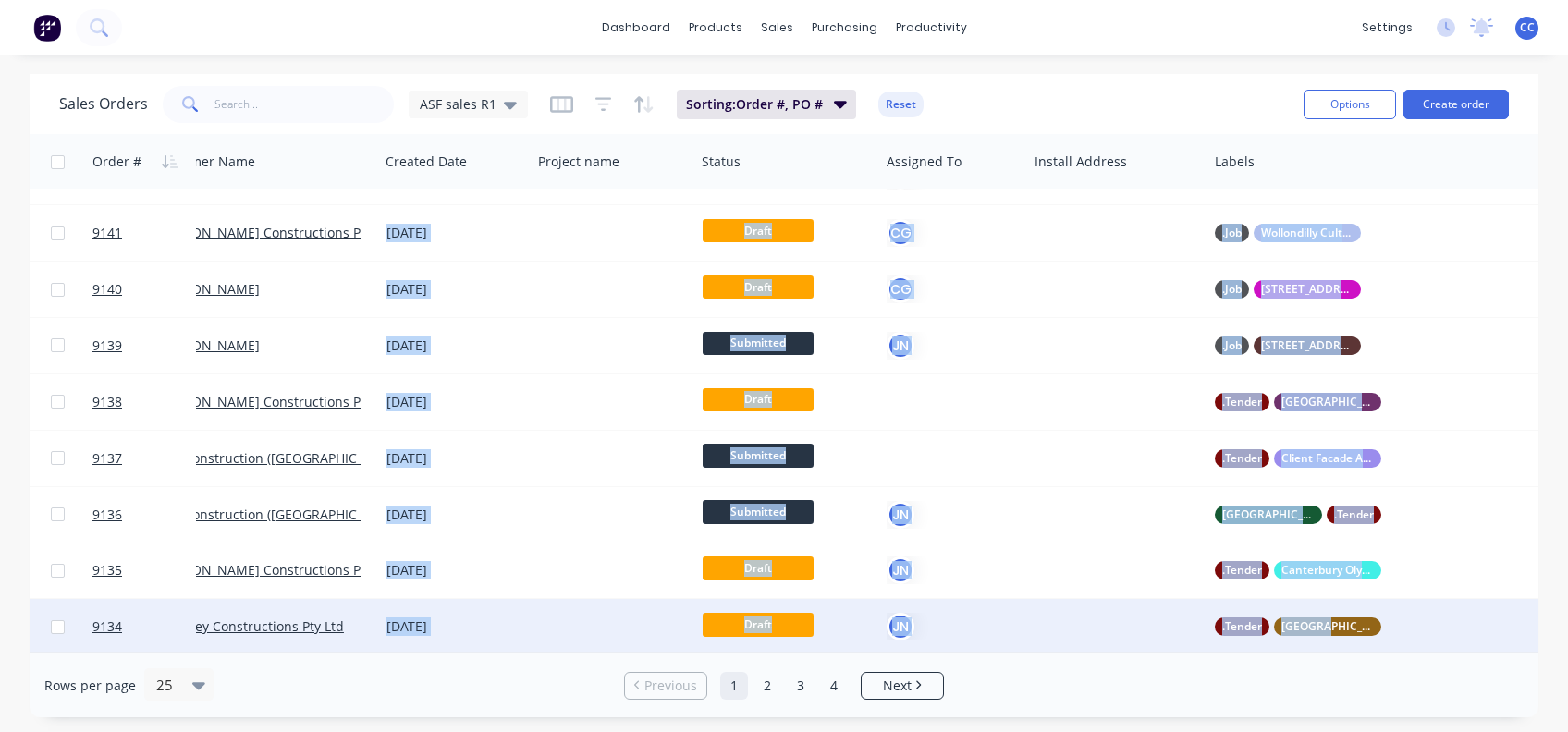
scroll to position [952, 0]
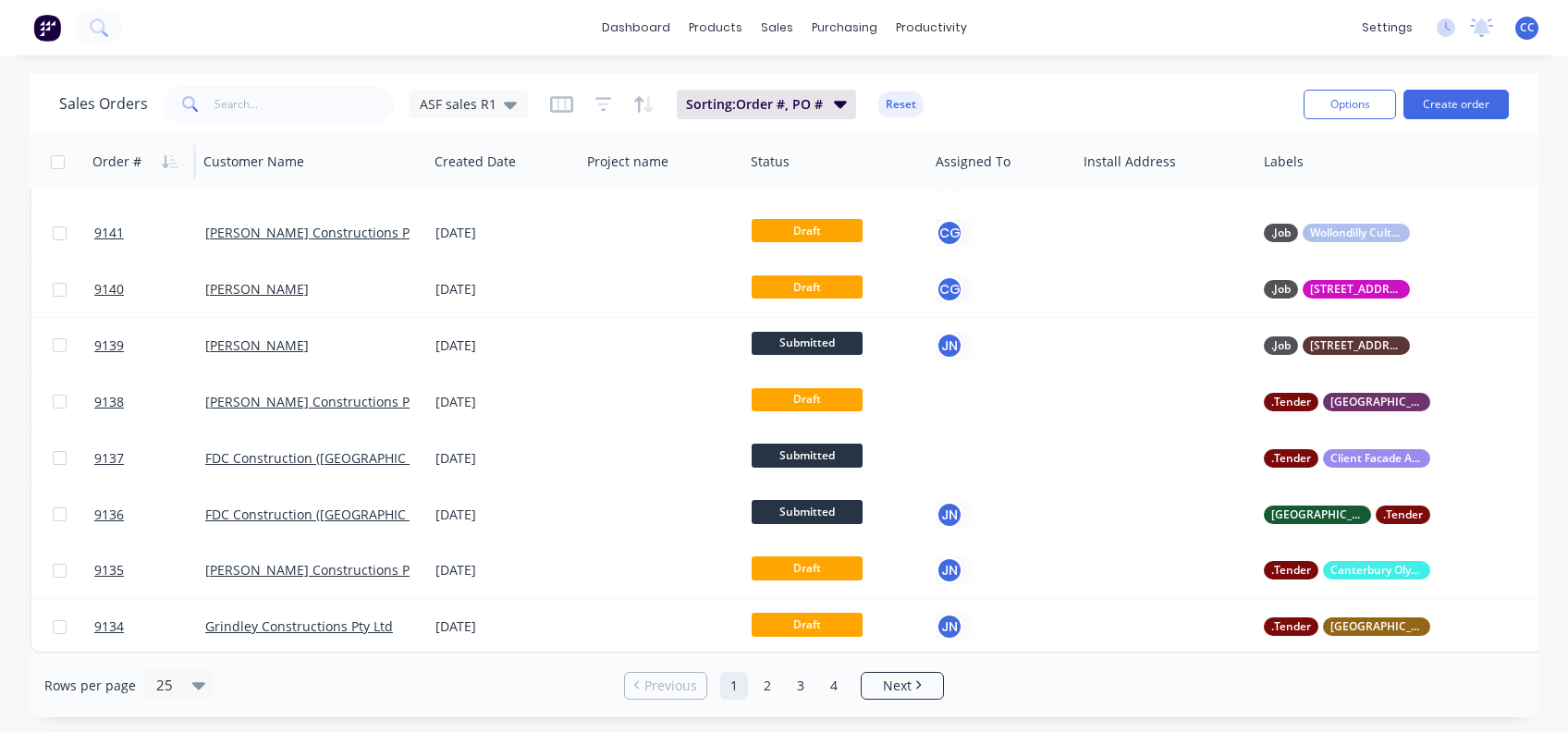
click at [120, 155] on div "Order #" at bounding box center [116, 162] width 49 height 19
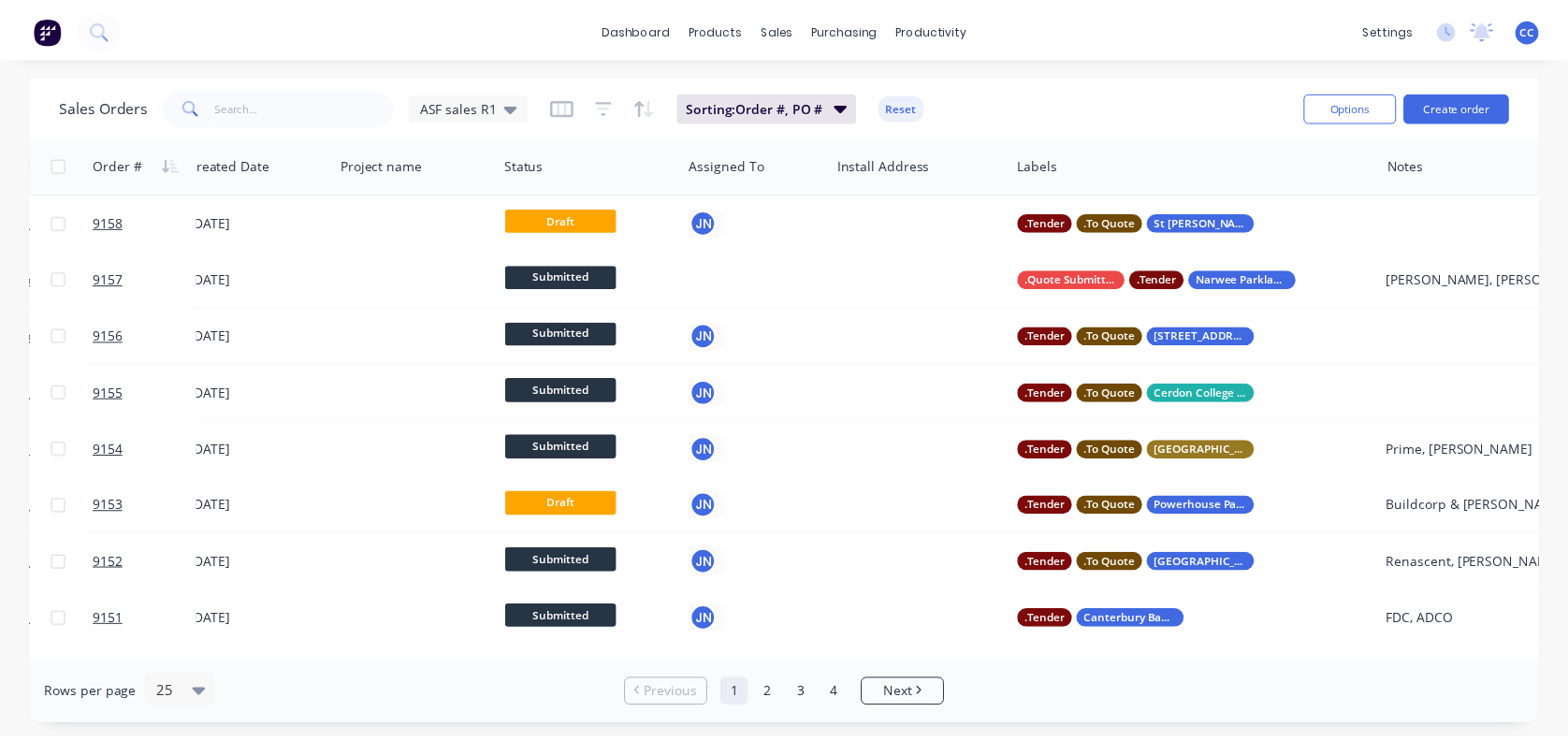
scroll to position [0, 0]
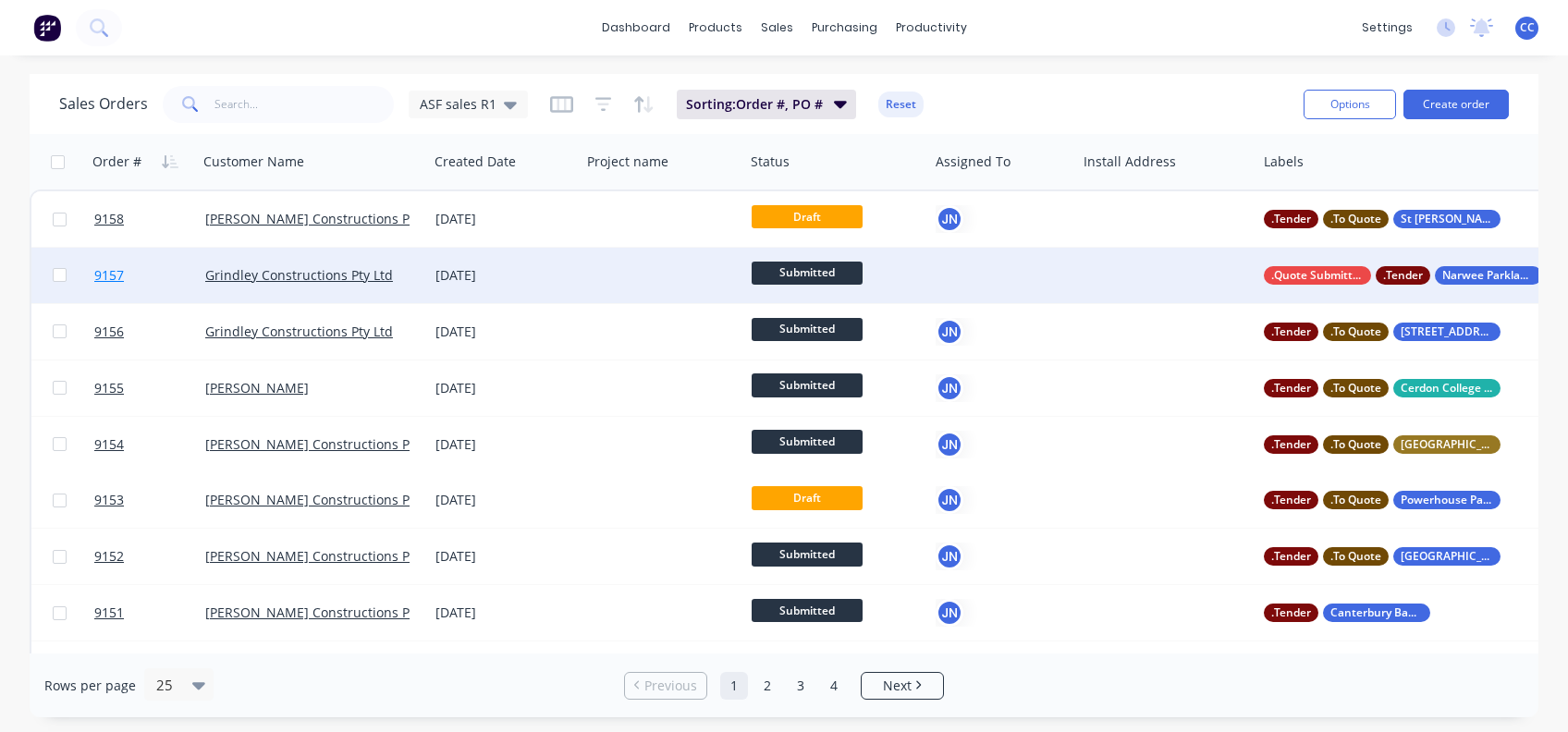
click at [112, 270] on span "9157" at bounding box center [109, 275] width 30 height 19
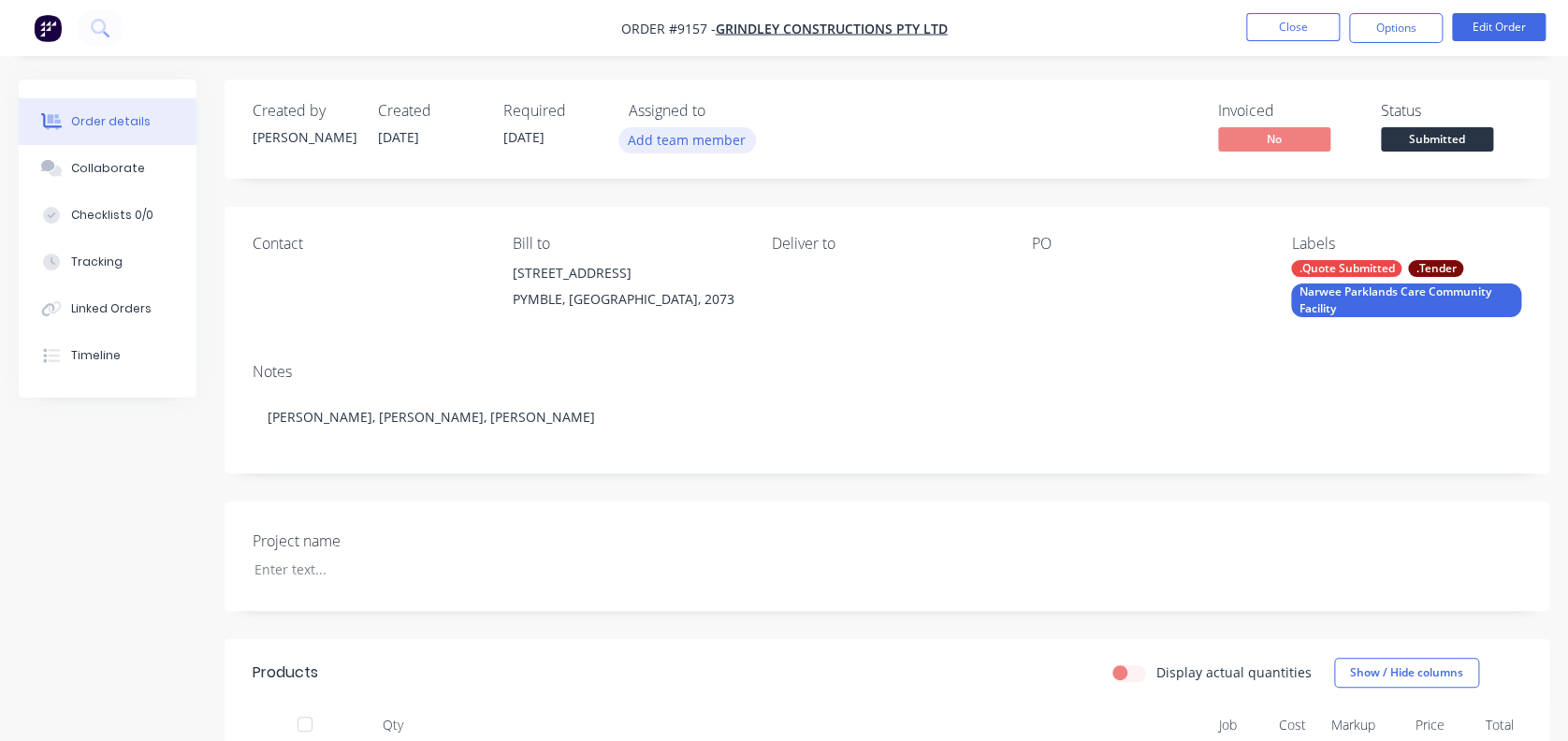
click at [654, 137] on button "Add team member" at bounding box center [687, 139] width 137 height 25
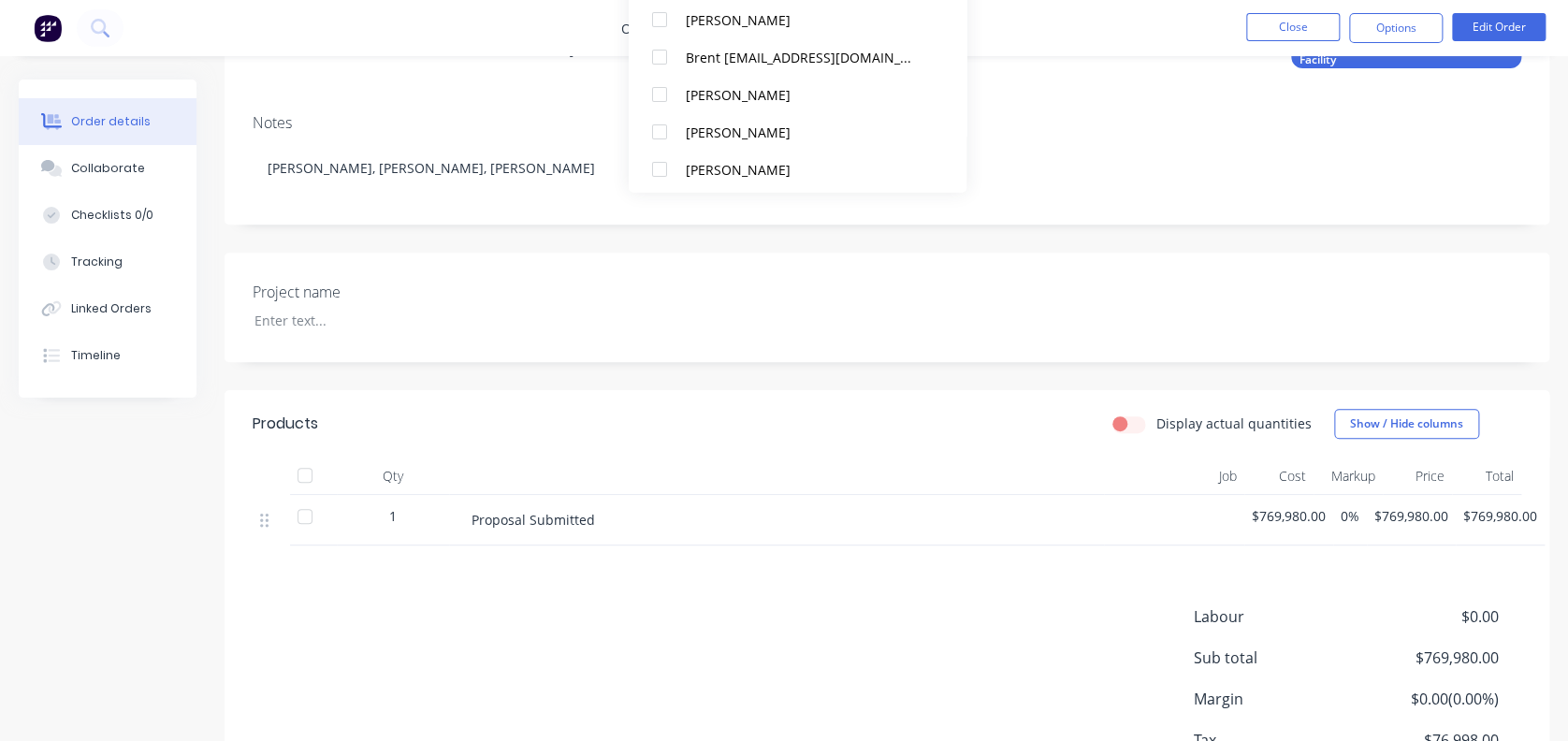
scroll to position [188, 0]
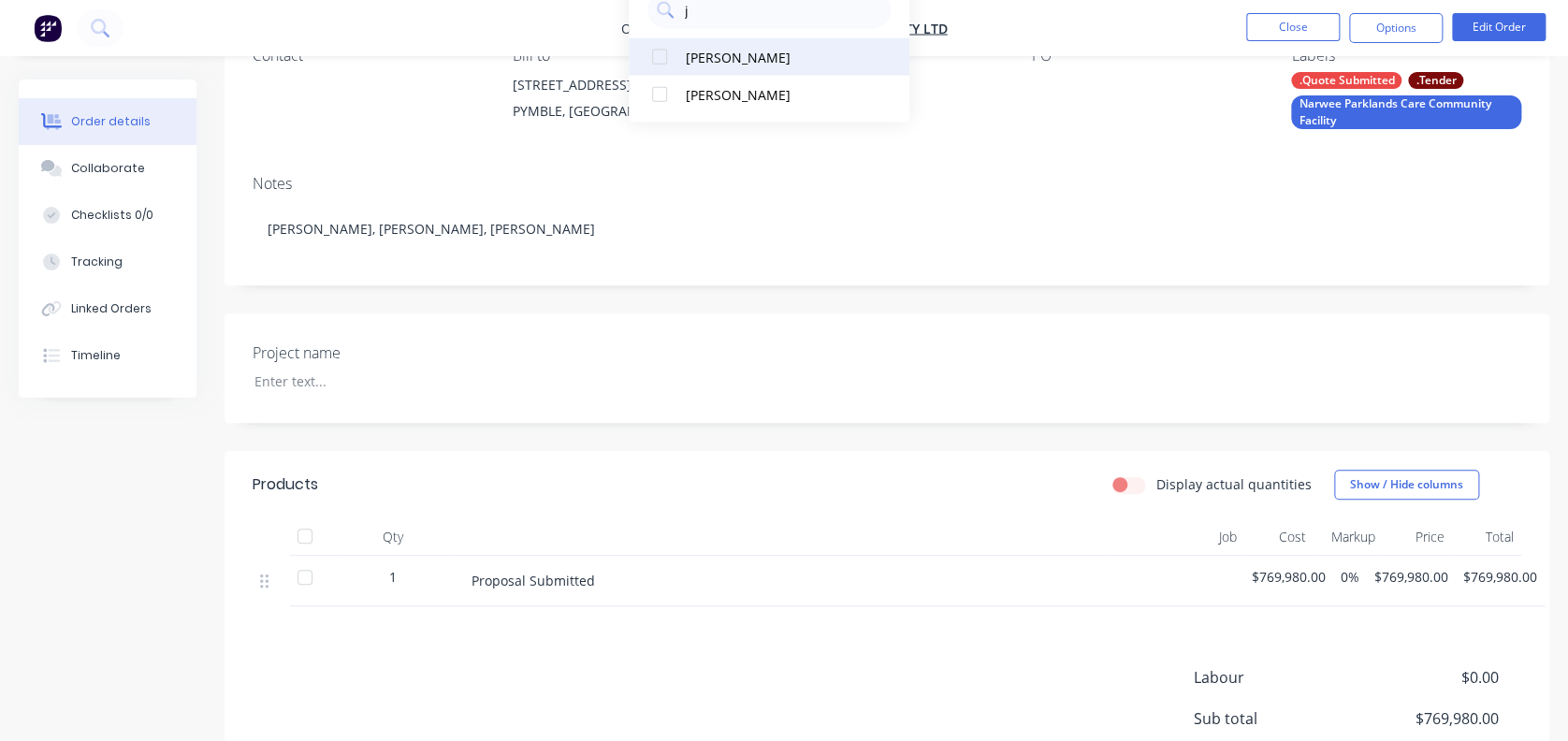
type input "j"
click at [666, 49] on div at bounding box center [660, 57] width 38 height 38
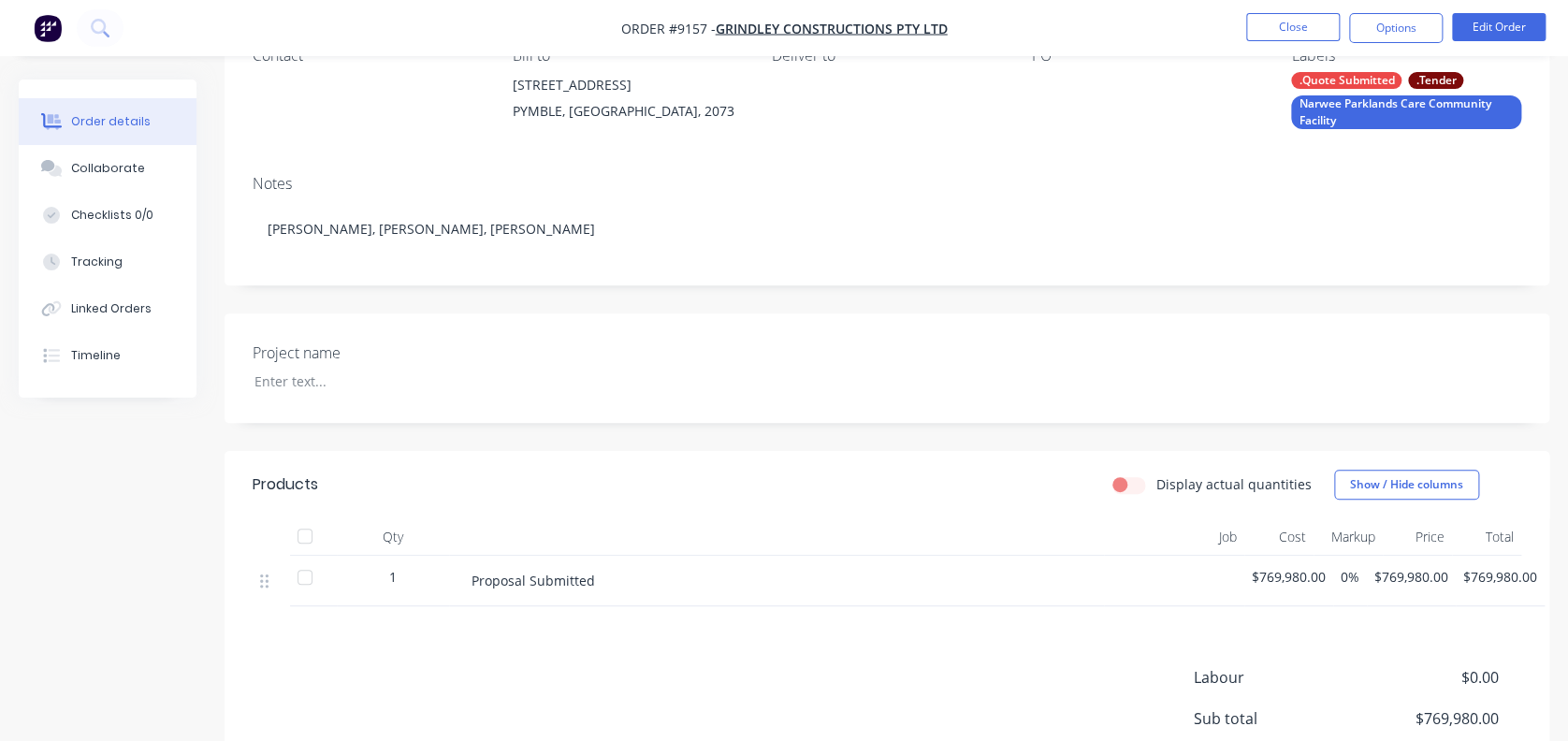
click at [970, 169] on div "Notes [PERSON_NAME], [PERSON_NAME], [PERSON_NAME]" at bounding box center [887, 222] width 1324 height 125
click at [1279, 23] on button "Close" at bounding box center [1292, 27] width 93 height 28
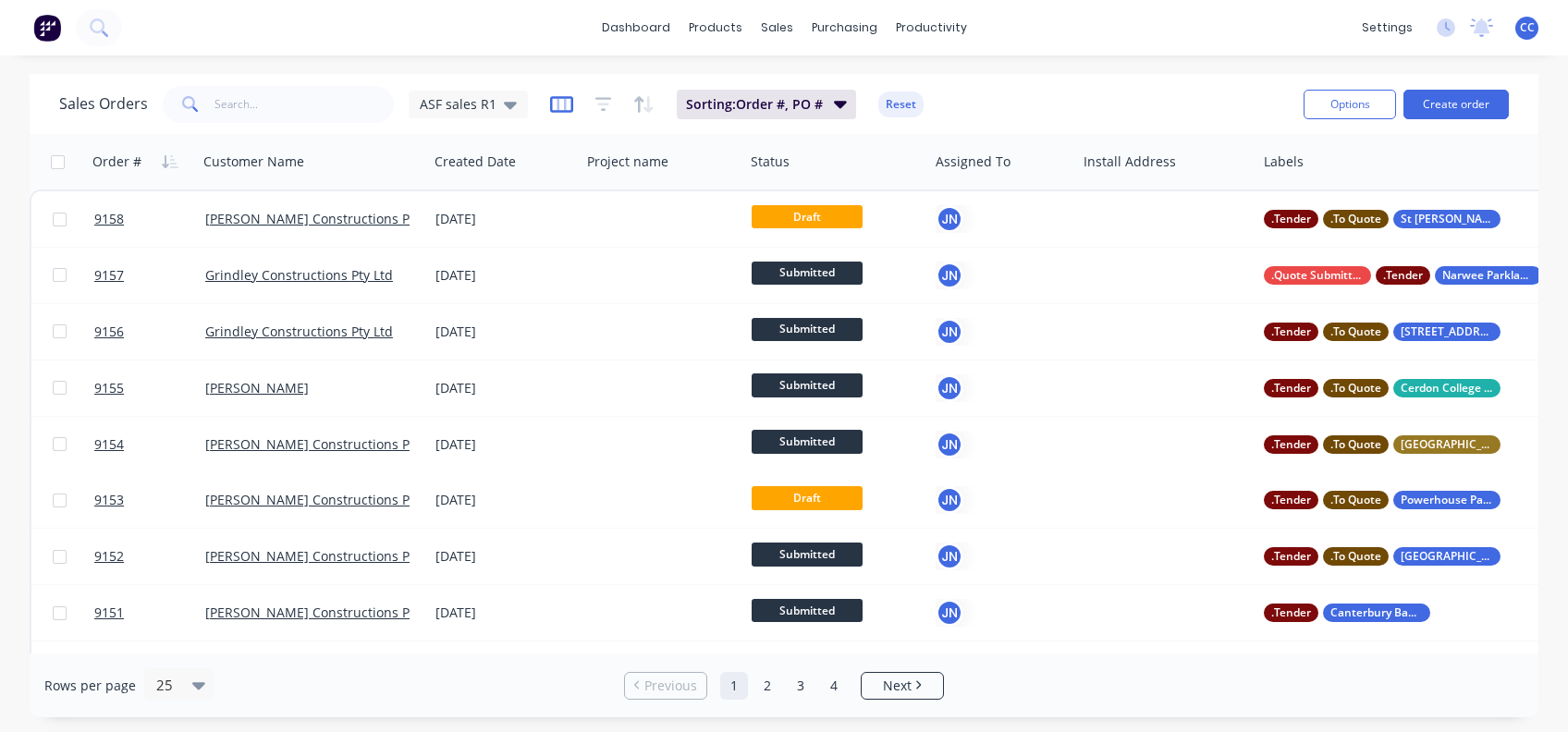
click at [551, 100] on icon "button" at bounding box center [561, 104] width 23 height 19
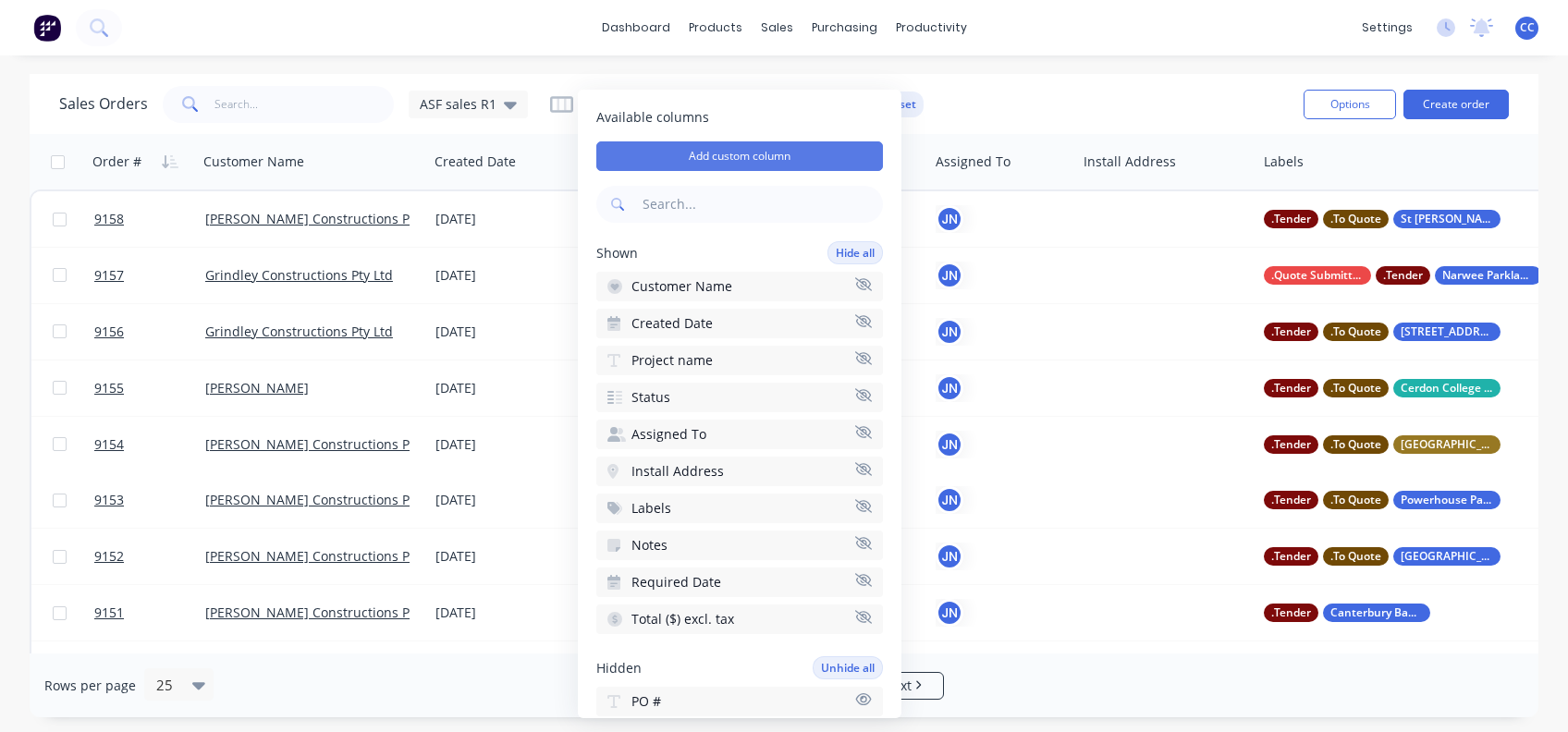
click at [723, 157] on button "Add custom column" at bounding box center [739, 156] width 286 height 30
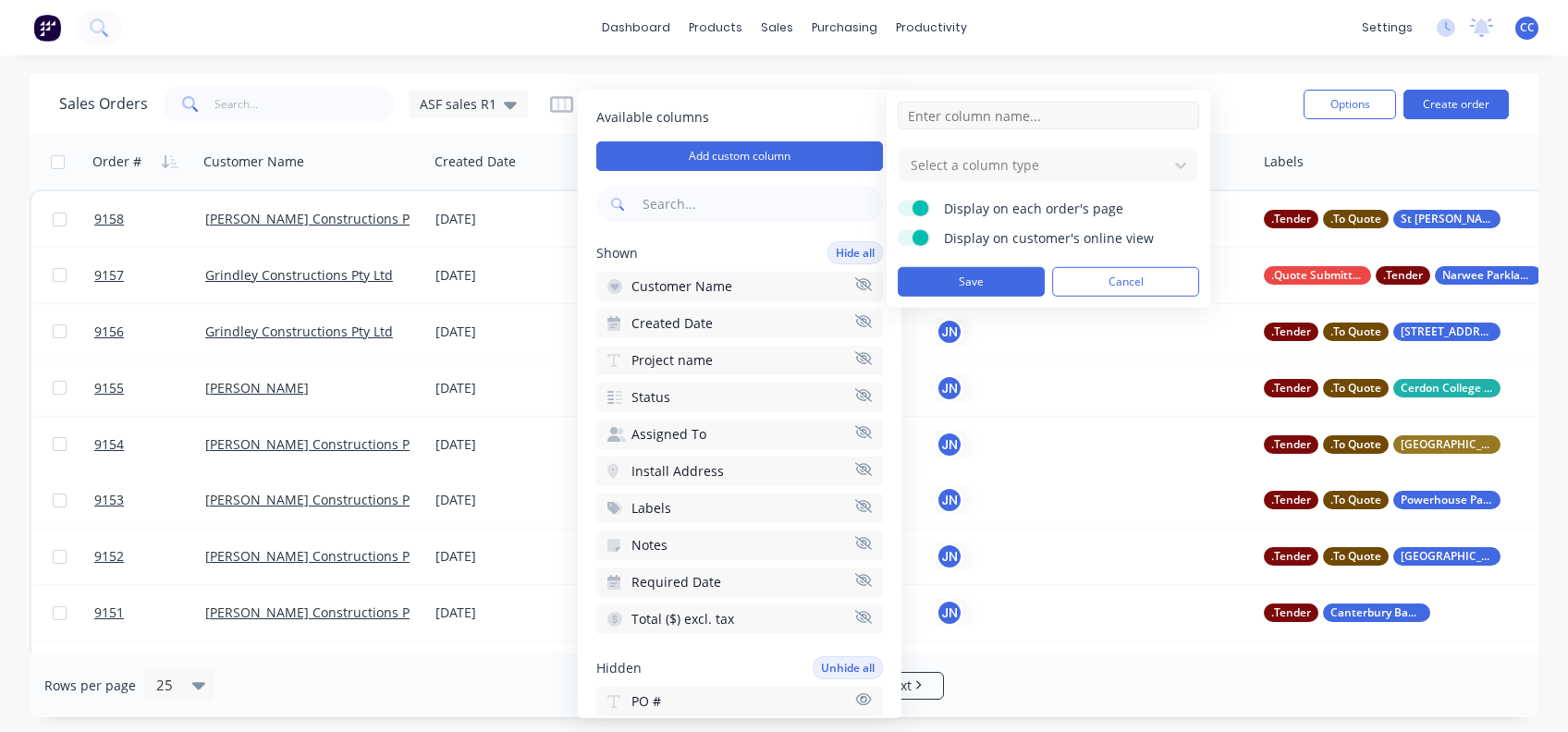
click at [961, 118] on input at bounding box center [1048, 115] width 301 height 28
type input "Follow up comments"
click at [1056, 163] on div at bounding box center [1033, 165] width 249 height 23
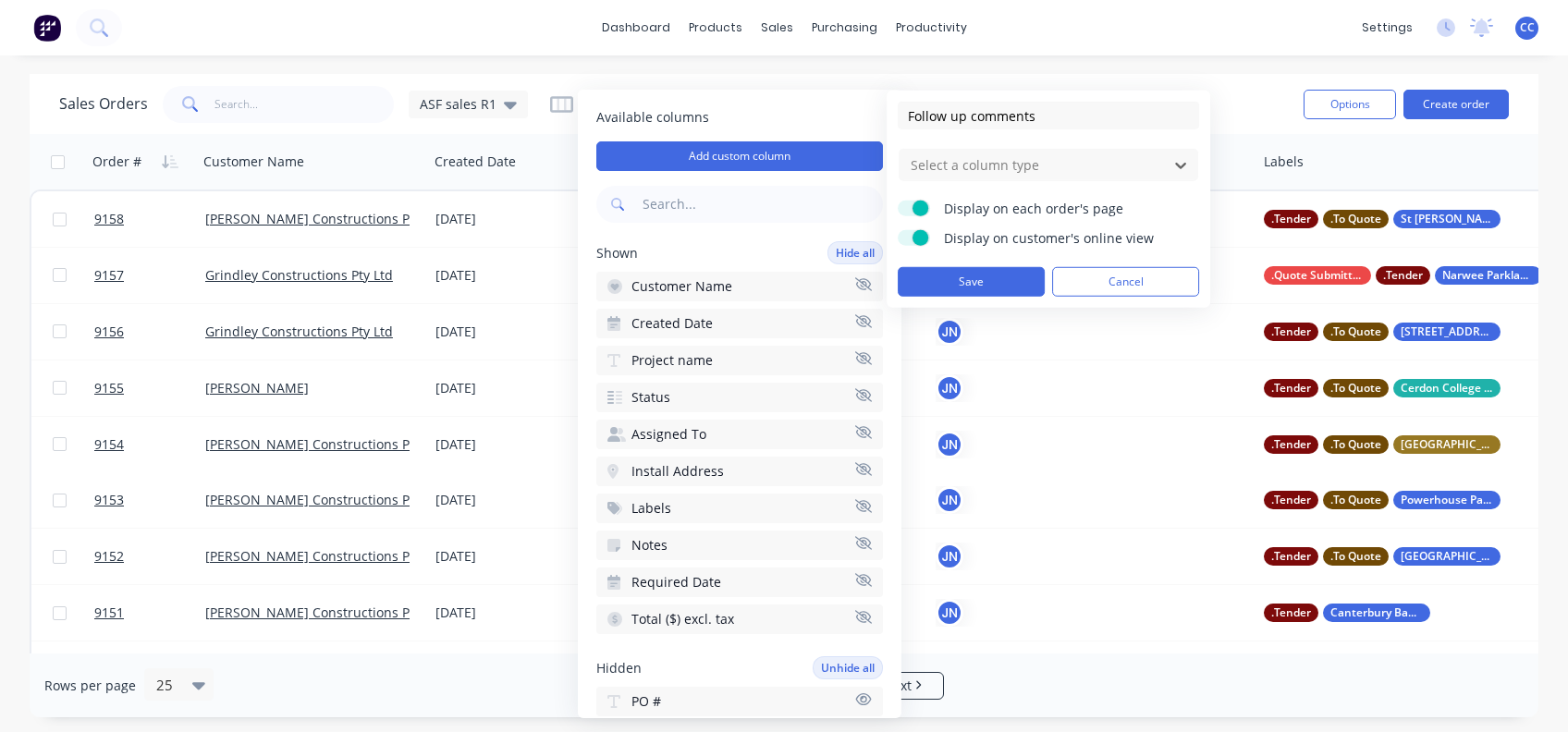
click at [1003, 276] on button "Save" at bounding box center [971, 282] width 147 height 30
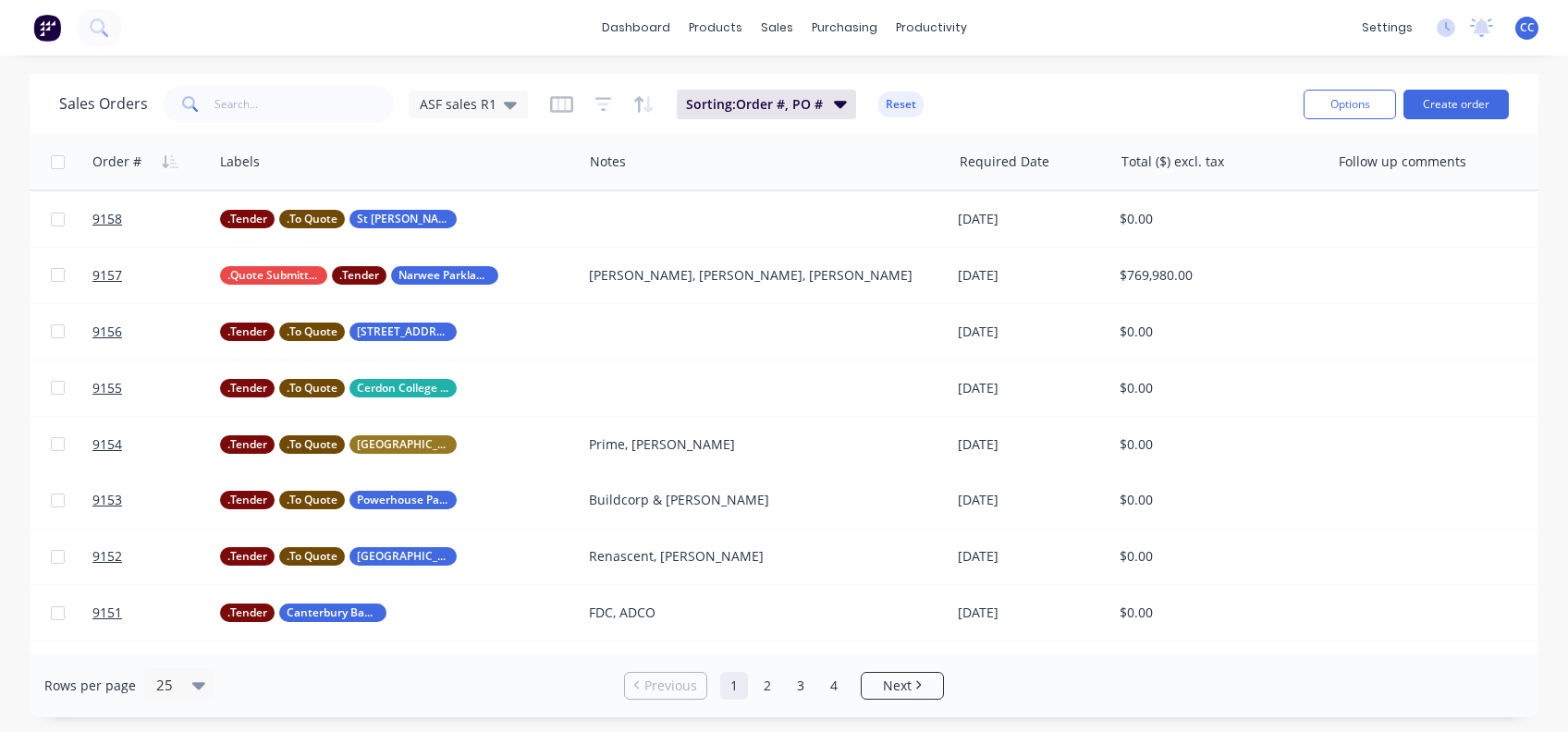
scroll to position [0, 1073]
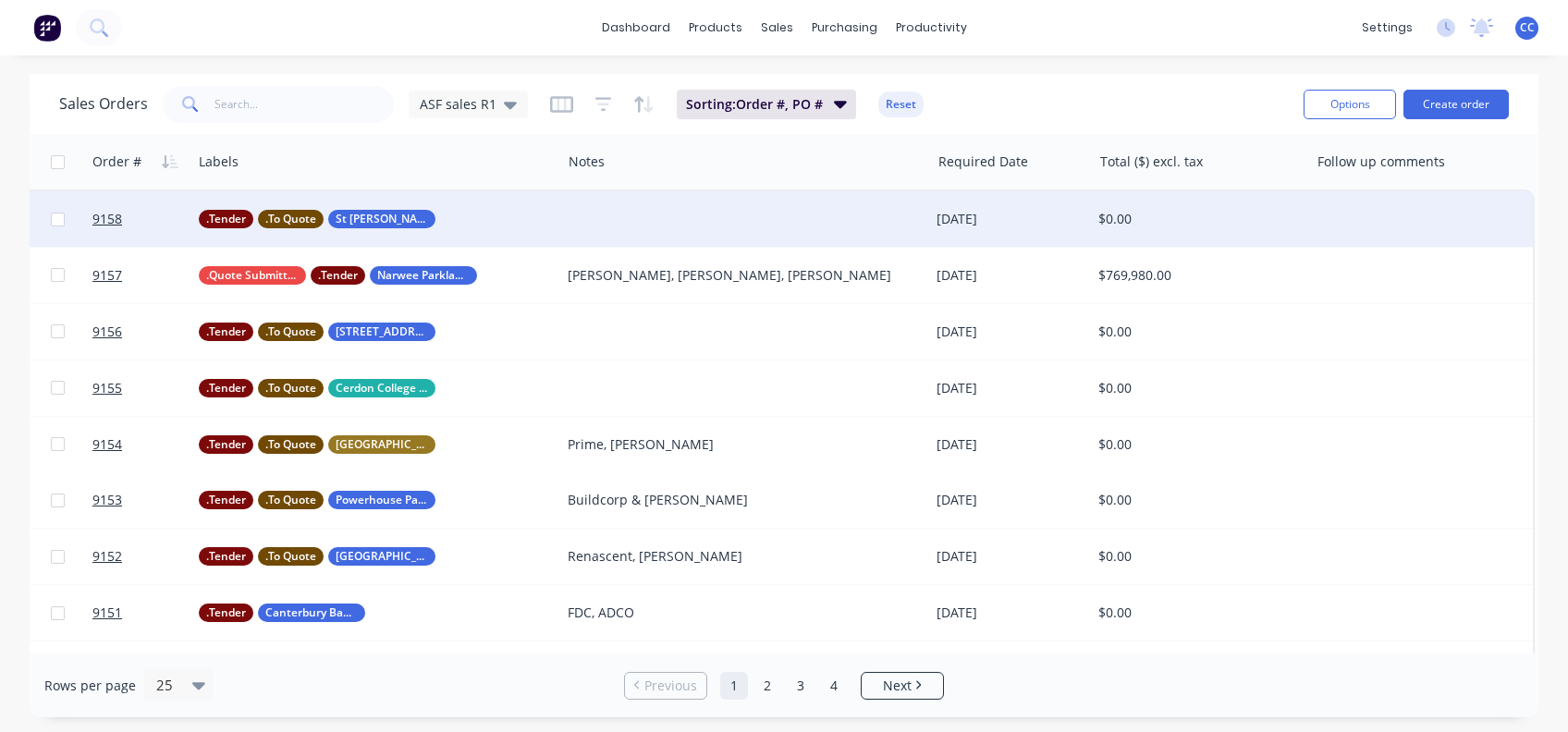
click at [1362, 210] on div at bounding box center [1419, 220] width 224 height 56
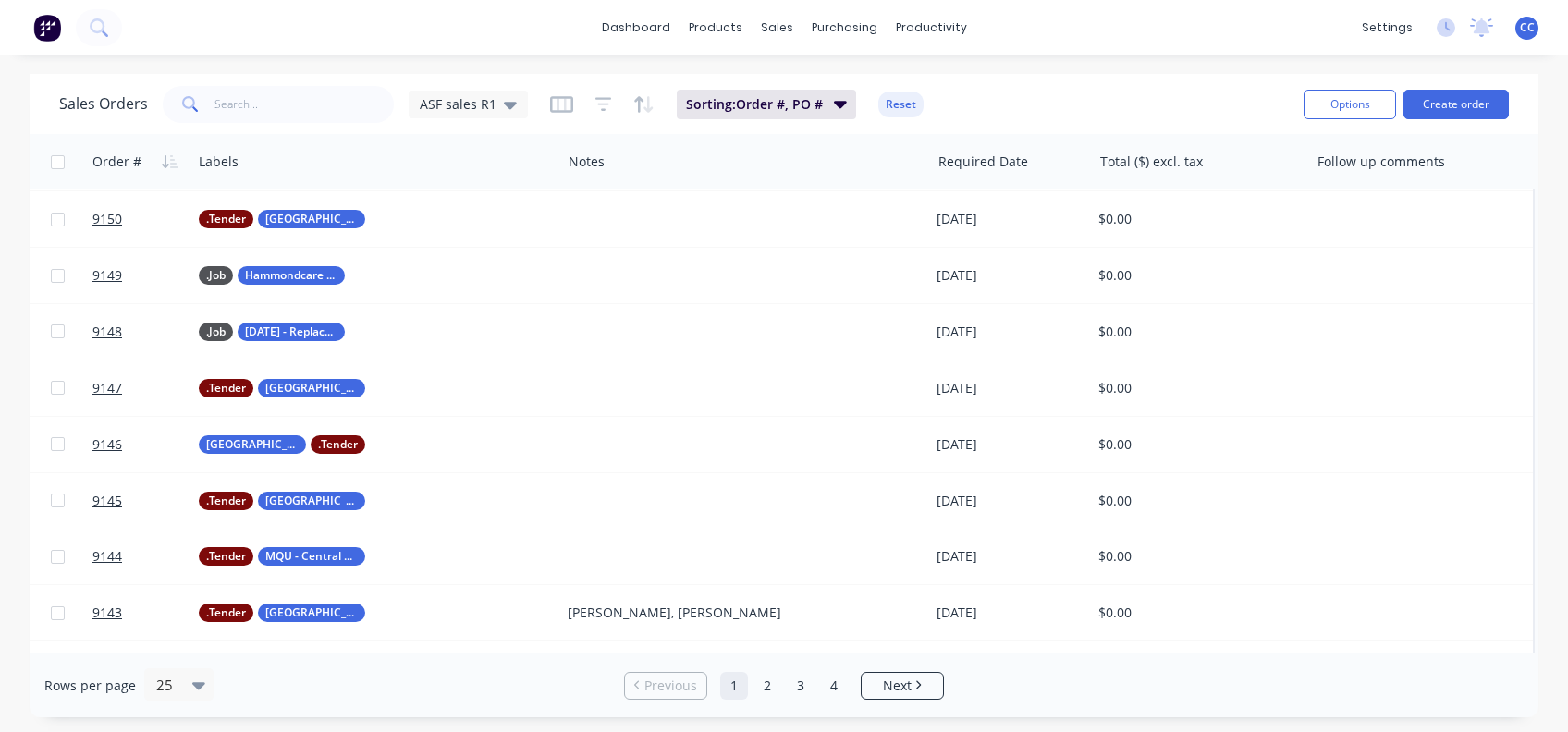
scroll to position [952, 1073]
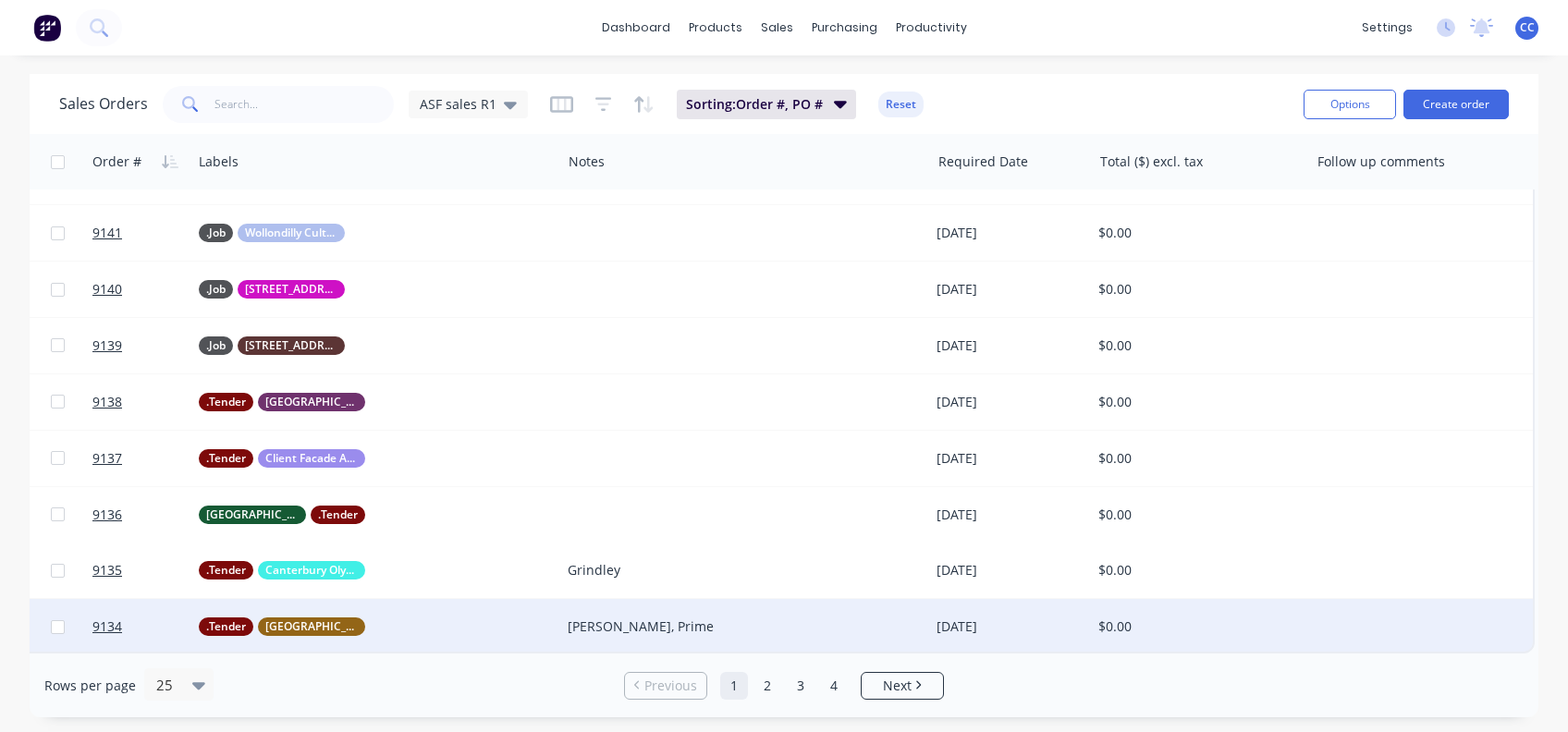
drag, startPoint x: 1013, startPoint y: 644, endPoint x: 761, endPoint y: 641, distance: 252.0
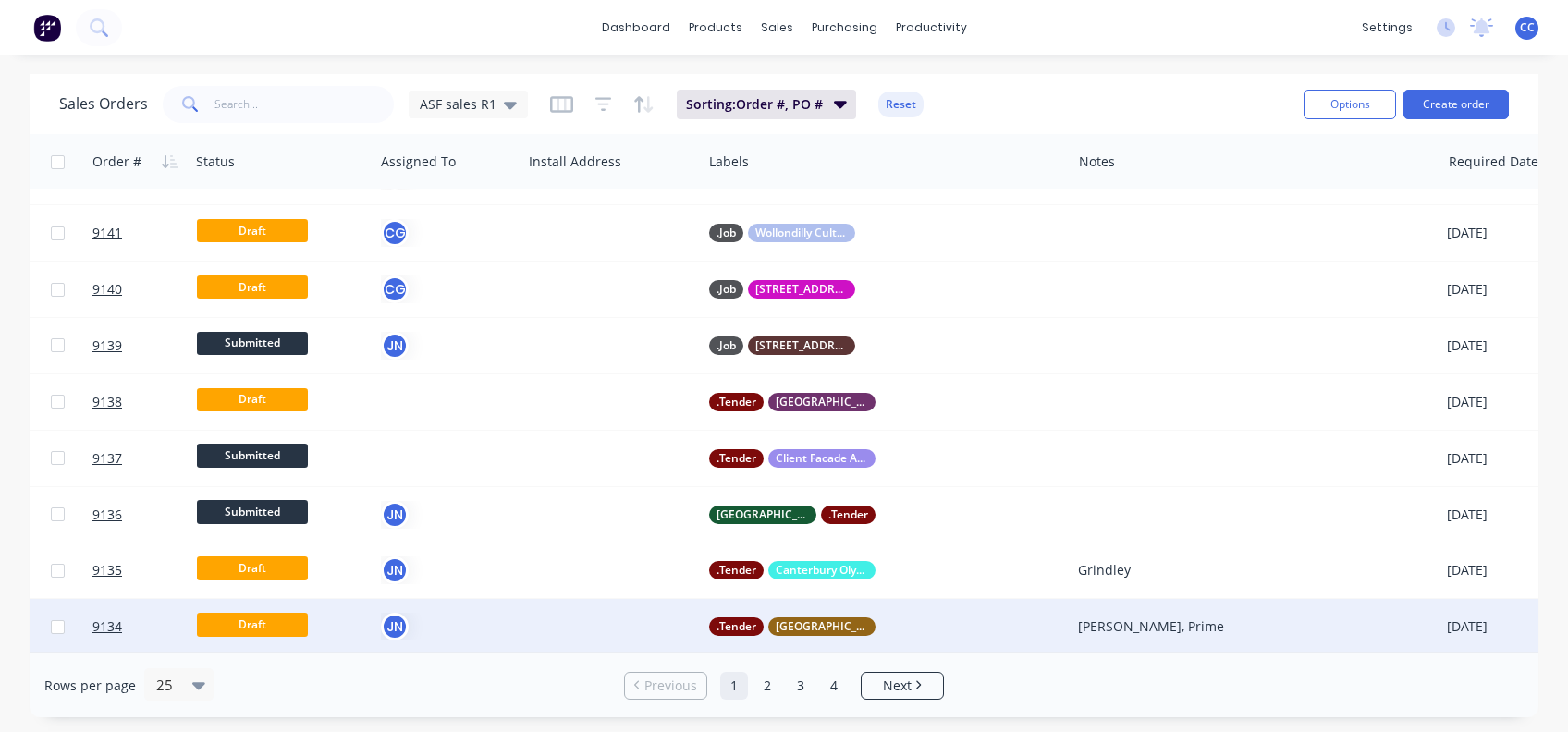
scroll to position [952, 0]
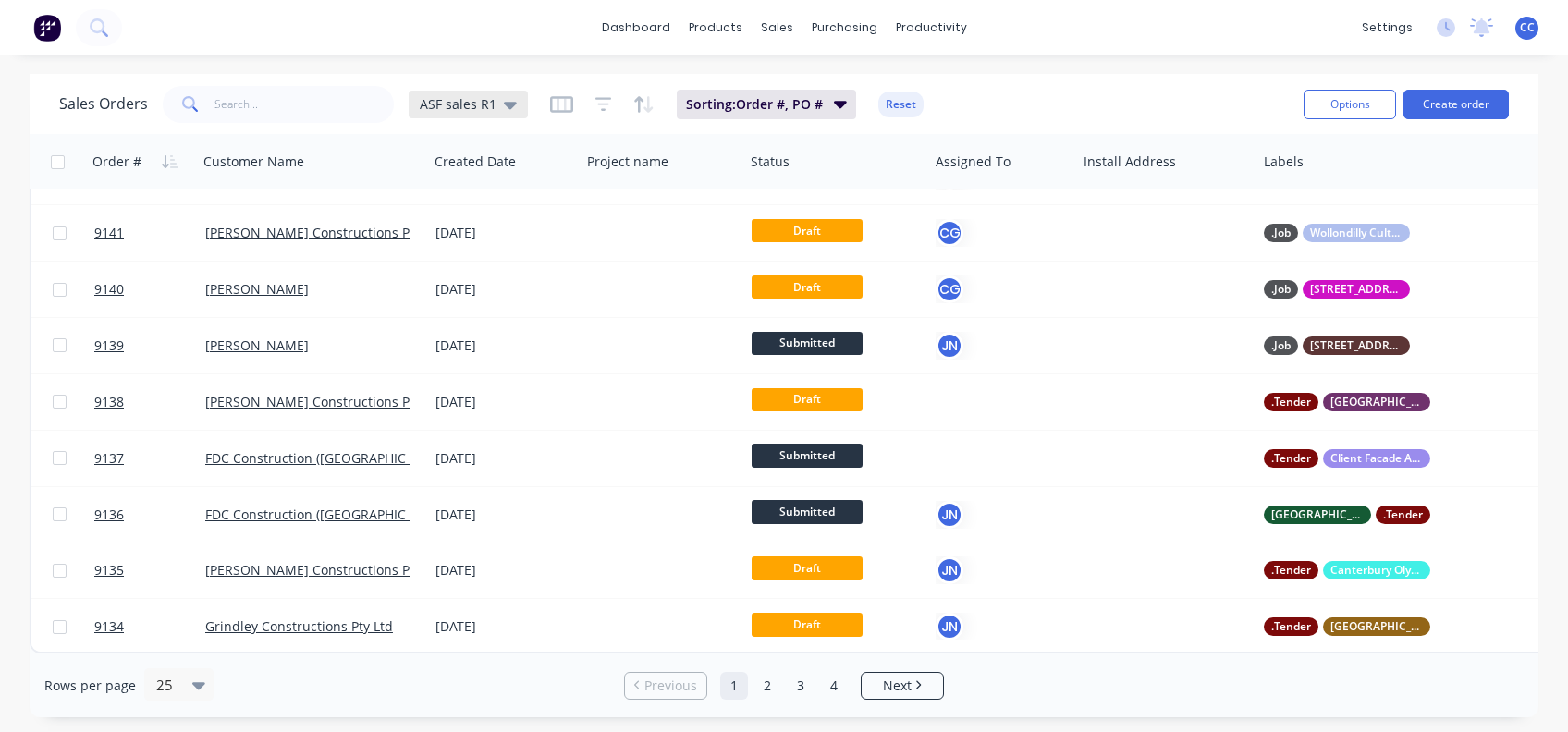
click at [504, 98] on icon at bounding box center [511, 104] width 13 height 20
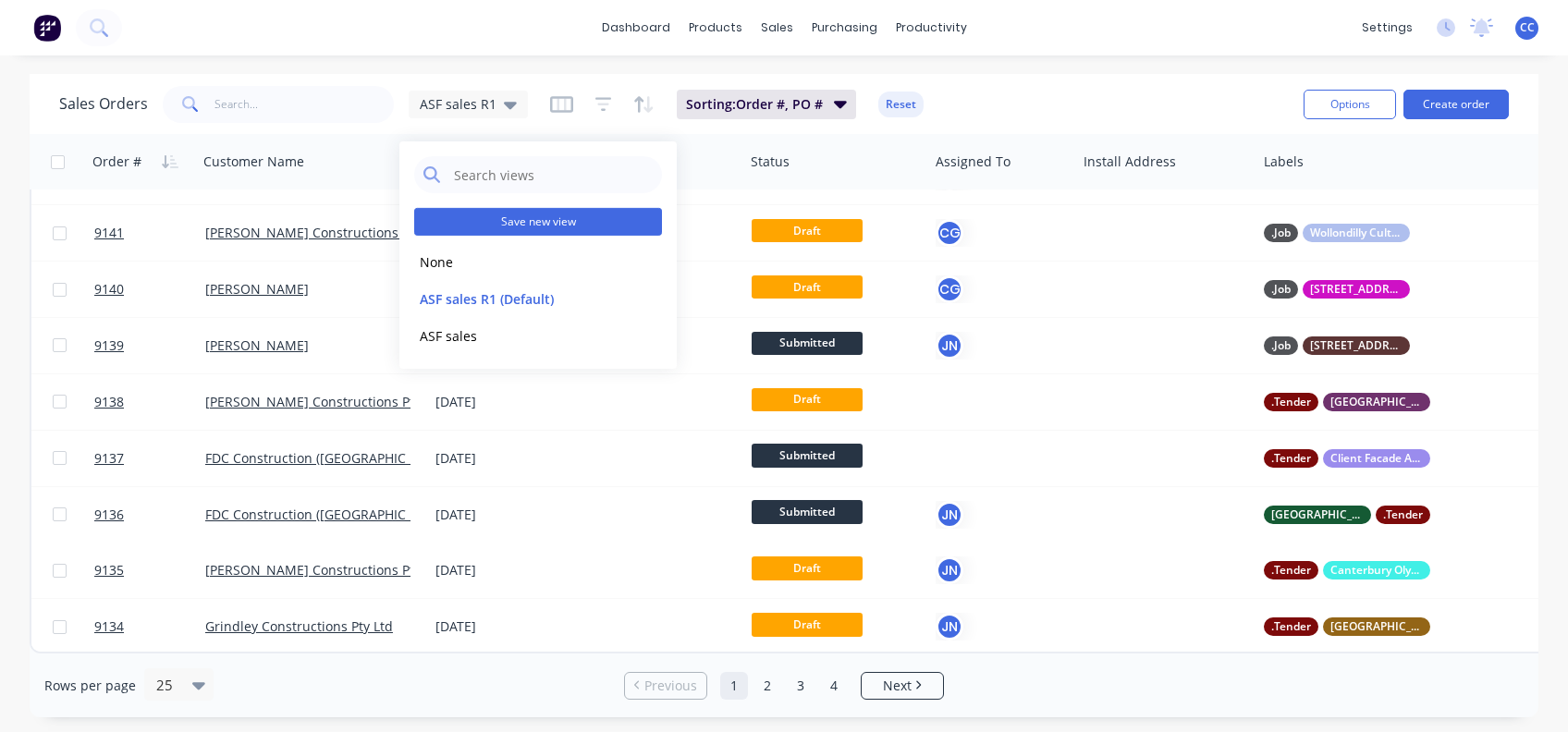
click at [535, 222] on button "Save new view" at bounding box center [538, 222] width 247 height 28
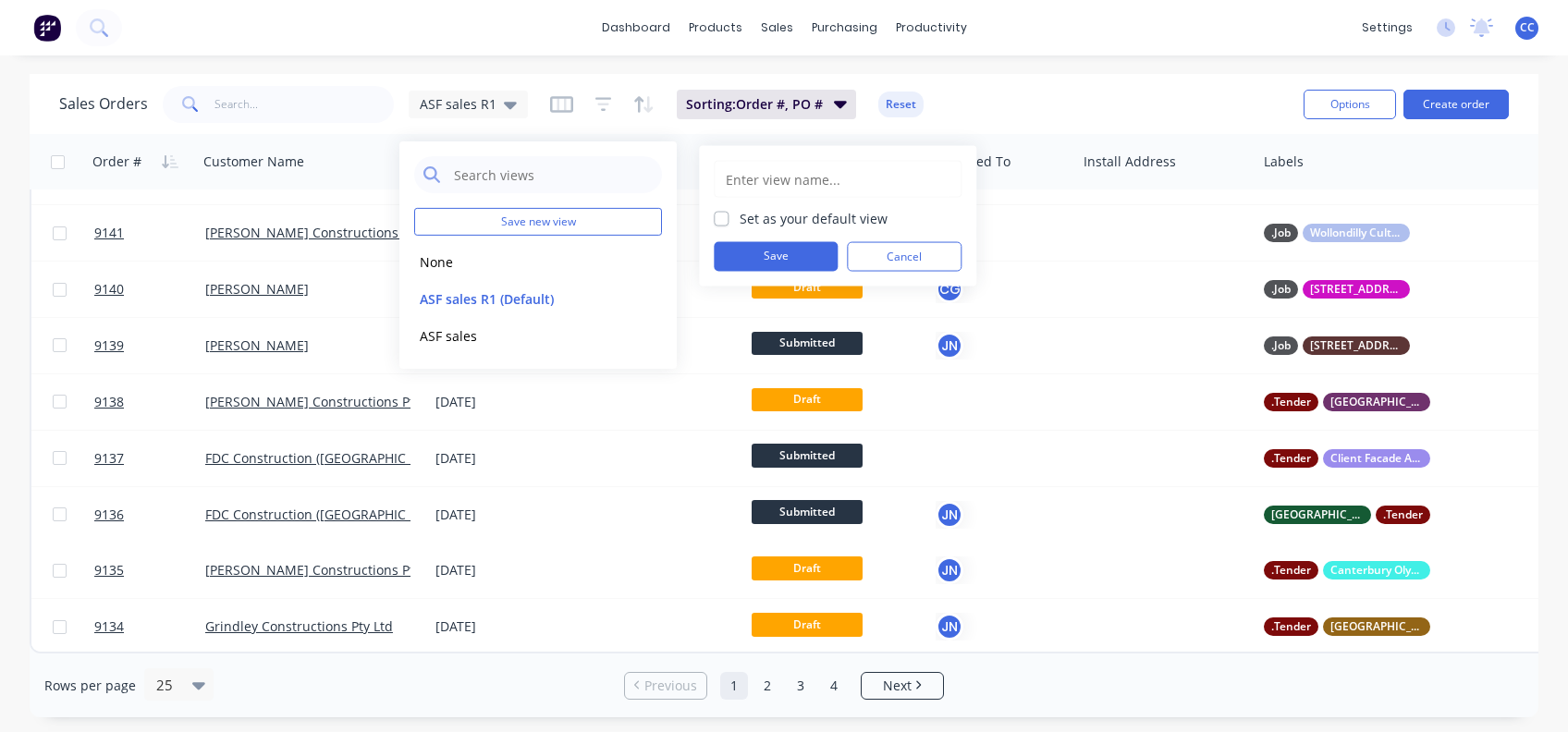
click at [743, 182] on input "text" at bounding box center [837, 180] width 227 height 35
type input "ASF sales R2"
click at [739, 217] on label "Set as your default view" at bounding box center [813, 219] width 148 height 20
click at [723, 217] on input "Set as your default view" at bounding box center [721, 218] width 15 height 18
checkbox input "true"
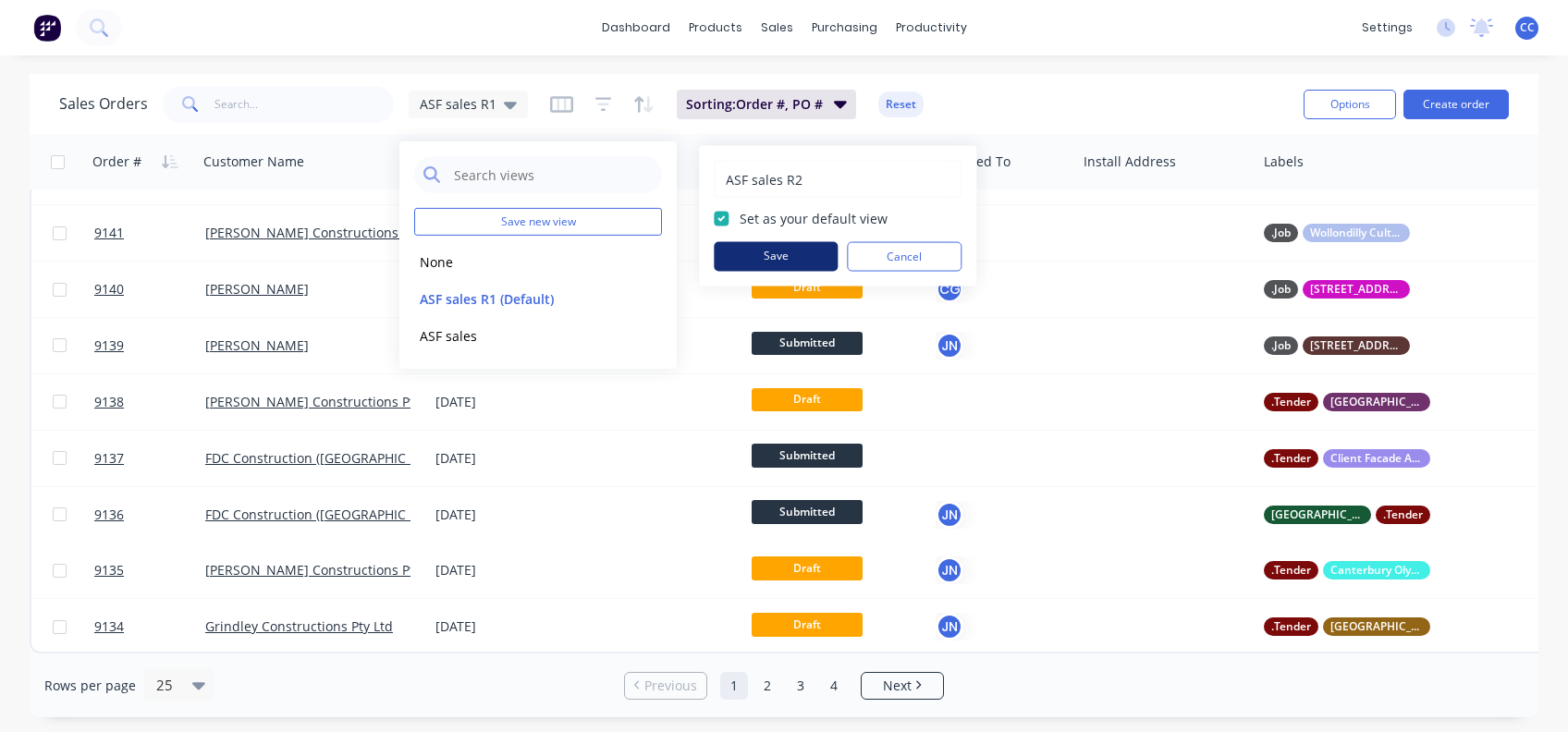
click at [764, 255] on button "Save" at bounding box center [775, 257] width 124 height 30
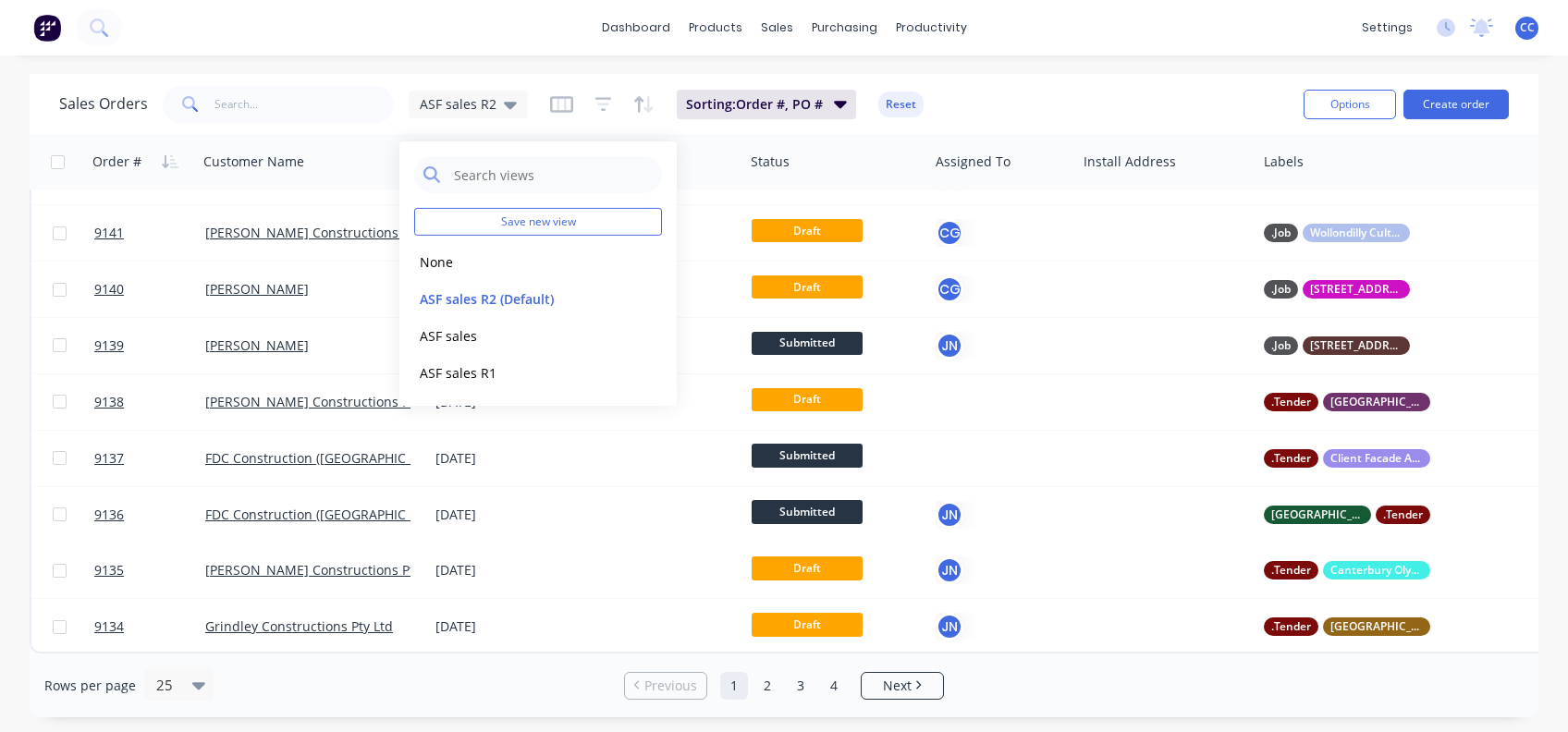
click at [1024, 103] on div "Sales Orders ASF sales R2 Sorting: Order #, PO # Reset" at bounding box center [674, 103] width 1229 height 46
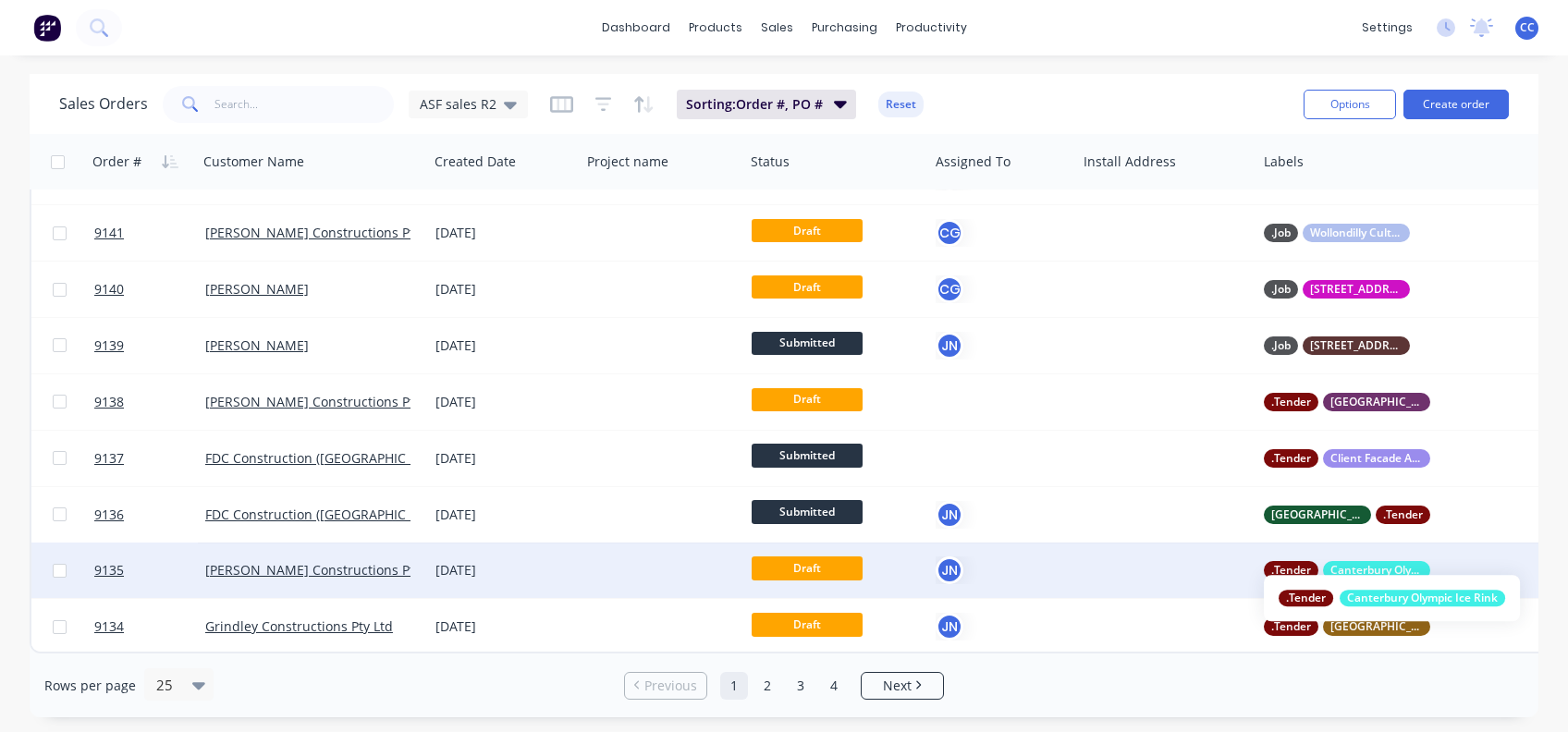
click at [1297, 561] on span ".Tender" at bounding box center [1290, 570] width 40 height 19
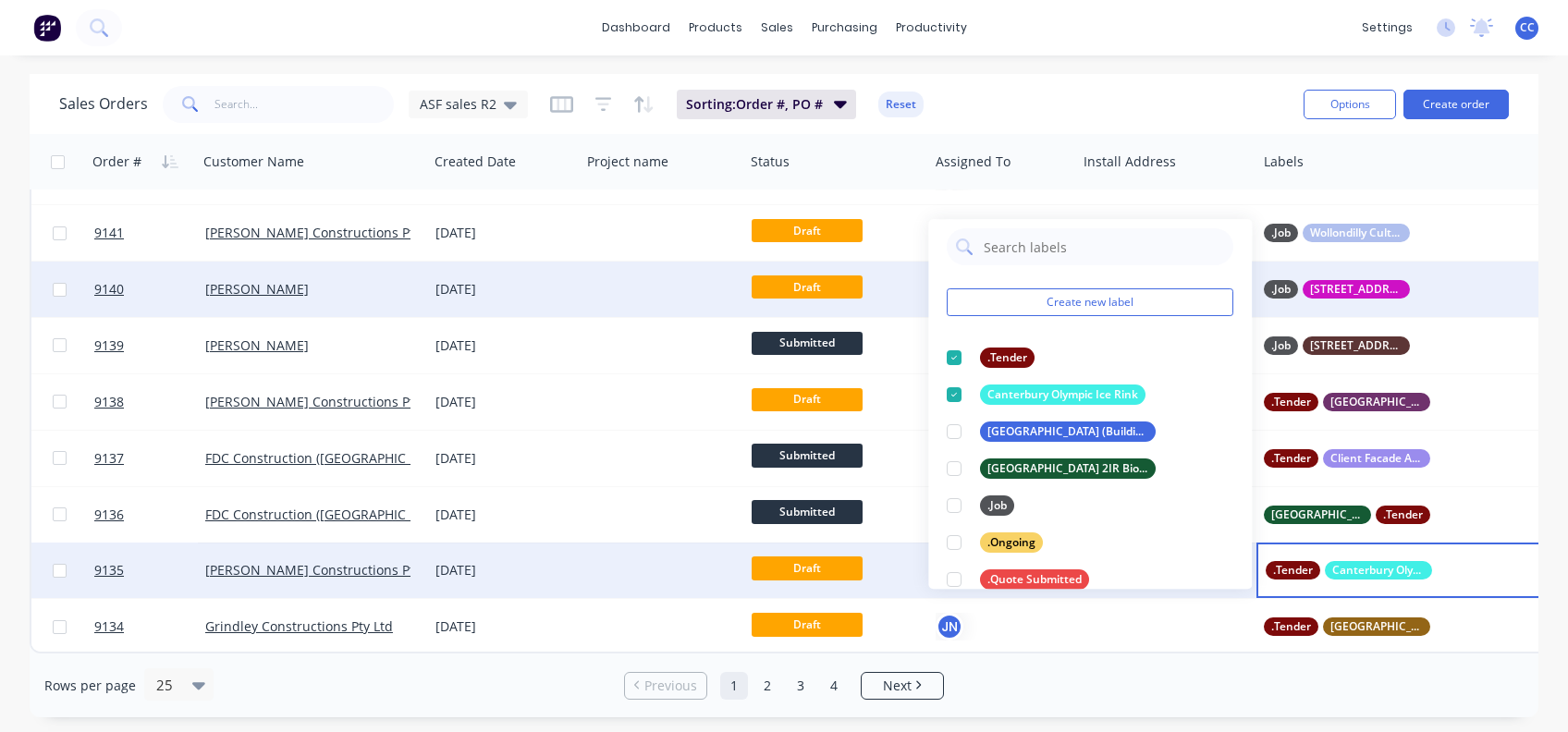
scroll to position [0, 0]
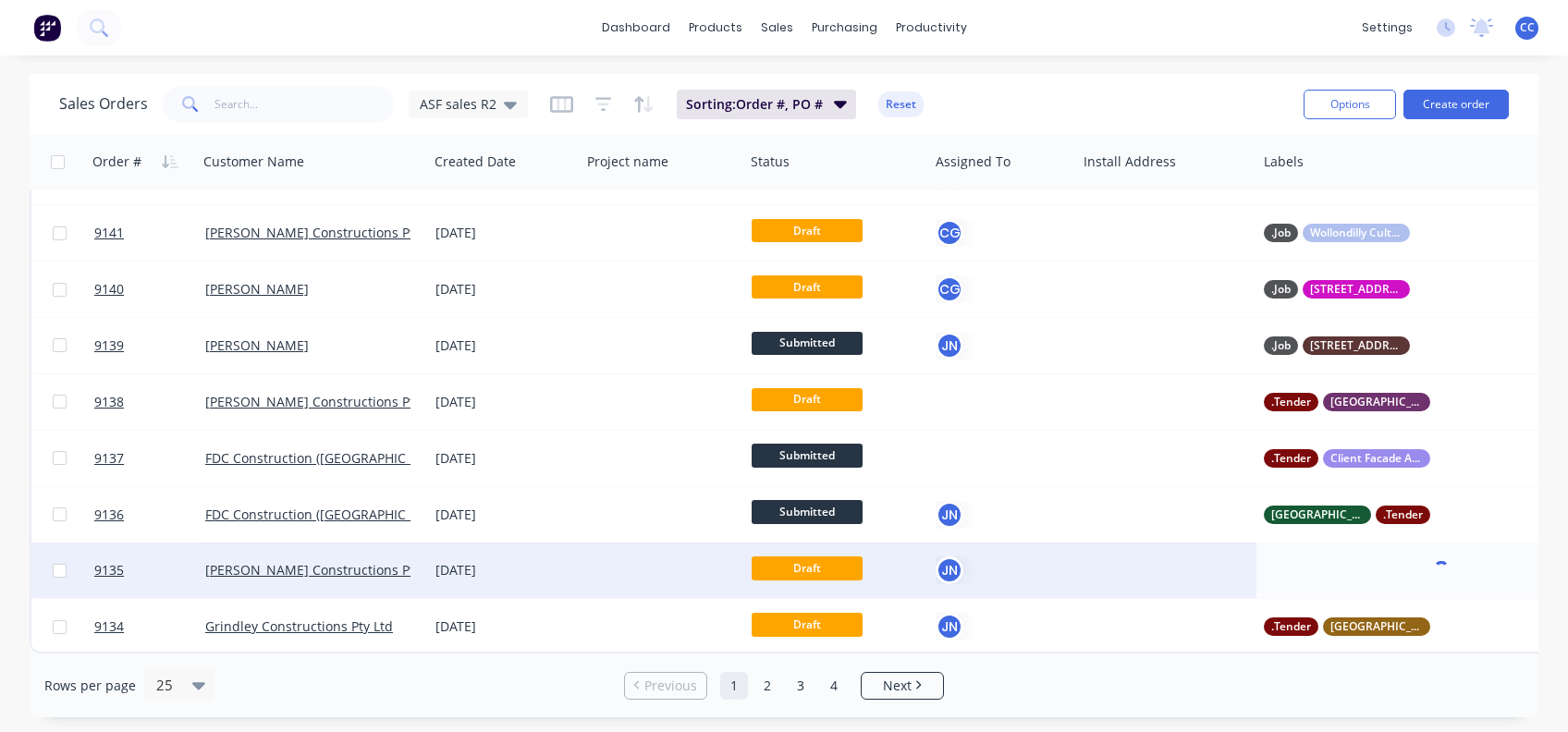
click at [1351, 166] on div at bounding box center [1432, 162] width 338 height 37
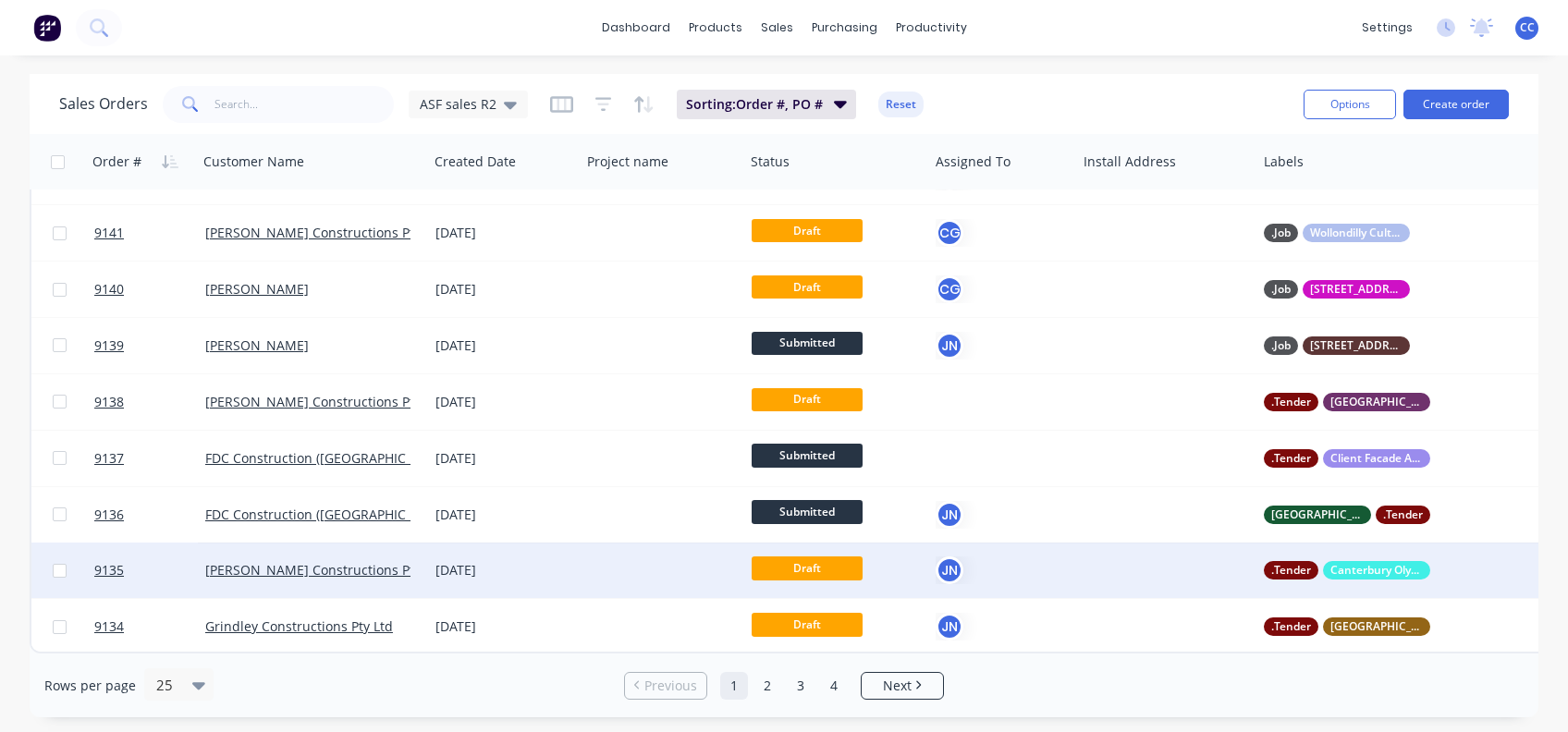
click at [1346, 169] on div at bounding box center [1432, 162] width 338 height 37
click at [1279, 171] on div at bounding box center [1432, 162] width 338 height 37
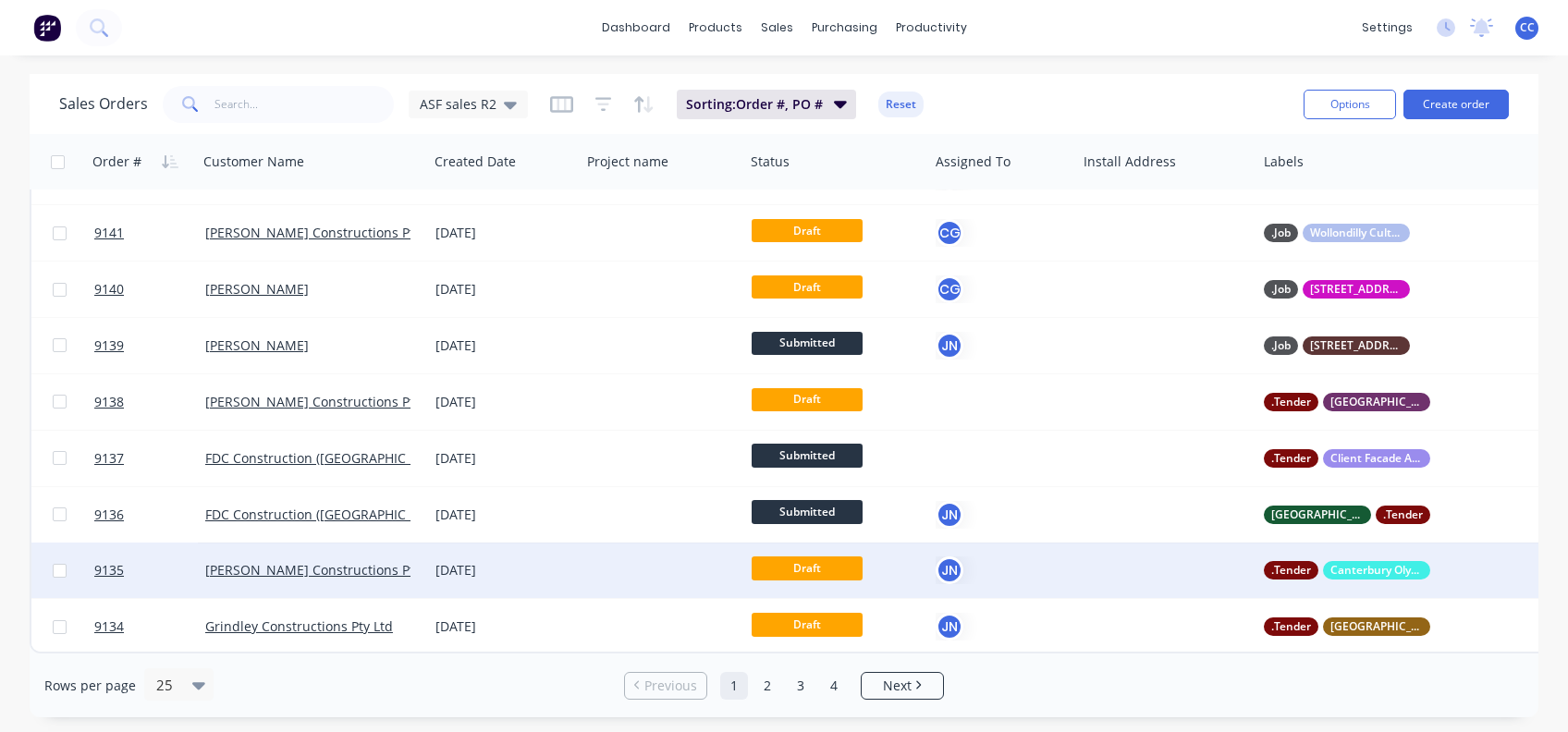
click at [1279, 171] on div at bounding box center [1432, 162] width 338 height 37
click at [836, 102] on icon "button" at bounding box center [840, 104] width 13 height 7
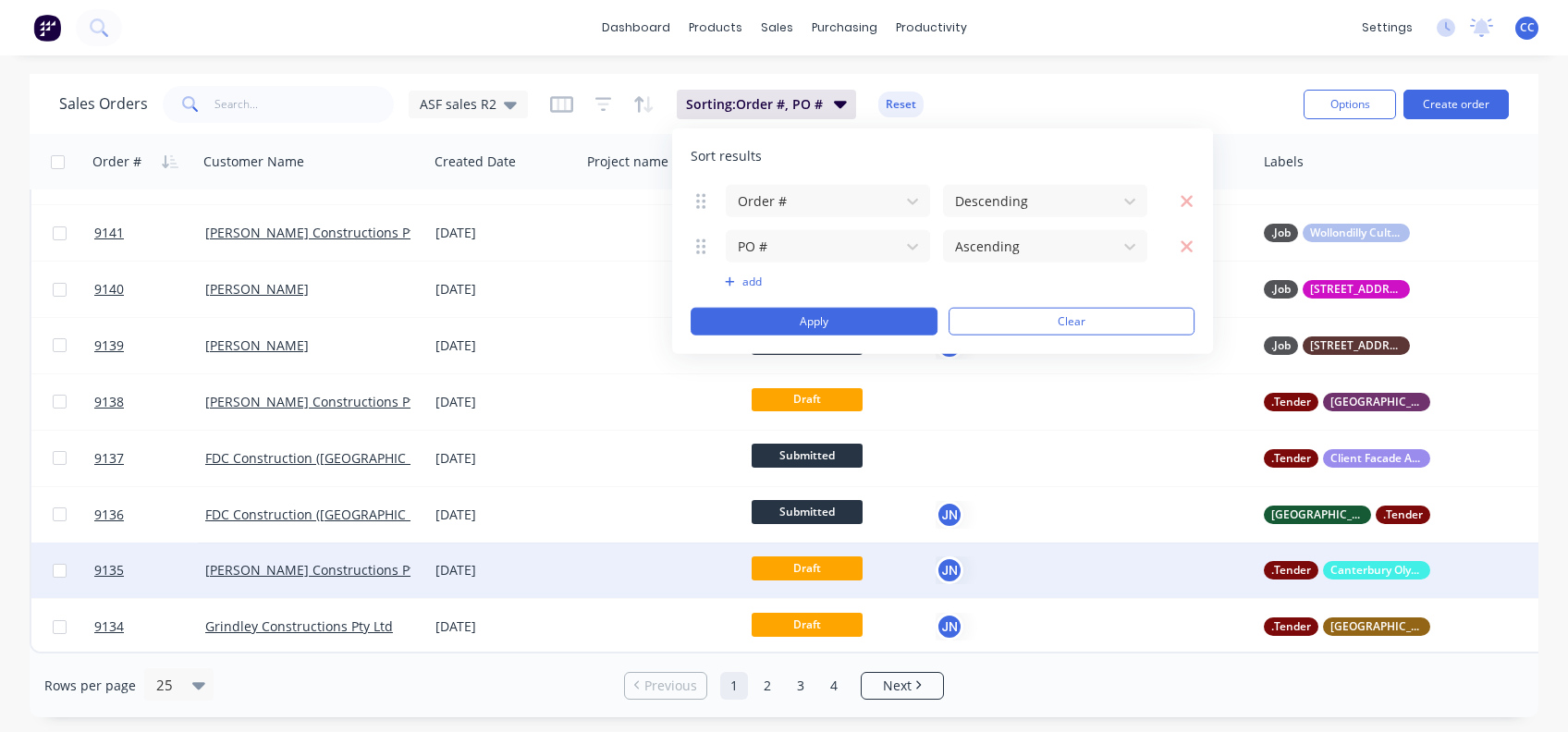
click at [737, 276] on button "add" at bounding box center [828, 282] width 206 height 15
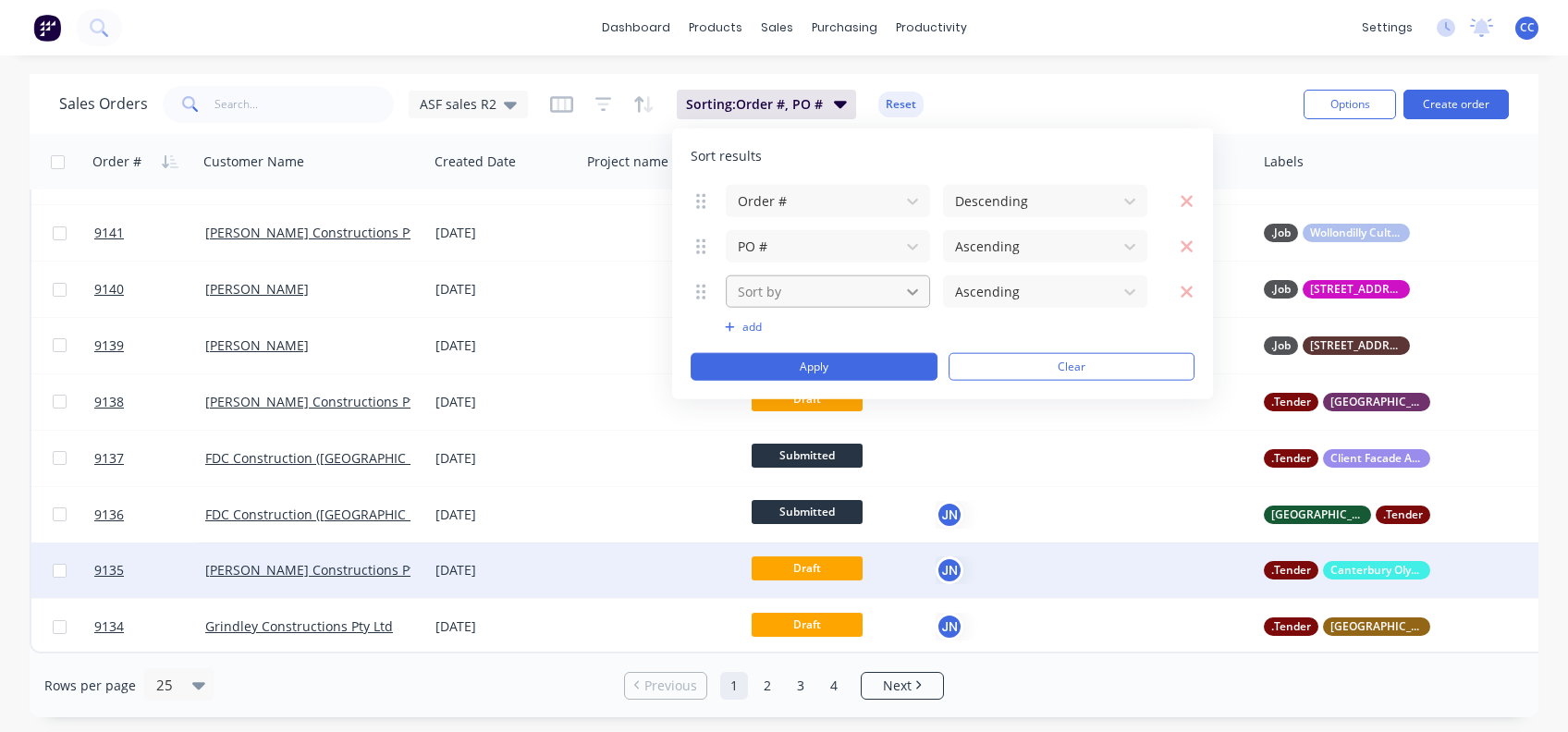
click at [911, 286] on icon at bounding box center [912, 291] width 19 height 19
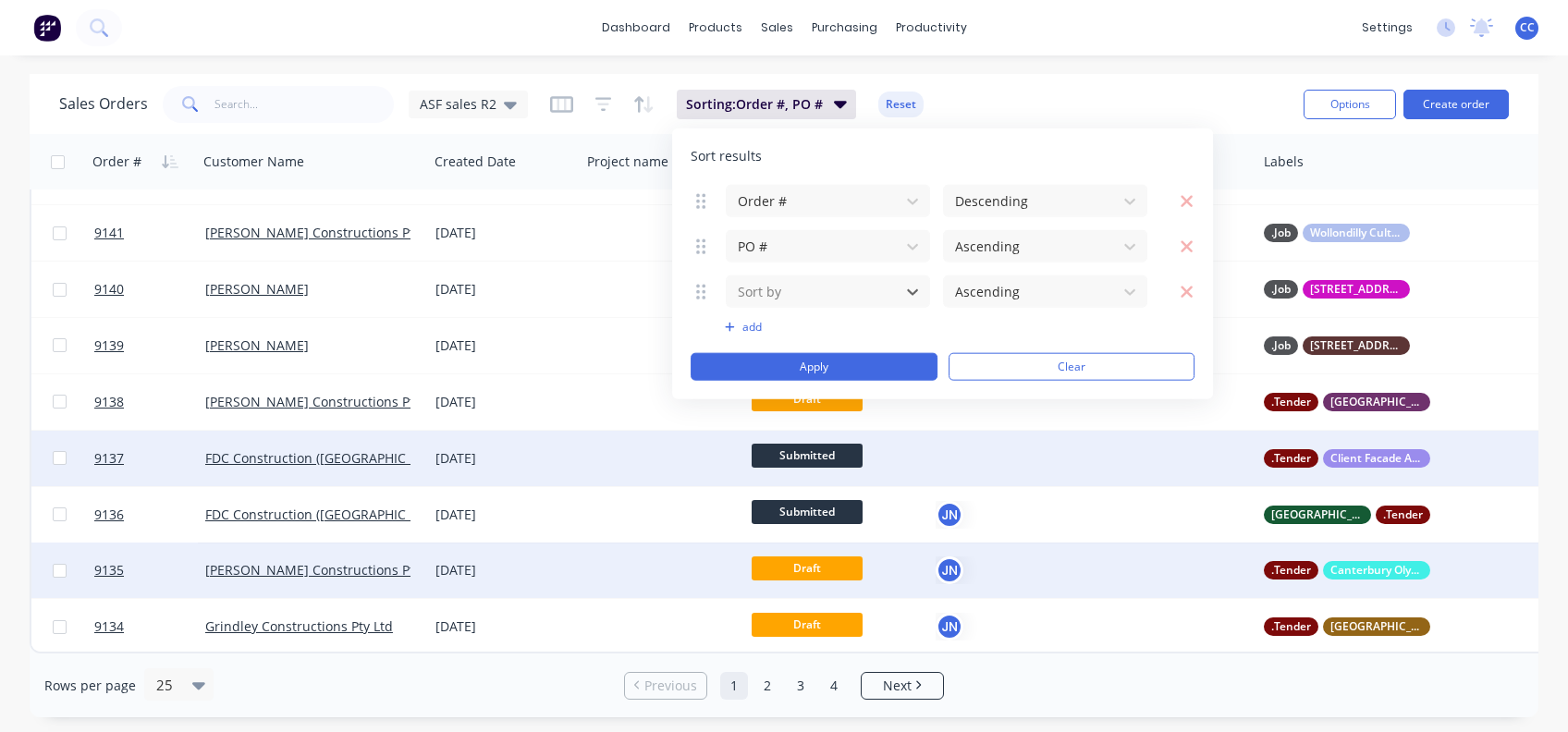
click at [1091, 474] on div at bounding box center [1166, 459] width 180 height 56
